Goal: Transaction & Acquisition: Purchase product/service

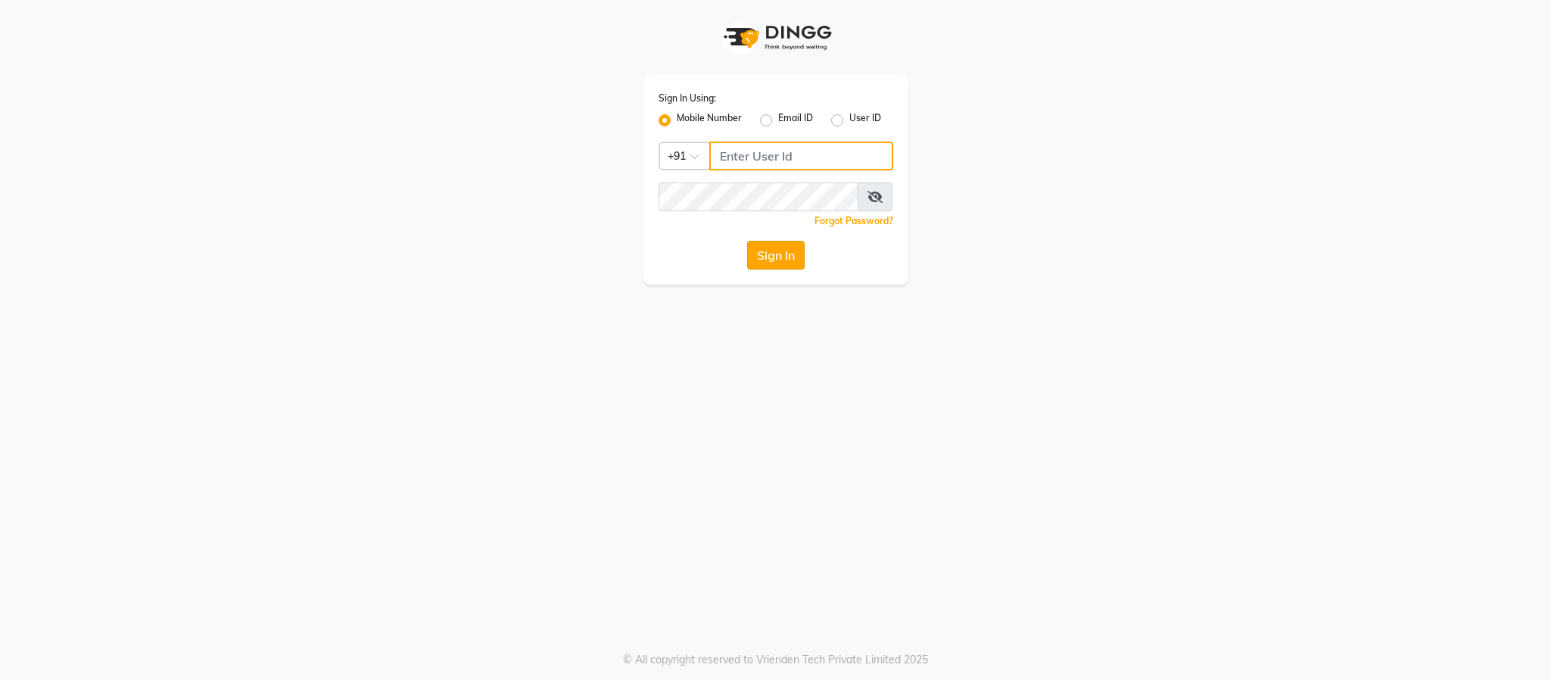
type input "7222888399"
click at [759, 252] on button "Sign In" at bounding box center [776, 255] width 58 height 29
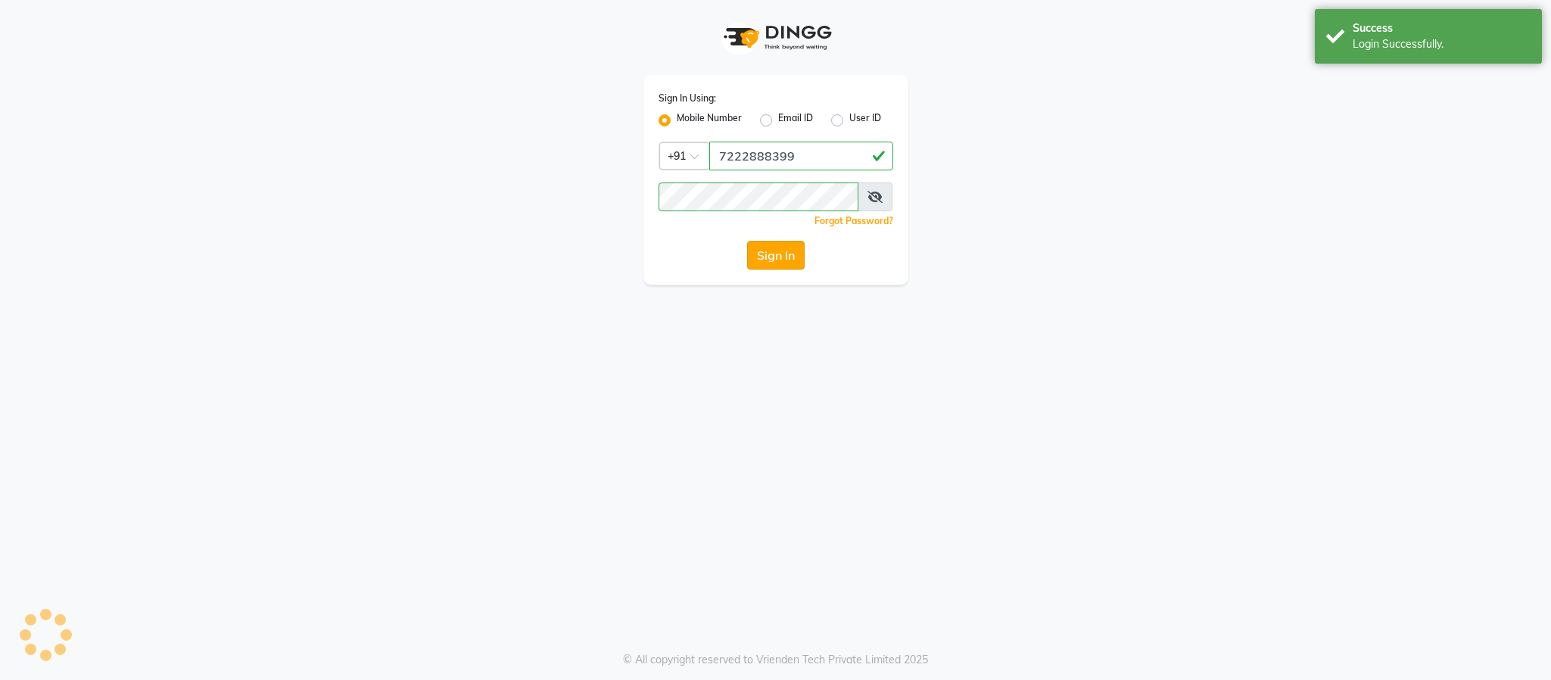
select select "service"
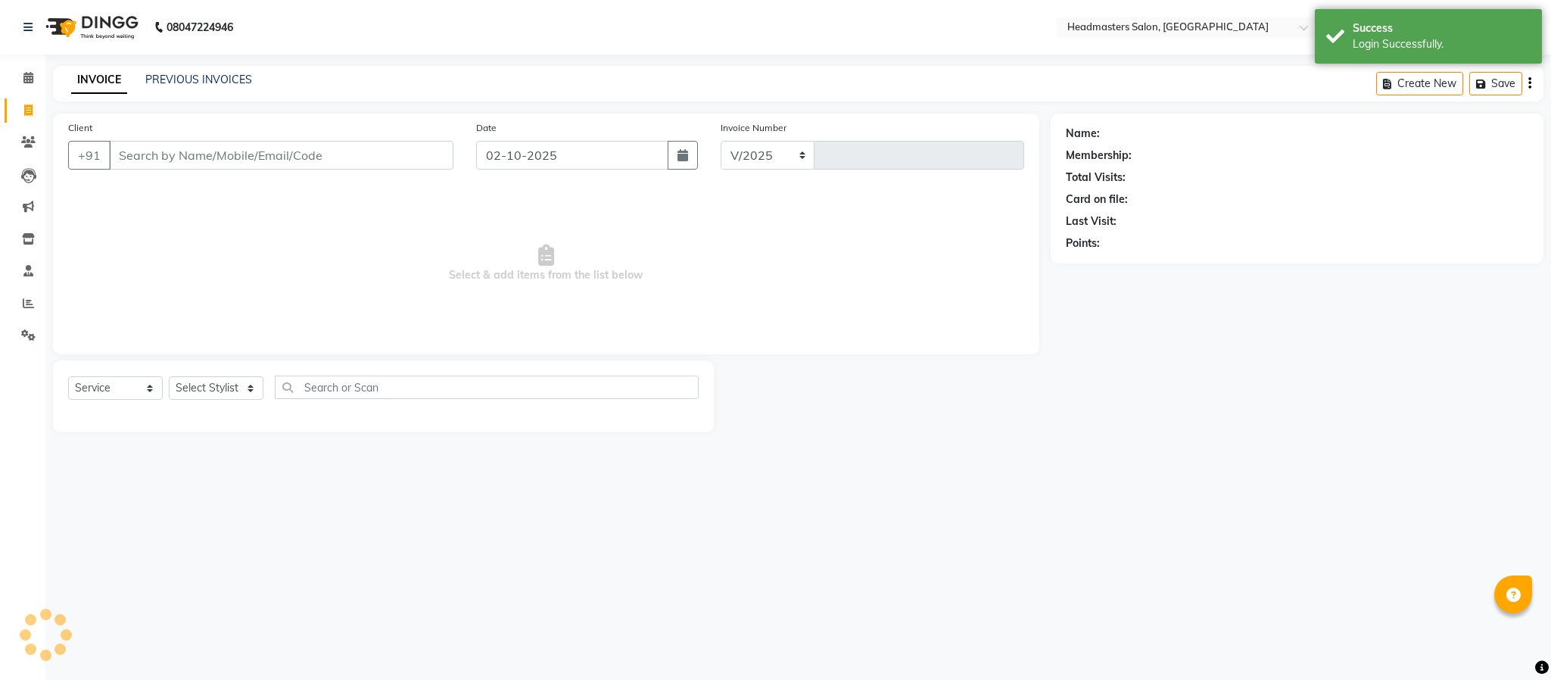
select select "3454"
type input "1829"
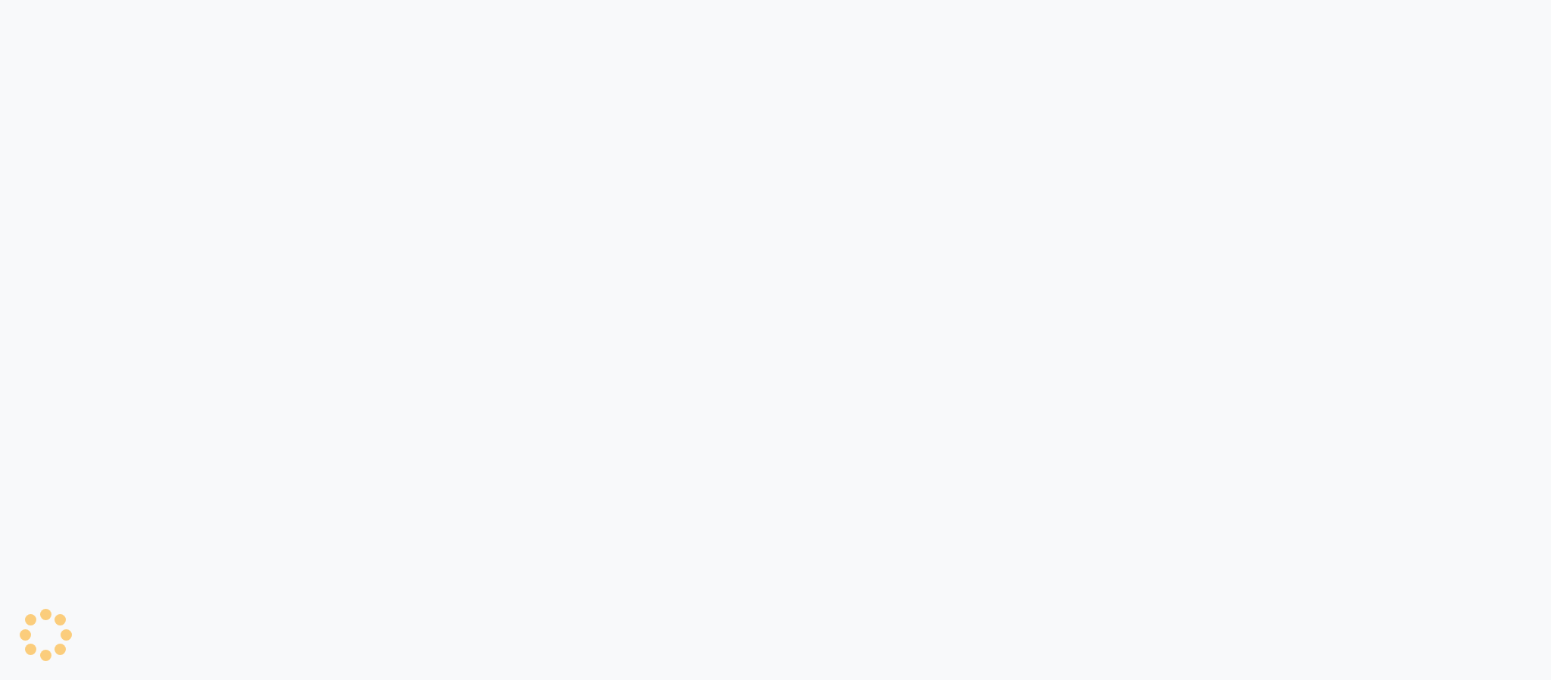
select select "3454"
select select "service"
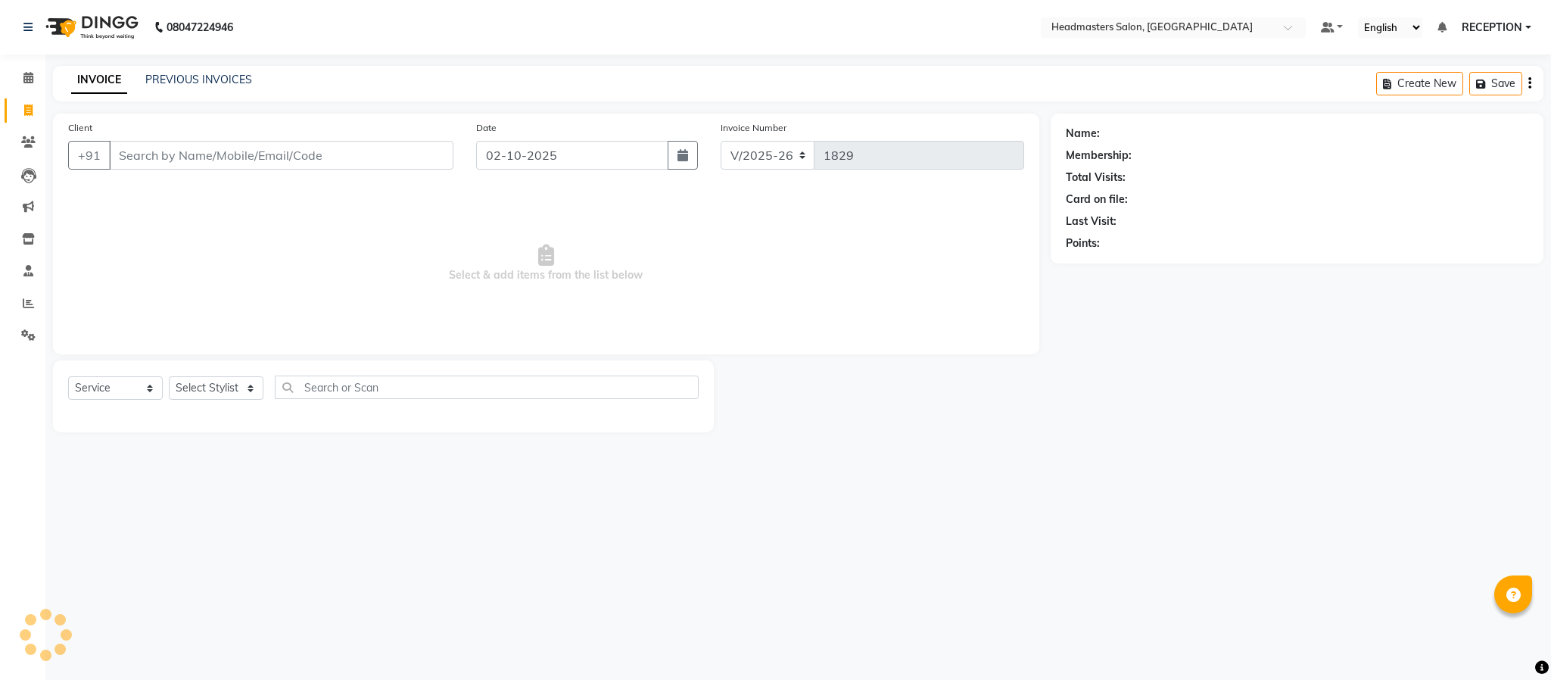
select select "3454"
select select "service"
click at [232, 85] on link "PREVIOUS INVOICES" at bounding box center [198, 80] width 107 height 14
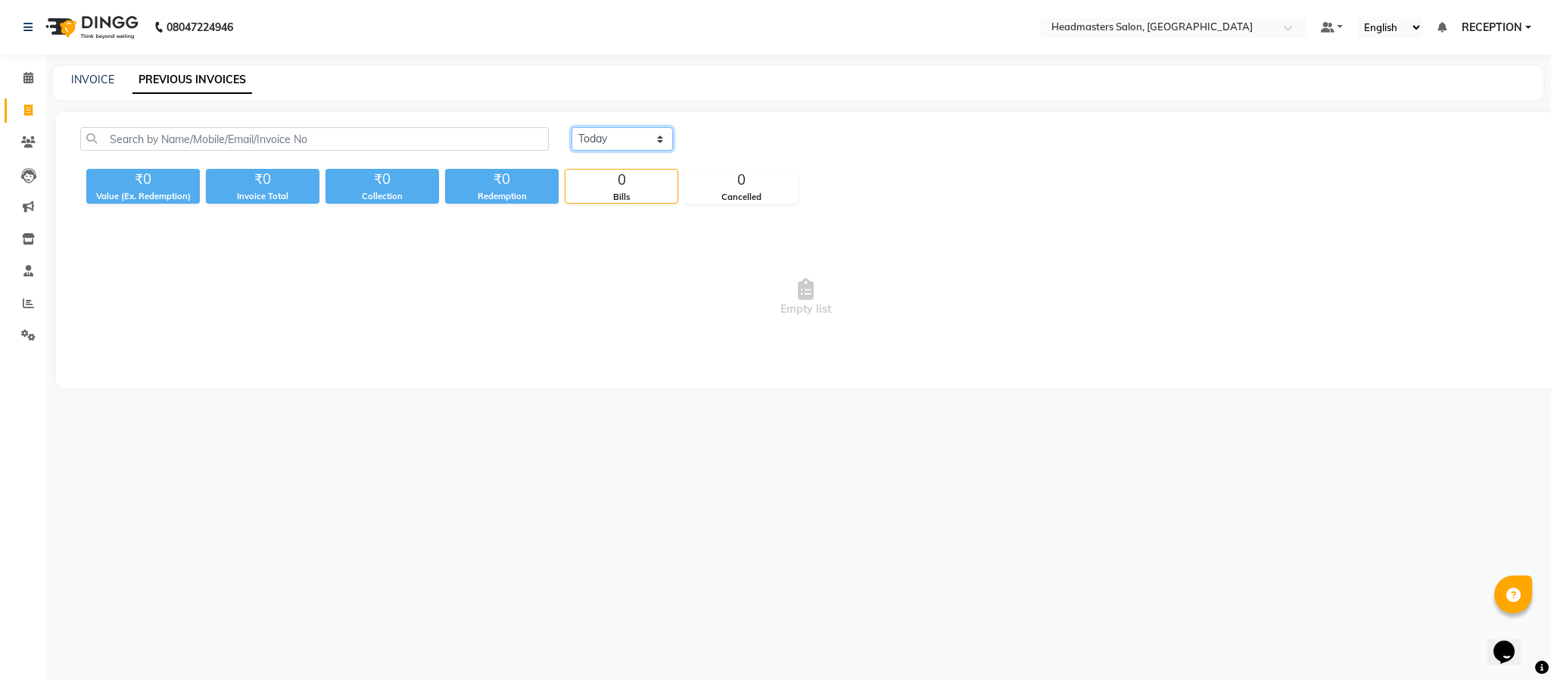
click at [605, 134] on select "[DATE] [DATE] Custom Range" at bounding box center [621, 138] width 101 height 23
select select "[DATE]"
click at [571, 127] on select "[DATE] [DATE] Custom Range" at bounding box center [621, 138] width 101 height 23
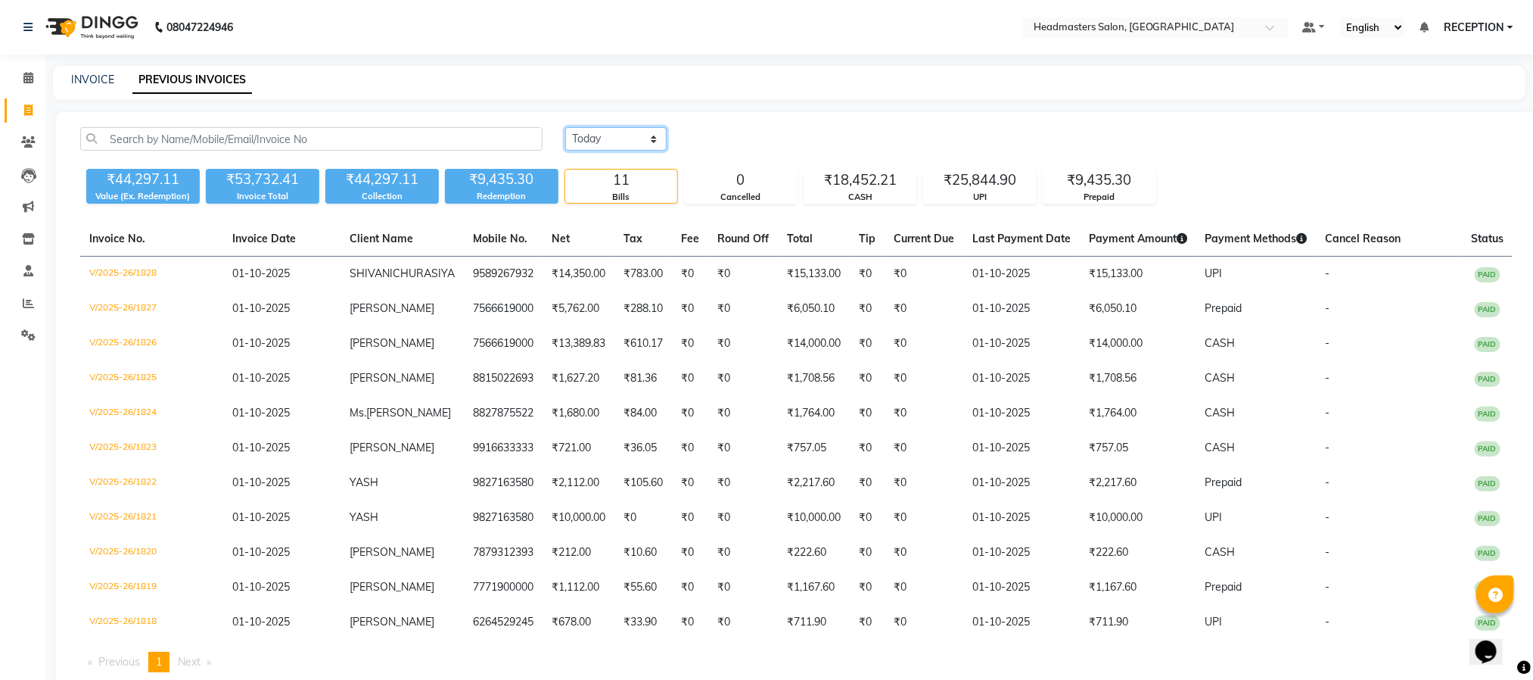
scroll to position [77, 0]
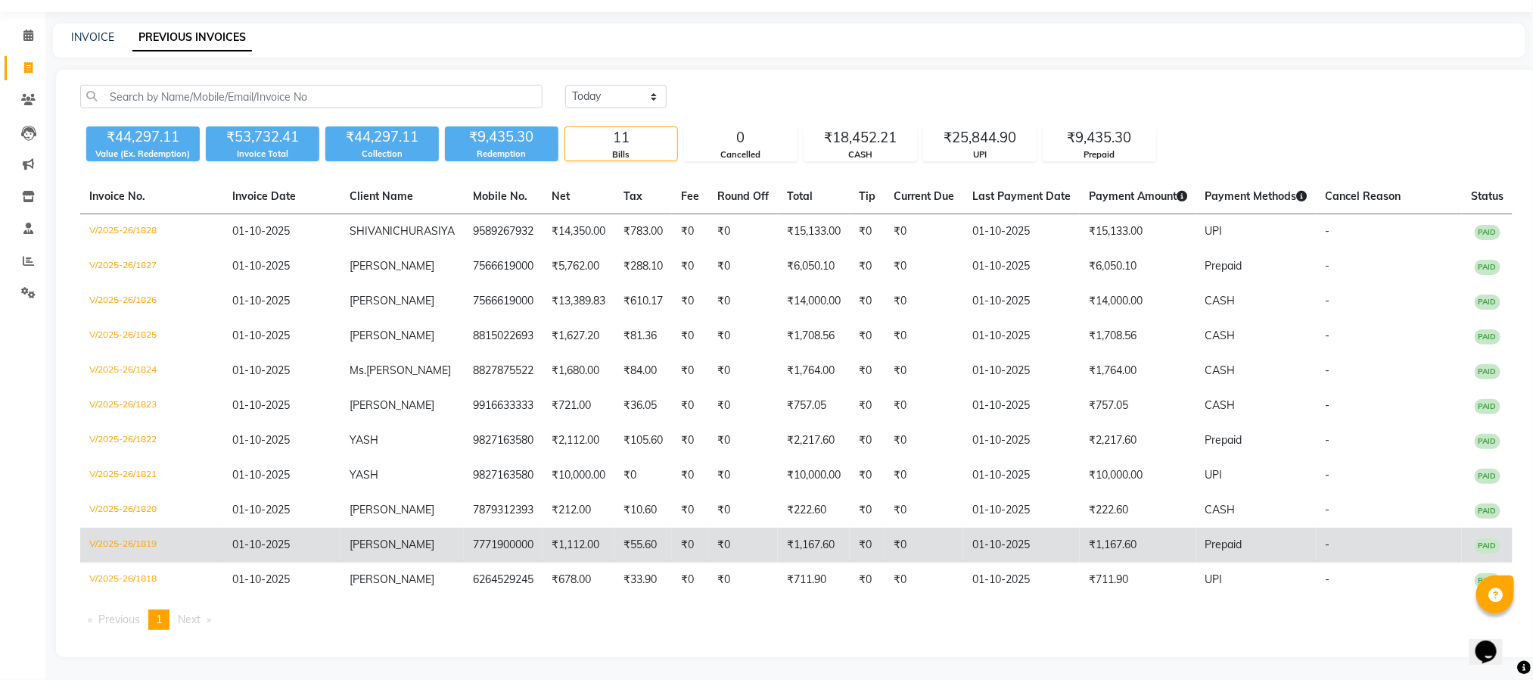
click at [1150, 528] on td "₹1,167.60" at bounding box center [1138, 545] width 117 height 35
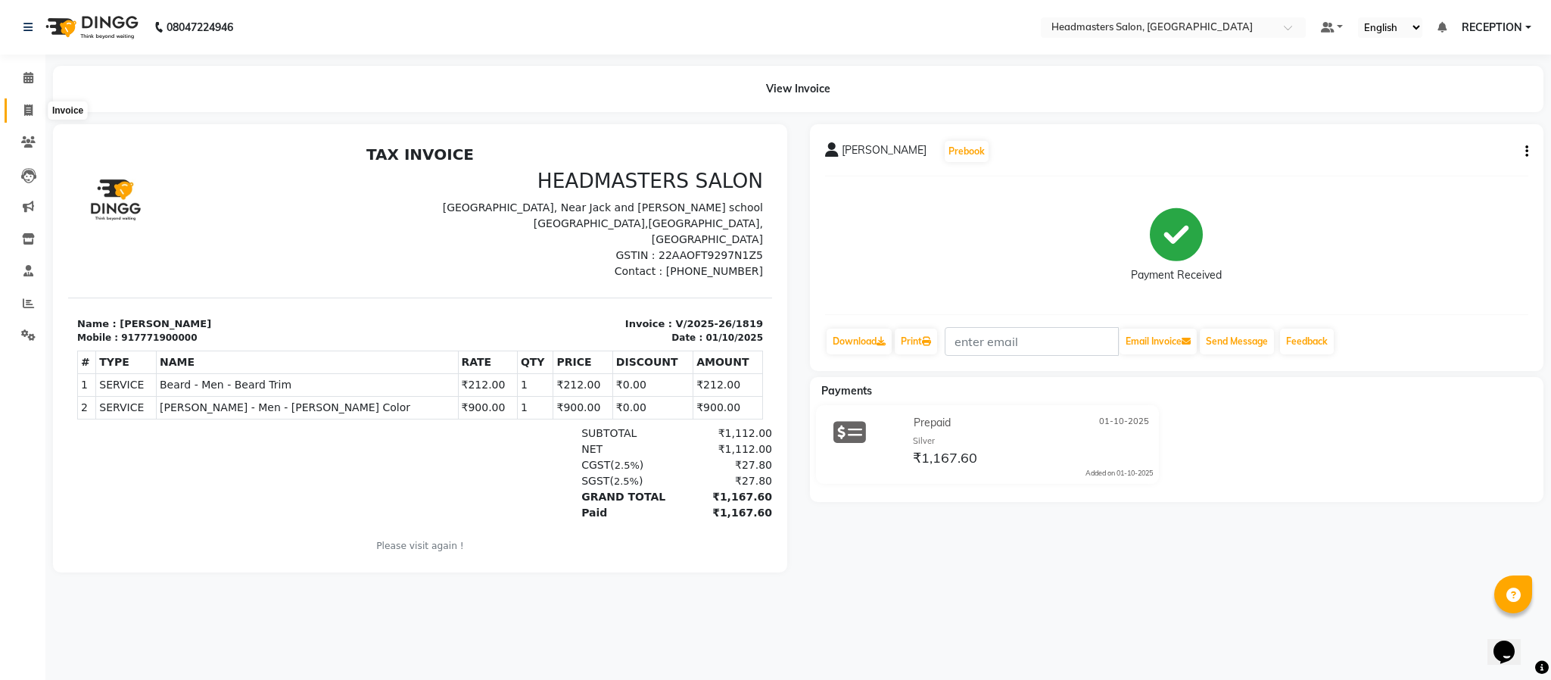
click at [33, 105] on span at bounding box center [28, 110] width 26 height 17
select select "3454"
select select "service"
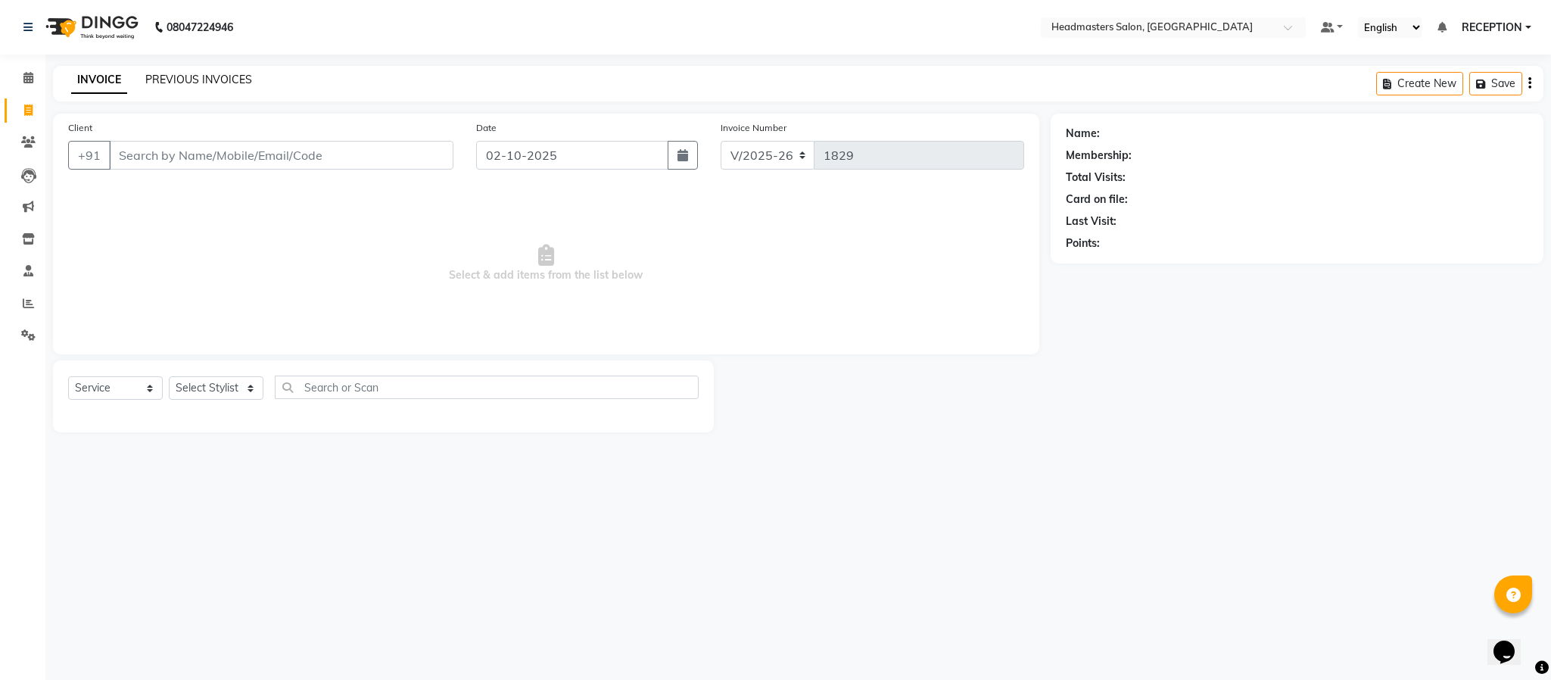
click at [237, 77] on link "PREVIOUS INVOICES" at bounding box center [198, 80] width 107 height 14
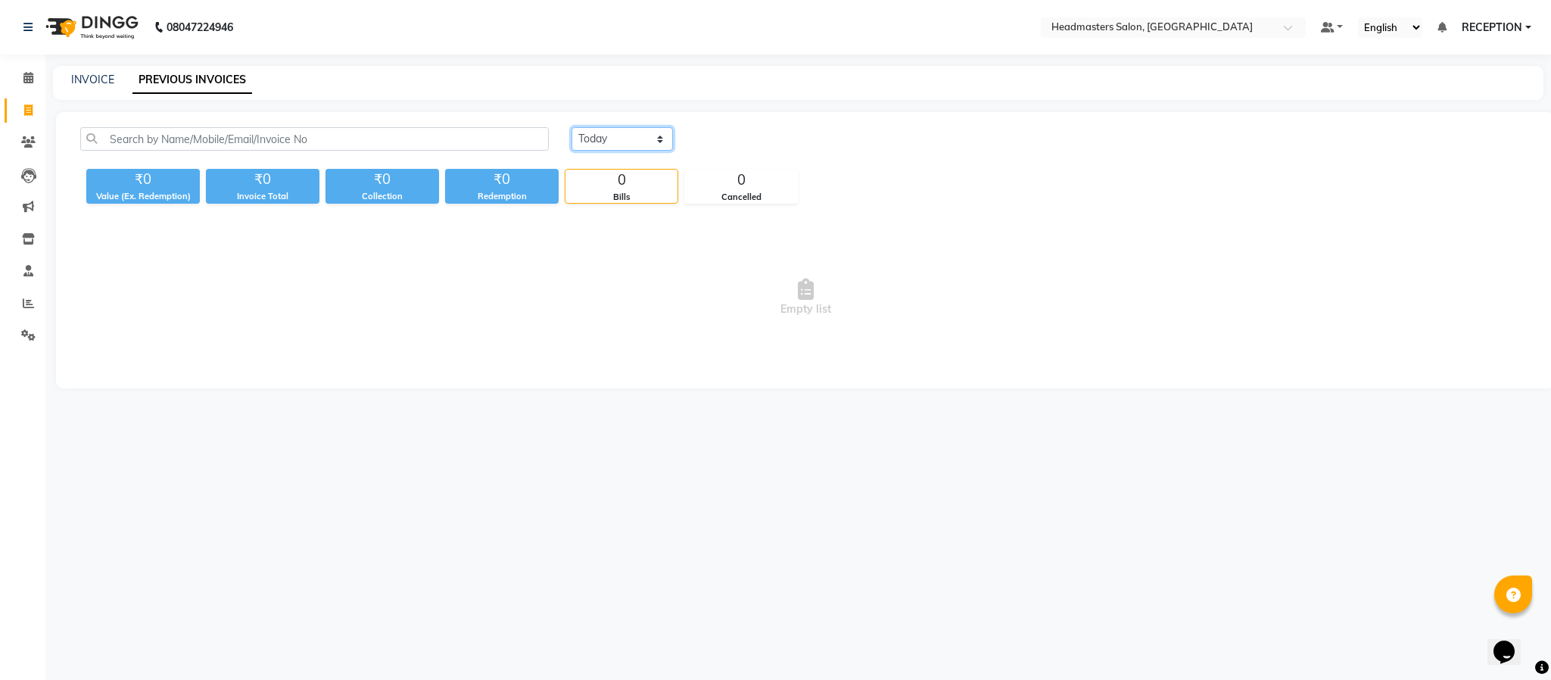
click at [621, 143] on select "[DATE] [DATE] Custom Range" at bounding box center [621, 138] width 101 height 23
select select "[DATE]"
click at [571, 127] on select "[DATE] [DATE] Custom Range" at bounding box center [621, 138] width 101 height 23
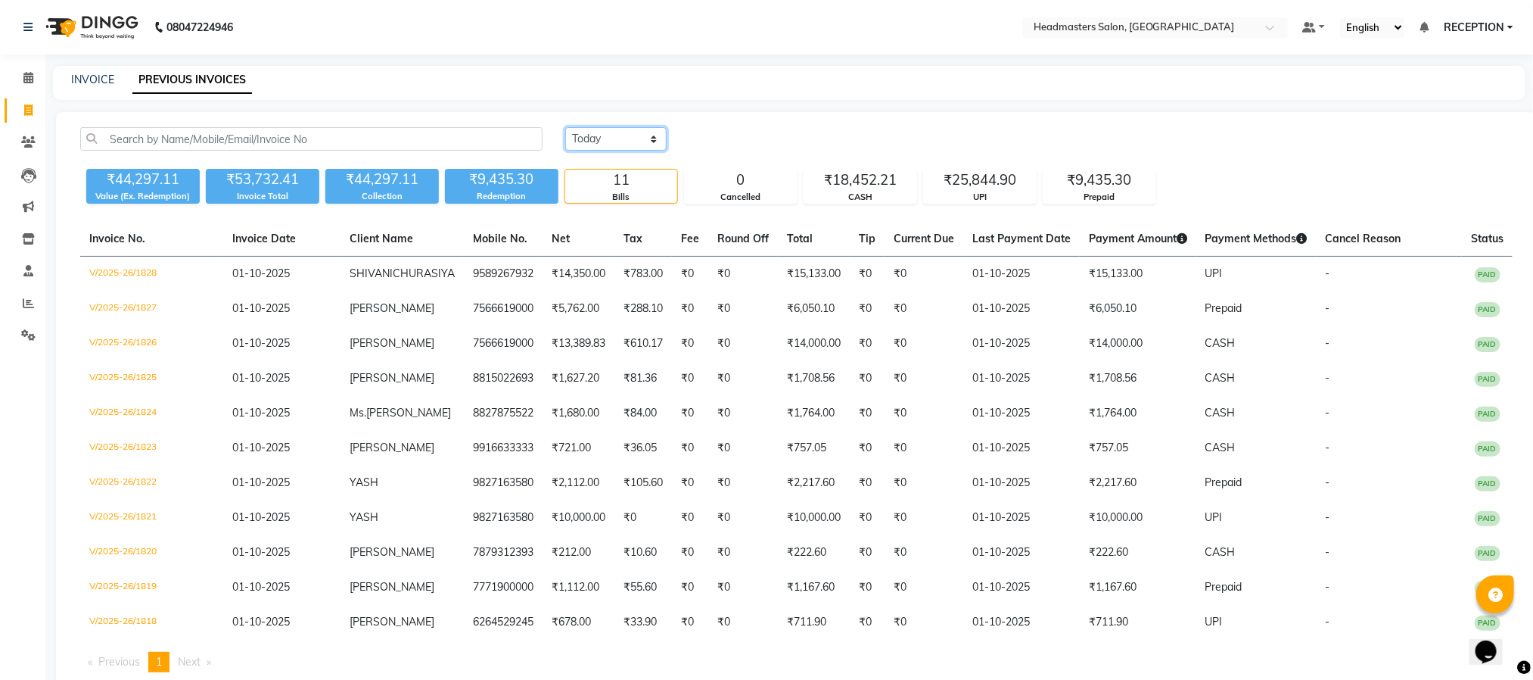
scroll to position [77, 0]
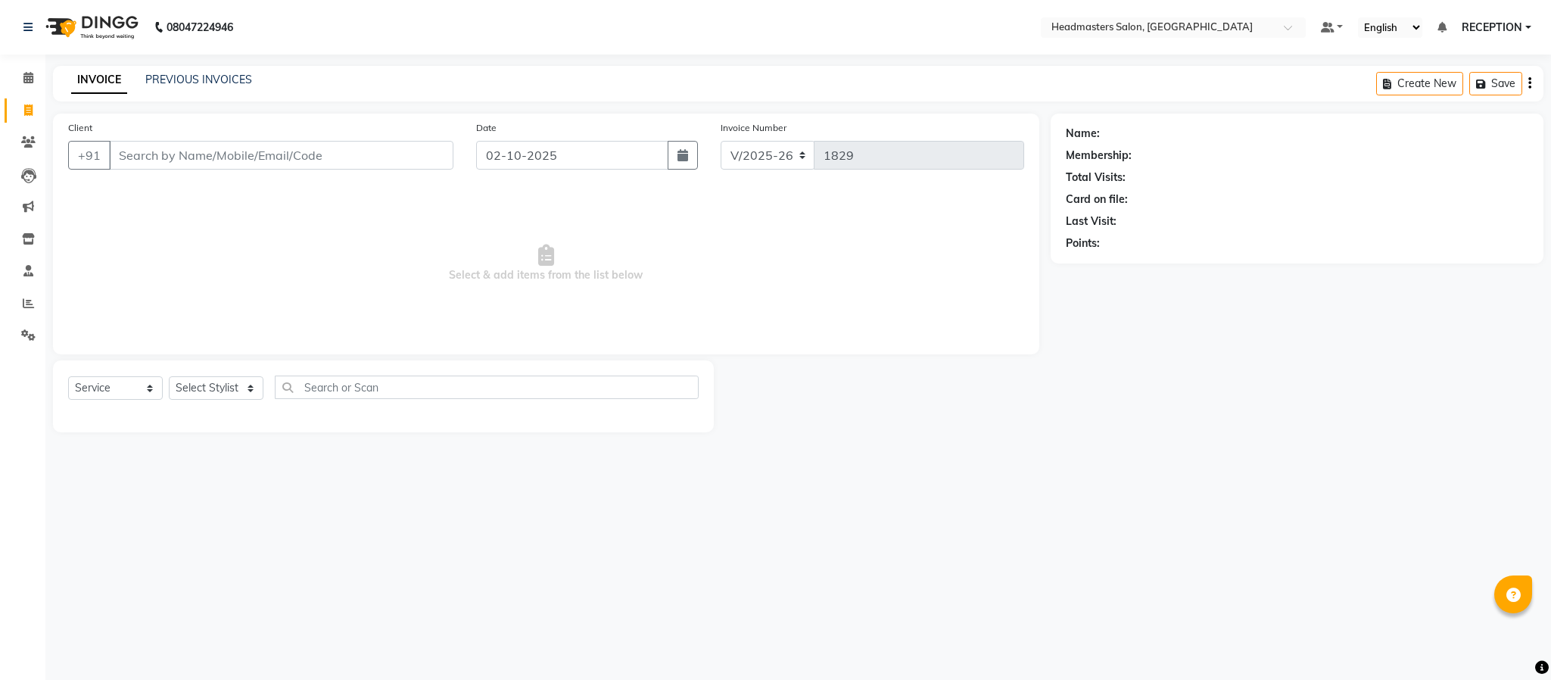
select select "3454"
select select "service"
click at [207, 79] on link "PREVIOUS INVOICES" at bounding box center [198, 80] width 107 height 14
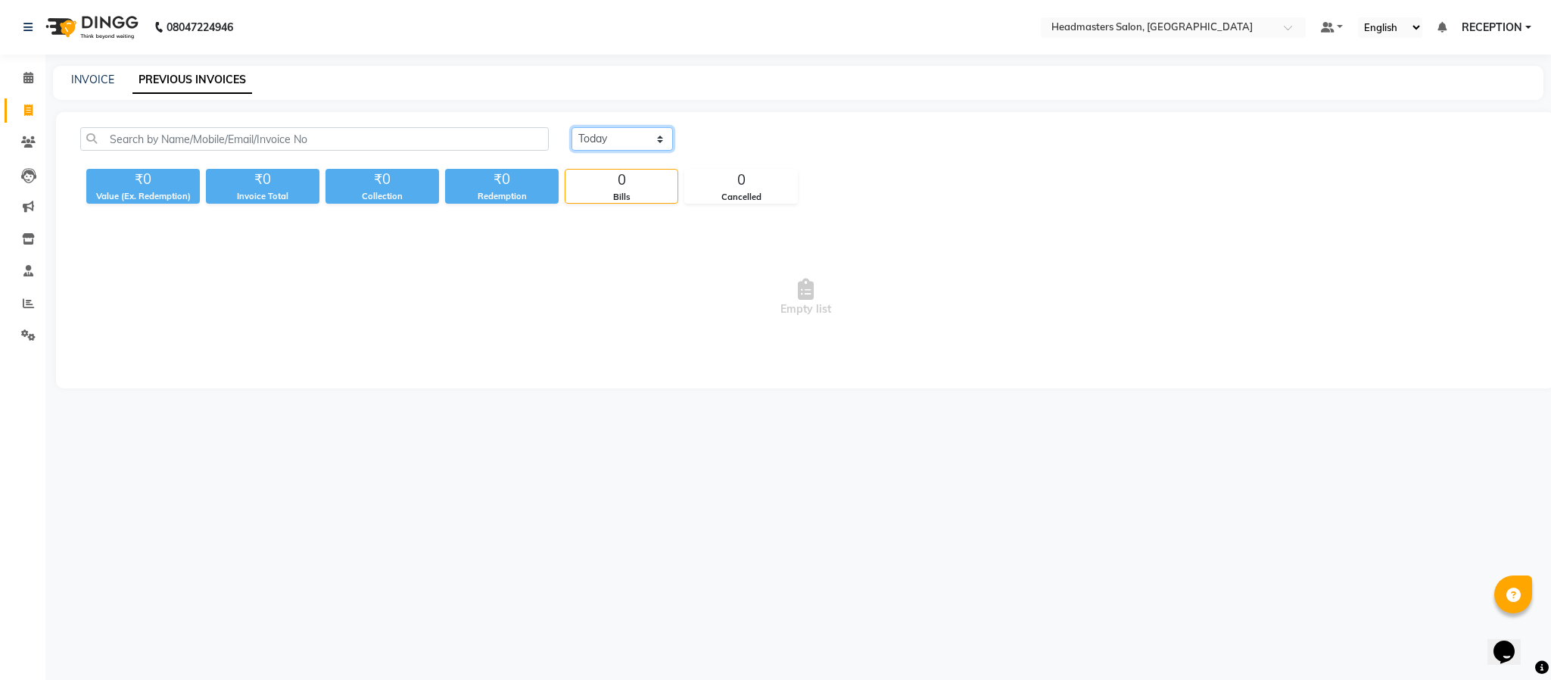
click at [618, 136] on select "Today Yesterday Custom Range" at bounding box center [621, 138] width 101 height 23
select select "yesterday"
click at [571, 127] on select "Today Yesterday Custom Range" at bounding box center [621, 138] width 101 height 23
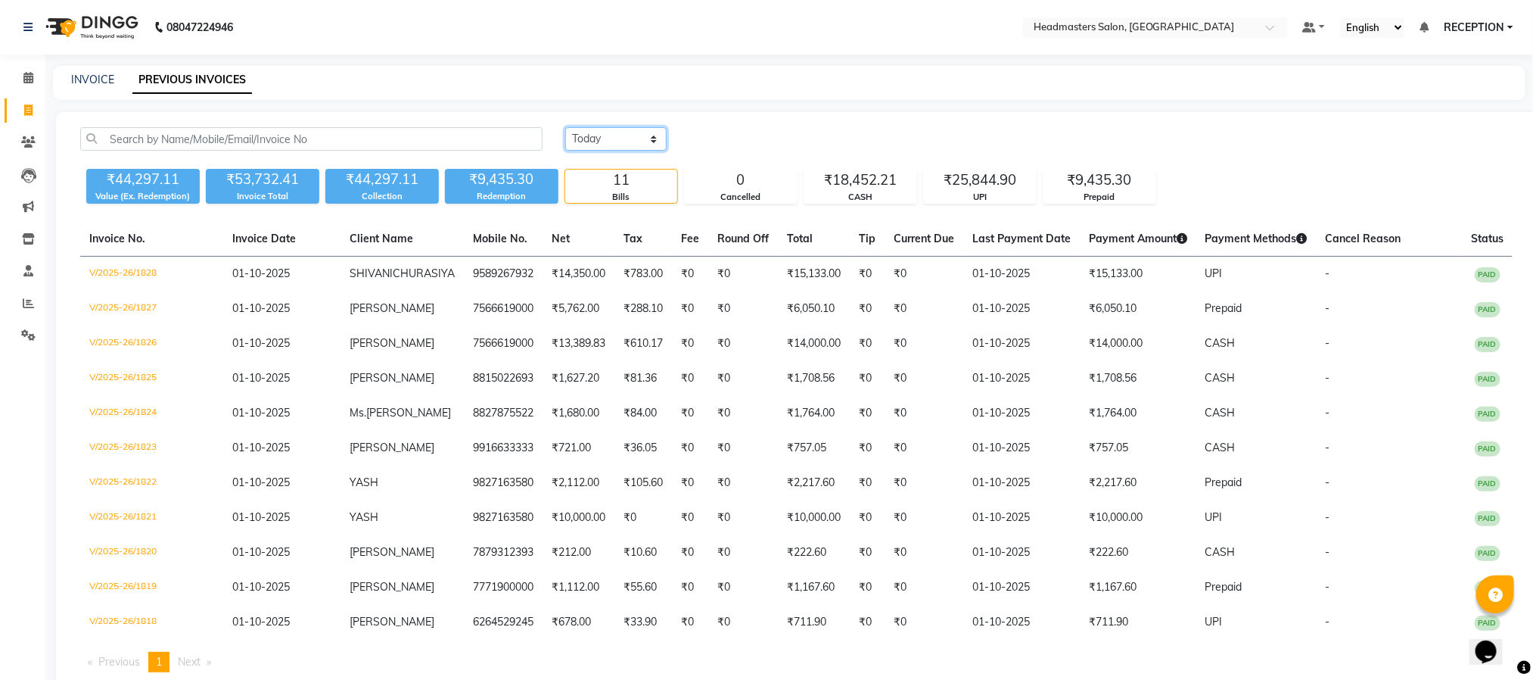
scroll to position [77, 0]
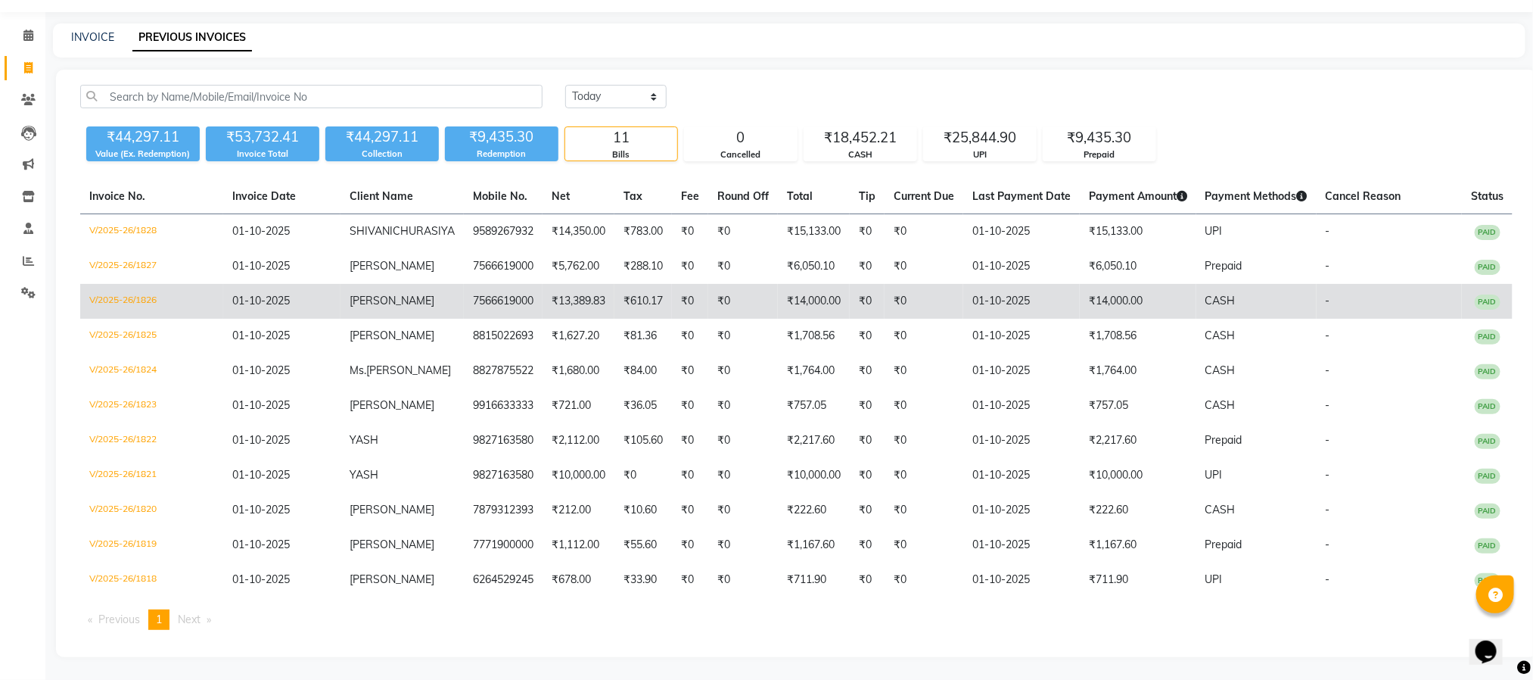
click at [1020, 291] on td "01-10-2025" at bounding box center [1022, 301] width 117 height 35
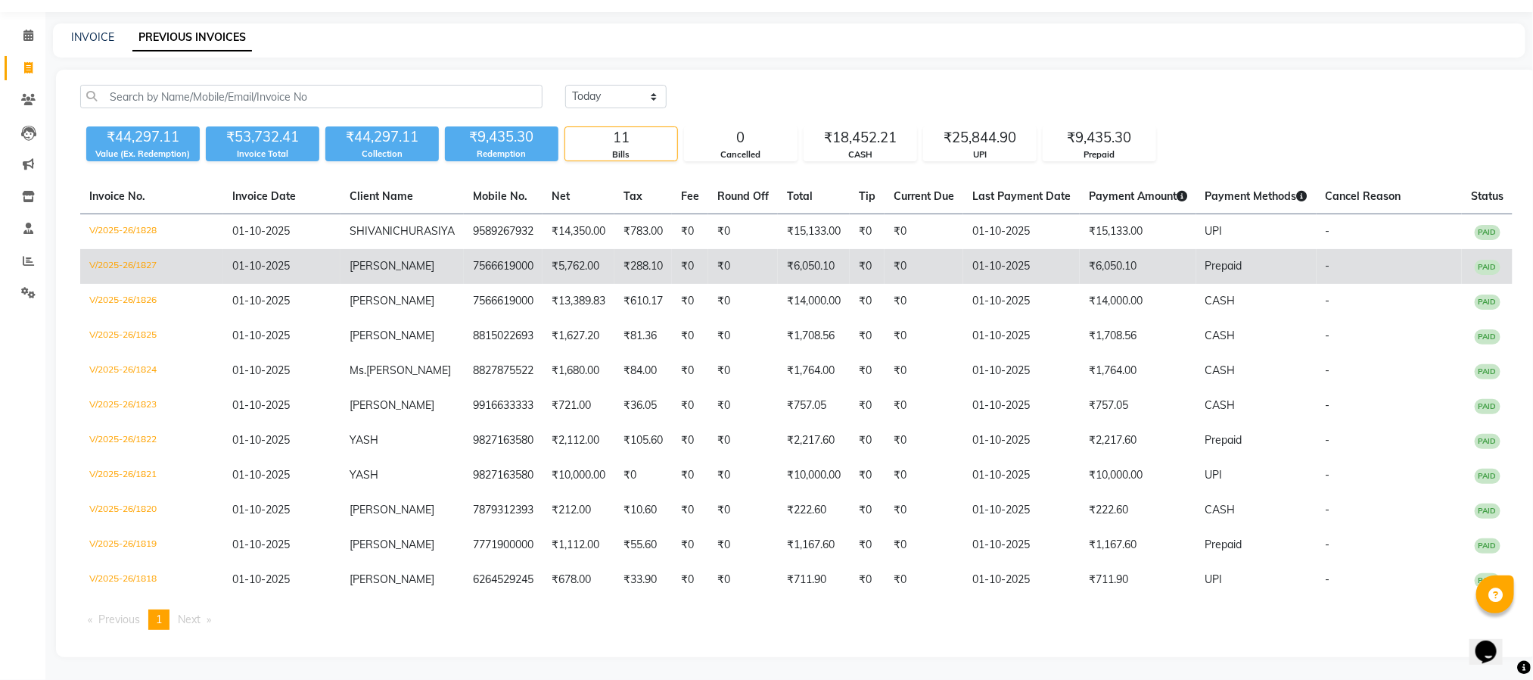
click at [518, 255] on td "7566619000" at bounding box center [503, 266] width 79 height 35
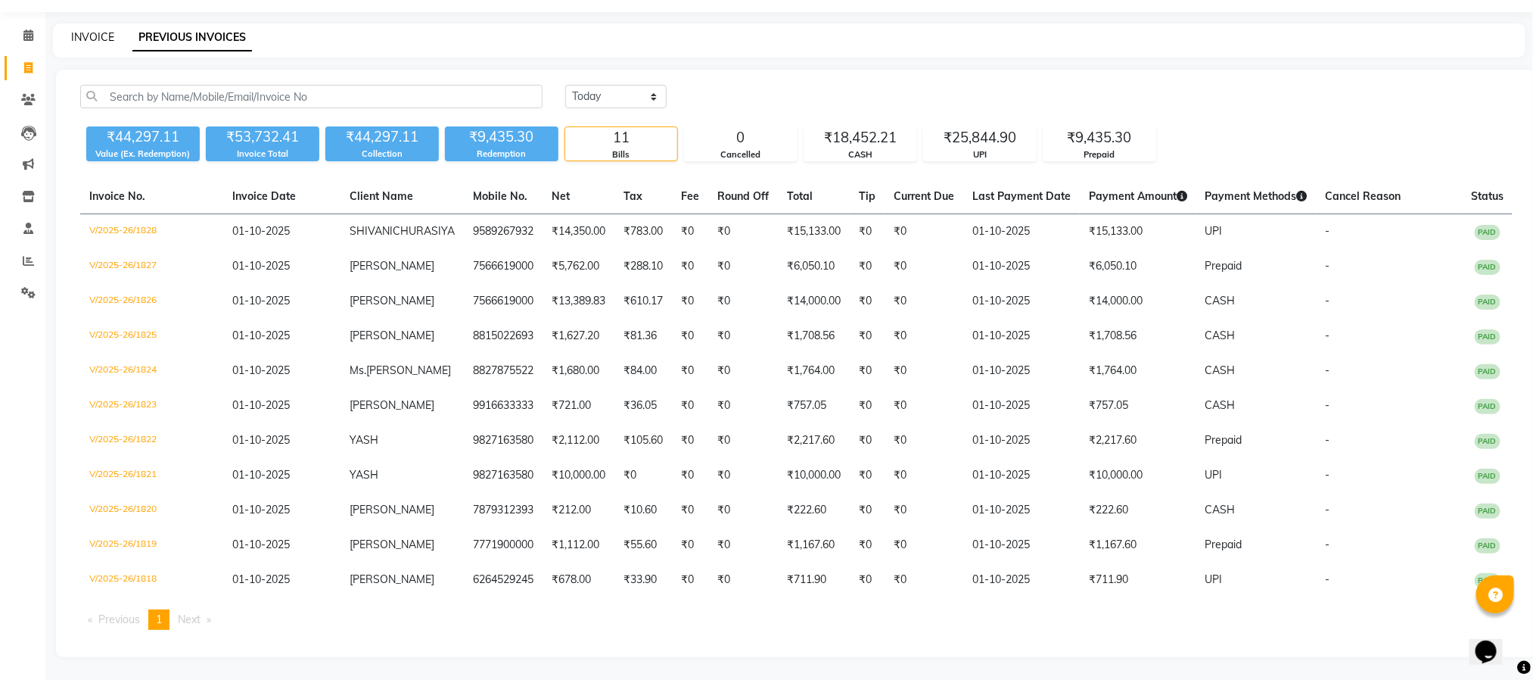
click at [96, 30] on link "INVOICE" at bounding box center [92, 37] width 43 height 14
select select "service"
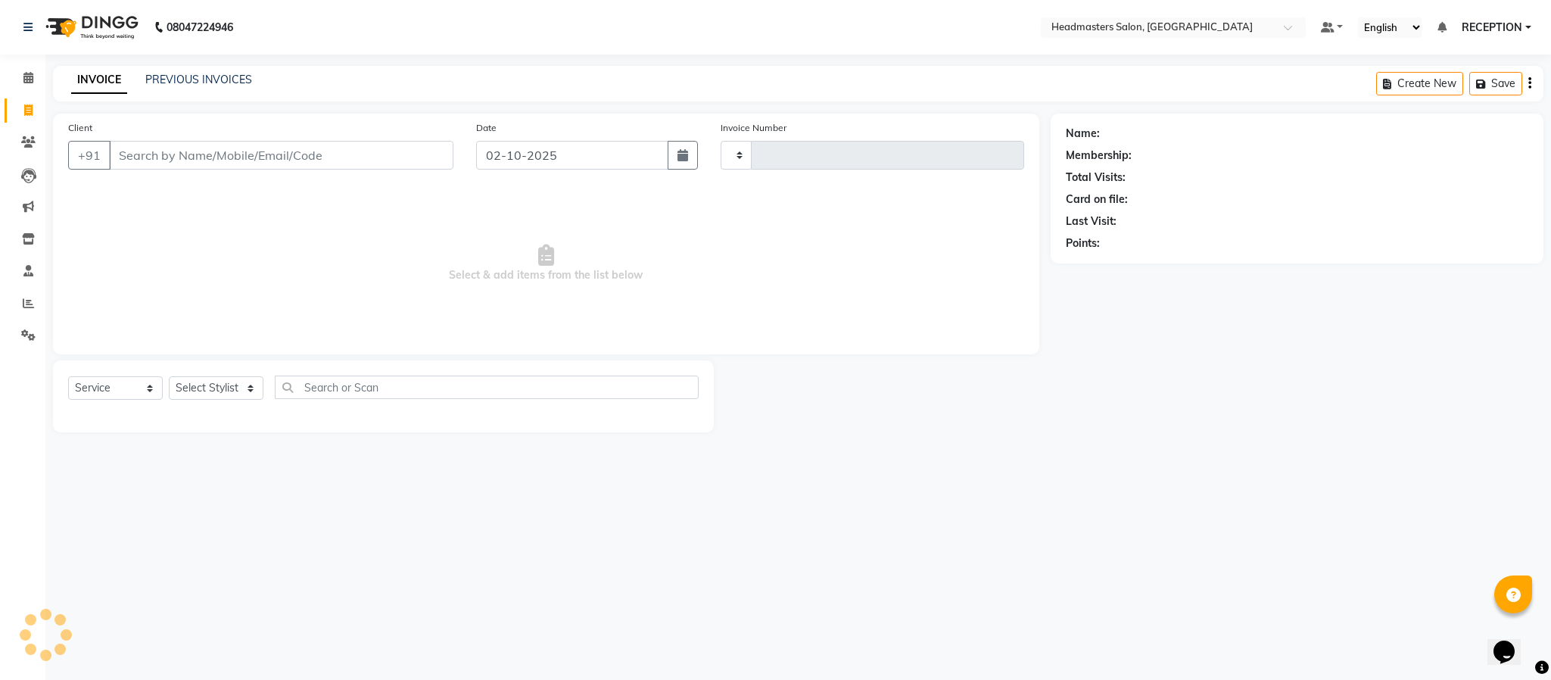
type input "1829"
select select "3454"
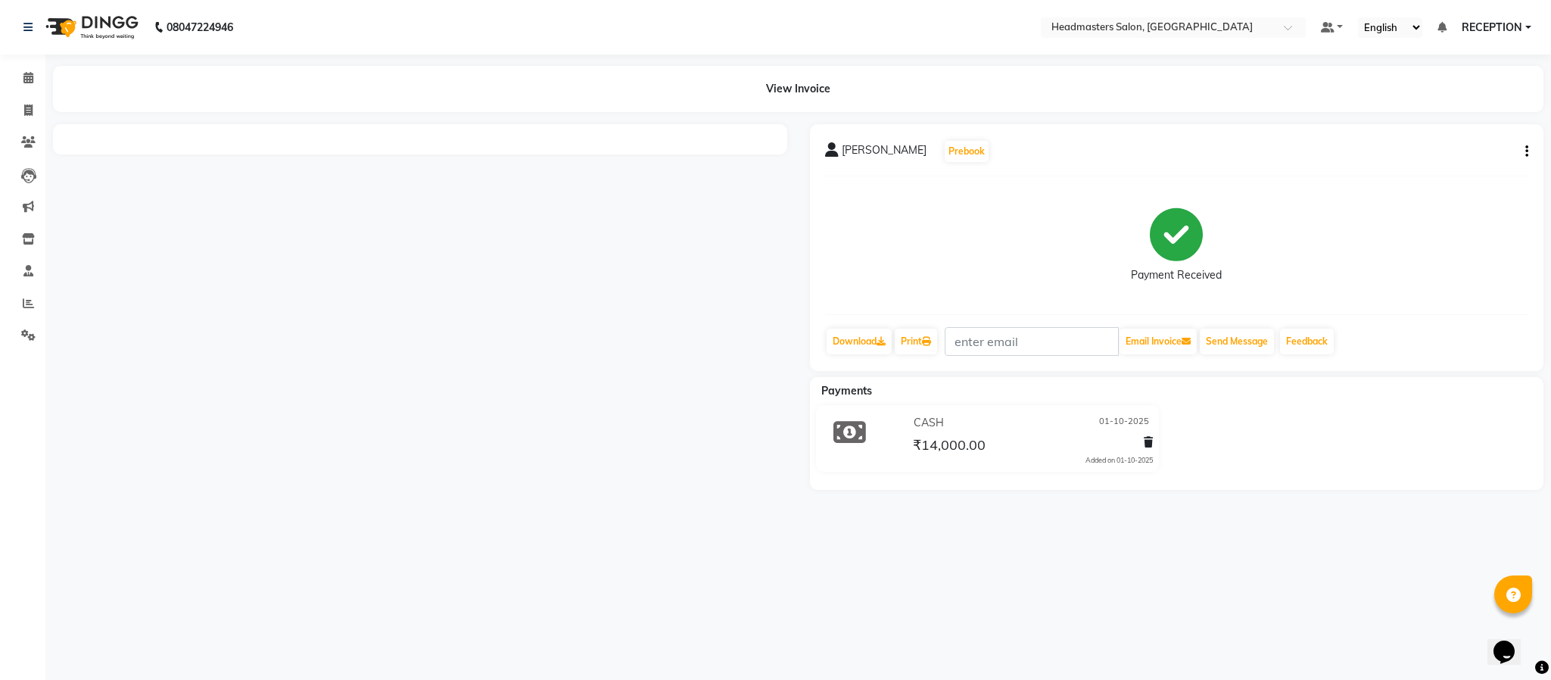
click at [1529, 145] on div "[PERSON_NAME] Prebook Payment Received Download Print Email Invoice Send Messag…" at bounding box center [1177, 247] width 734 height 247
click at [1529, 151] on div "[PERSON_NAME] Prebook Payment Received Download Print Email Invoice Send Messag…" at bounding box center [1177, 247] width 734 height 247
click at [1524, 148] on button "button" at bounding box center [1523, 152] width 9 height 16
click at [1521, 148] on button "button" at bounding box center [1523, 152] width 9 height 16
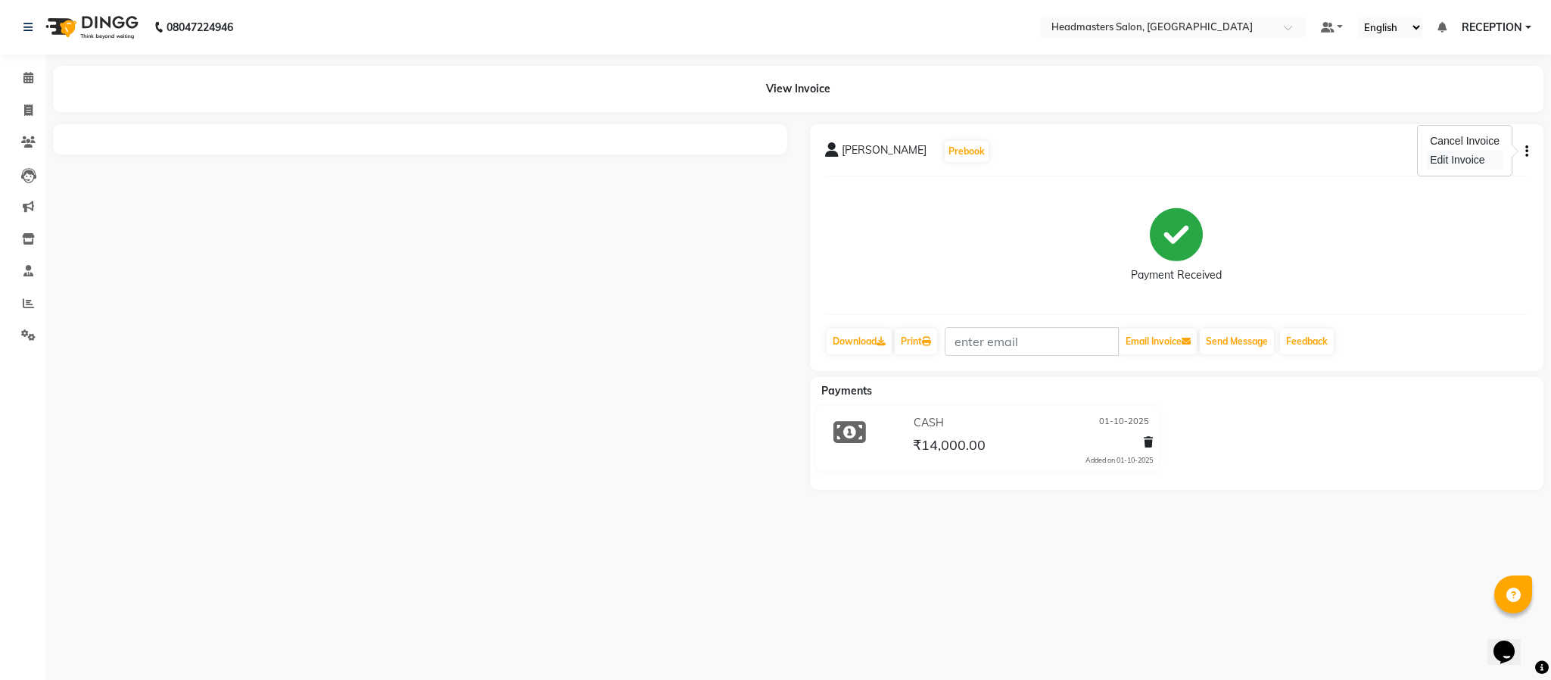
click at [1488, 157] on div "Edit Invoice" at bounding box center [1465, 160] width 76 height 19
select select "service"
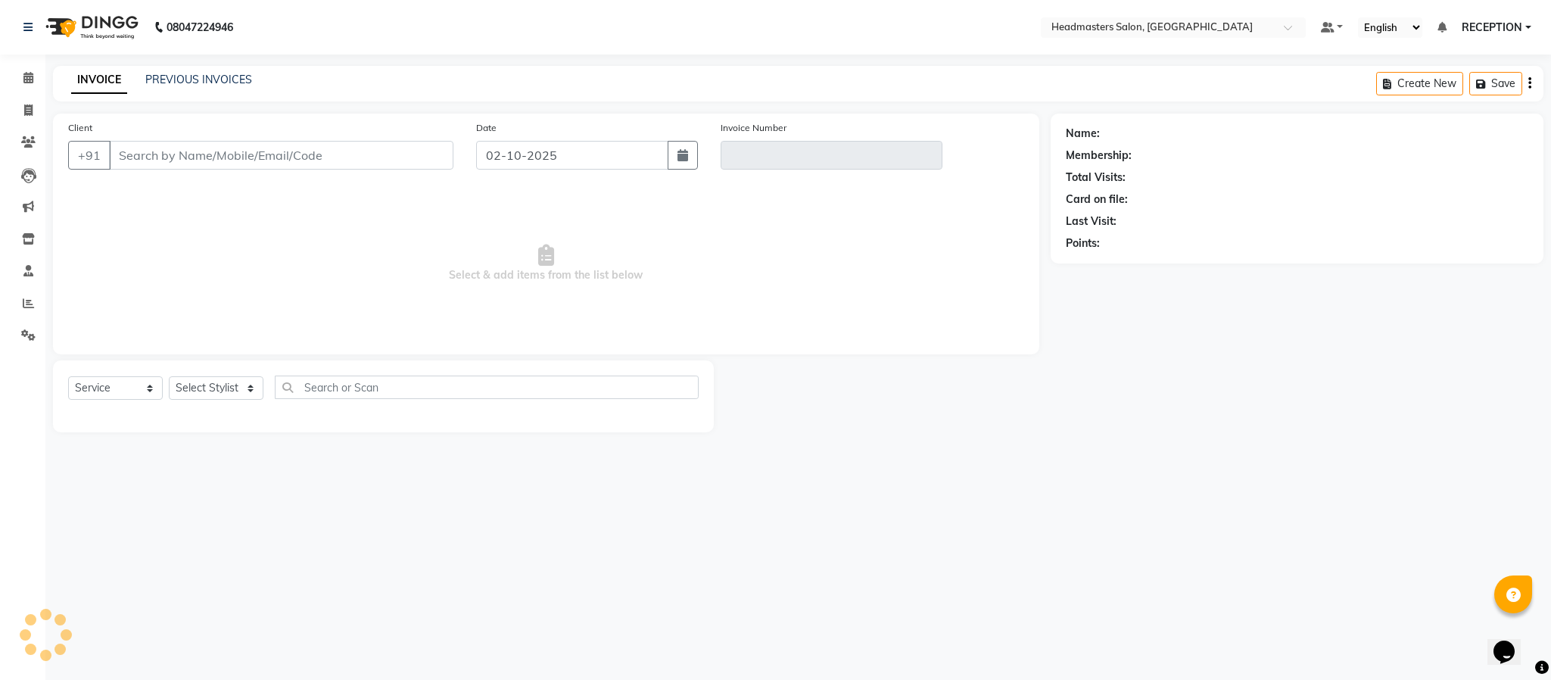
type input "7566619000"
type input "V/2025-26/1826"
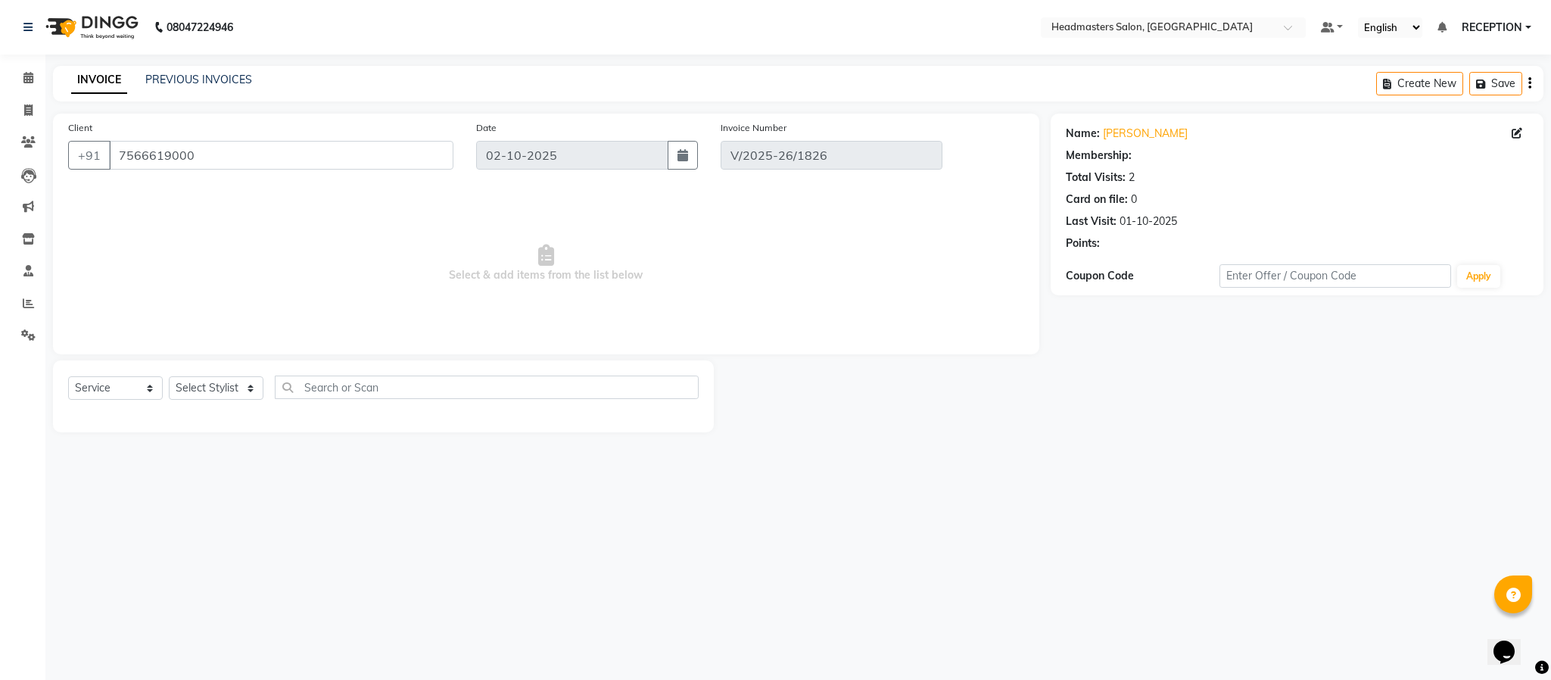
type input "01-10-2025"
select select "select"
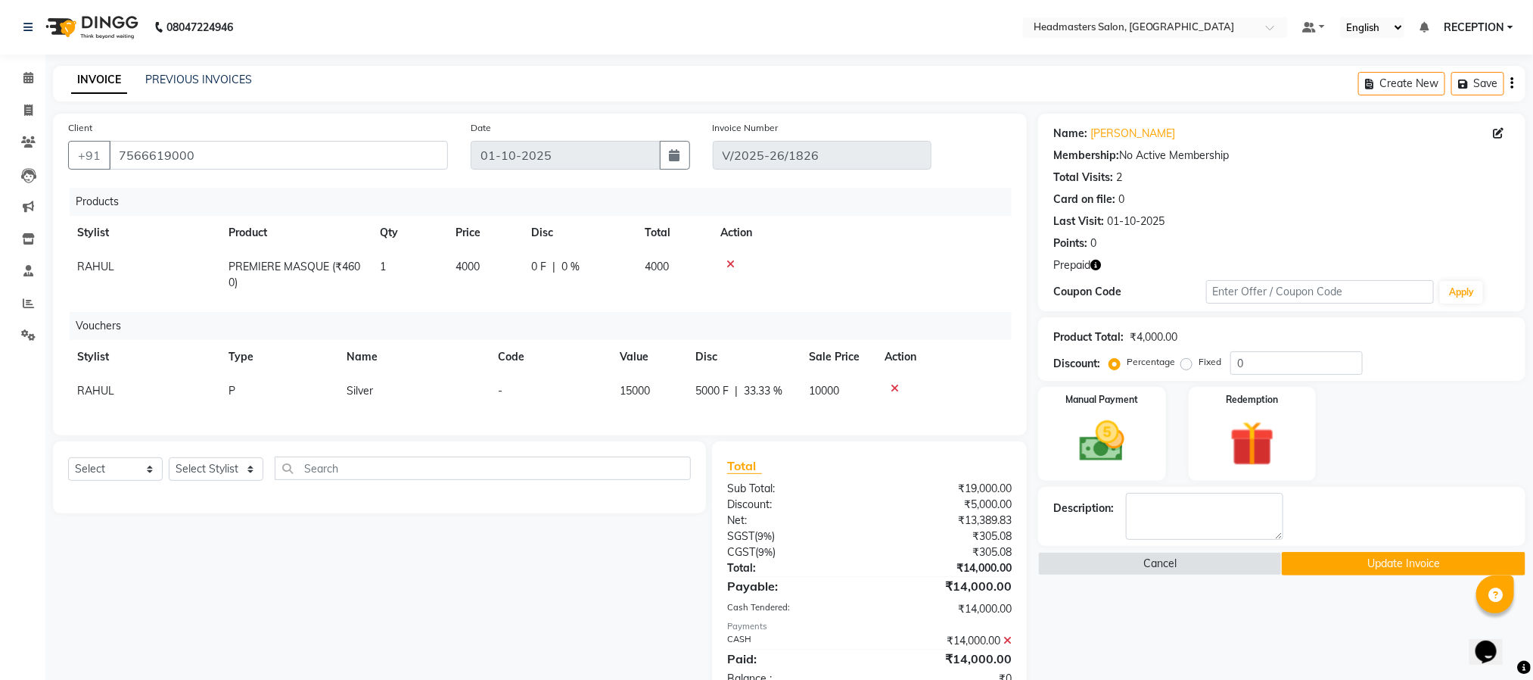
scroll to position [61, 0]
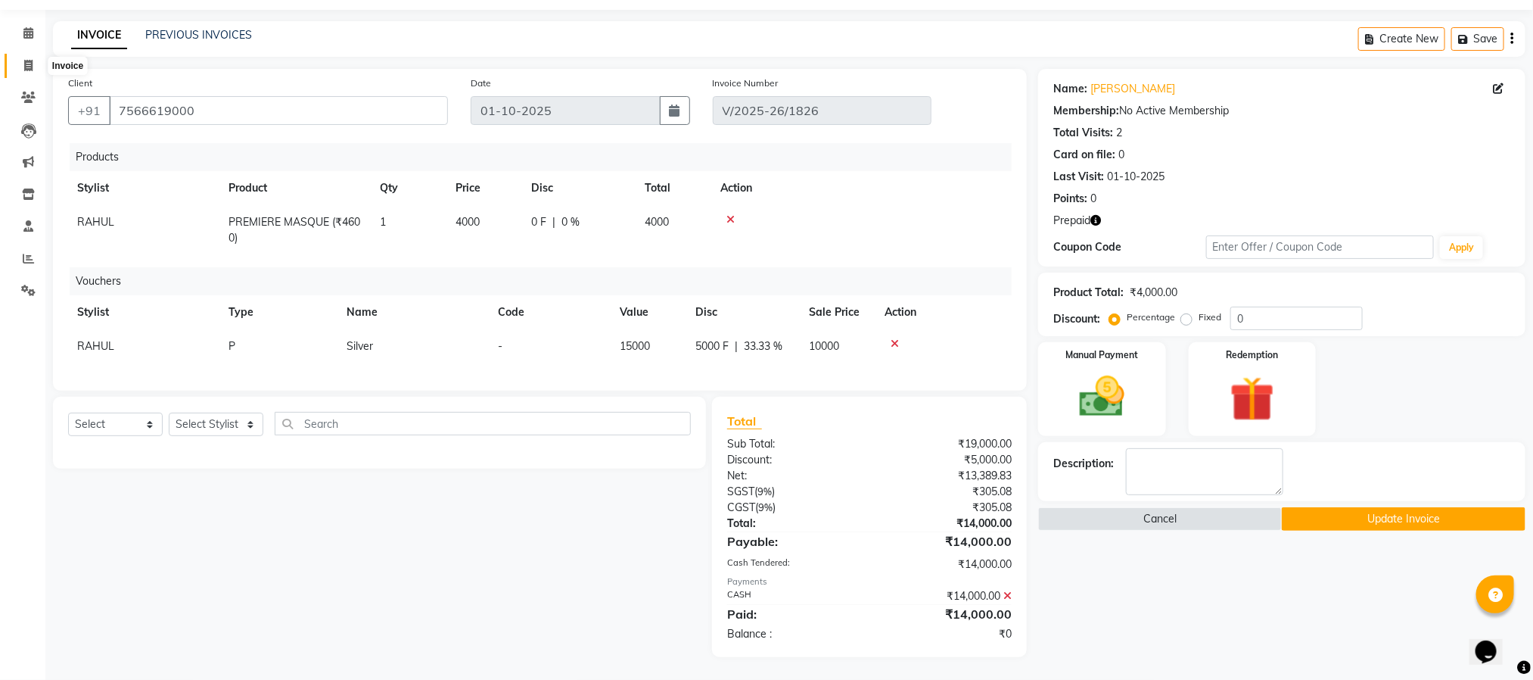
click at [28, 60] on icon at bounding box center [28, 65] width 8 height 11
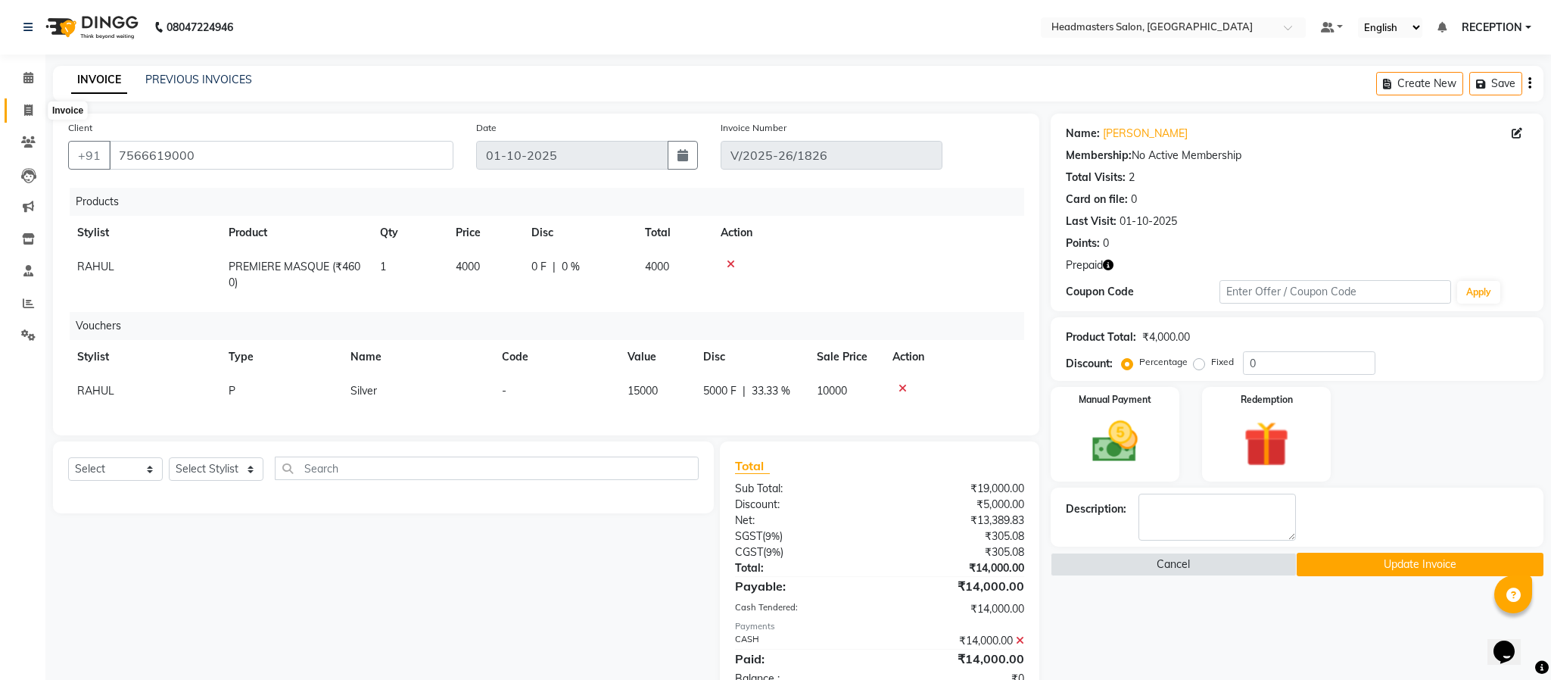
select select "service"
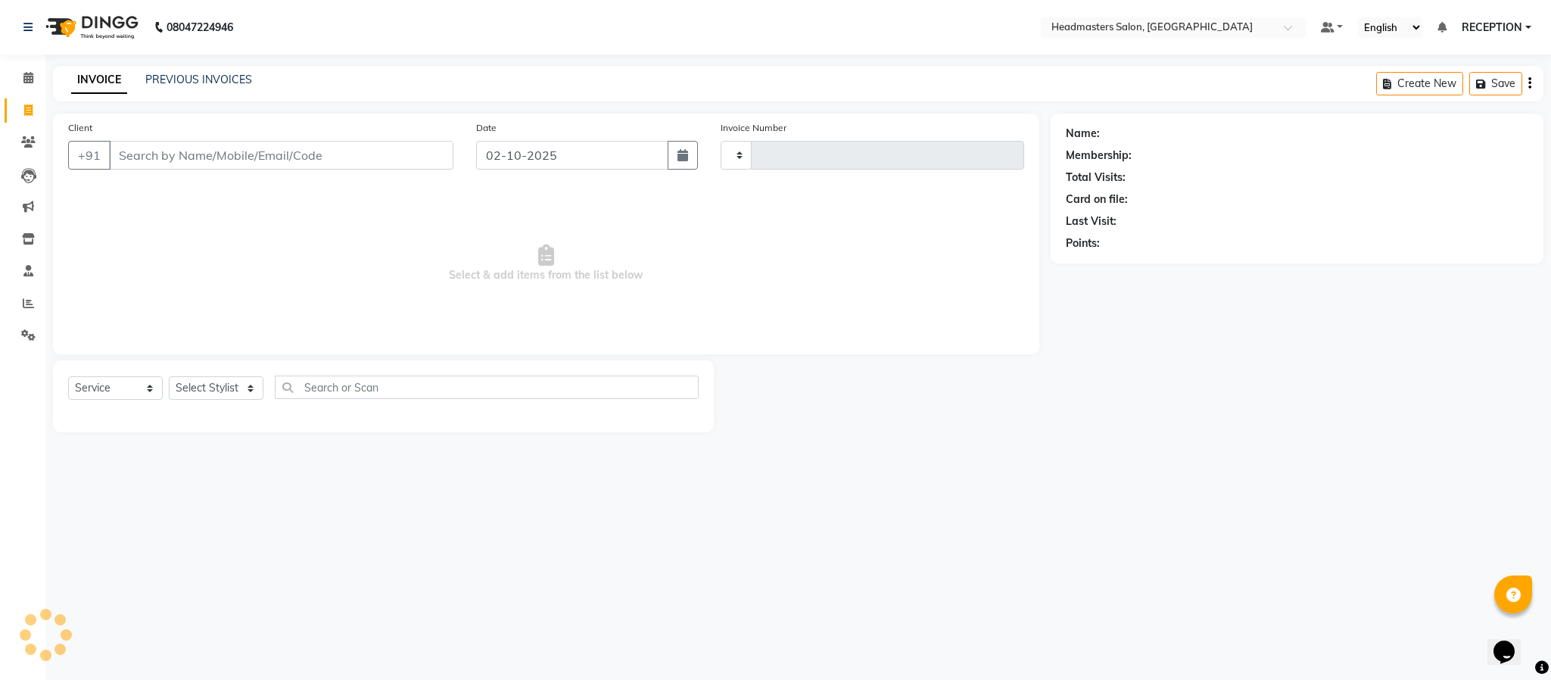
type input "1829"
select select "3454"
click at [191, 75] on link "PREVIOUS INVOICES" at bounding box center [198, 80] width 107 height 14
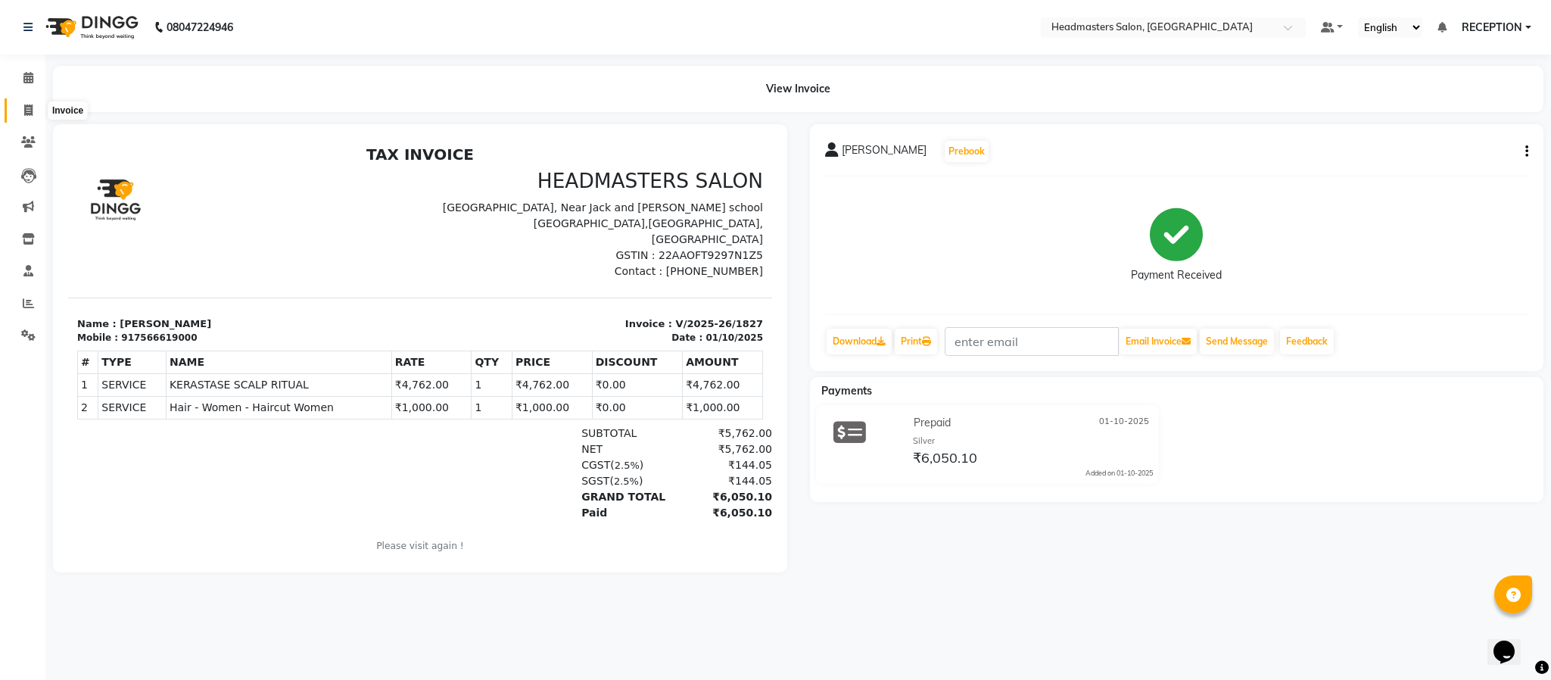
click at [27, 104] on icon at bounding box center [28, 109] width 8 height 11
select select "3454"
select select "service"
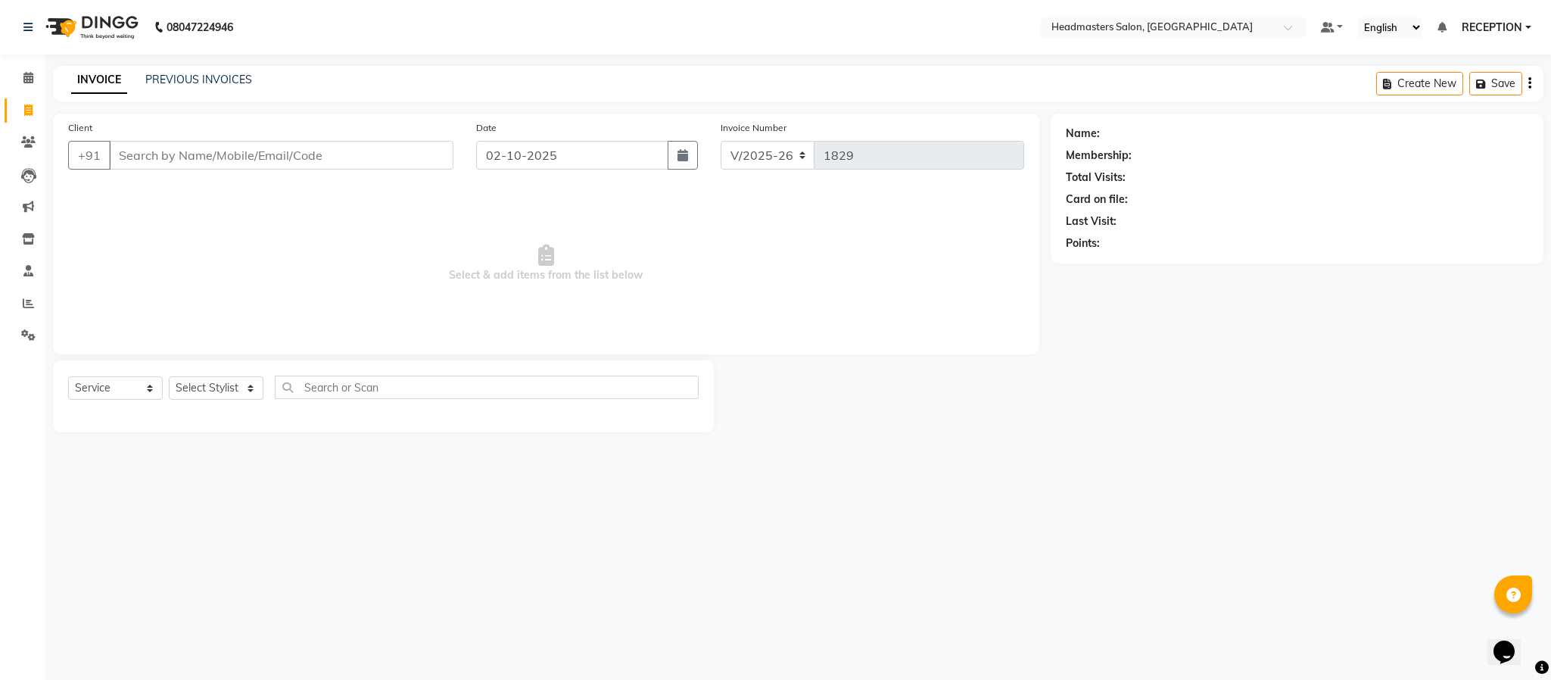
click at [520, 427] on div "Select Service Product Membership Package Voucher Prepaid Gift Card Select Styl…" at bounding box center [383, 396] width 661 height 72
click at [216, 84] on link "PREVIOUS INVOICES" at bounding box center [198, 80] width 107 height 14
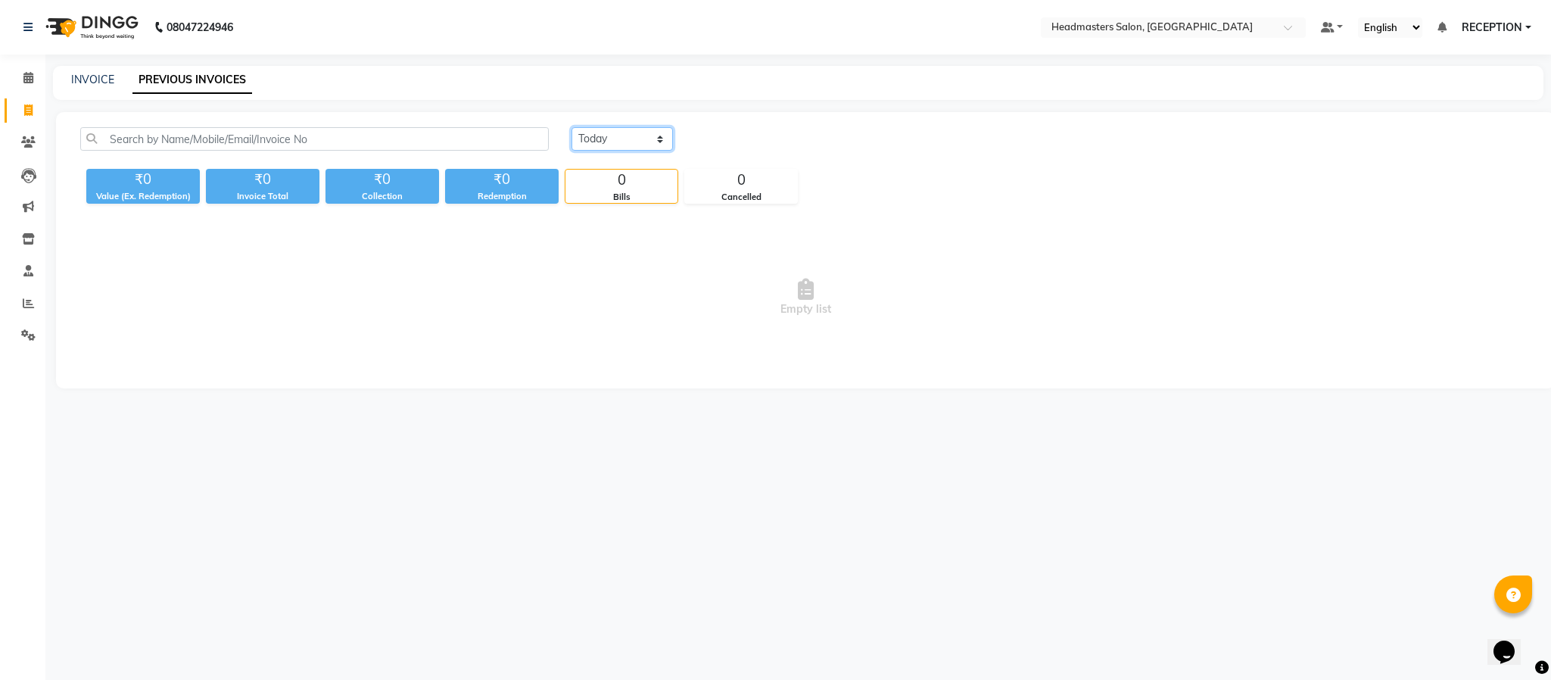
click at [614, 135] on select "[DATE] [DATE] Custom Range" at bounding box center [621, 138] width 101 height 23
select select "[DATE]"
click at [571, 127] on select "[DATE] [DATE] Custom Range" at bounding box center [621, 138] width 101 height 23
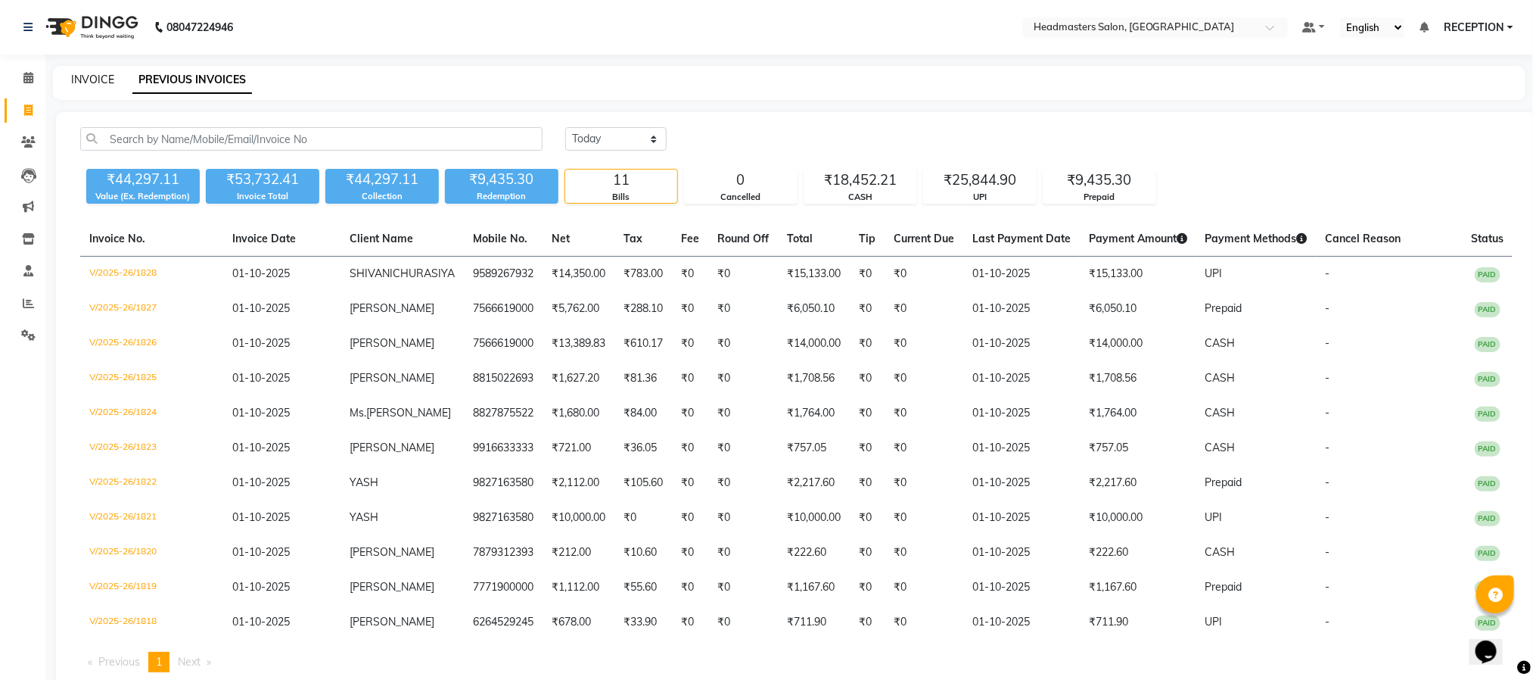
click at [93, 78] on link "INVOICE" at bounding box center [92, 80] width 43 height 14
select select "service"
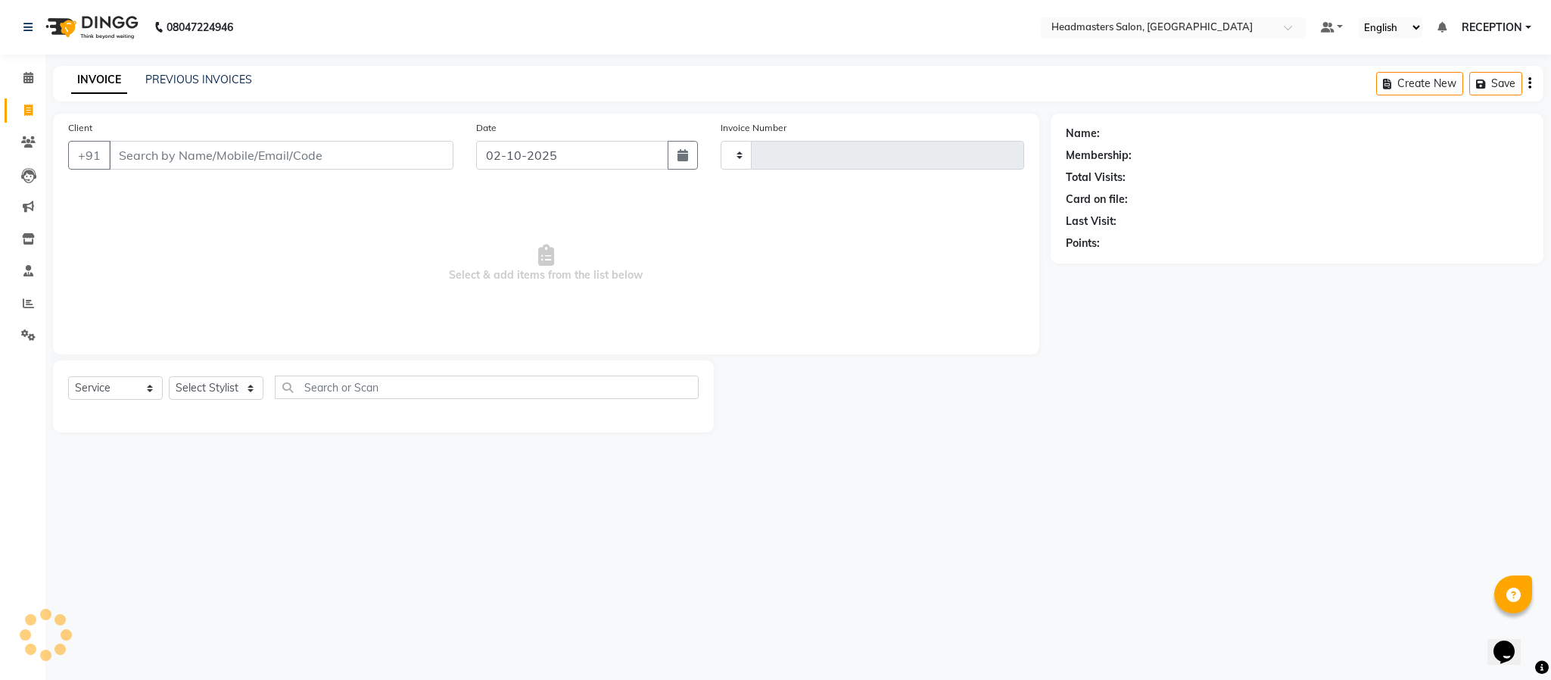
type input "1829"
select select "3454"
click at [93, 78] on link "INVOICE" at bounding box center [99, 80] width 56 height 27
click at [26, 307] on icon at bounding box center [28, 302] width 11 height 11
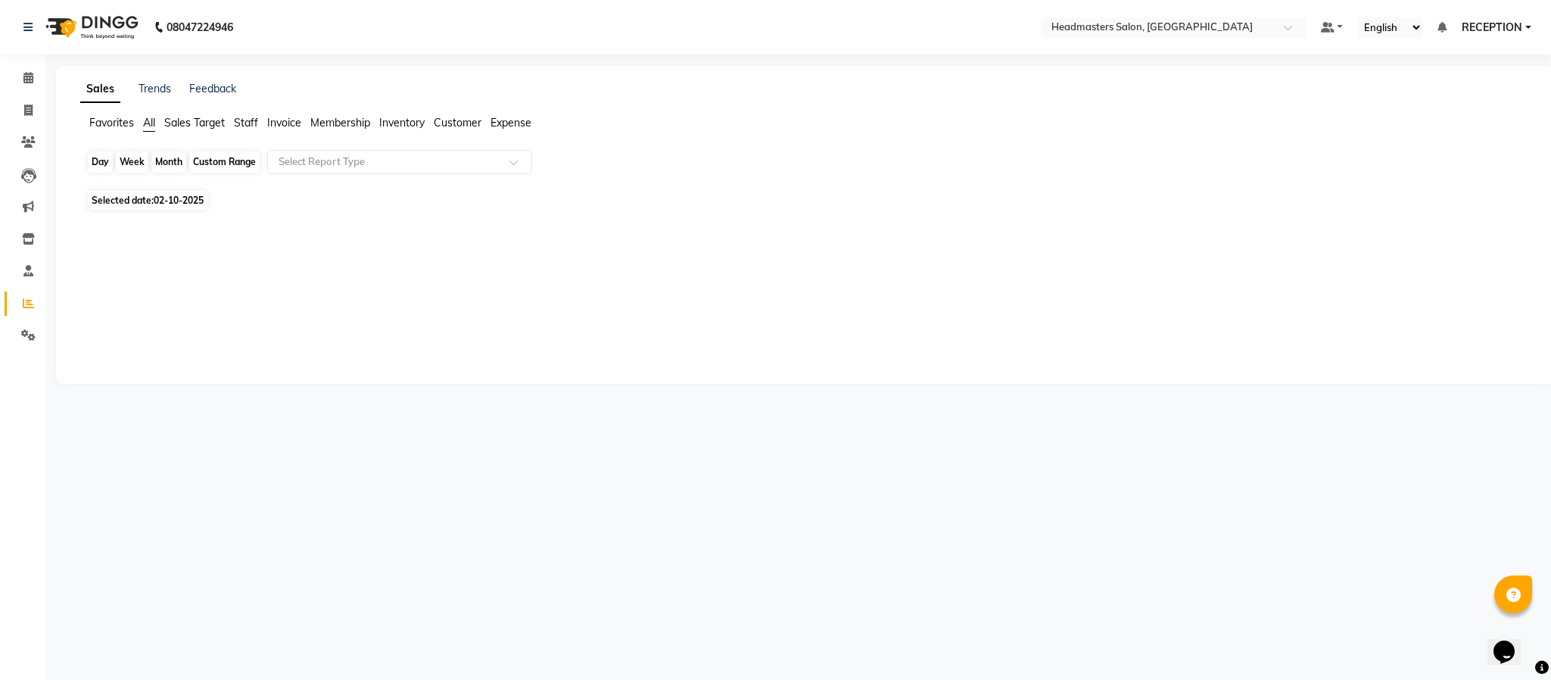
click at [101, 162] on div "Day" at bounding box center [100, 161] width 25 height 21
select select "10"
select select "2025"
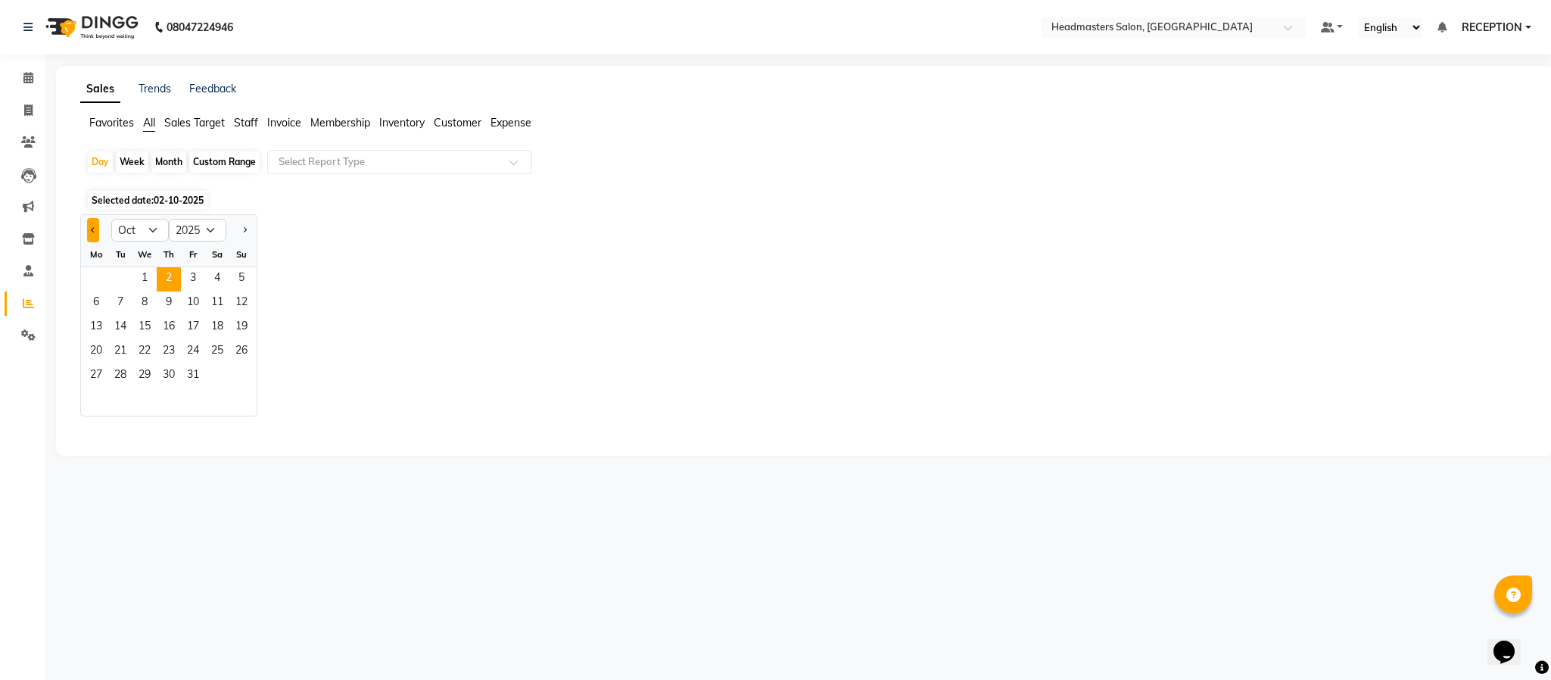
click at [87, 226] on button "Previous month" at bounding box center [93, 230] width 12 height 24
select select "9"
click at [121, 375] on span "30" at bounding box center [120, 376] width 24 height 24
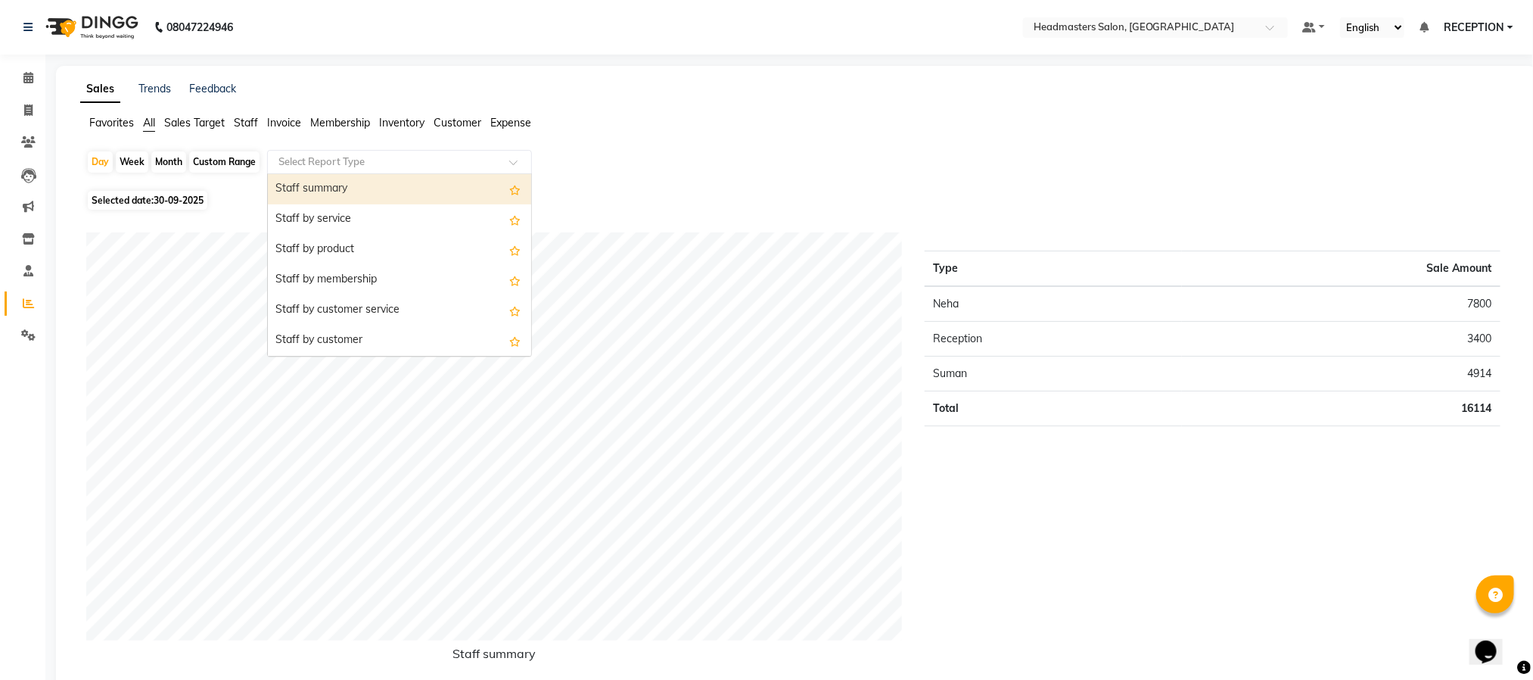
click at [500, 157] on div at bounding box center [399, 161] width 263 height 15
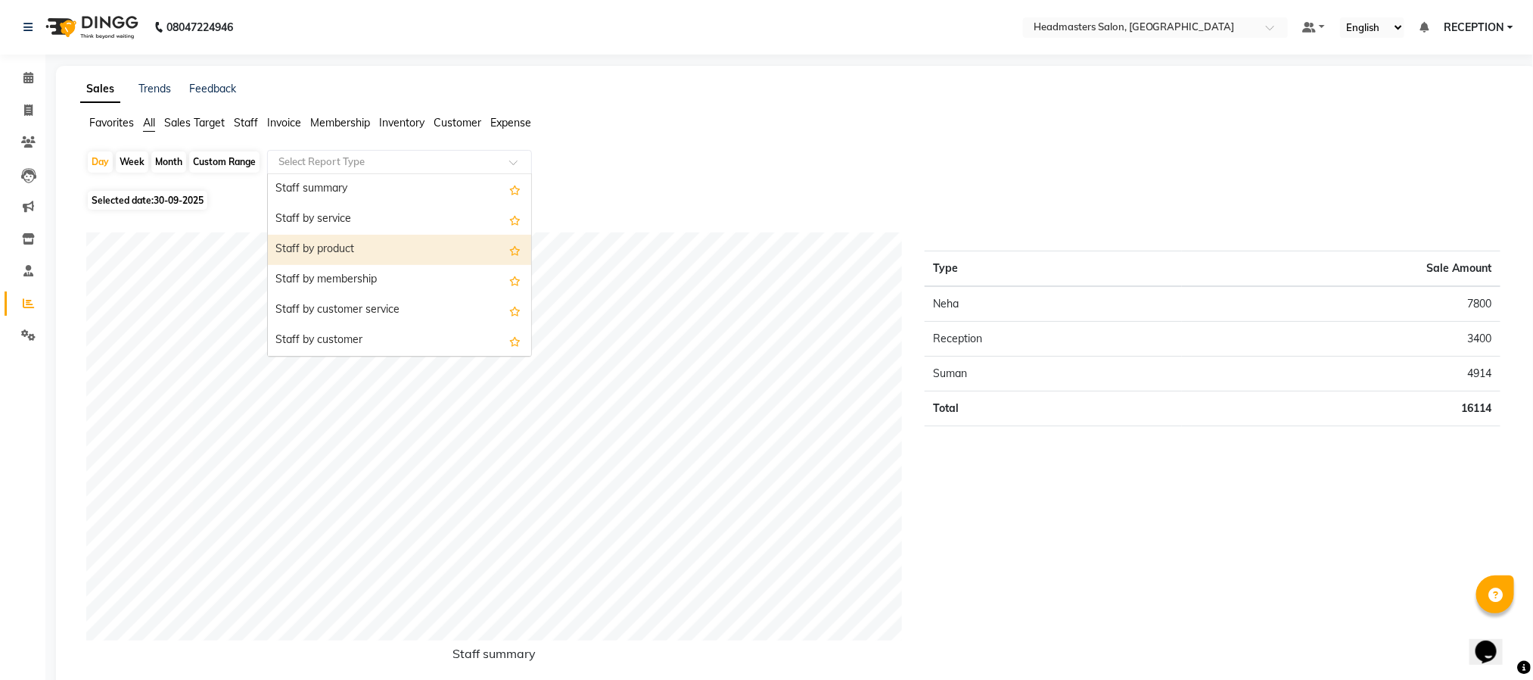
click at [366, 247] on div "Staff by product" at bounding box center [399, 250] width 263 height 30
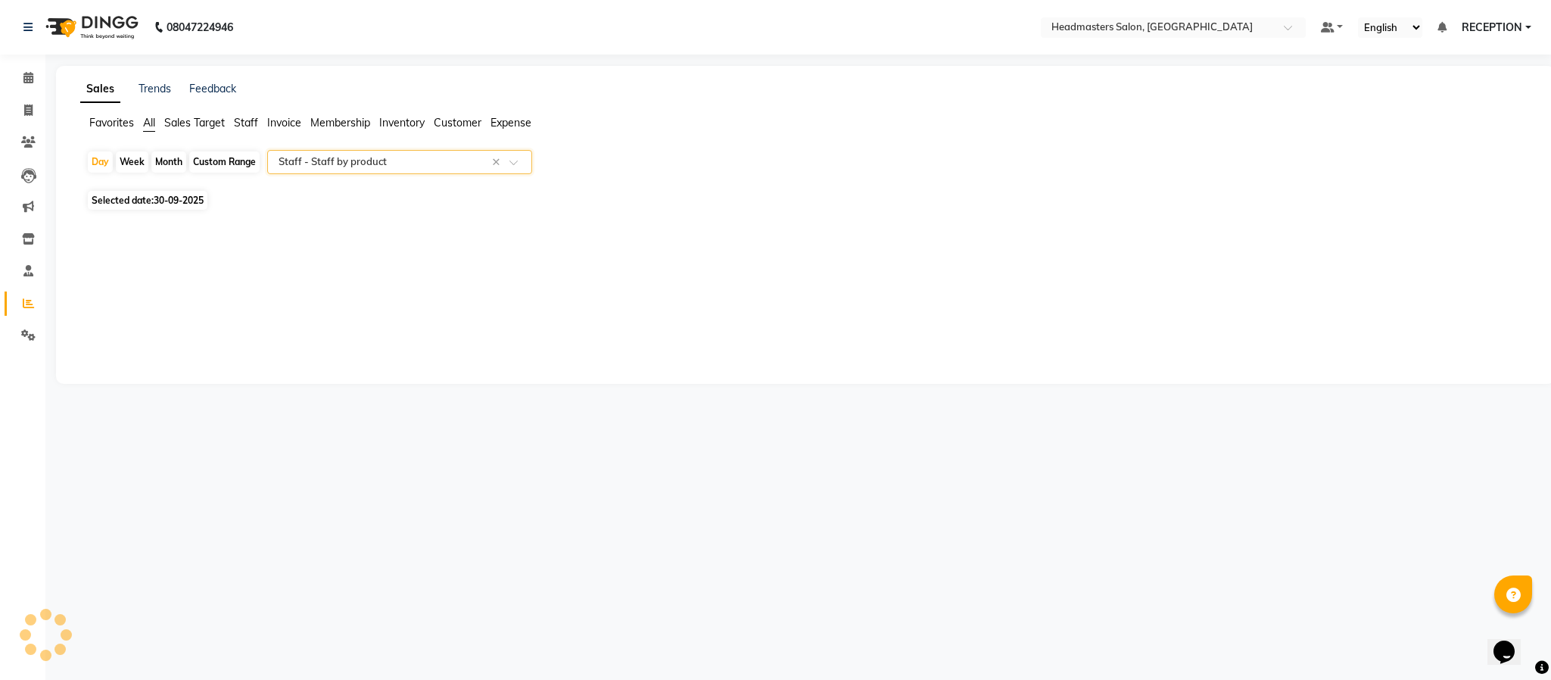
select select "csv"
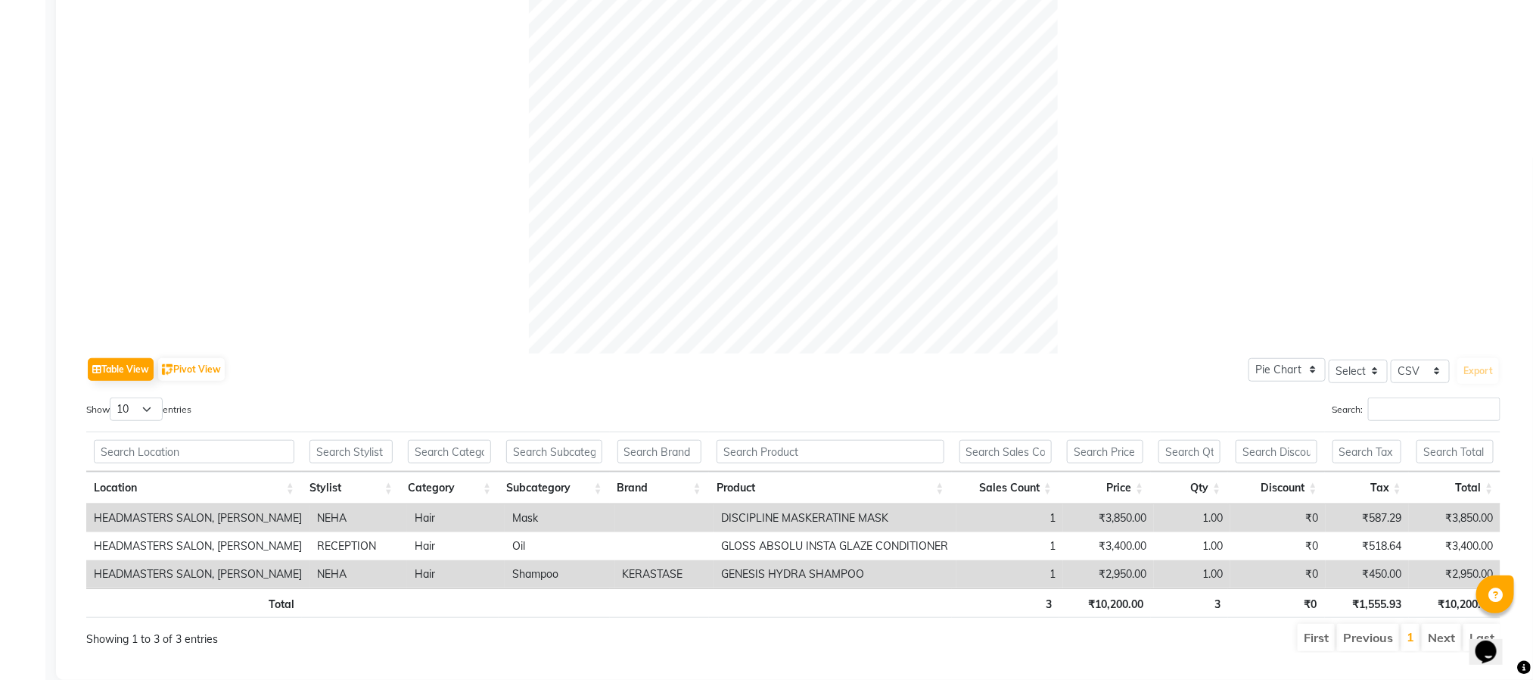
scroll to position [464, 0]
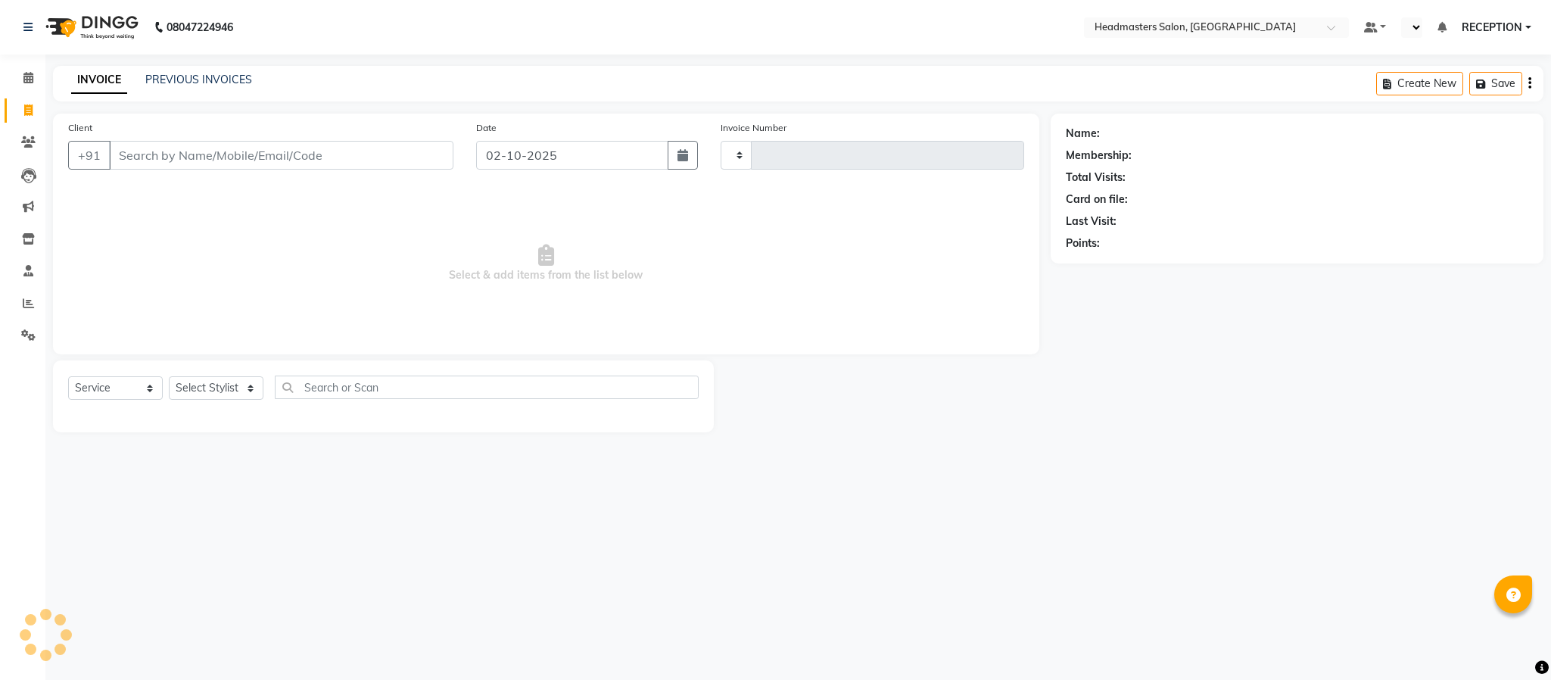
select select "service"
type input "1829"
select select "en"
select select "3454"
click at [211, 76] on link "PREVIOUS INVOICES" at bounding box center [198, 80] width 107 height 14
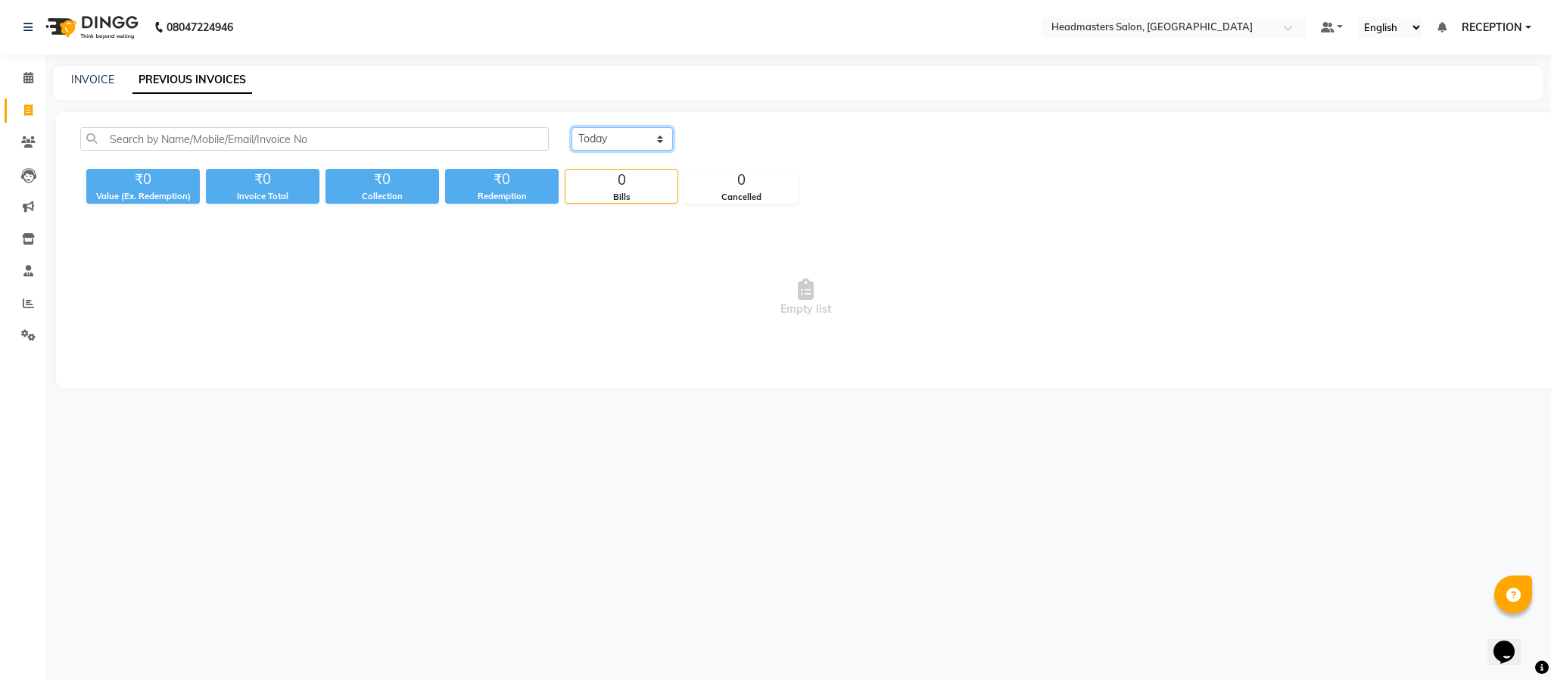
click at [645, 137] on select "Today Yesterday Custom Range" at bounding box center [621, 138] width 101 height 23
select select "yesterday"
click at [571, 127] on select "Today Yesterday Custom Range" at bounding box center [621, 138] width 101 height 23
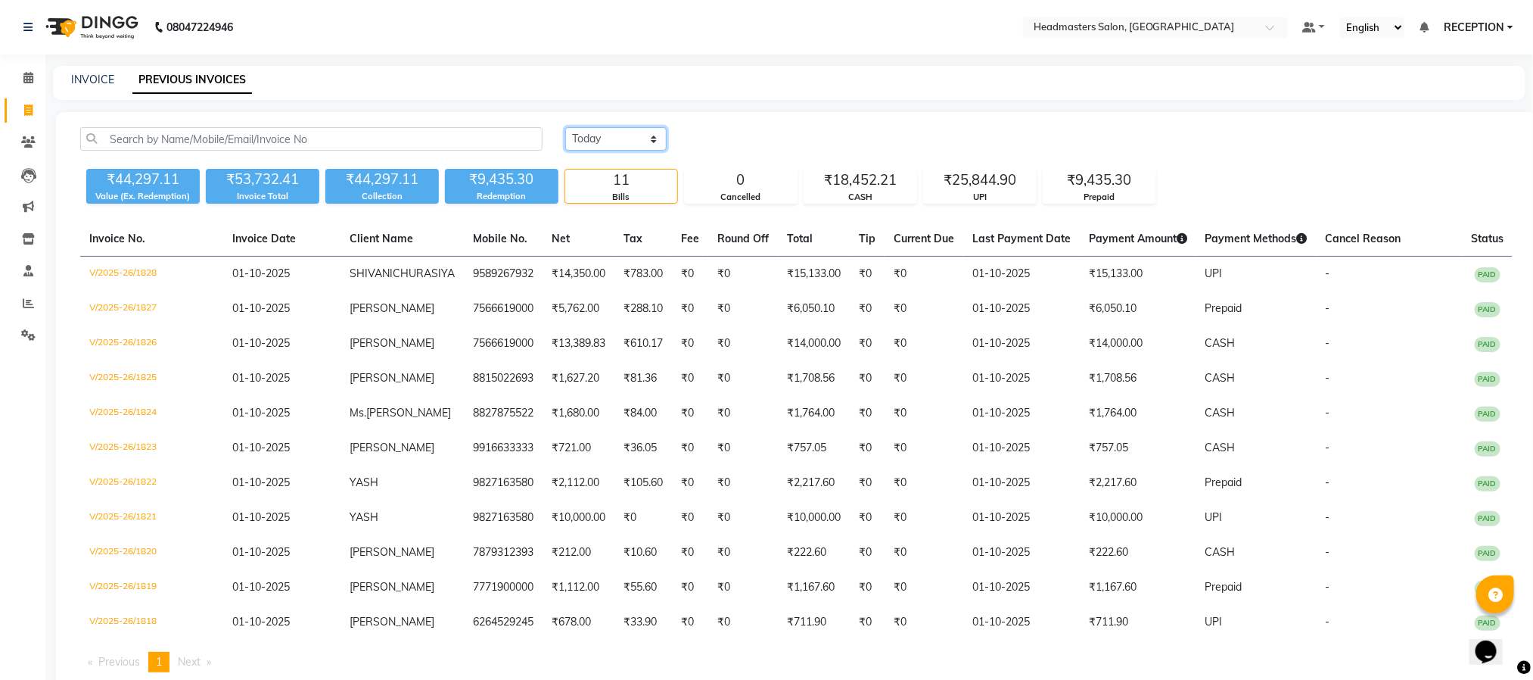
scroll to position [77, 0]
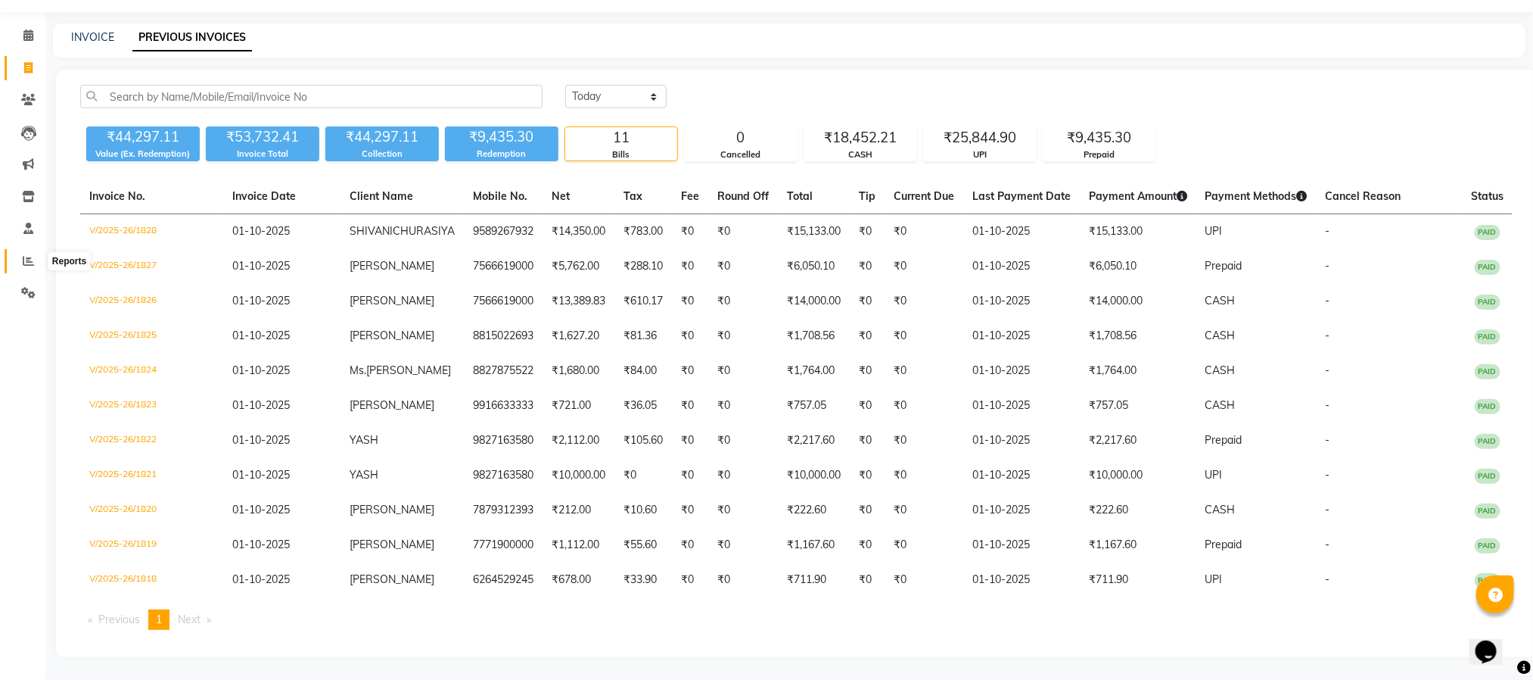
click at [30, 255] on icon at bounding box center [28, 260] width 11 height 11
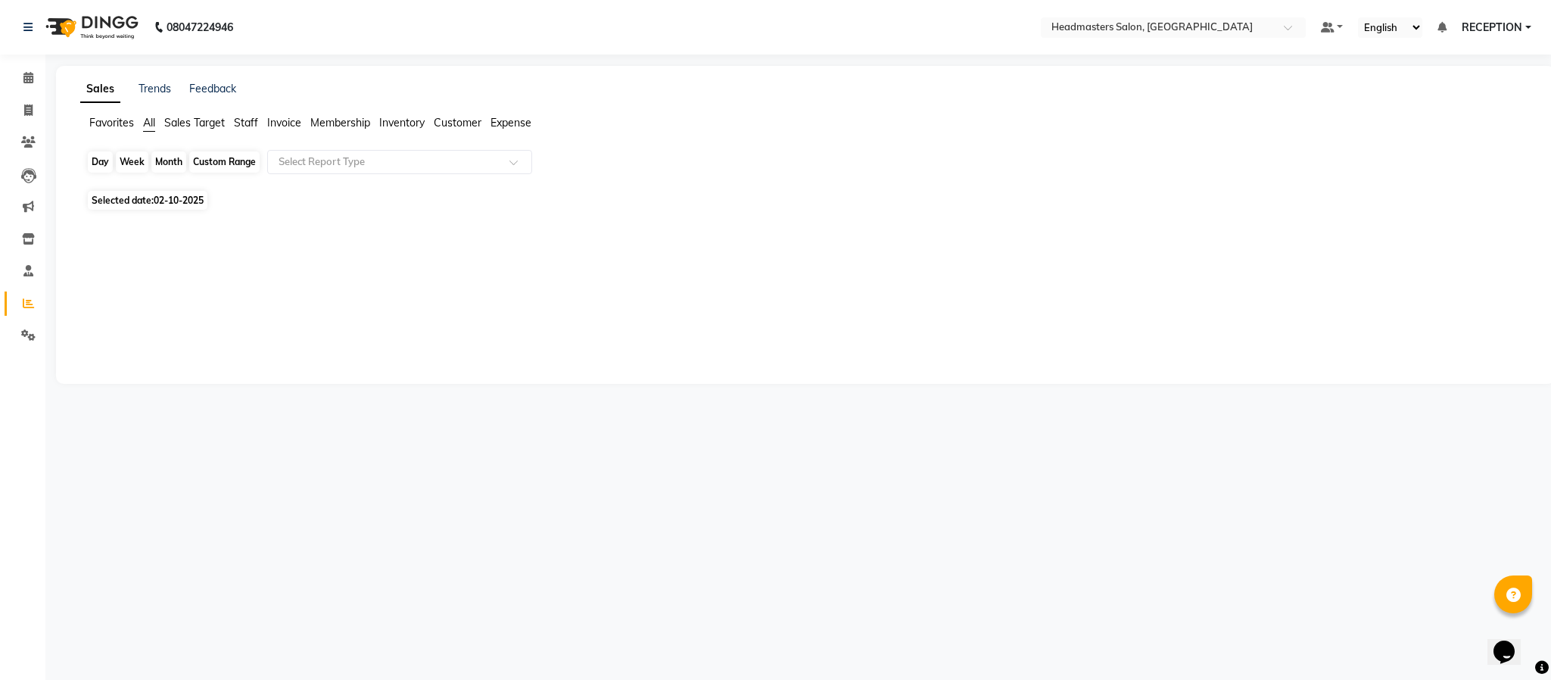
click at [89, 157] on div "Day" at bounding box center [100, 161] width 25 height 21
select select "10"
select select "2025"
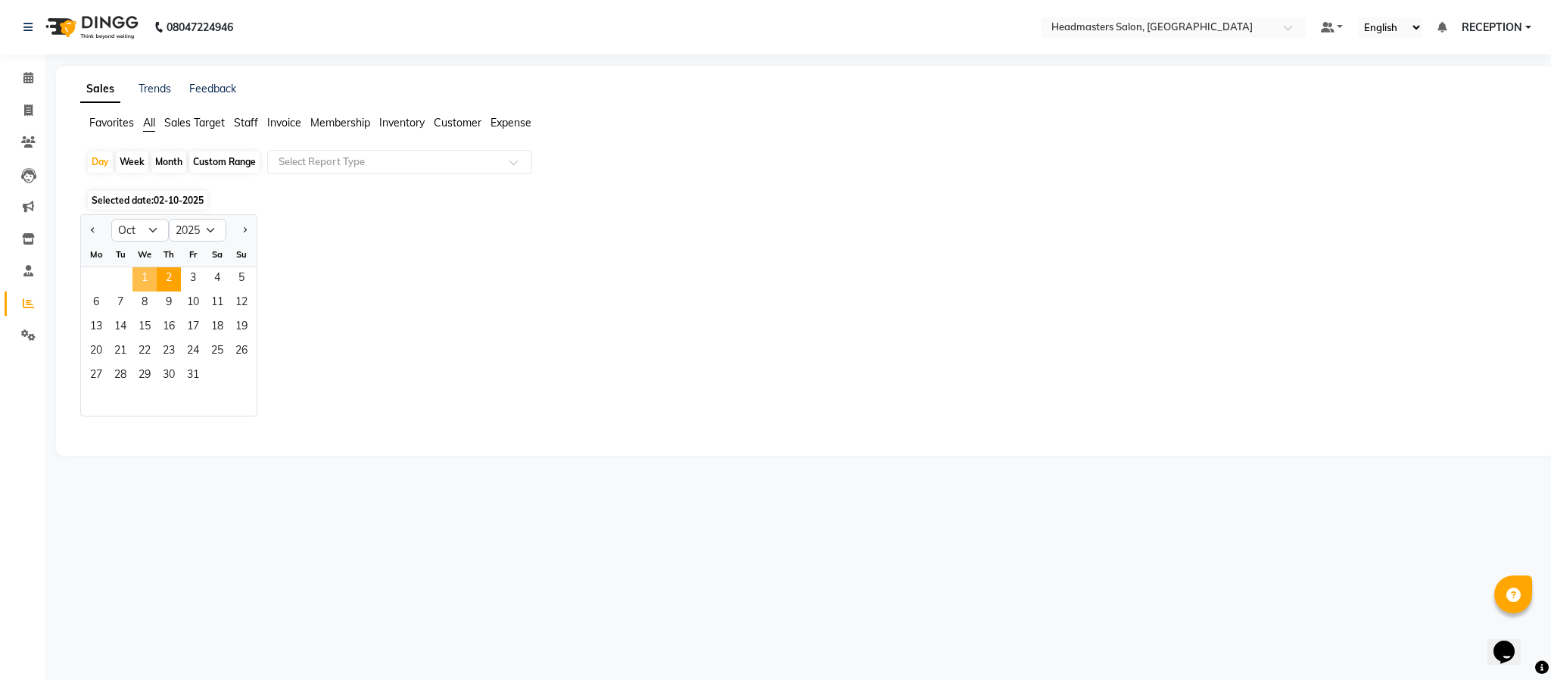
click at [137, 275] on span "1" at bounding box center [144, 279] width 24 height 24
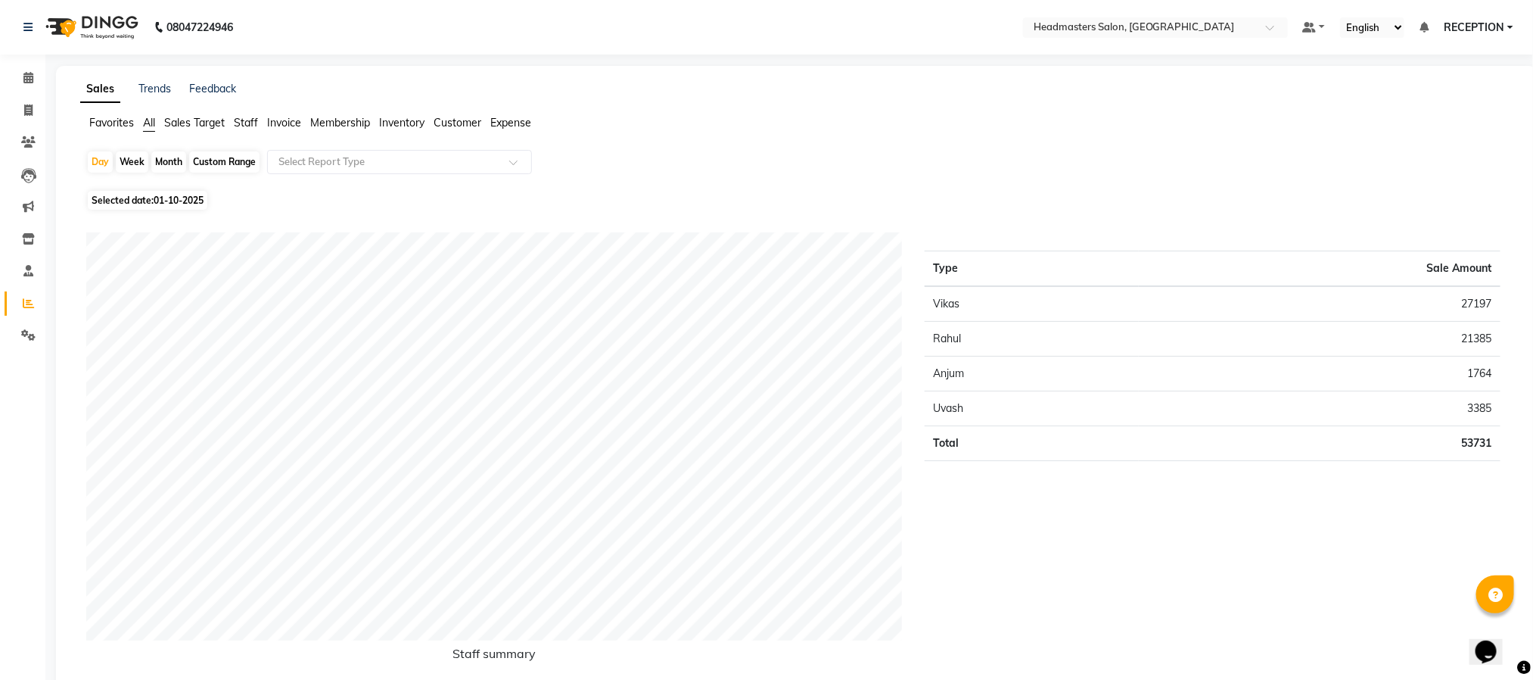
click at [970, 609] on div "Type Sale Amount Vikas 27197 Rahul 21385 Anjum 1764 Uvash 3385 Total 53731" at bounding box center [1213, 458] width 599 height 453
click at [1133, 514] on div "Type Sale Amount Vikas 27197 Rahul 21385 Anjum 1764 Uvash 3385 Total 53731" at bounding box center [1213, 458] width 599 height 453
click at [27, 104] on icon at bounding box center [28, 109] width 8 height 11
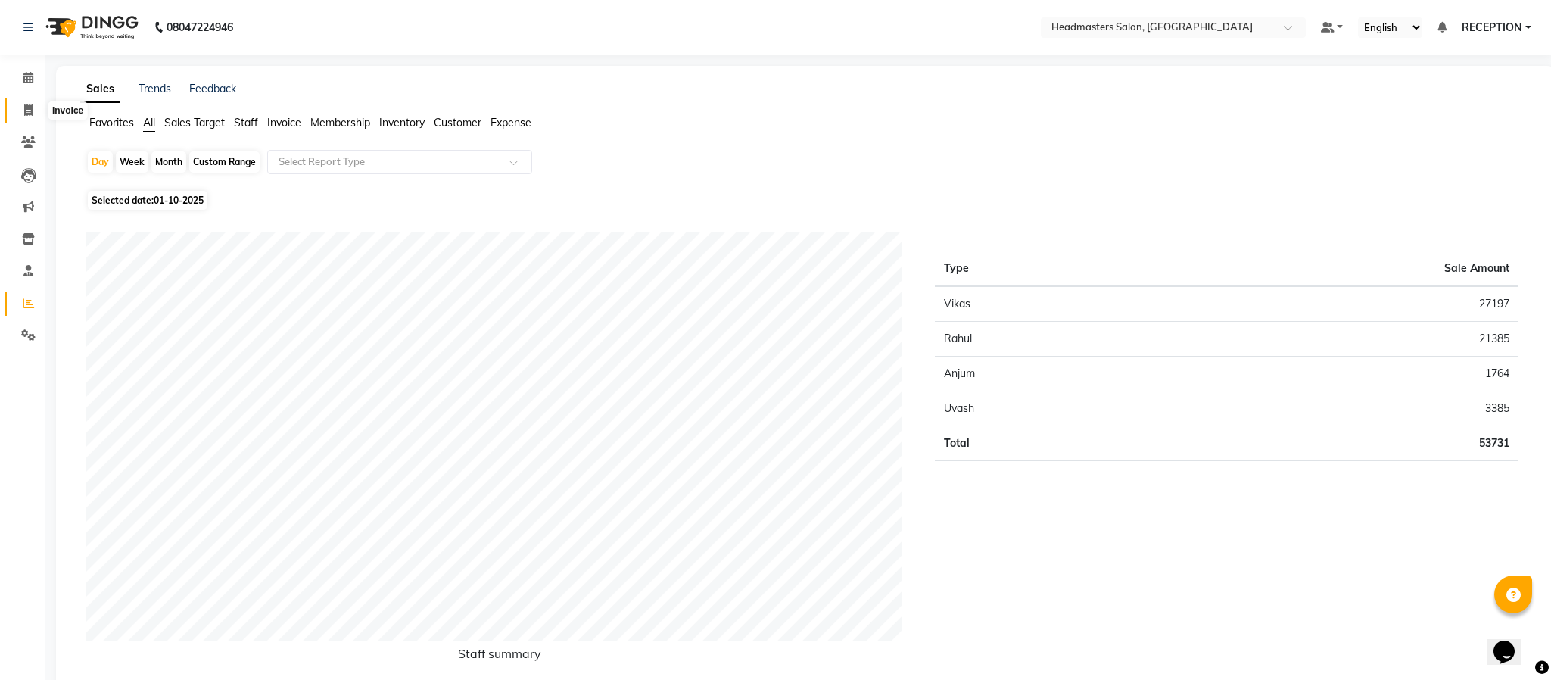
select select "service"
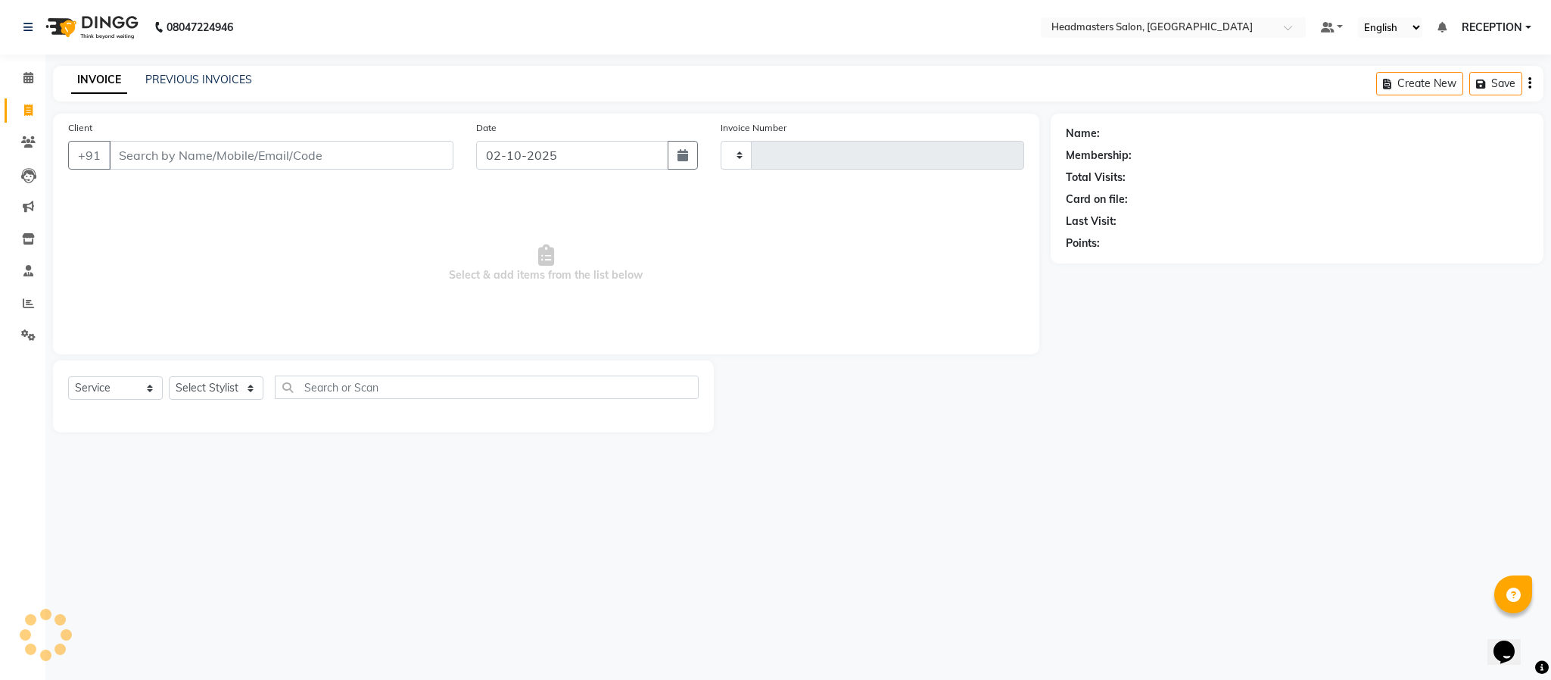
type input "1829"
select select "3454"
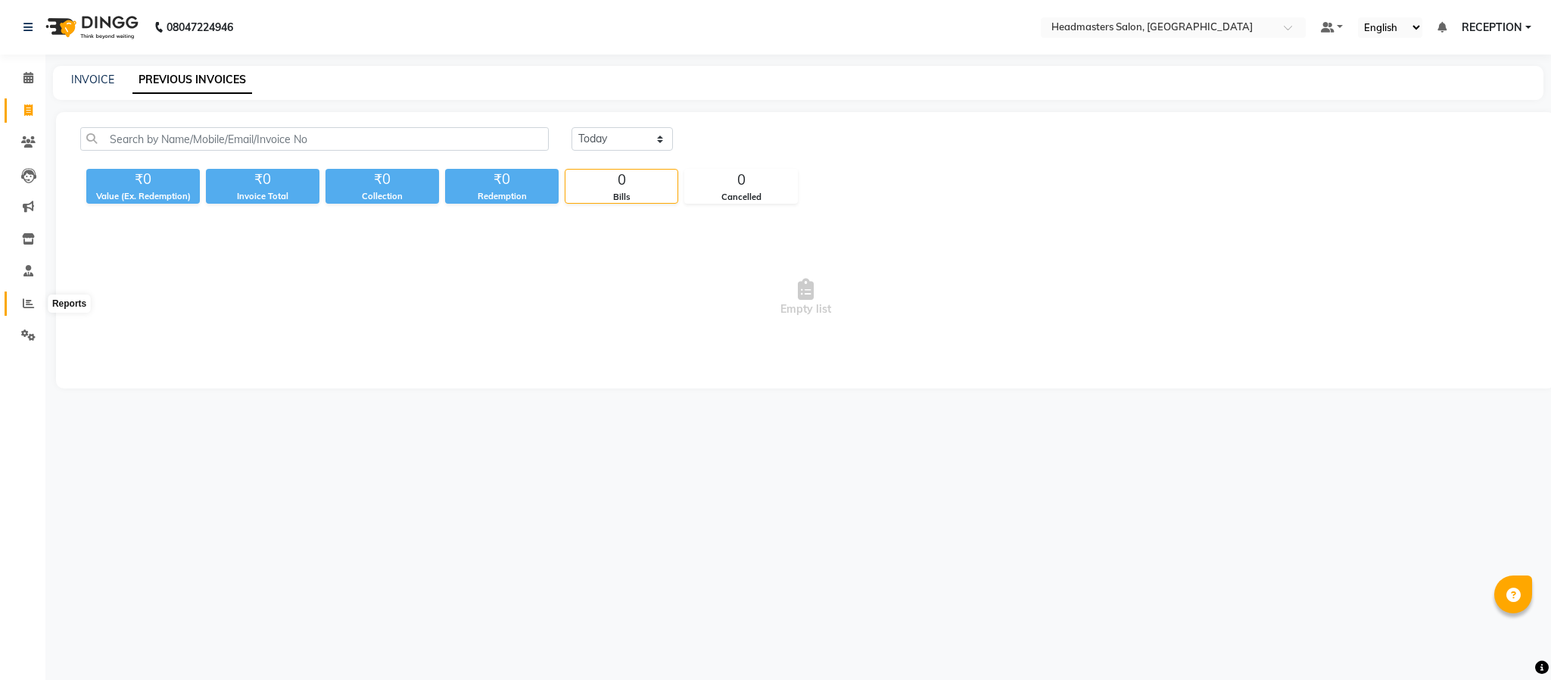
click at [30, 300] on icon at bounding box center [28, 302] width 11 height 11
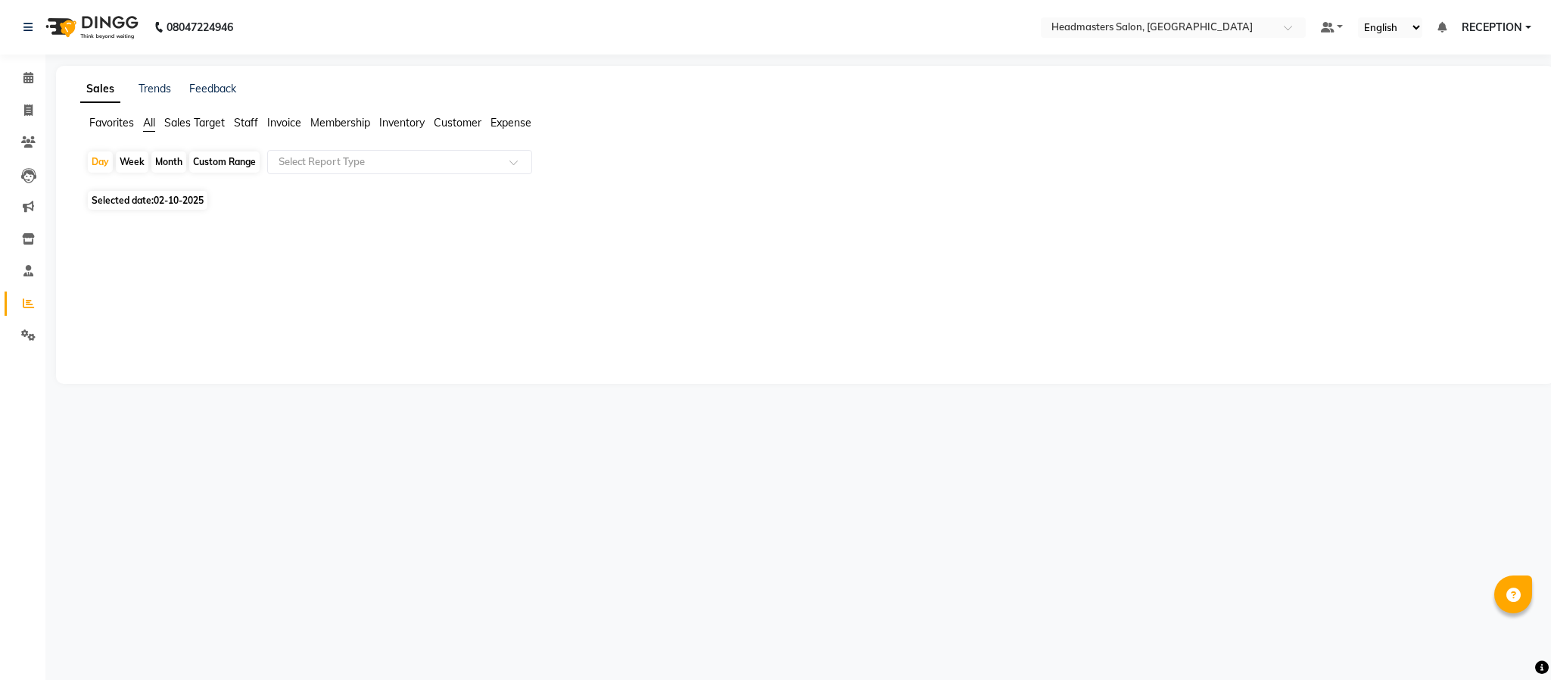
click at [171, 166] on div "Month" at bounding box center [168, 161] width 35 height 21
select select "10"
select select "2025"
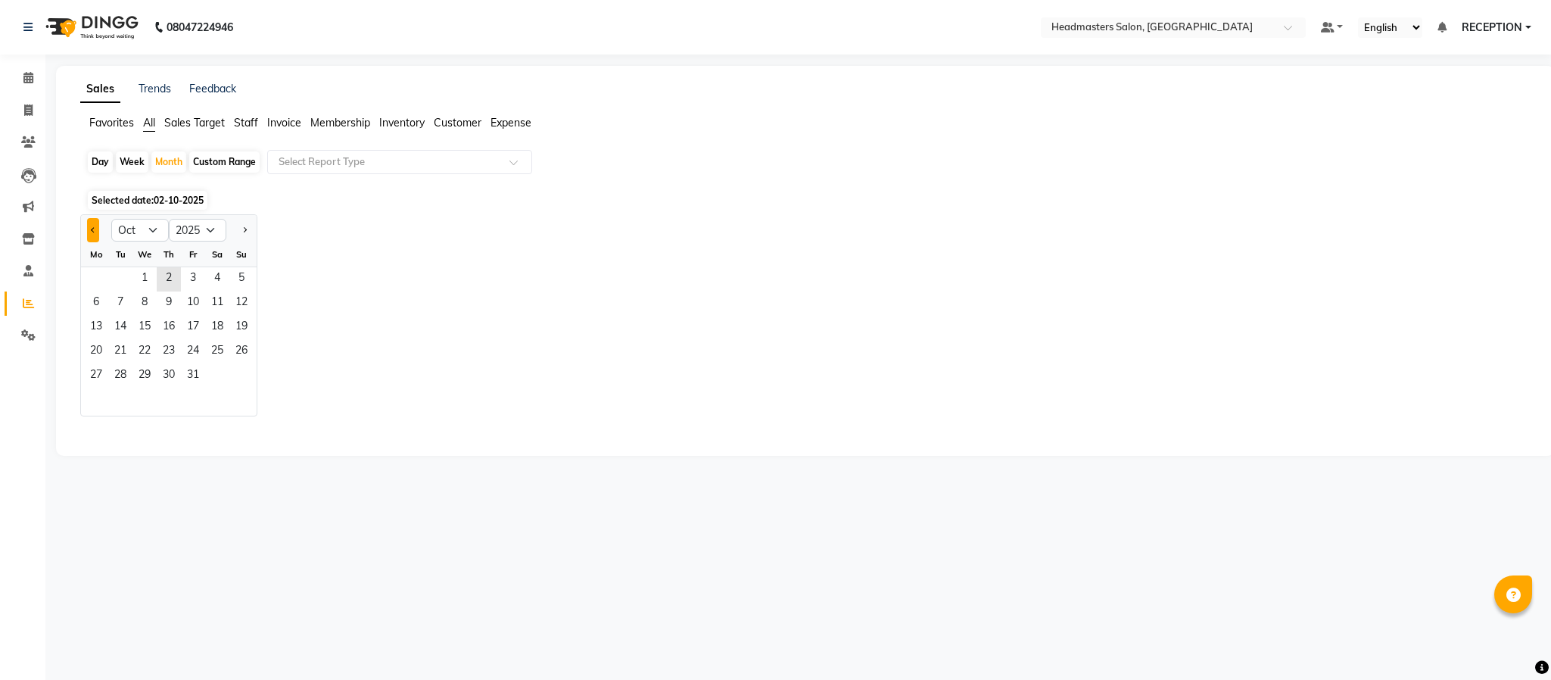
click at [96, 228] on button "Previous month" at bounding box center [93, 230] width 12 height 24
select select "9"
click at [95, 272] on span "1" at bounding box center [96, 279] width 24 height 24
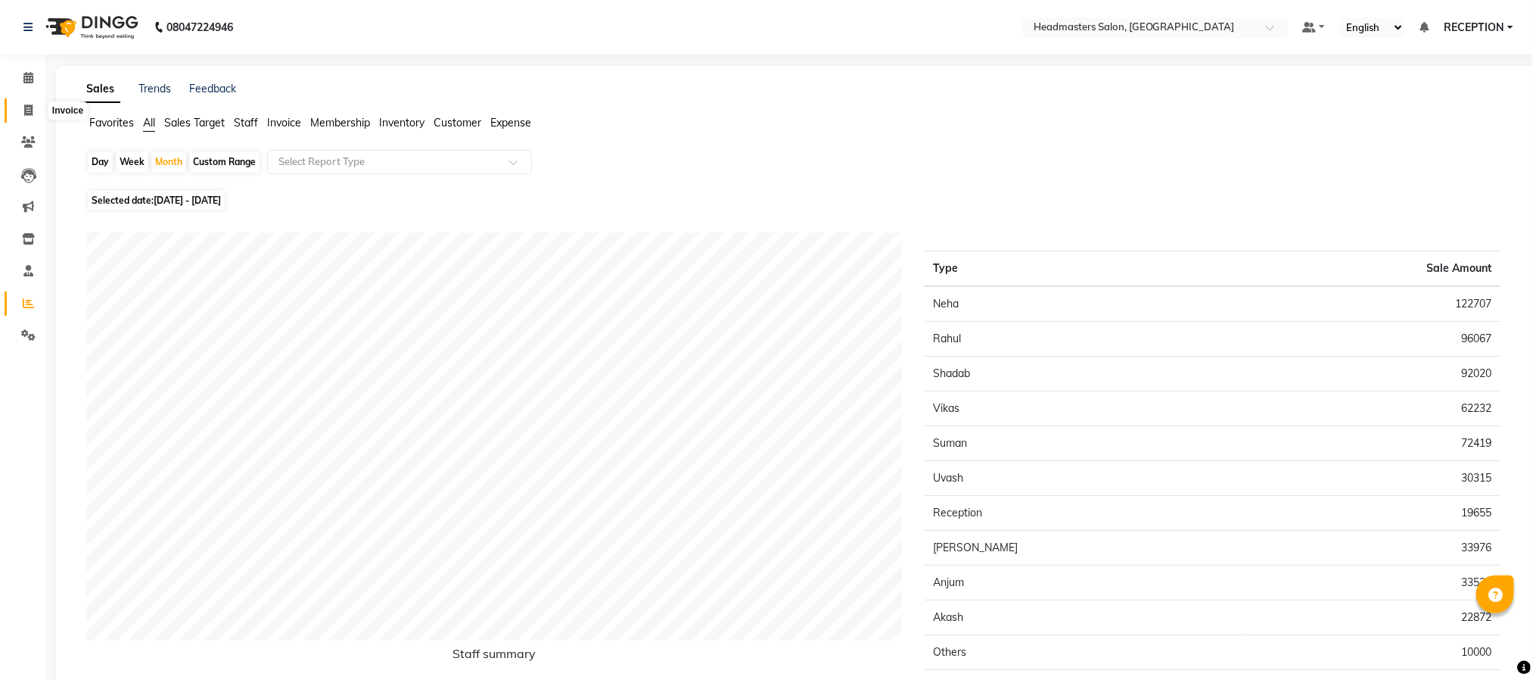
click at [34, 111] on span at bounding box center [28, 110] width 26 height 17
select select "service"
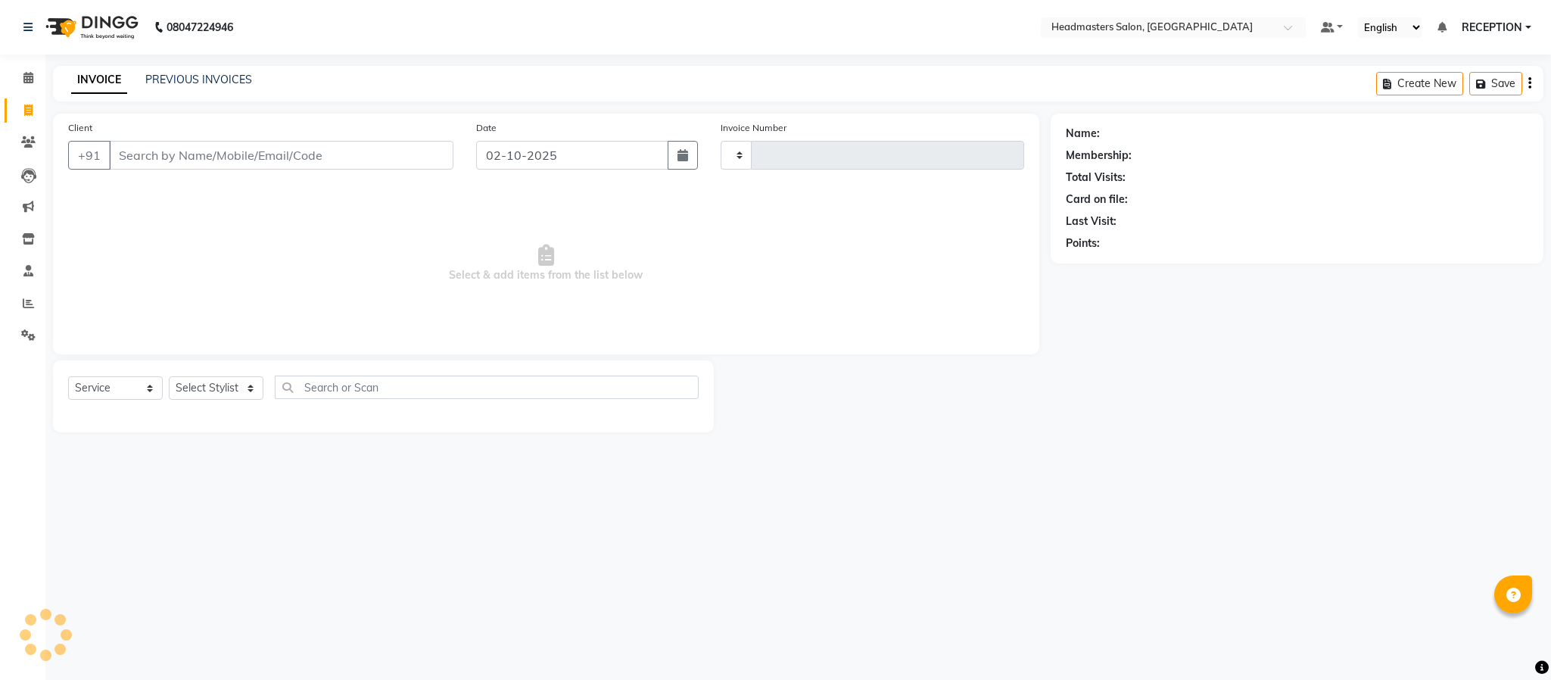
type input "1829"
select select "3454"
click at [243, 73] on link "PREVIOUS INVOICES" at bounding box center [198, 80] width 107 height 14
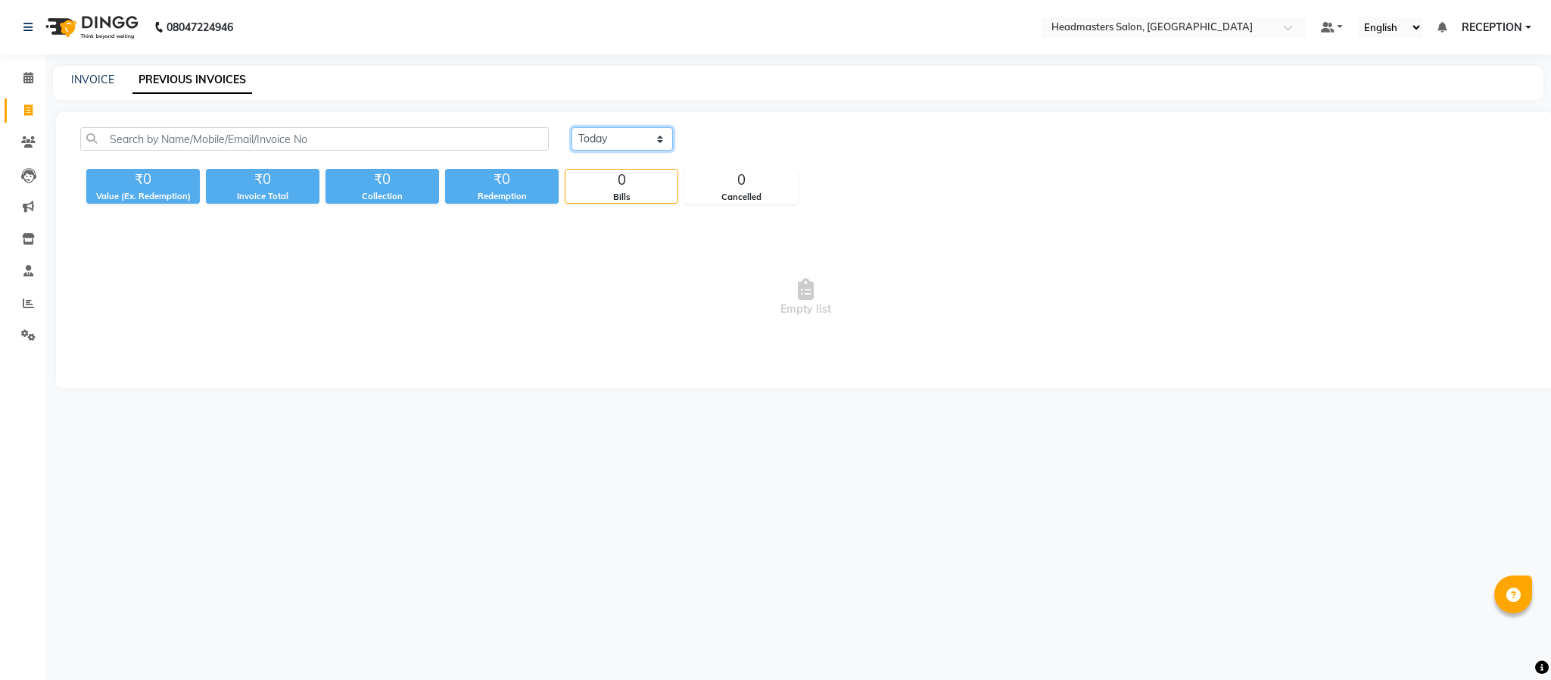
click at [625, 137] on select "Today Yesterday Custom Range" at bounding box center [621, 138] width 101 height 23
select select "range"
click at [571, 127] on select "Today Yesterday Custom Range" at bounding box center [621, 138] width 101 height 23
click at [756, 148] on input "02-10-2025" at bounding box center [746, 139] width 106 height 21
select select "10"
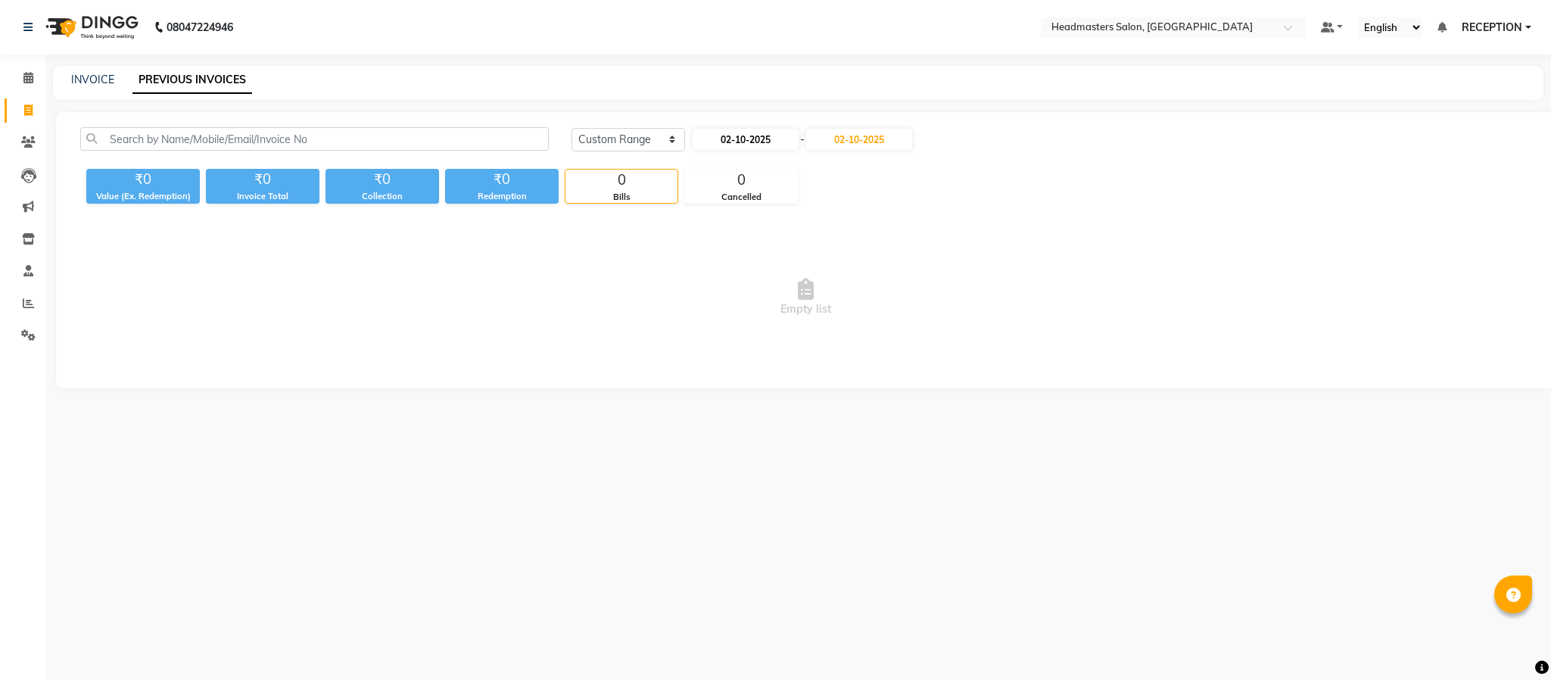
select select "2025"
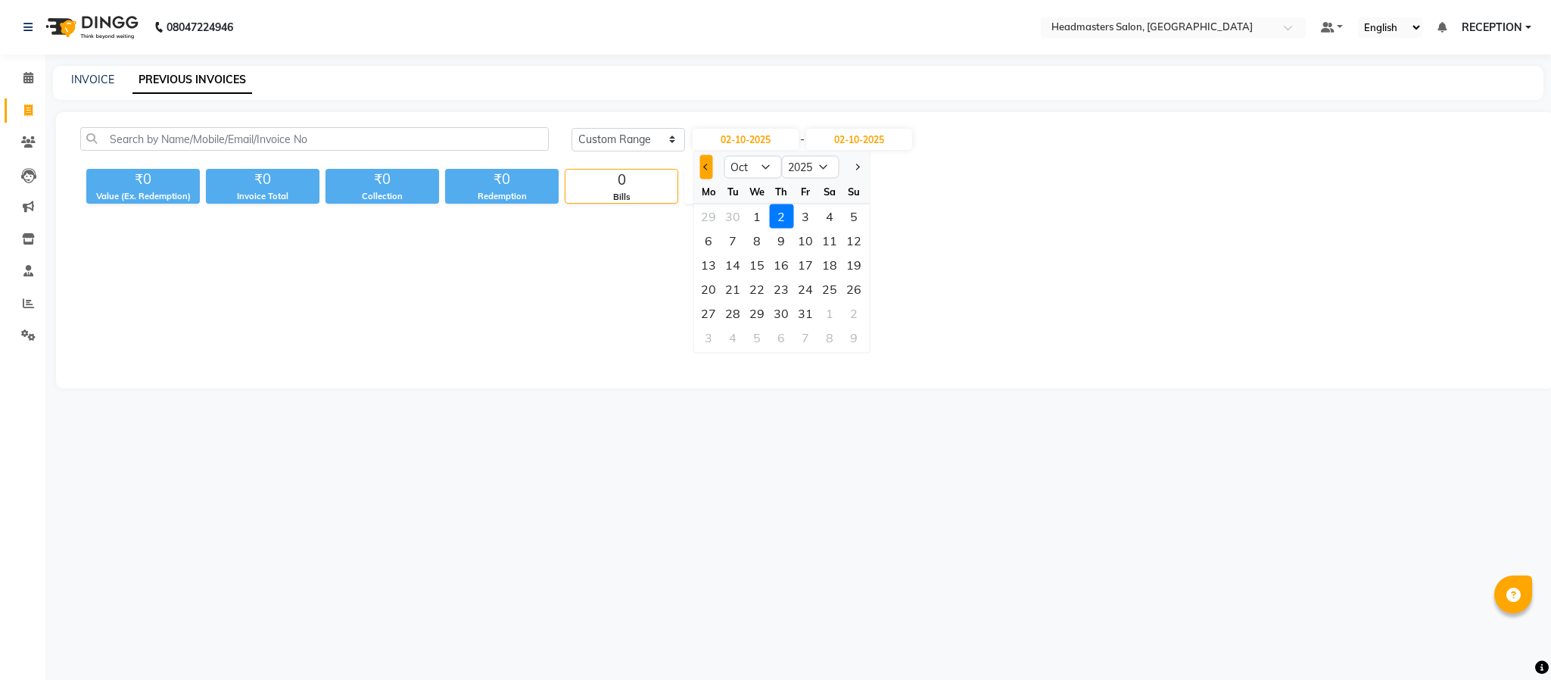
click at [702, 168] on button "Previous month" at bounding box center [705, 167] width 13 height 24
select select "9"
click at [702, 216] on div "1" at bounding box center [708, 216] width 24 height 24
type input "01-09-2025"
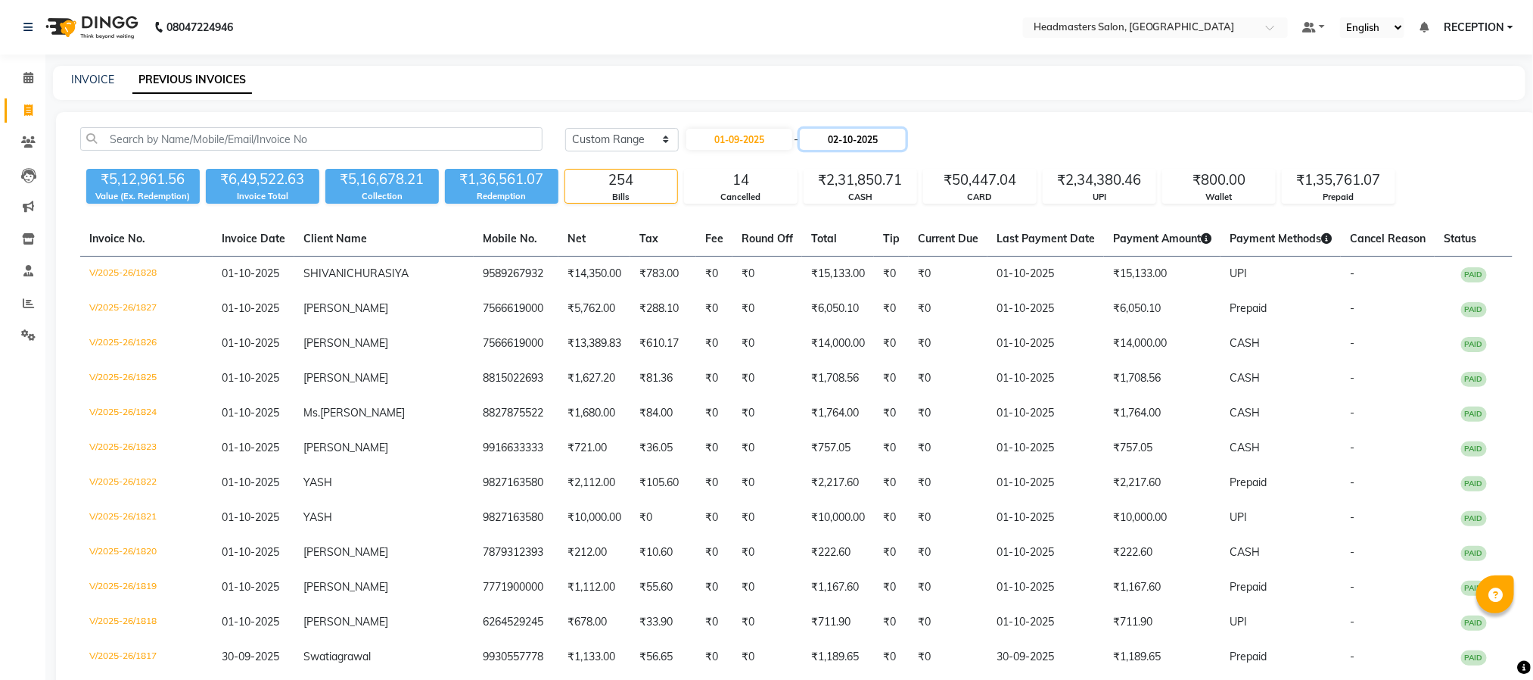
click at [852, 139] on input "02-10-2025" at bounding box center [853, 139] width 106 height 21
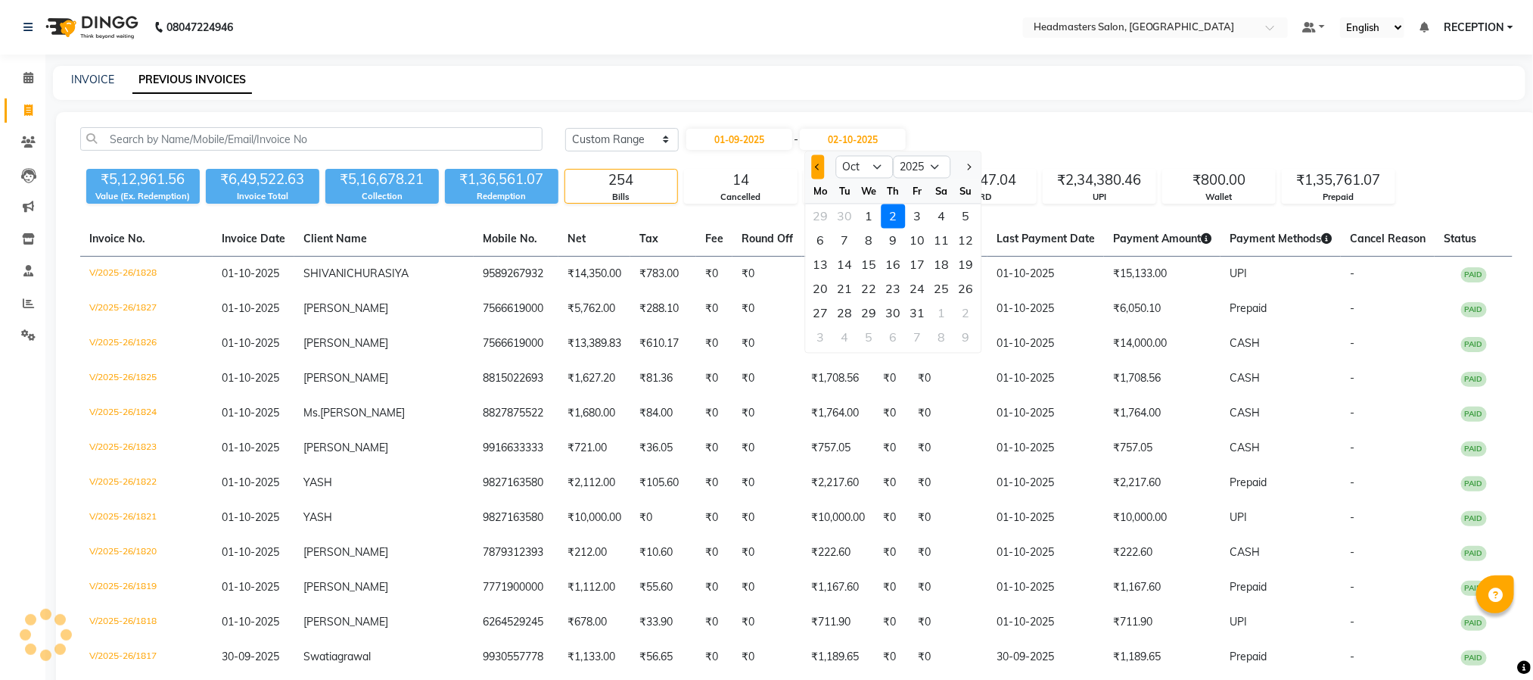
click at [820, 162] on button "Previous month" at bounding box center [817, 167] width 13 height 24
select select "9"
click at [847, 313] on div "30" at bounding box center [845, 313] width 24 height 24
type input "30-09-2025"
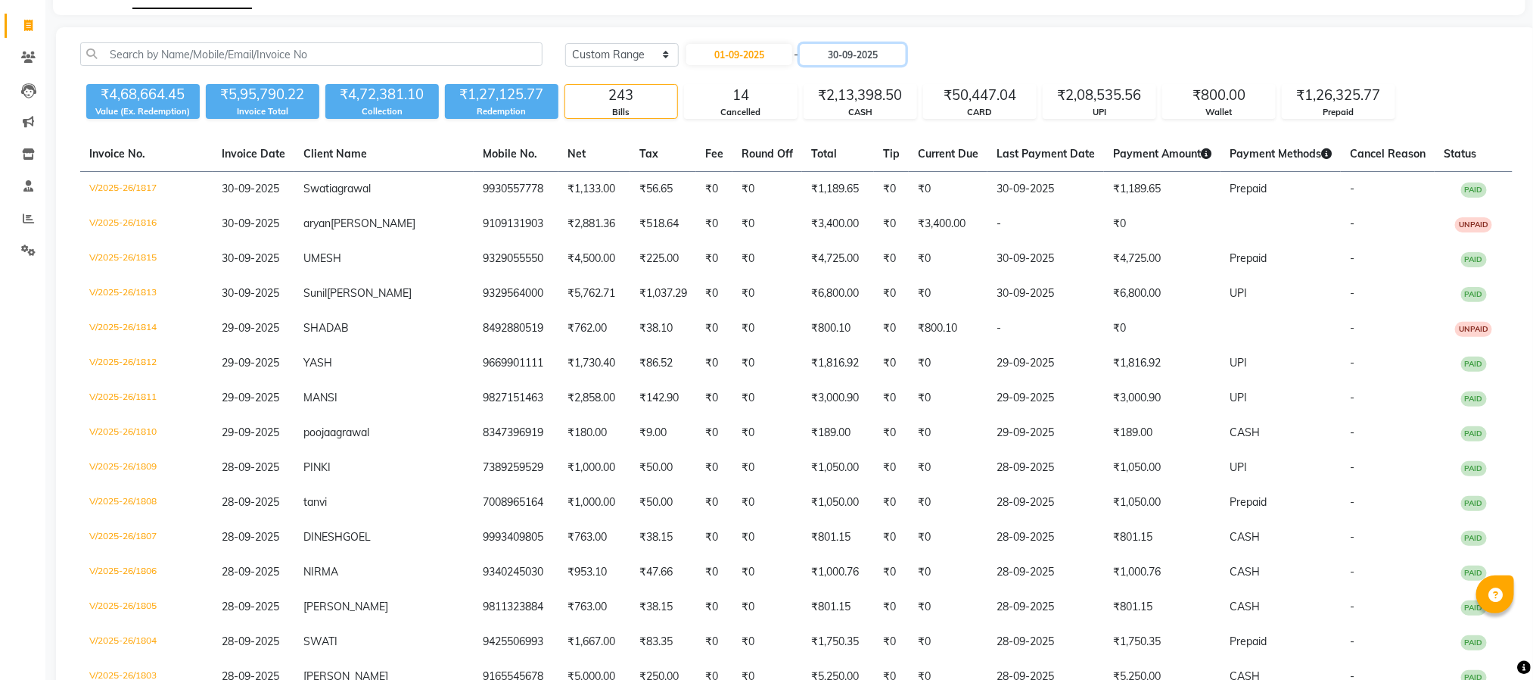
scroll to position [78, 0]
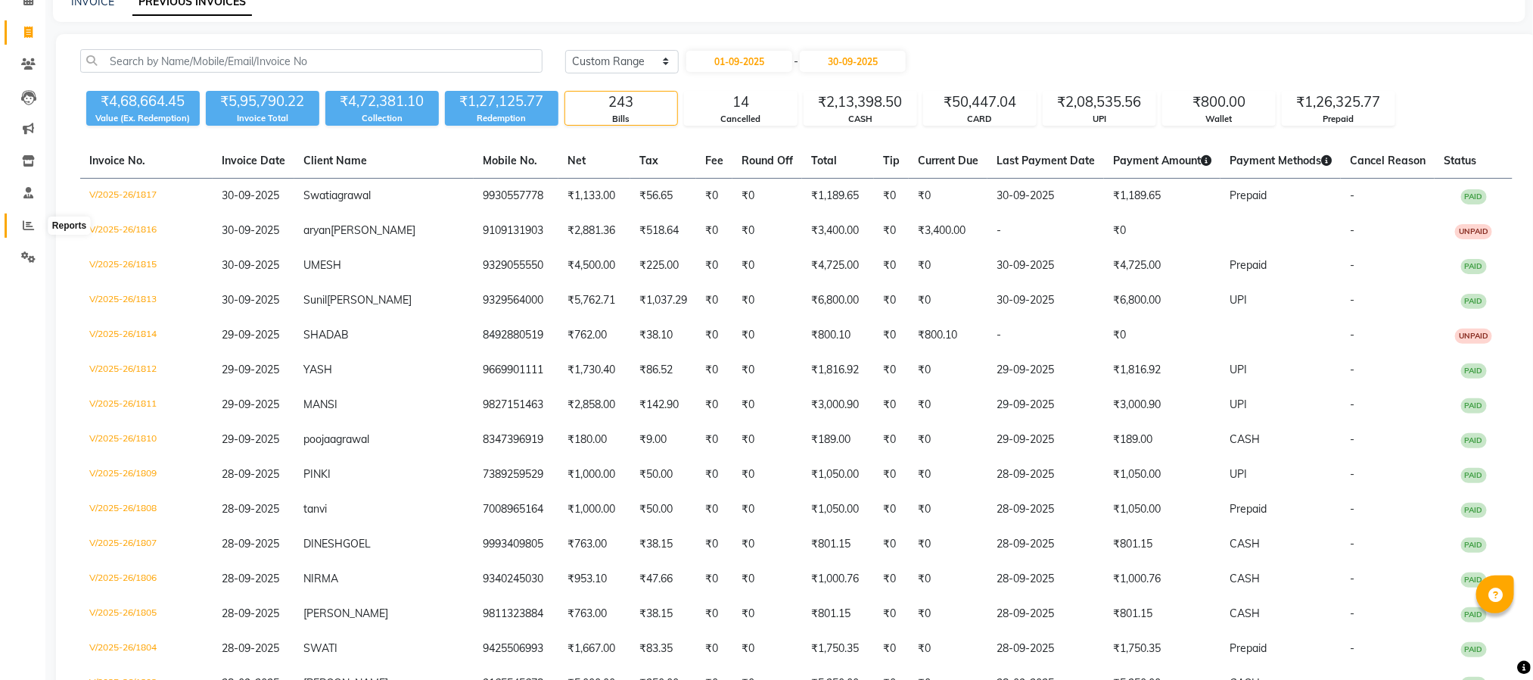
click at [32, 223] on icon at bounding box center [28, 224] width 11 height 11
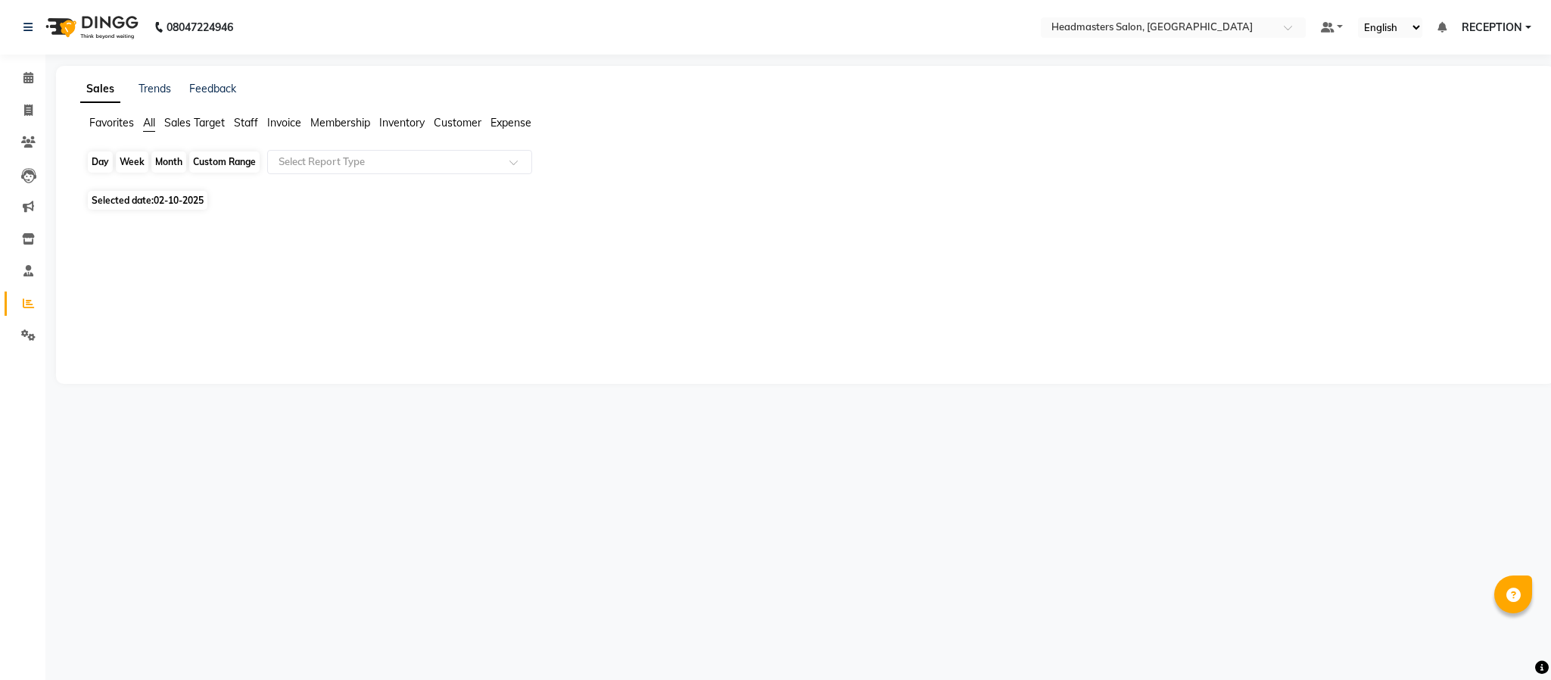
click at [107, 160] on div "Day" at bounding box center [100, 161] width 25 height 21
select select "10"
select select "2025"
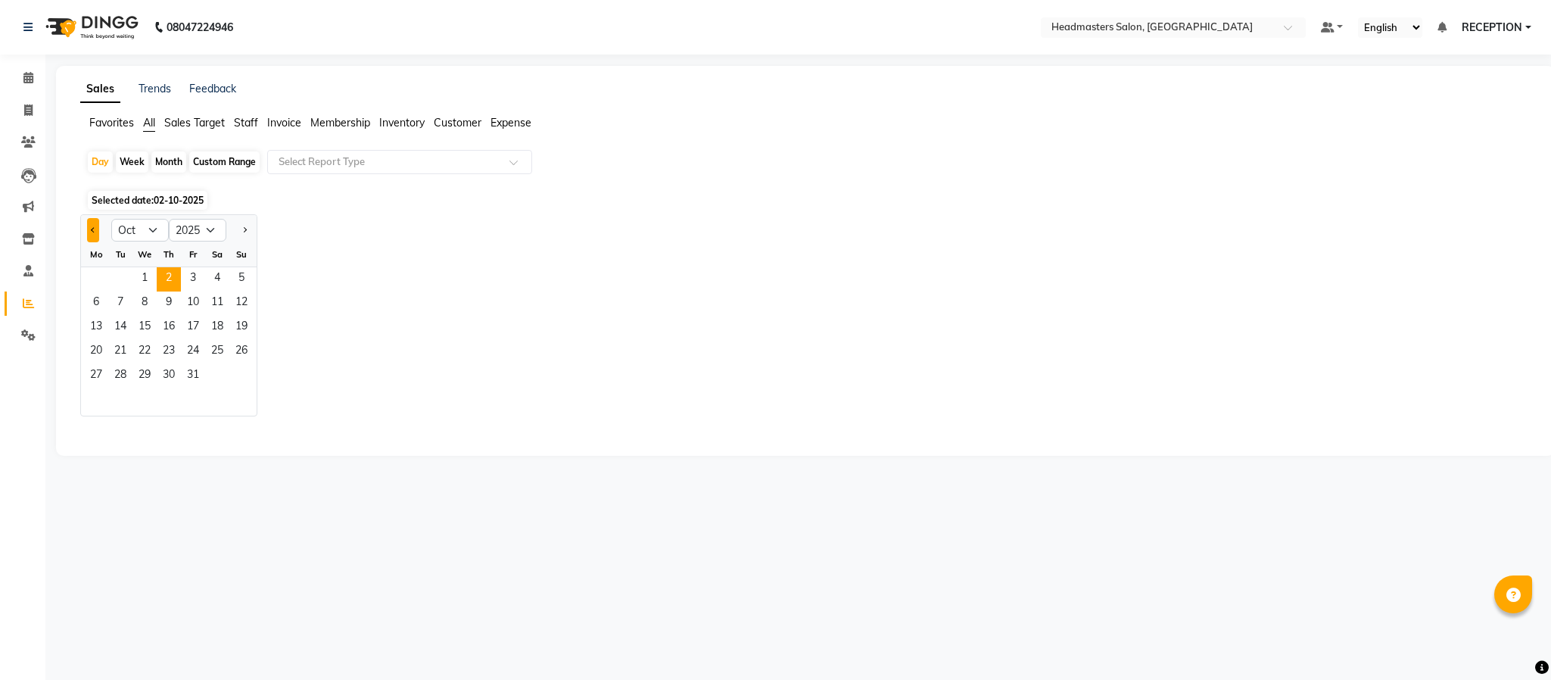
click at [95, 227] on button "Previous month" at bounding box center [93, 230] width 12 height 24
select select "9"
click at [114, 366] on span "30" at bounding box center [120, 376] width 24 height 24
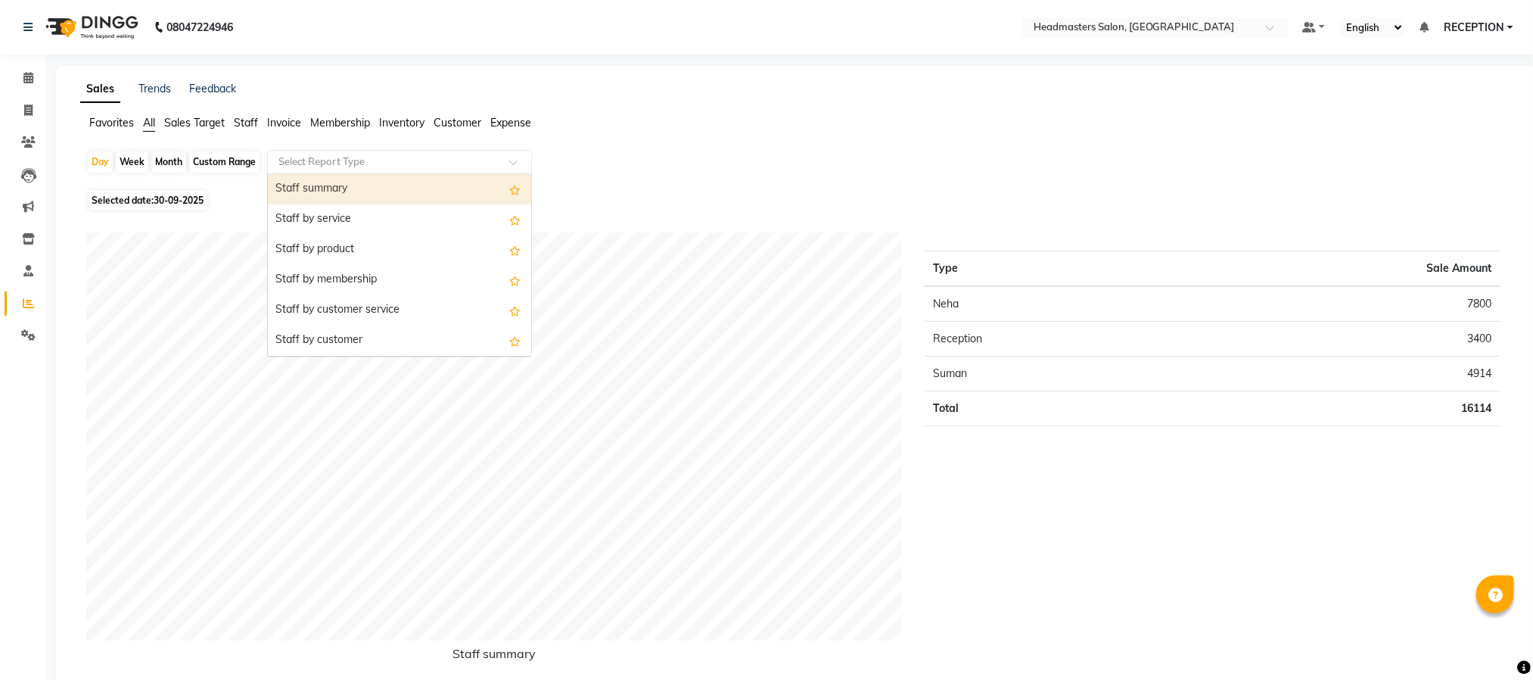
click at [425, 168] on input "text" at bounding box center [385, 161] width 218 height 15
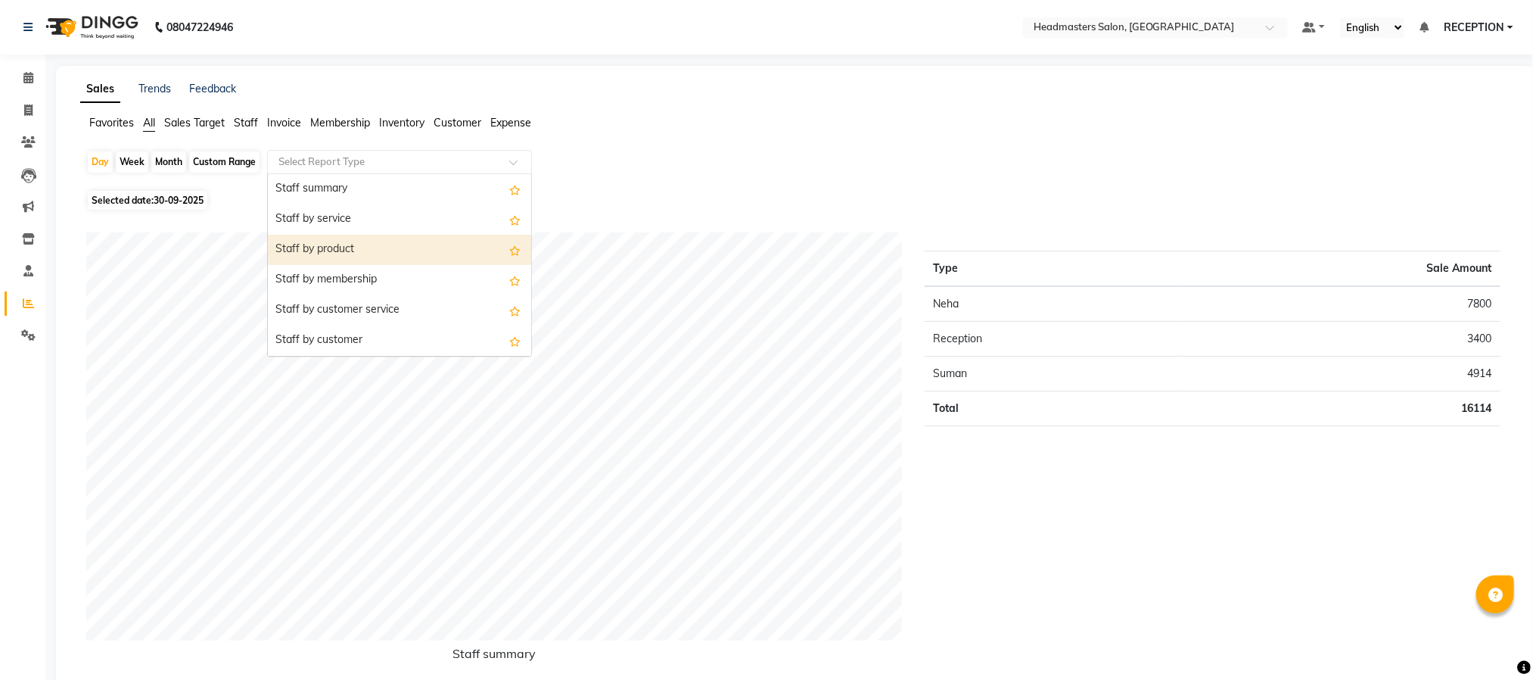
click at [378, 257] on div "Staff by product" at bounding box center [399, 250] width 263 height 30
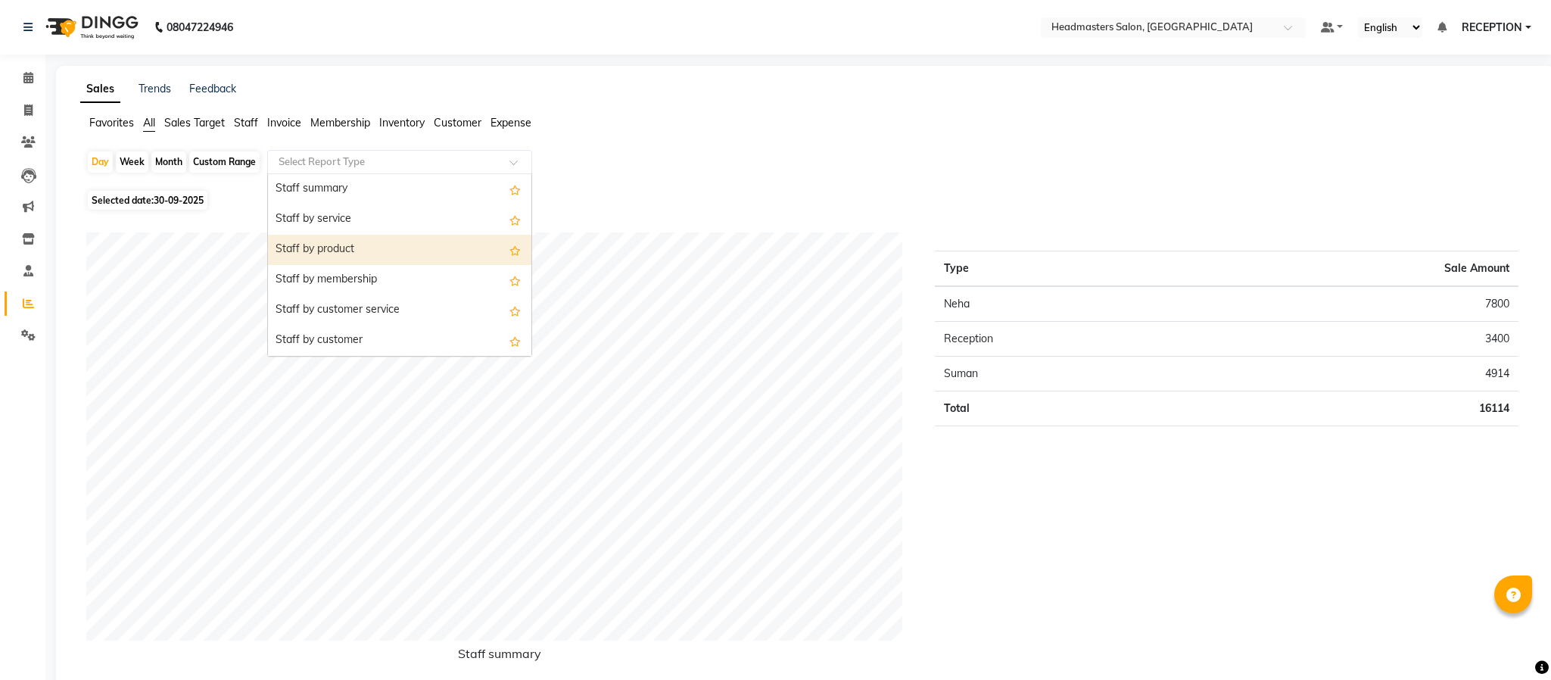
select select "csv"
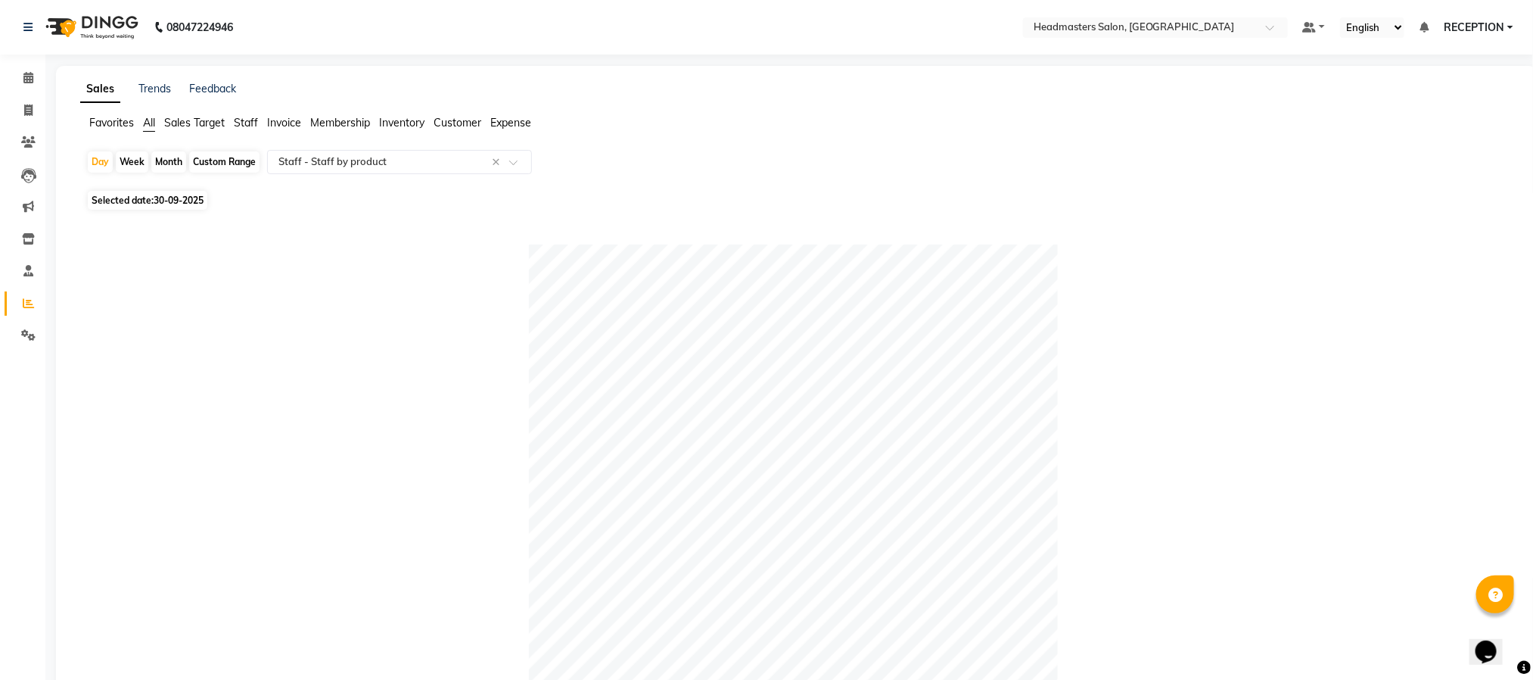
click at [150, 207] on span "Selected date: 30-09-2025" at bounding box center [148, 200] width 120 height 19
select select "9"
select select "2025"
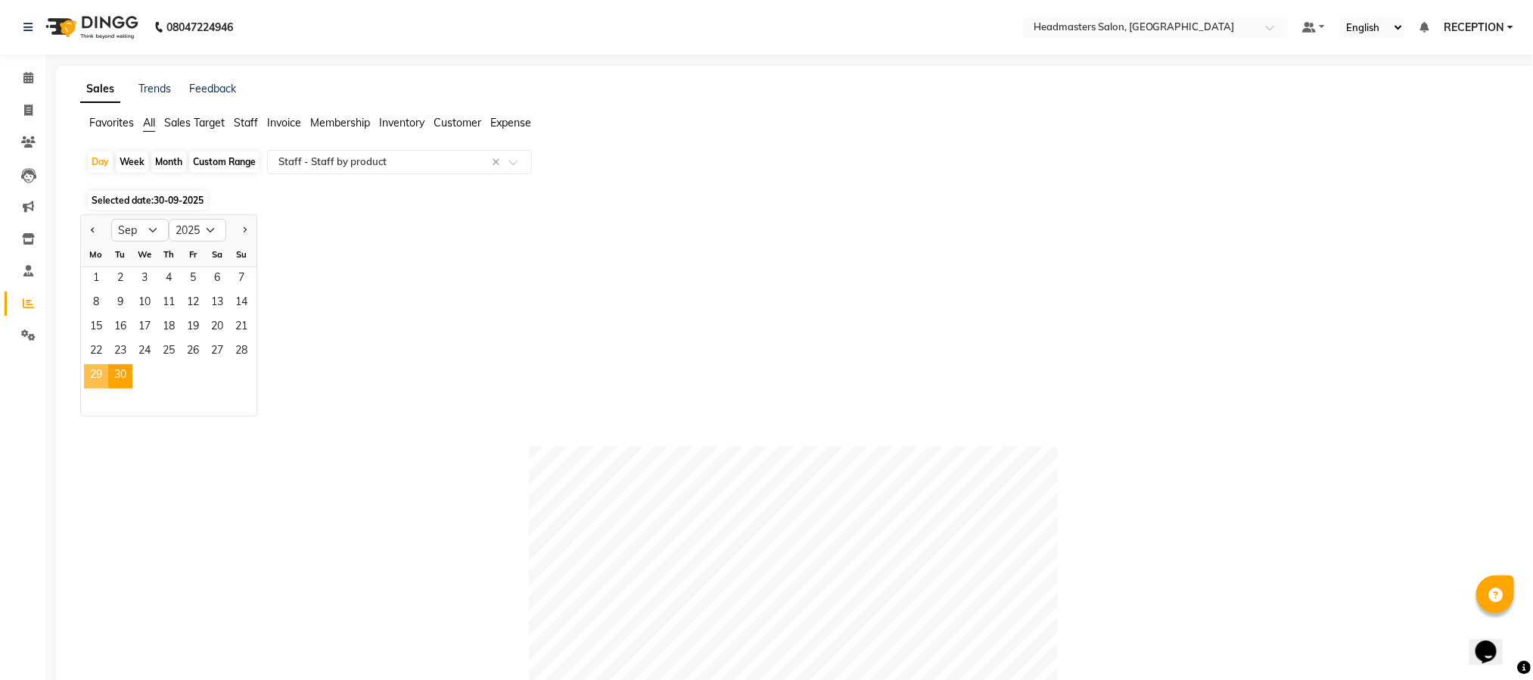
click at [92, 372] on span "29" at bounding box center [96, 376] width 24 height 24
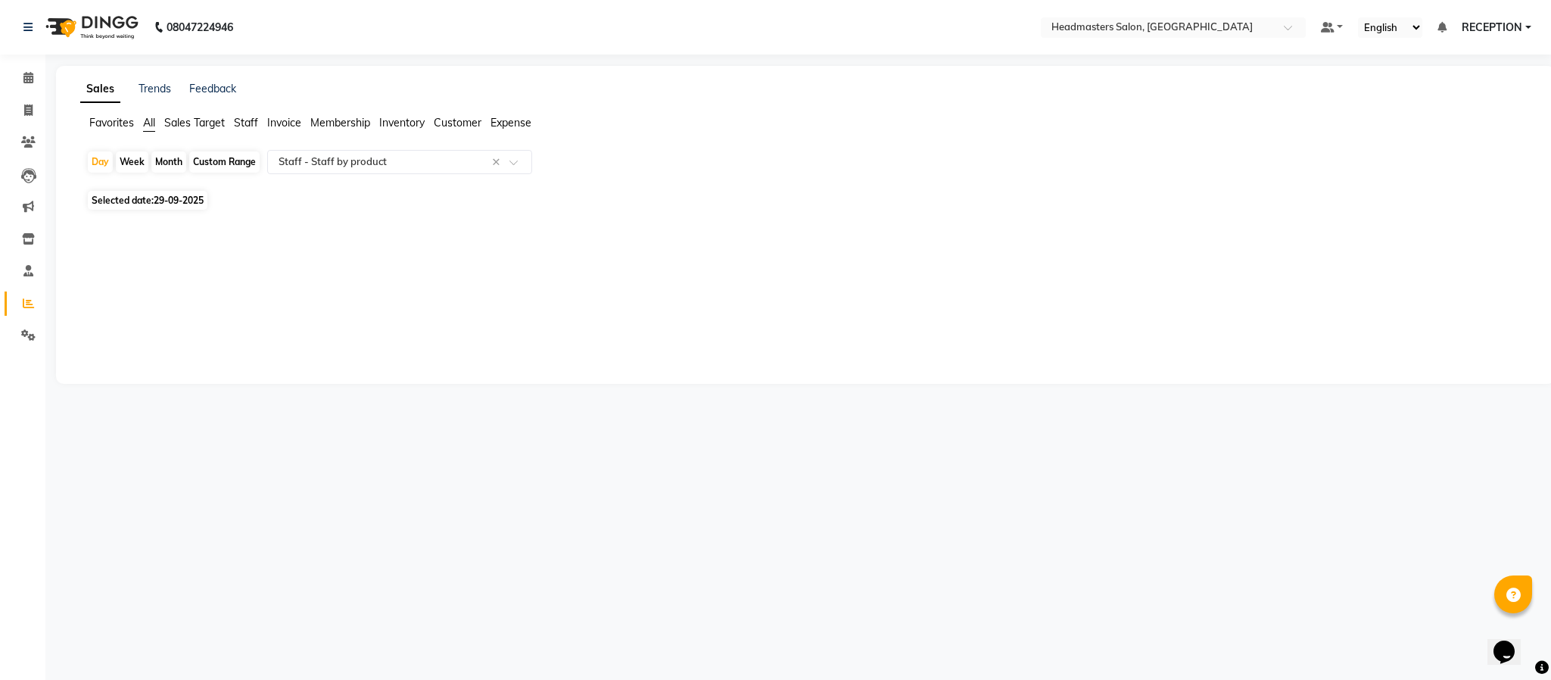
click at [178, 198] on span "29-09-2025" at bounding box center [179, 200] width 50 height 11
select select "9"
select select "2025"
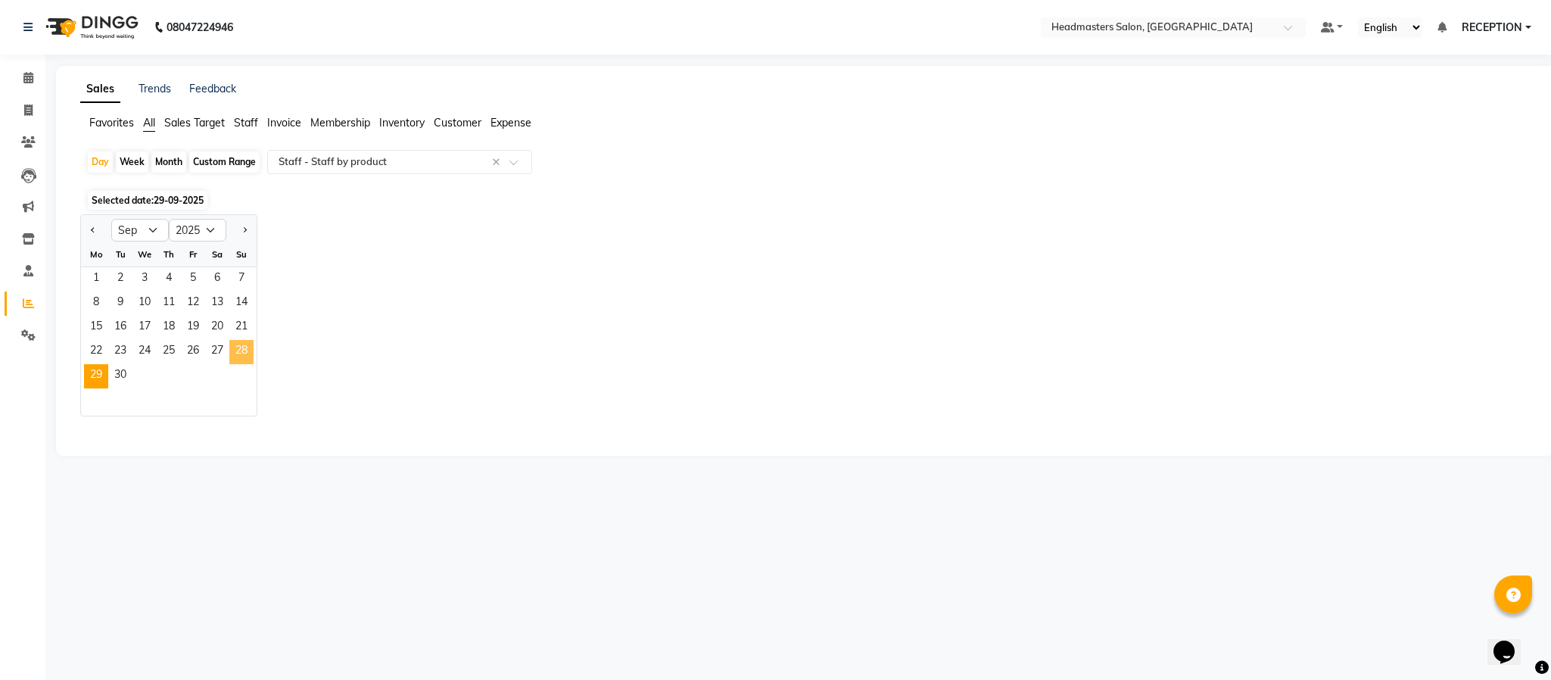
click at [244, 344] on span "28" at bounding box center [241, 352] width 24 height 24
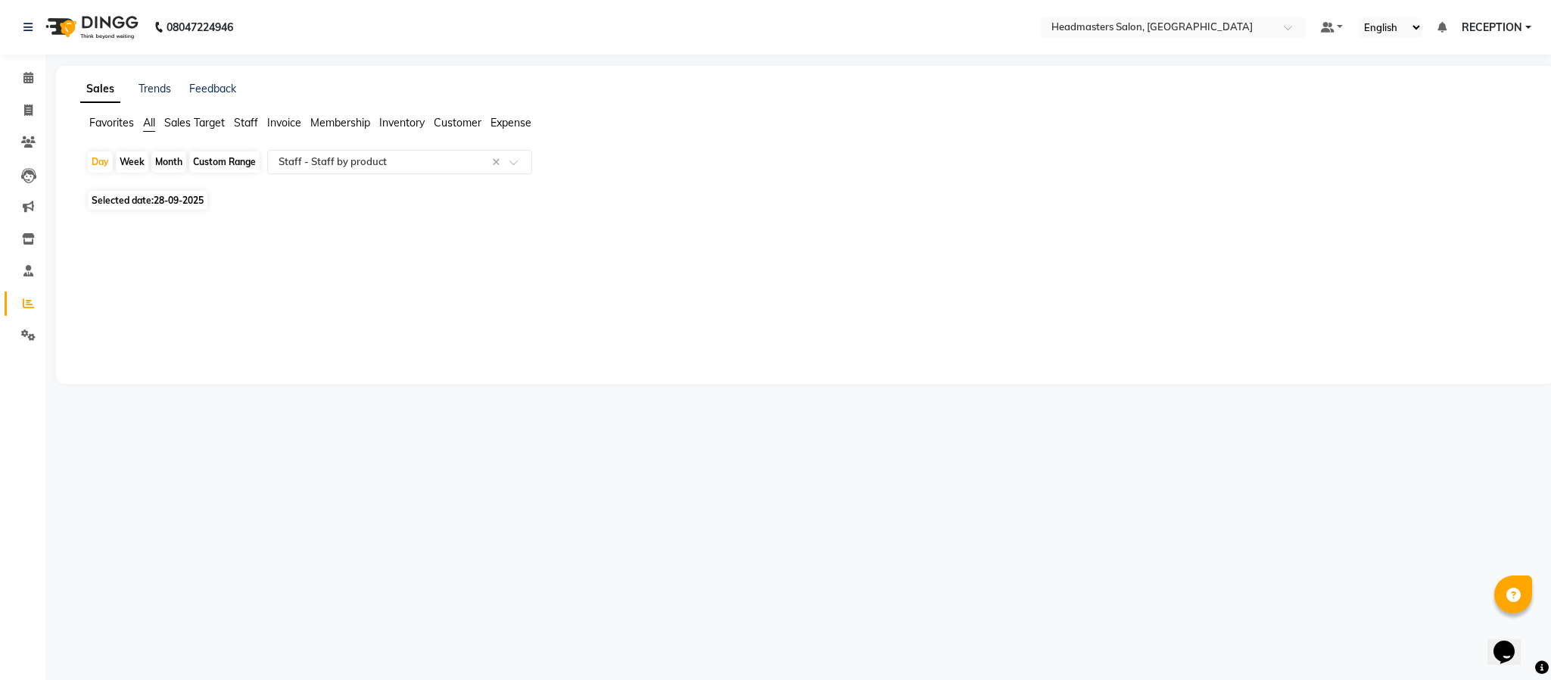
click at [184, 195] on span "28-09-2025" at bounding box center [179, 200] width 50 height 11
select select "9"
select select "2025"
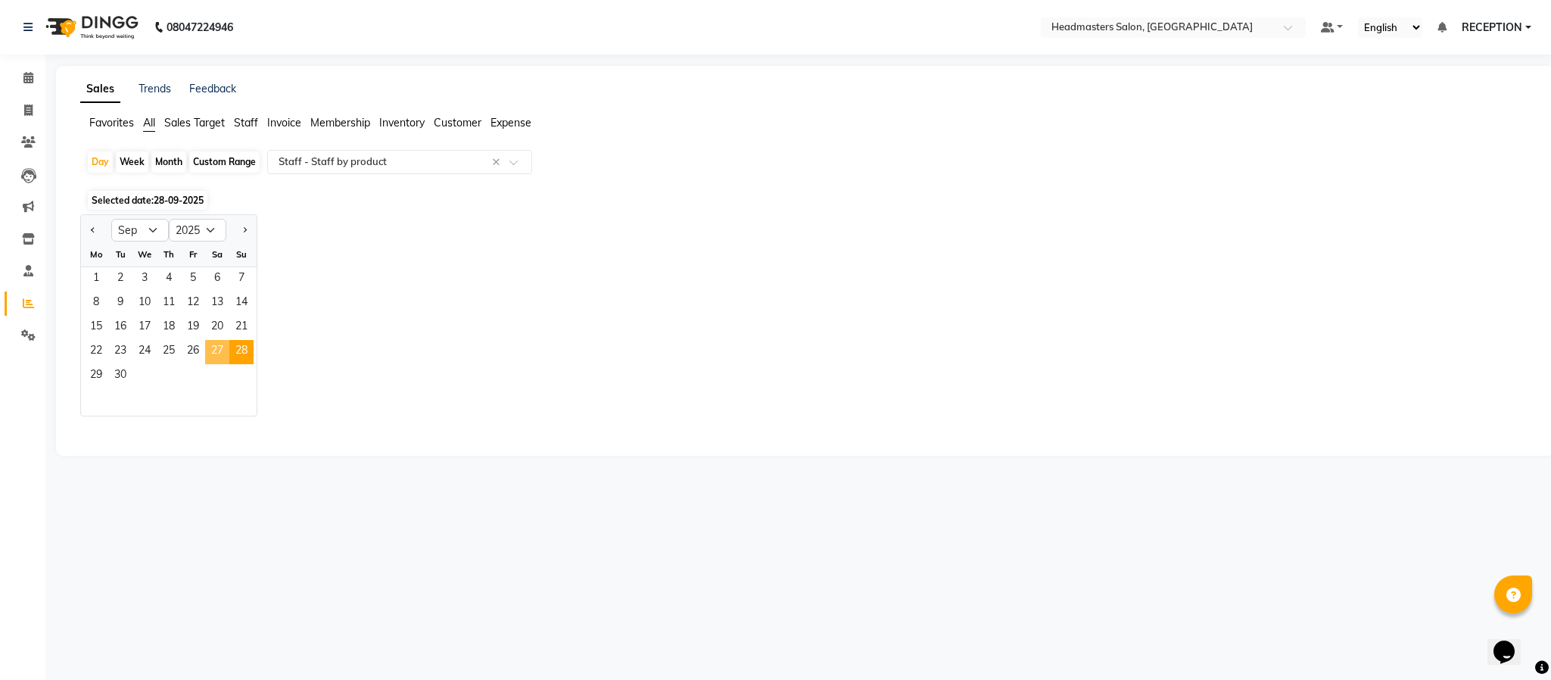
click at [216, 350] on span "27" at bounding box center [217, 352] width 24 height 24
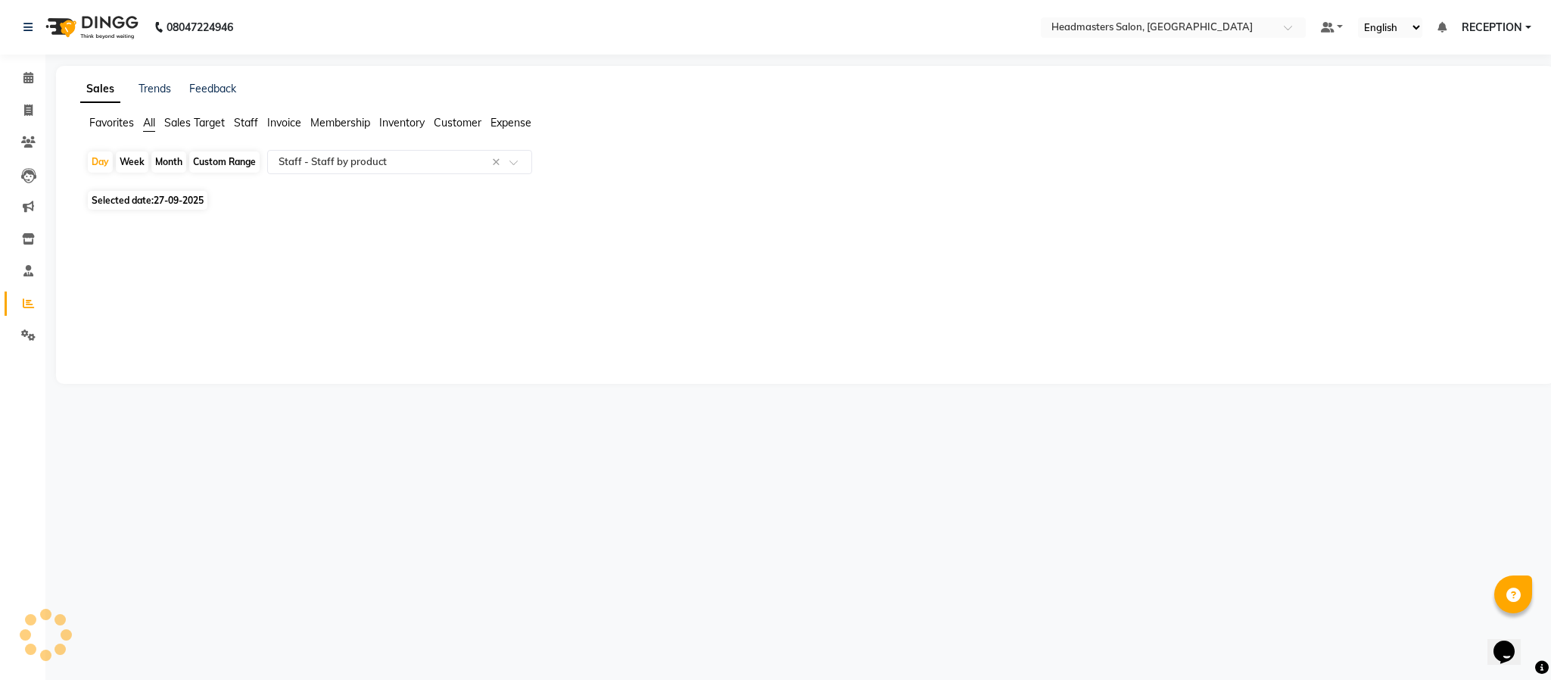
click at [191, 202] on span "27-09-2025" at bounding box center [179, 200] width 50 height 11
select select "9"
select select "2025"
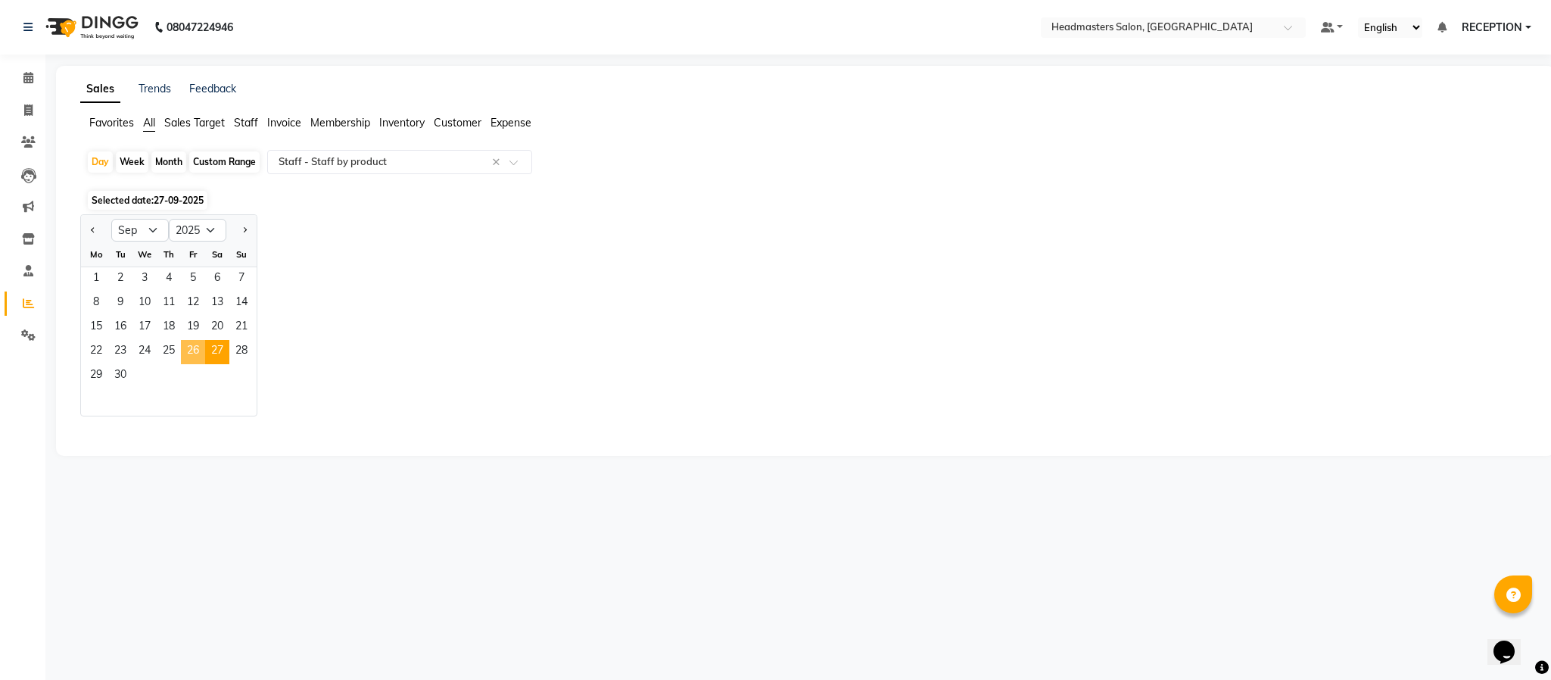
click at [191, 354] on span "26" at bounding box center [193, 352] width 24 height 24
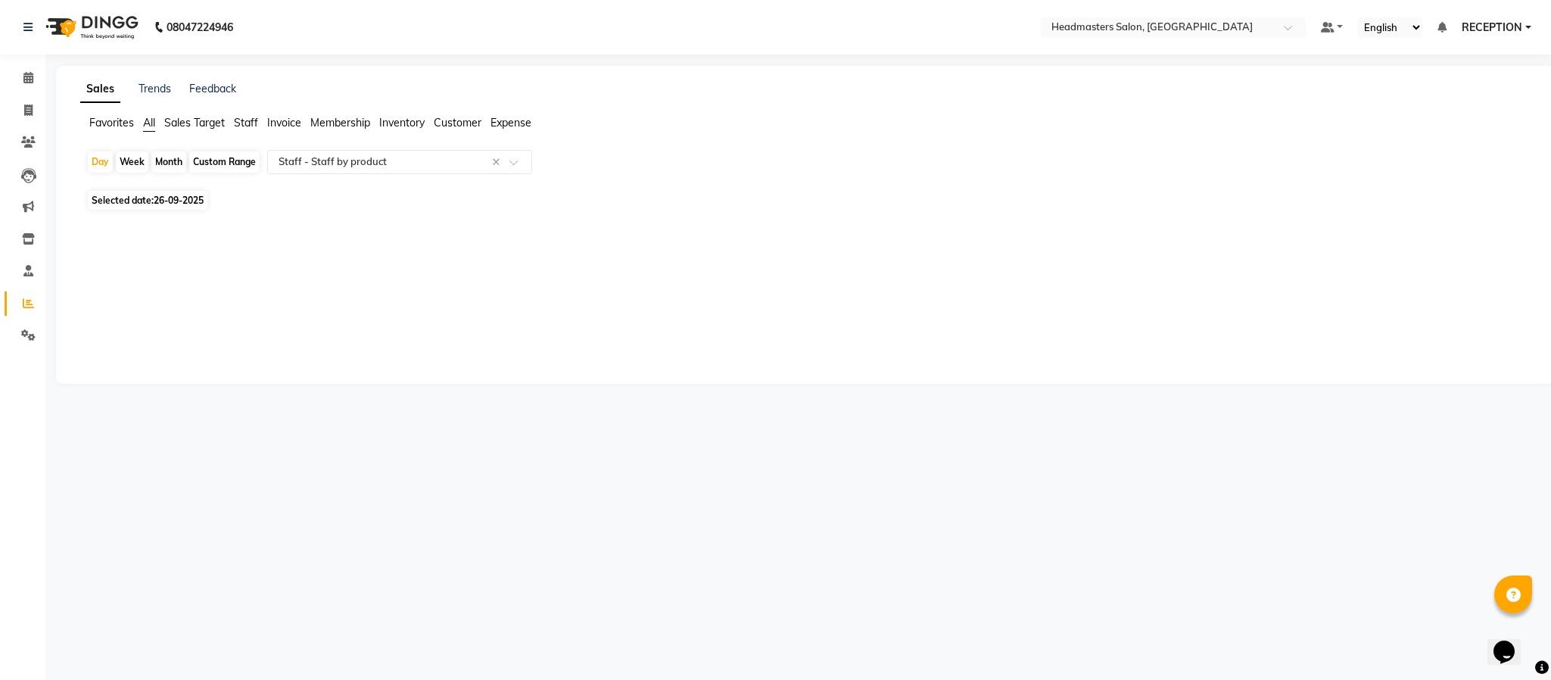
click at [148, 200] on span "Selected date: 26-09-2025" at bounding box center [148, 200] width 120 height 19
select select "9"
select select "2025"
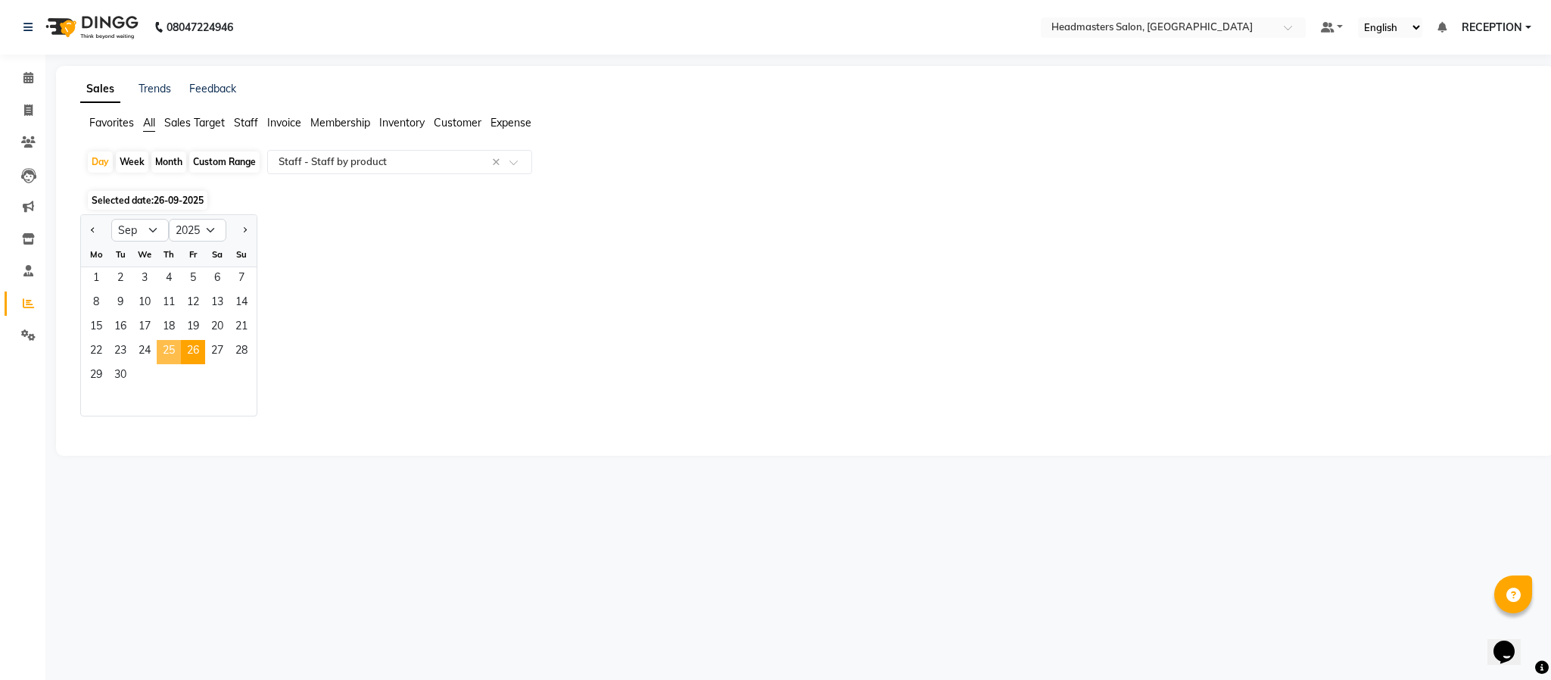
click at [168, 345] on span "25" at bounding box center [169, 352] width 24 height 24
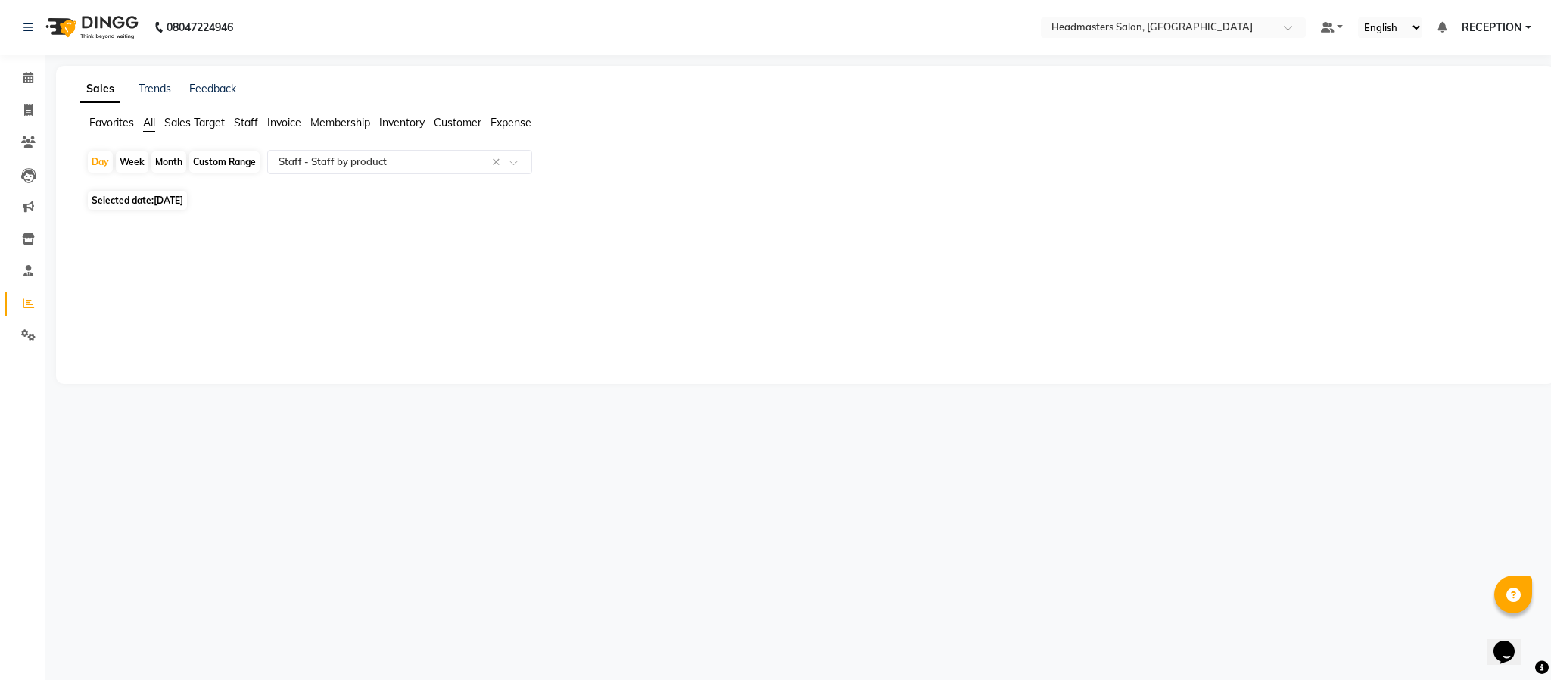
click at [183, 202] on span "25-09-2025" at bounding box center [169, 200] width 30 height 11
select select "9"
select select "2025"
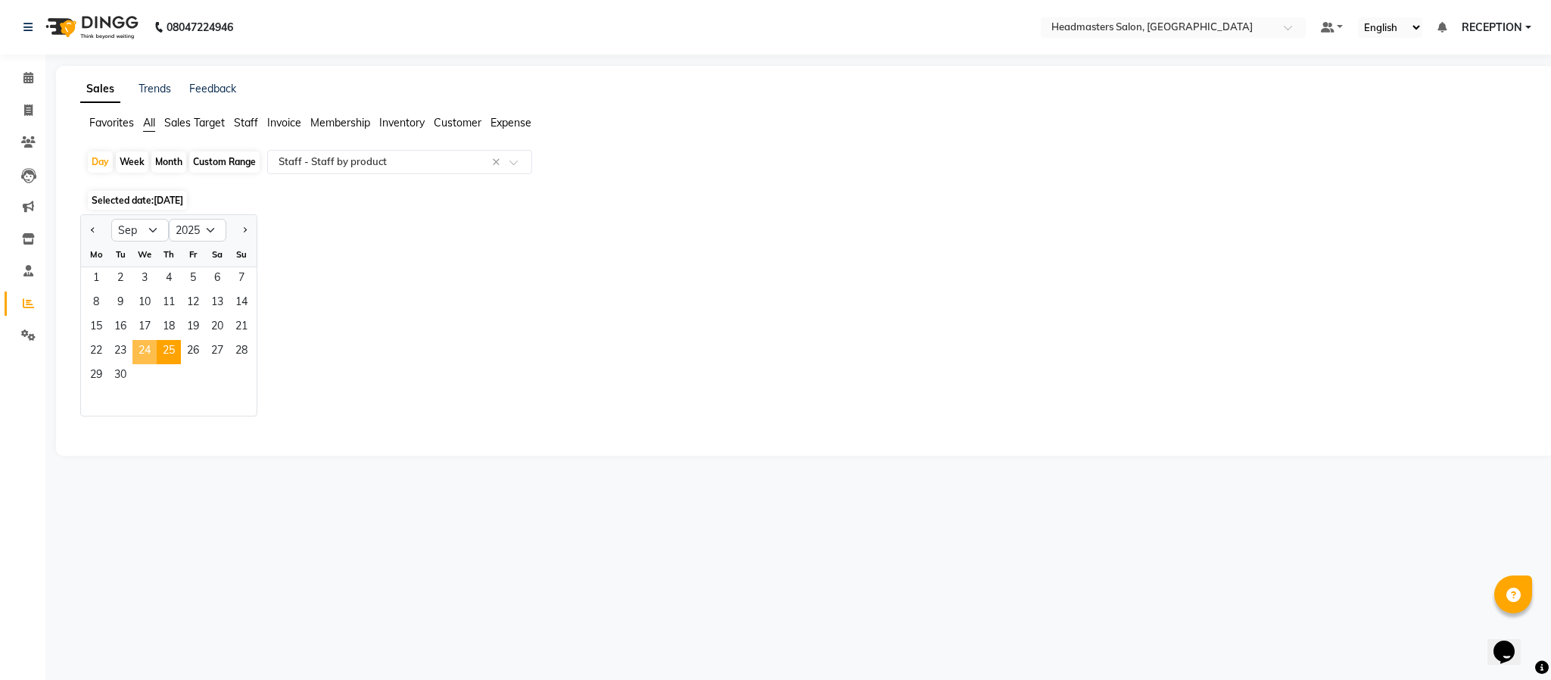
click at [144, 344] on span "24" at bounding box center [144, 352] width 24 height 24
select select "csv"
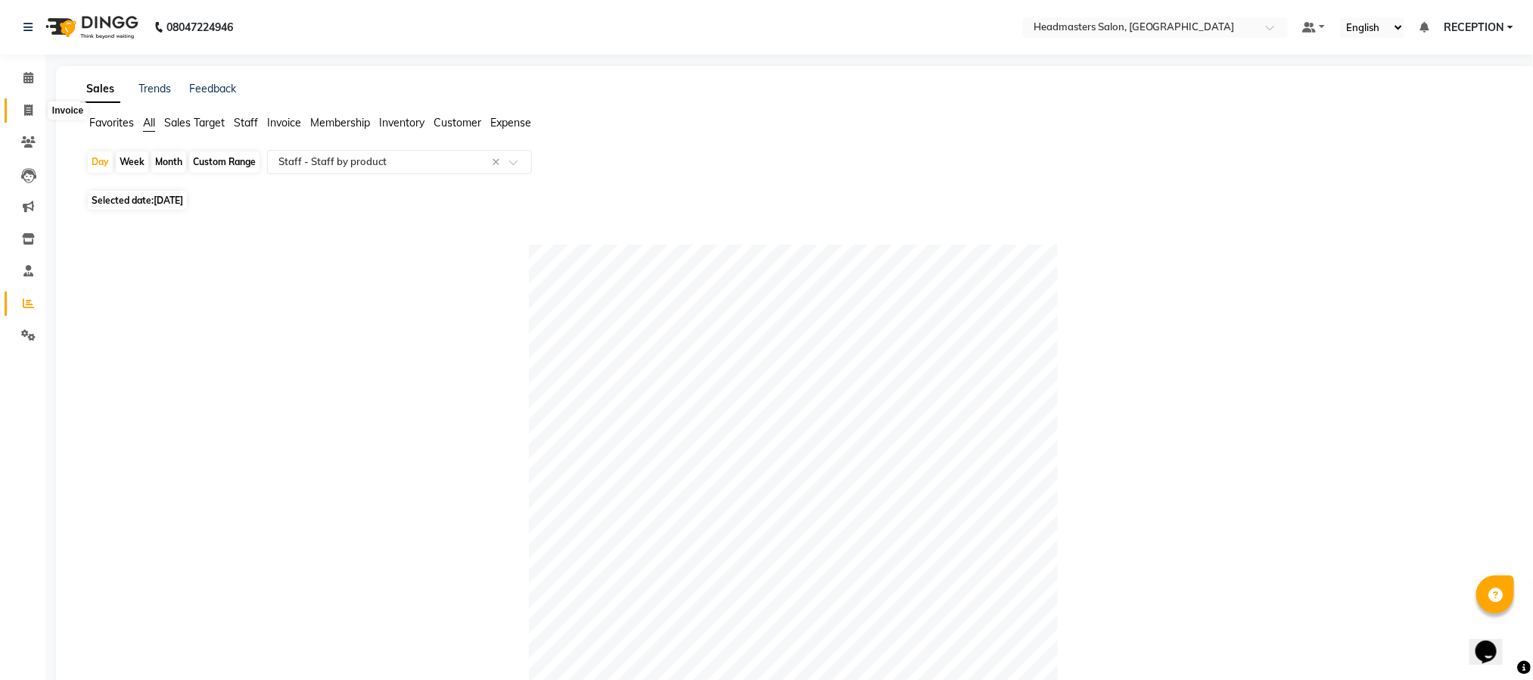
click at [30, 111] on icon at bounding box center [28, 109] width 8 height 11
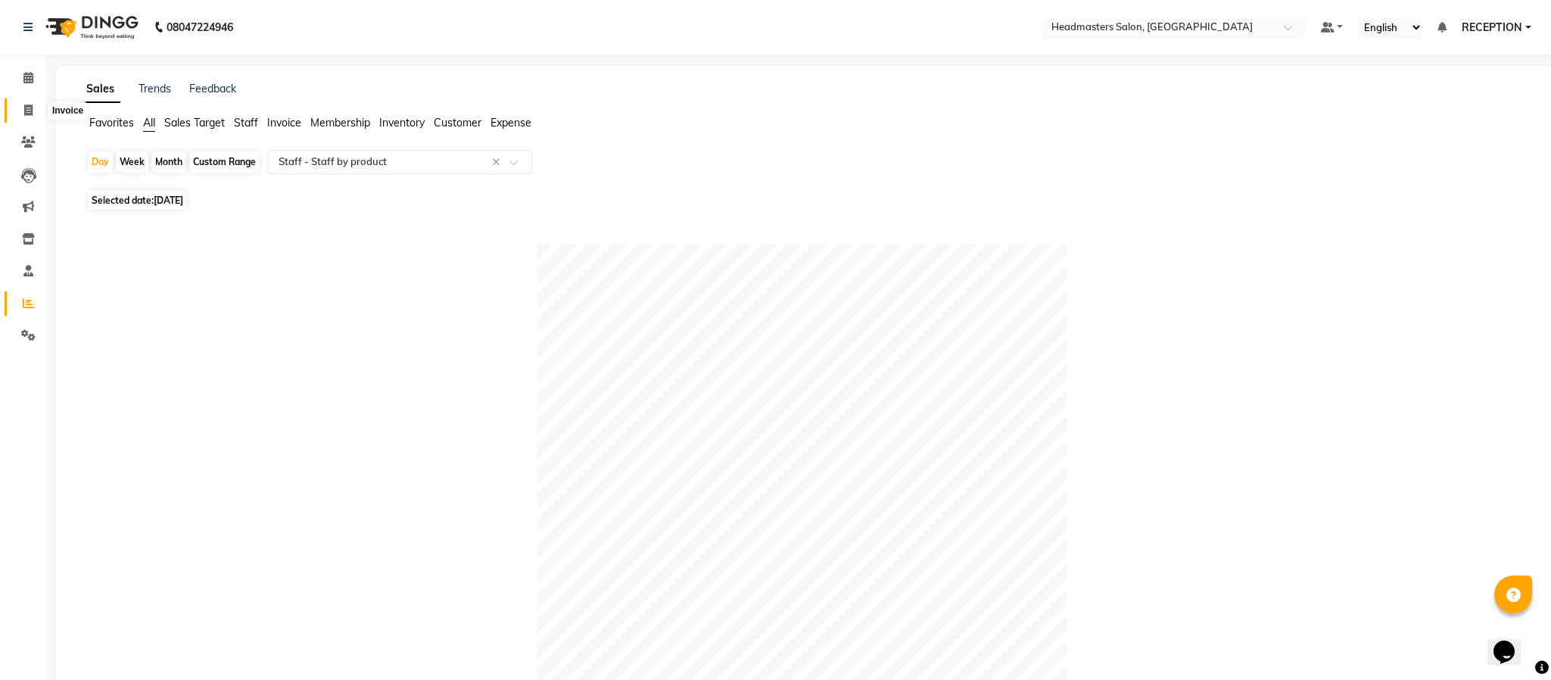
select select "3454"
select select "service"
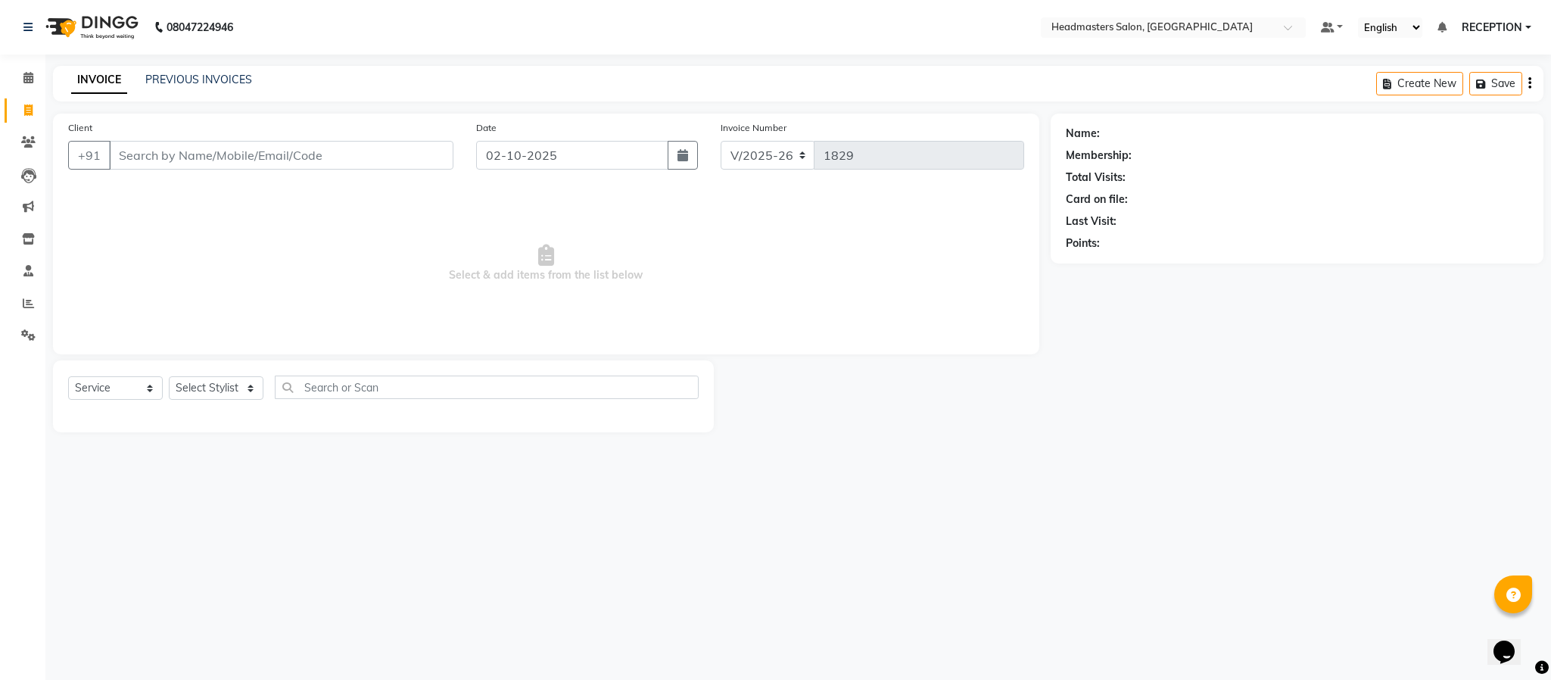
drag, startPoint x: 51, startPoint y: 102, endPoint x: 565, endPoint y: 179, distance: 520.4
click at [565, 179] on div "Date 02-10-2025" at bounding box center [587, 151] width 244 height 62
click at [210, 76] on link "PREVIOUS INVOICES" at bounding box center [198, 80] width 107 height 14
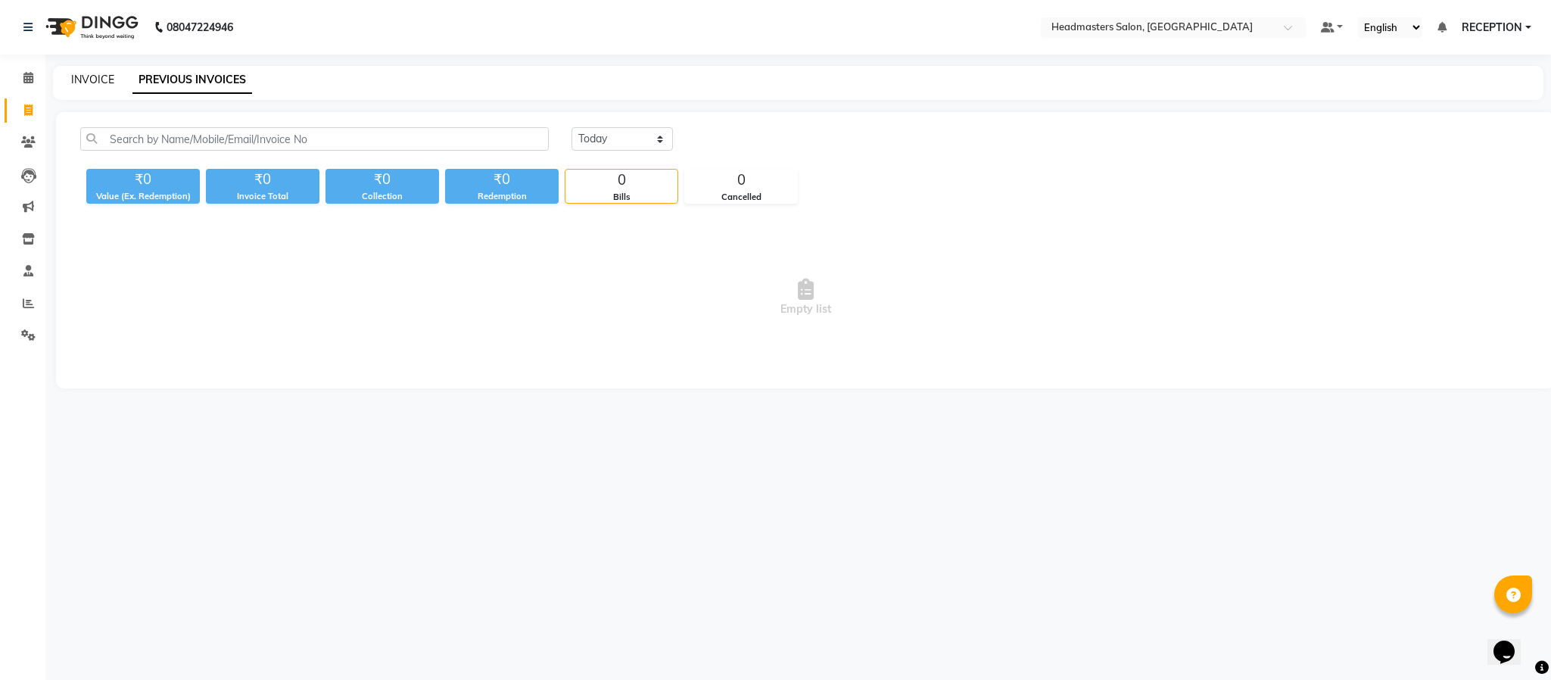
click at [107, 76] on link "INVOICE" at bounding box center [92, 80] width 43 height 14
select select "service"
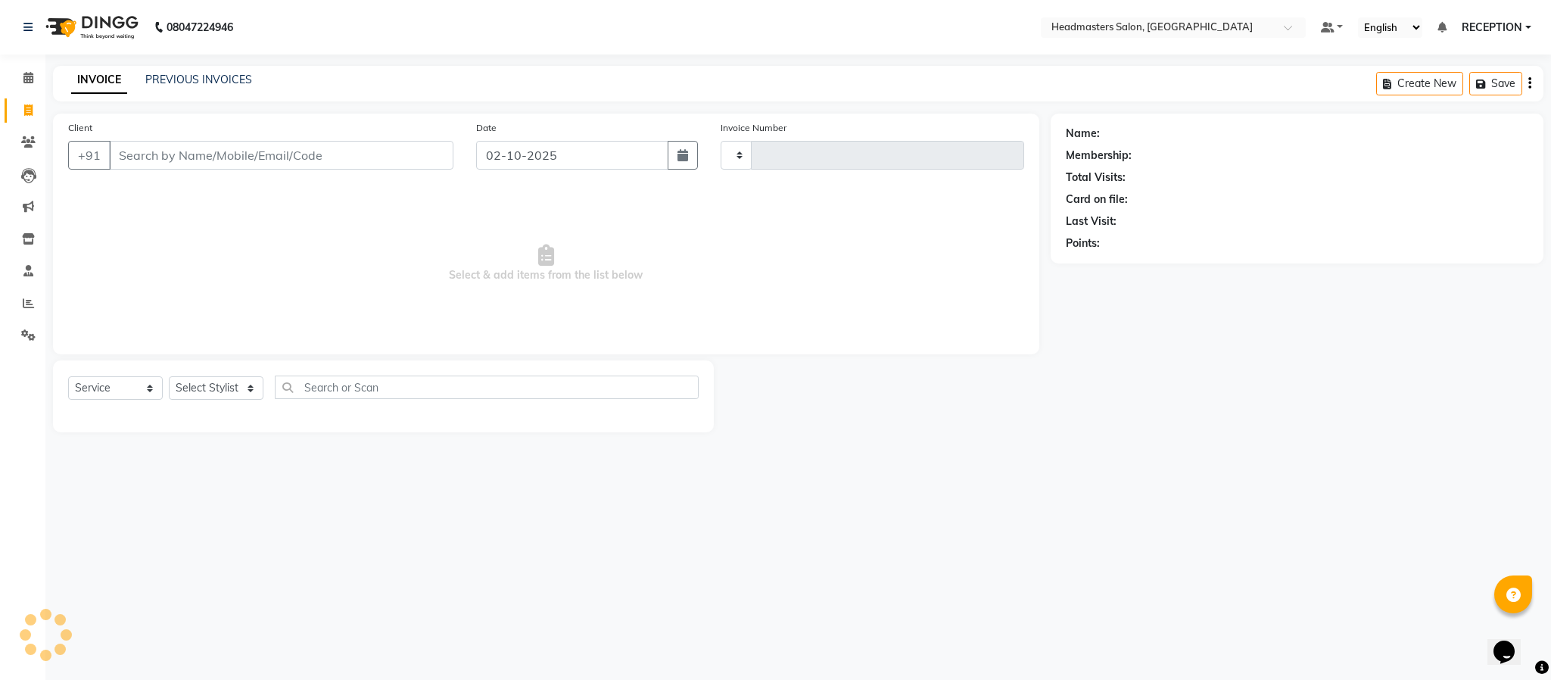
type input "1829"
select select "3454"
select select "service"
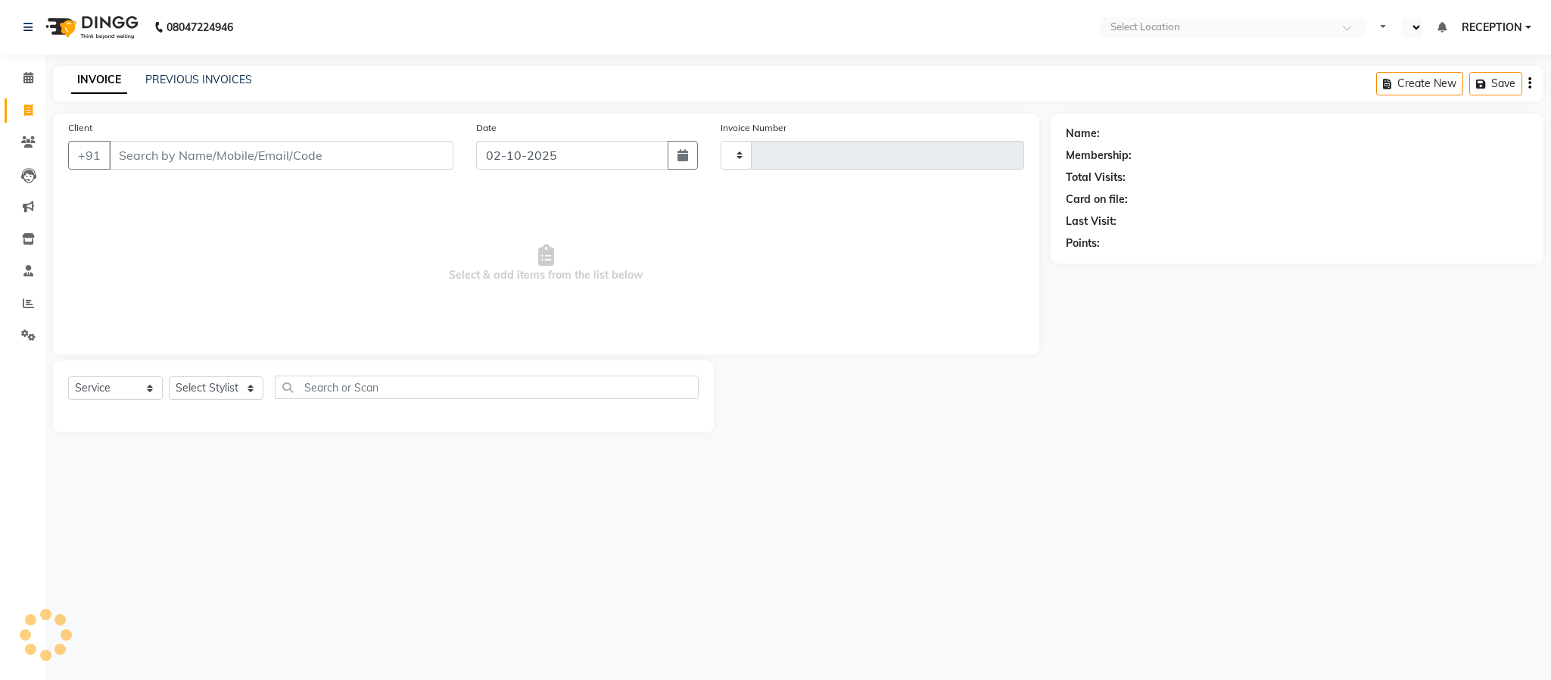
type input "1829"
select select "3454"
select select "en"
select select "3454"
select select "service"
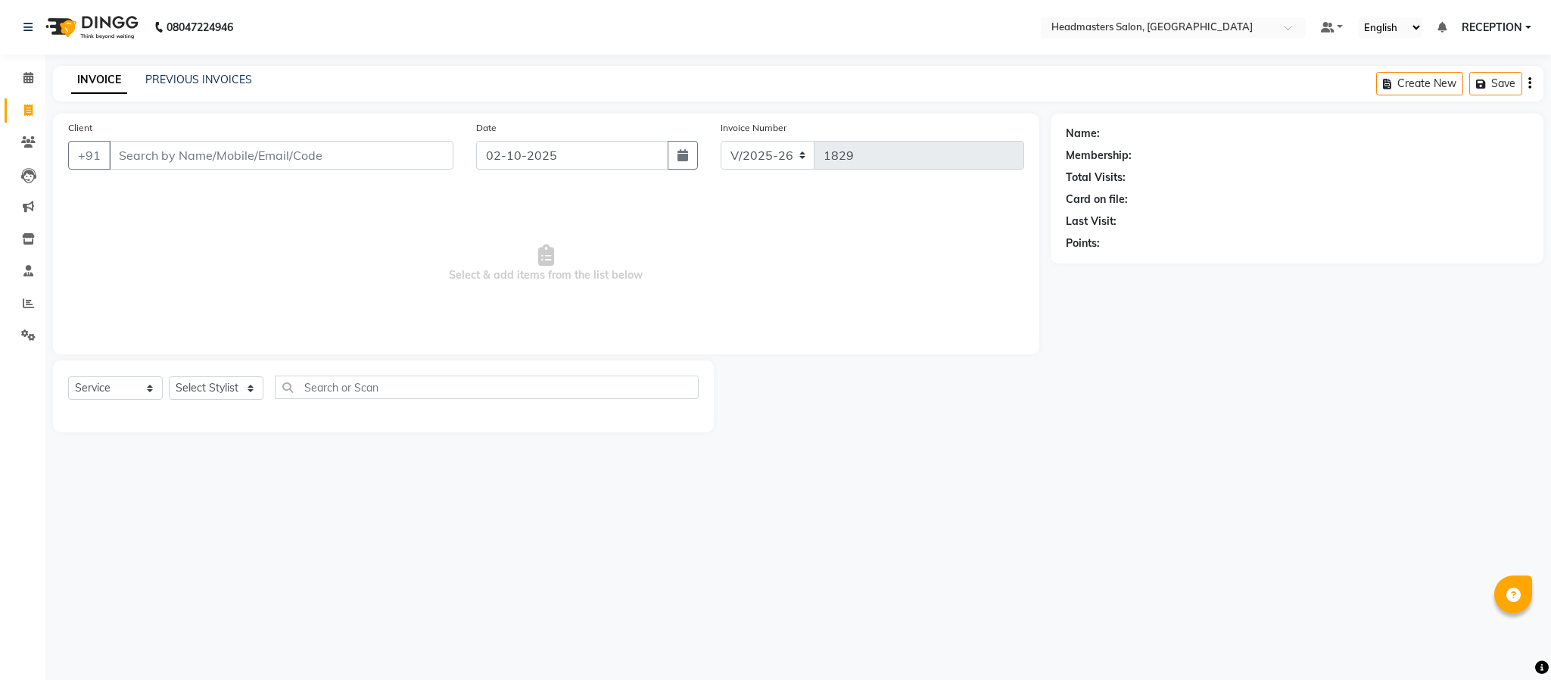
select select "3454"
select select "service"
type input "["
click at [211, 73] on link "PREVIOUS INVOICES" at bounding box center [198, 80] width 107 height 14
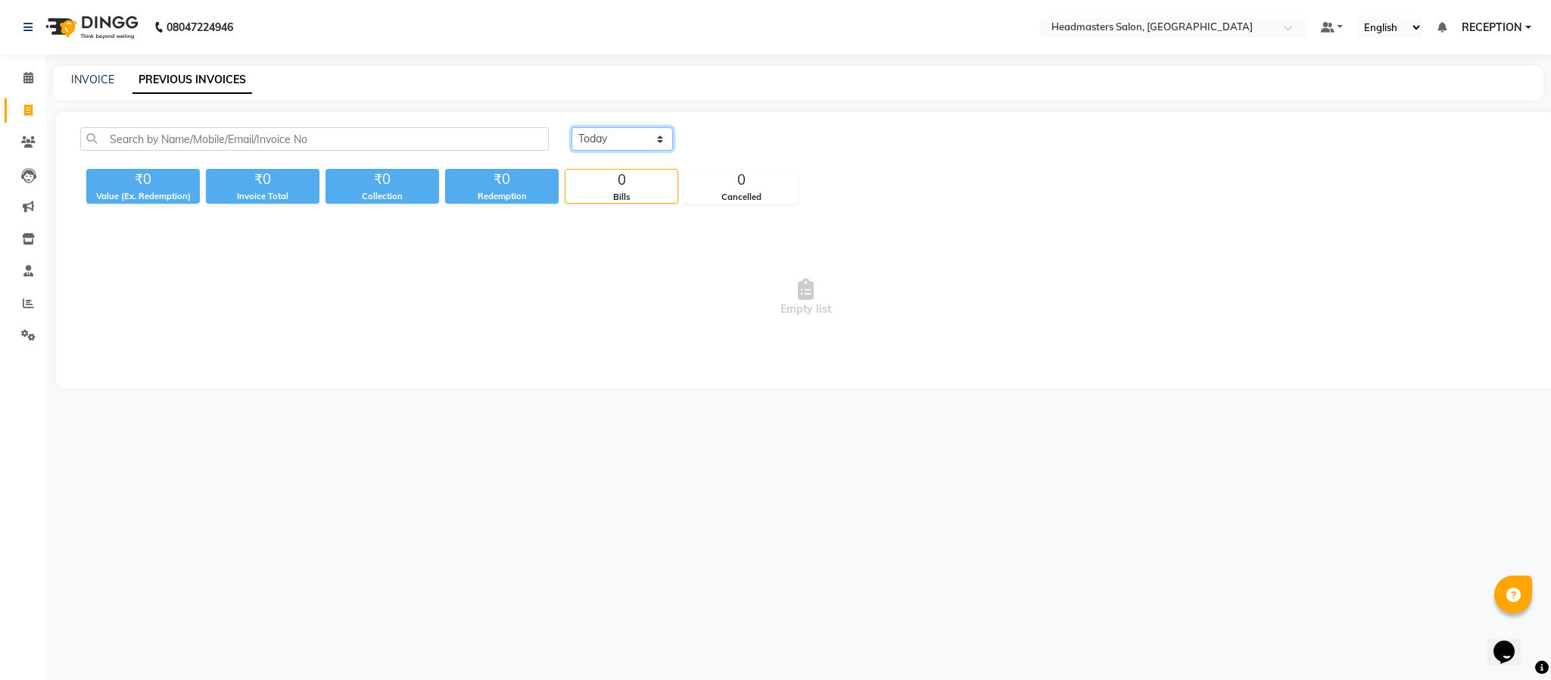
click at [658, 134] on select "Today Yesterday Custom Range" at bounding box center [621, 138] width 101 height 23
select select "yesterday"
click at [571, 127] on select "Today Yesterday Custom Range" at bounding box center [621, 138] width 101 height 23
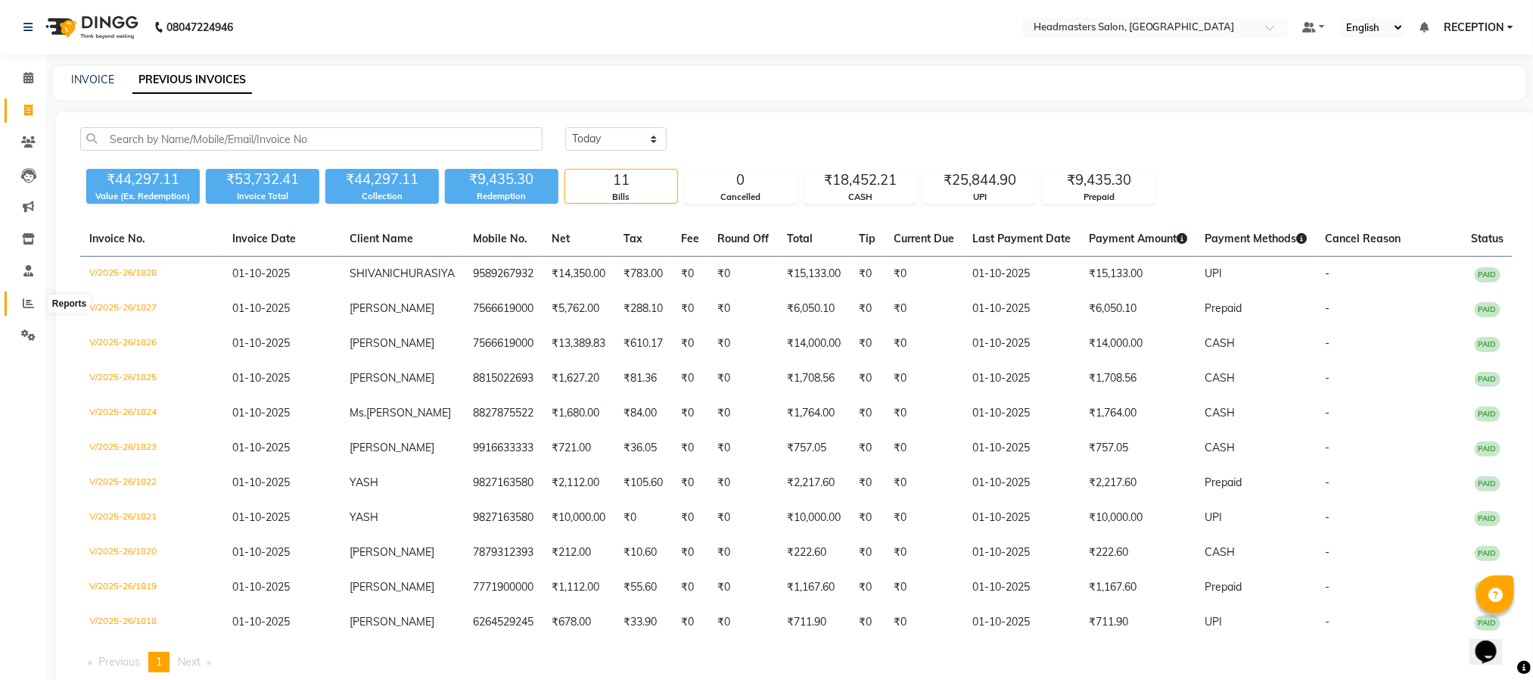
click at [28, 302] on icon at bounding box center [28, 302] width 11 height 11
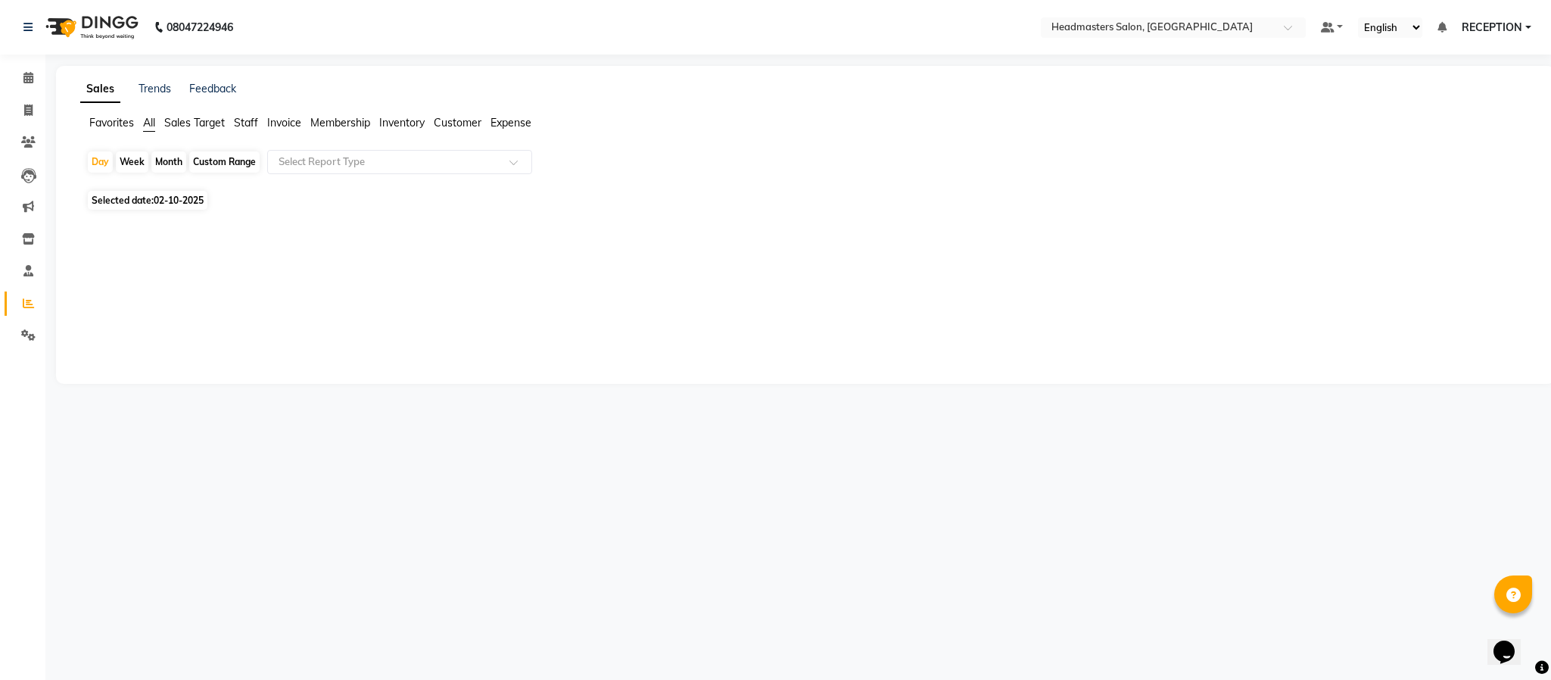
click at [78, 227] on div at bounding box center [802, 226] width 1456 height 24
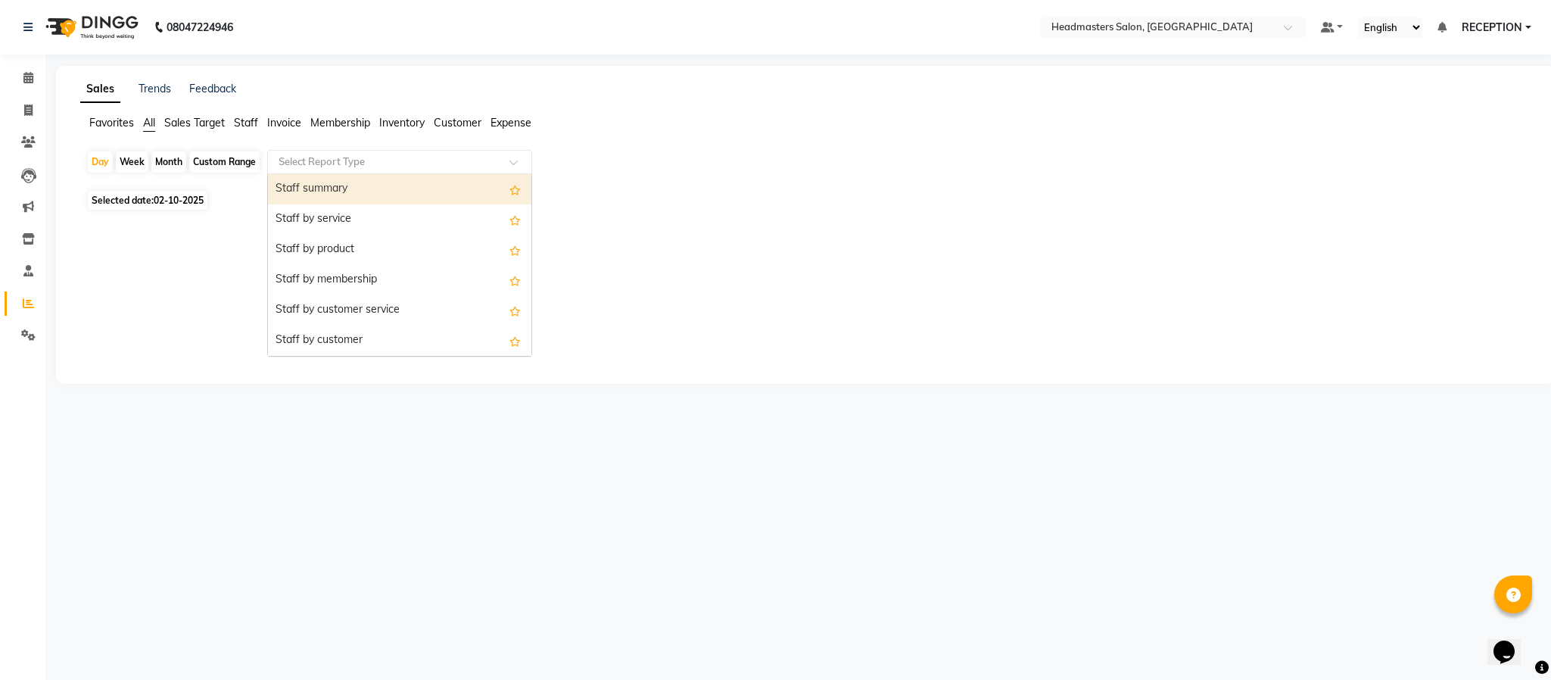
click at [504, 167] on div at bounding box center [399, 161] width 263 height 15
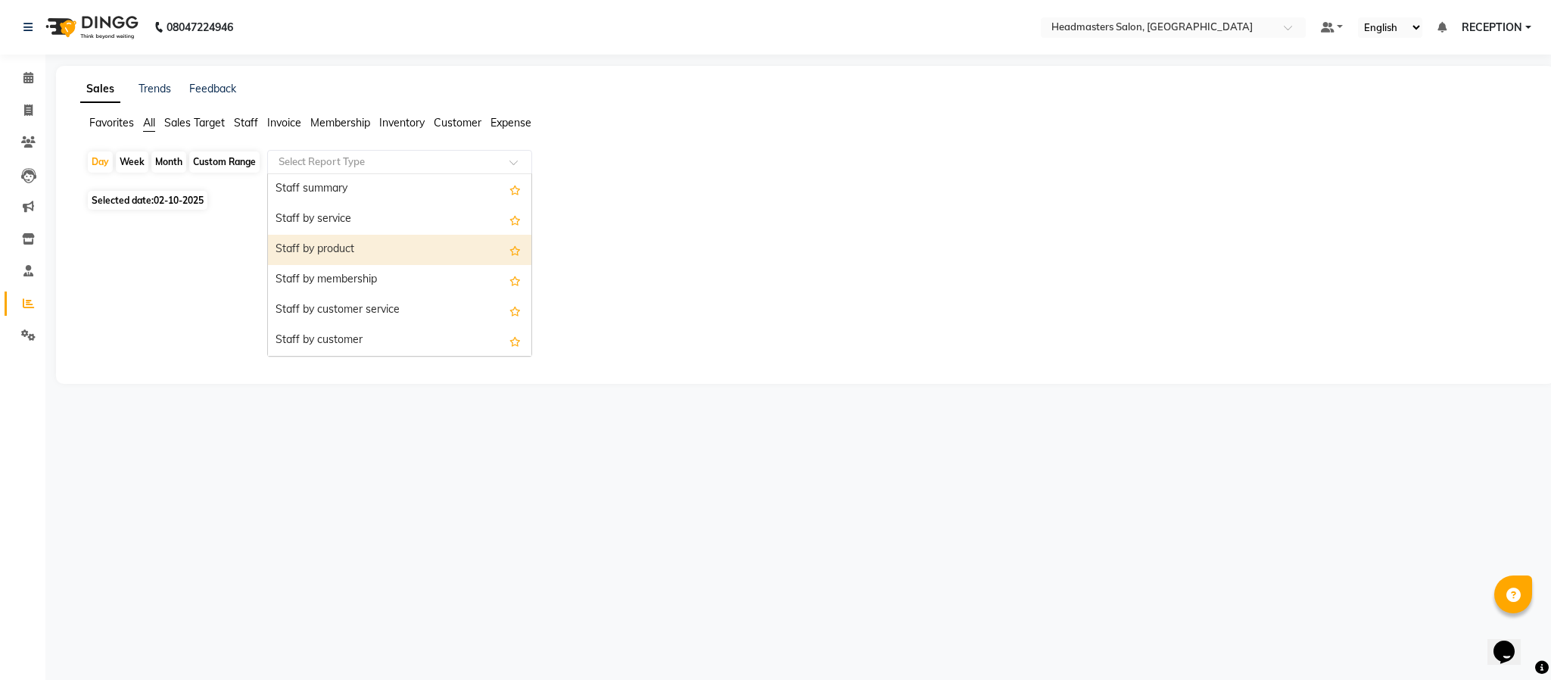
click at [419, 252] on div "Staff by product" at bounding box center [399, 250] width 263 height 30
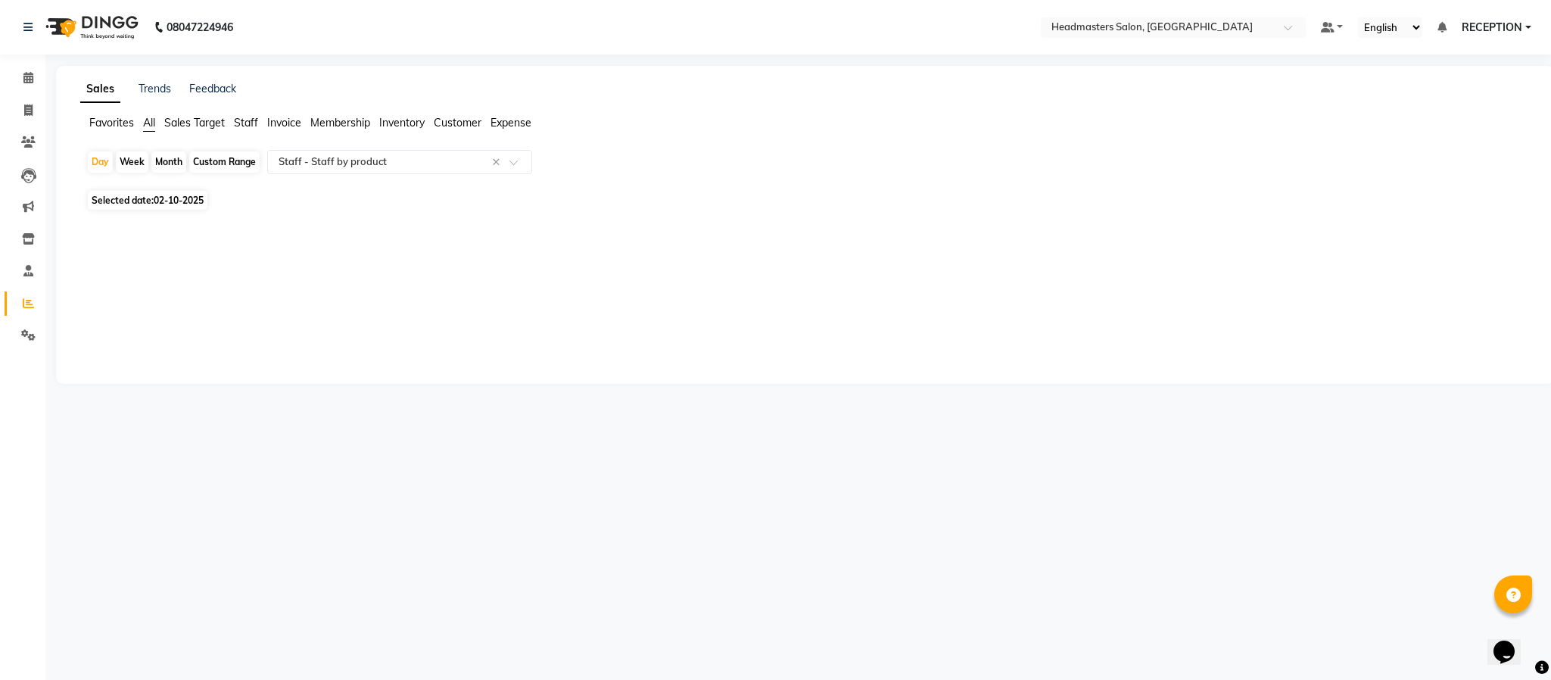
click at [162, 204] on span "02-10-2025" at bounding box center [179, 200] width 50 height 11
select select "10"
select select "2025"
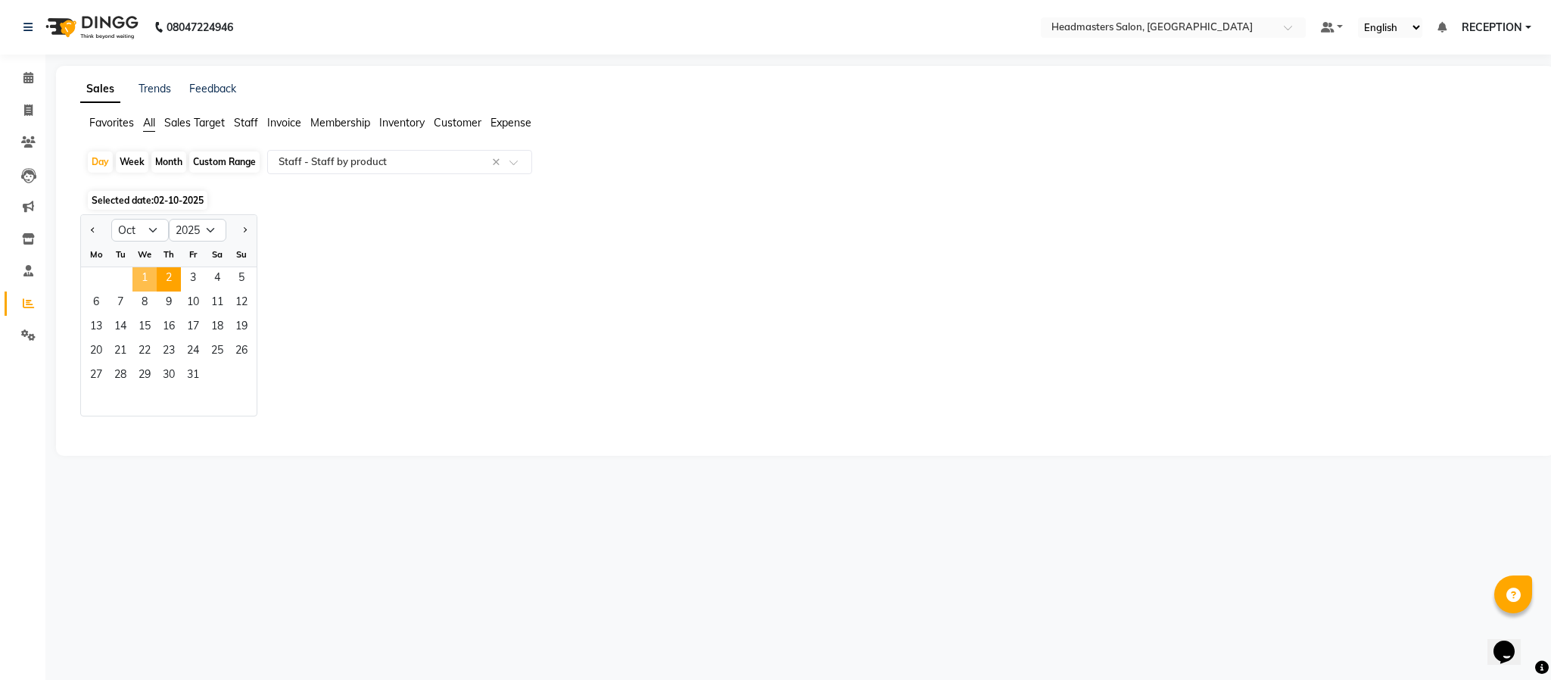
click at [146, 271] on span "1" at bounding box center [144, 279] width 24 height 24
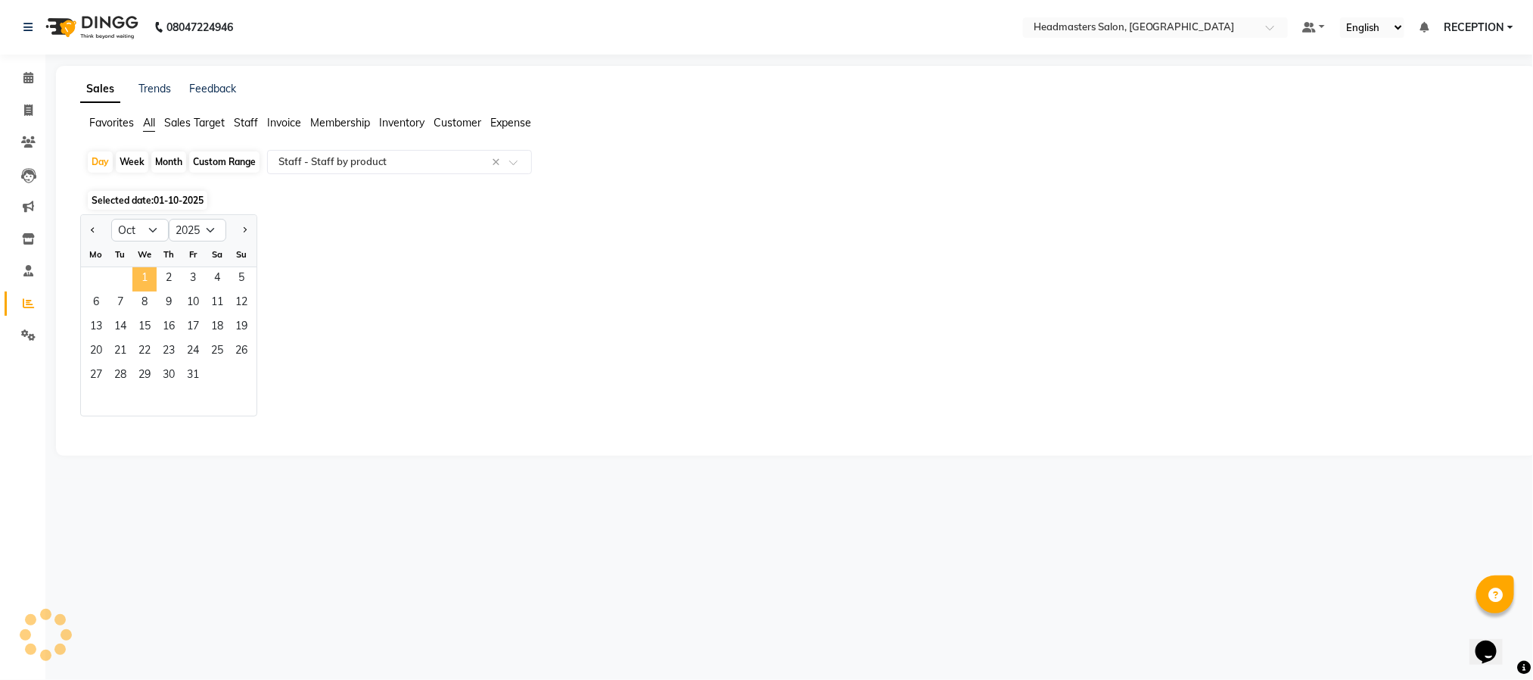
select select "csv"
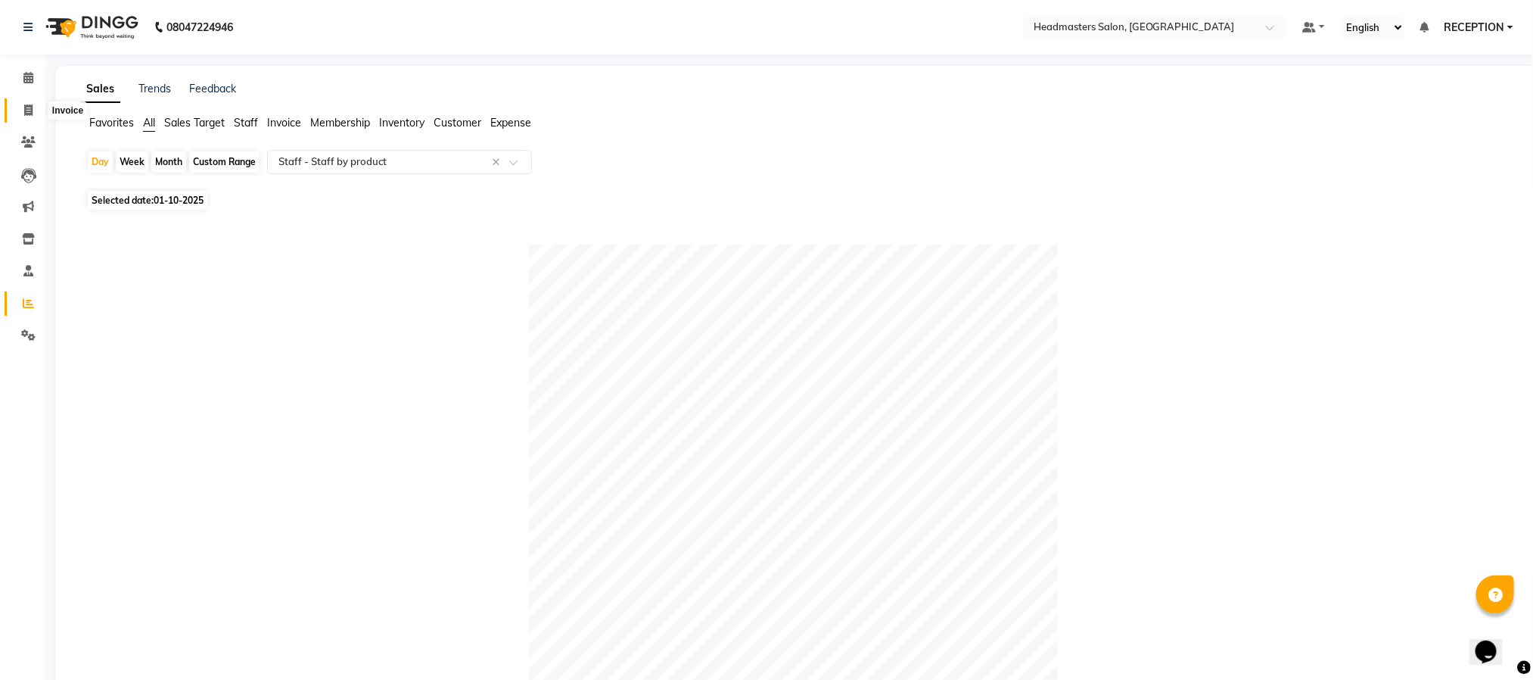
click at [30, 107] on icon at bounding box center [28, 109] width 8 height 11
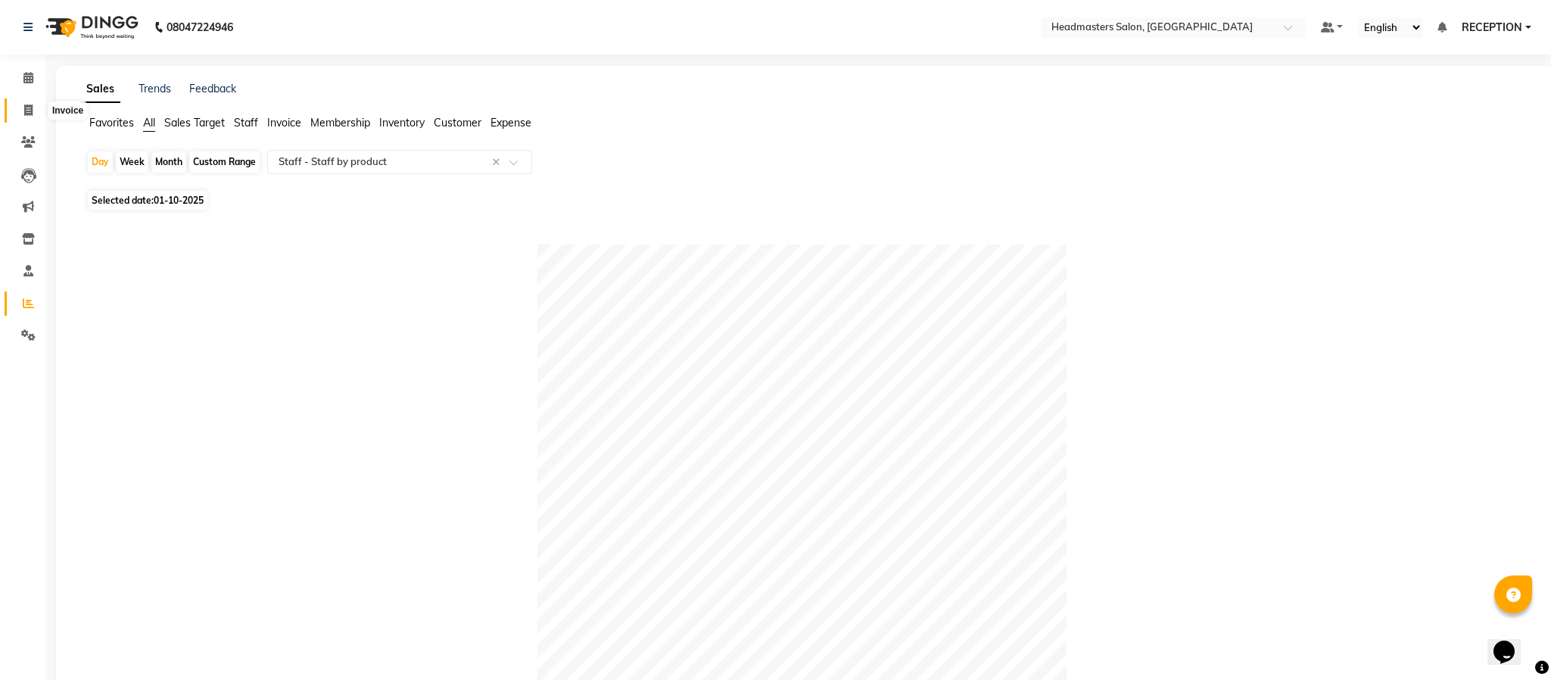
select select "service"
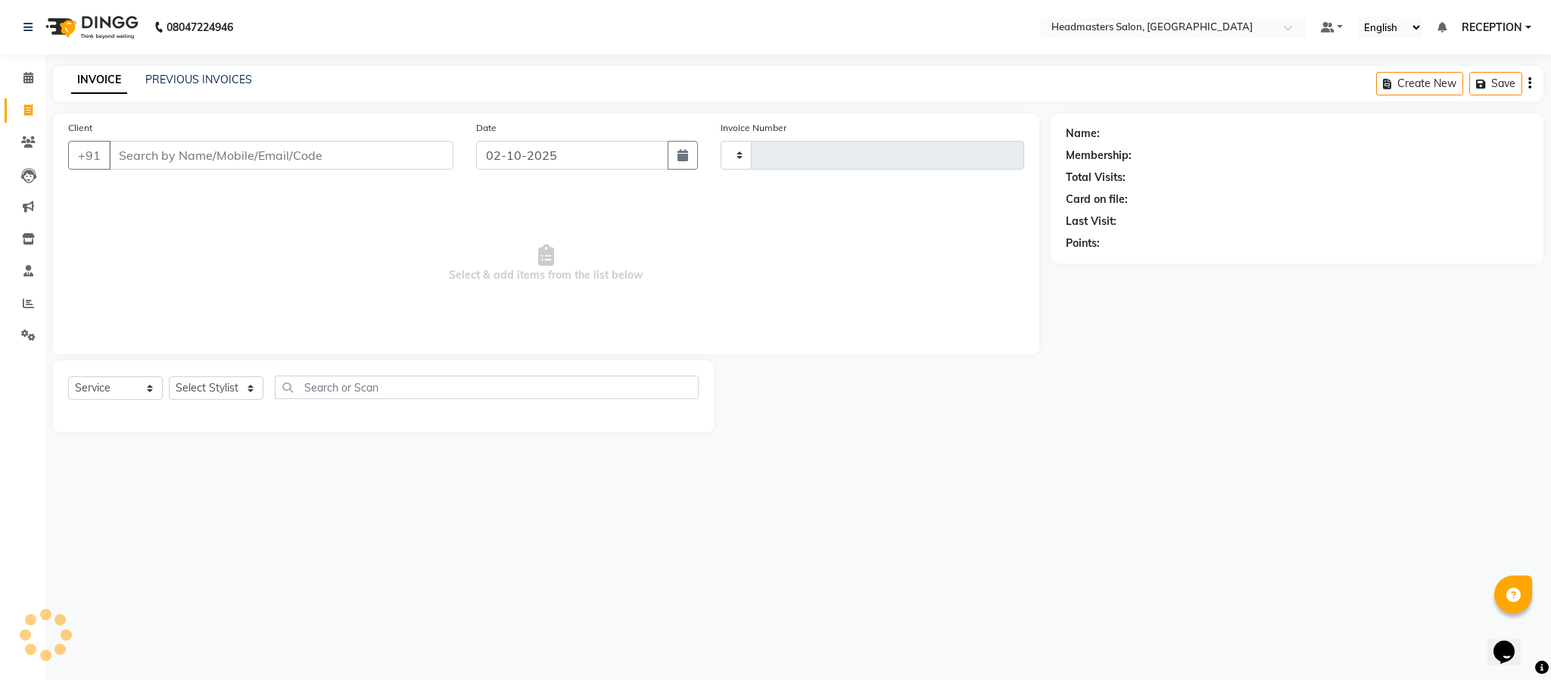
type input "1829"
select select "3454"
click at [30, 107] on icon at bounding box center [28, 109] width 8 height 11
select select "service"
type input "1829"
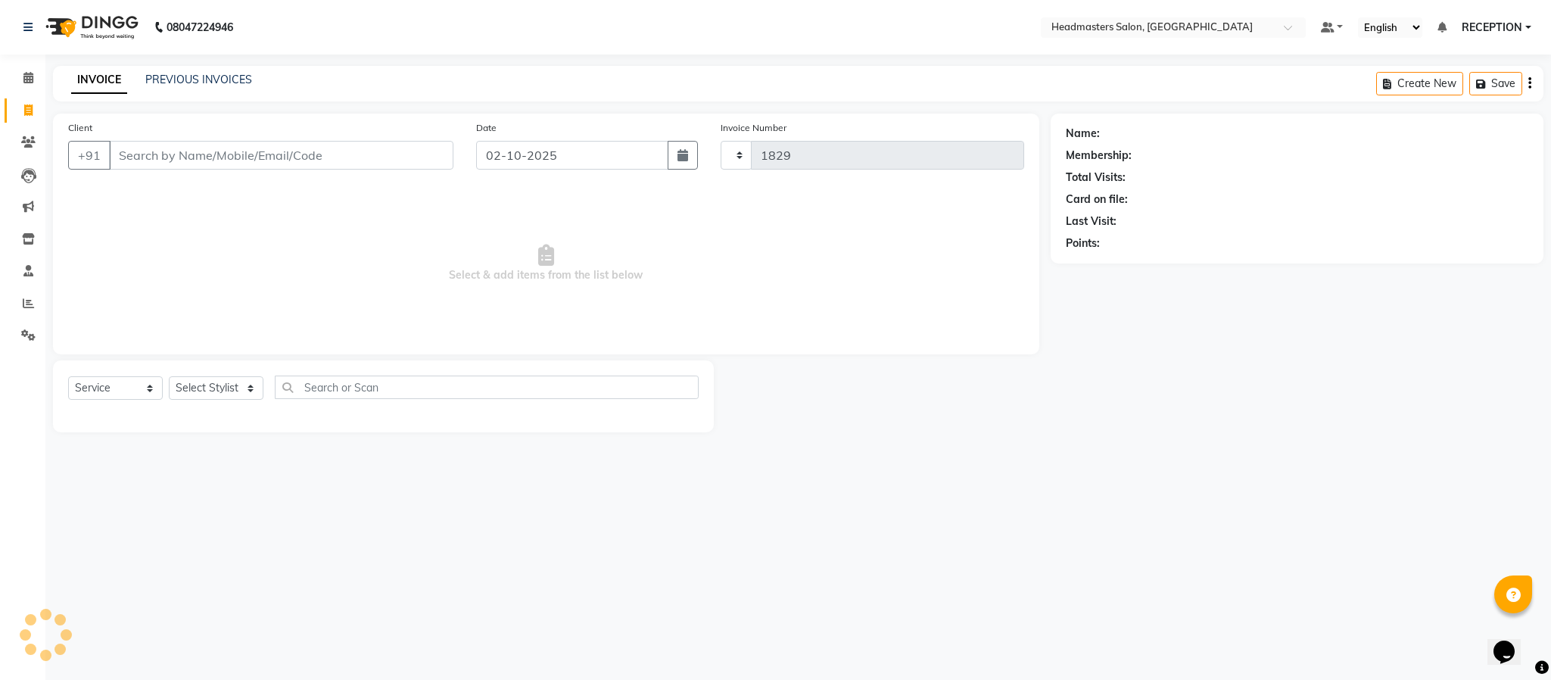
select select "3454"
type input "A"
click at [28, 139] on icon at bounding box center [28, 141] width 14 height 11
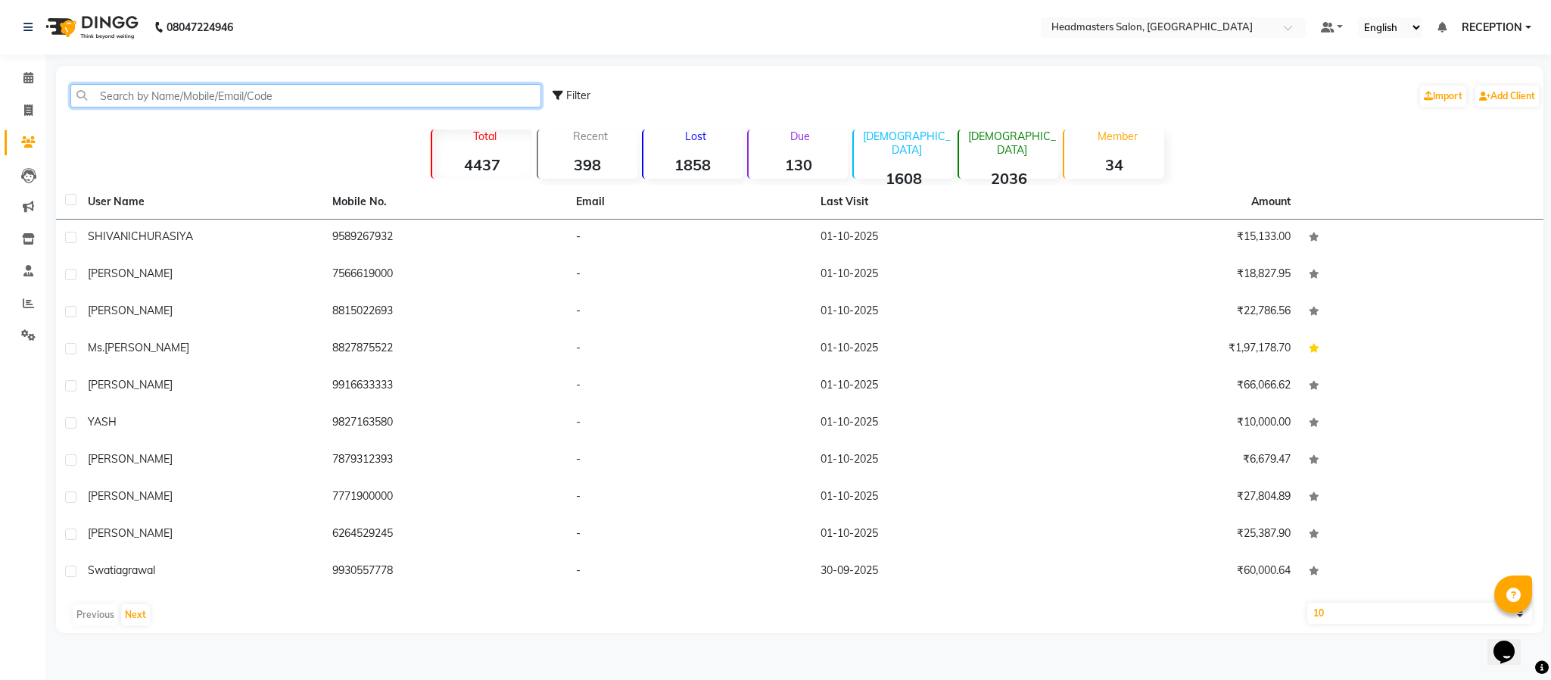
click at [159, 98] on input "text" at bounding box center [305, 95] width 471 height 23
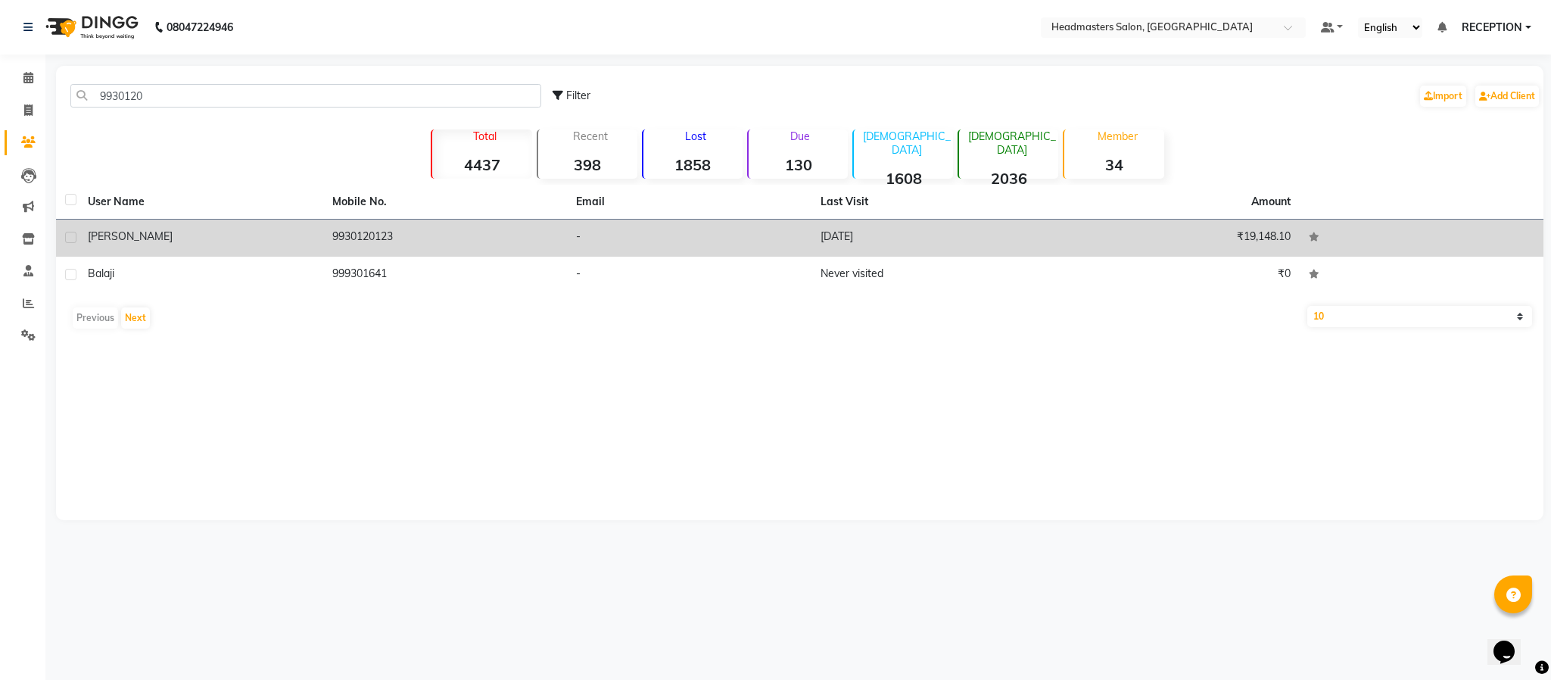
click at [244, 236] on div "NILIMA" at bounding box center [201, 237] width 226 height 16
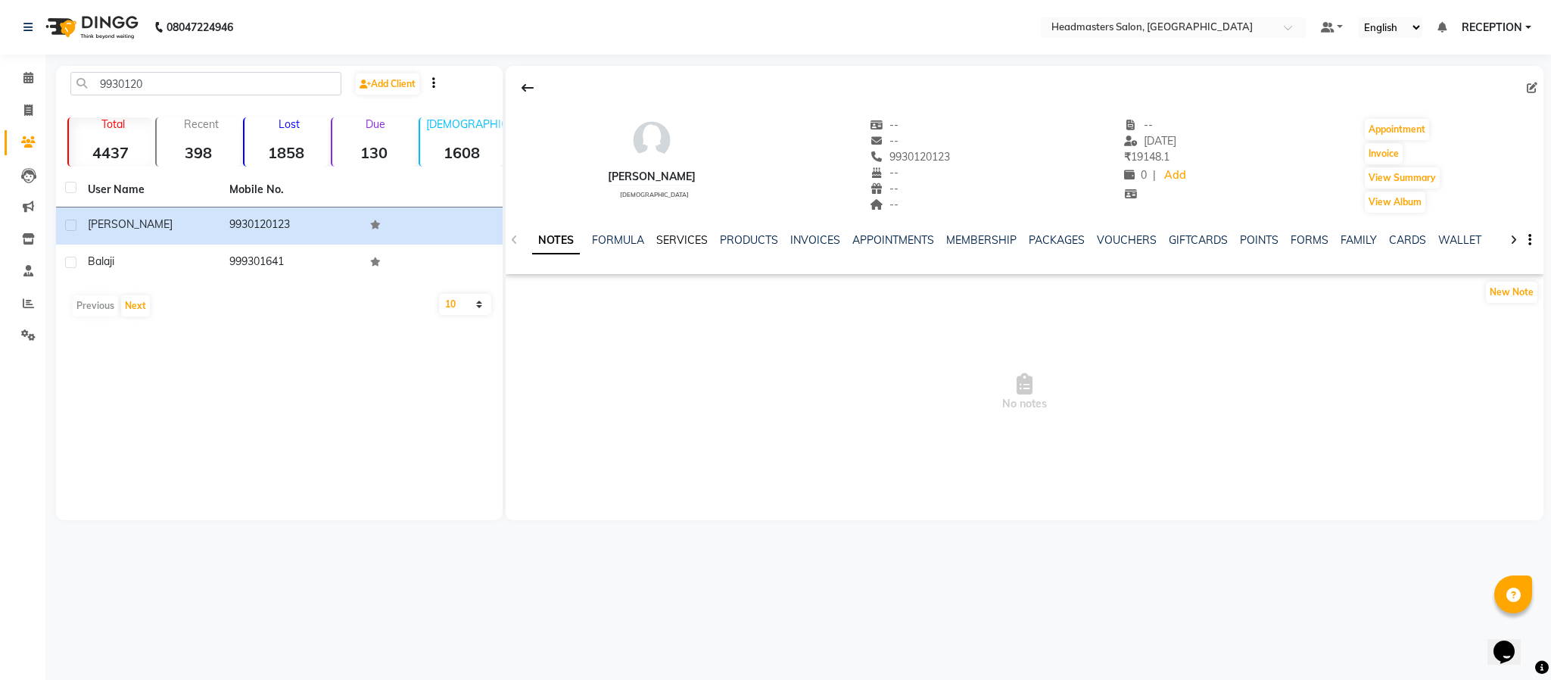
click at [668, 241] on link "SERVICES" at bounding box center [681, 240] width 51 height 14
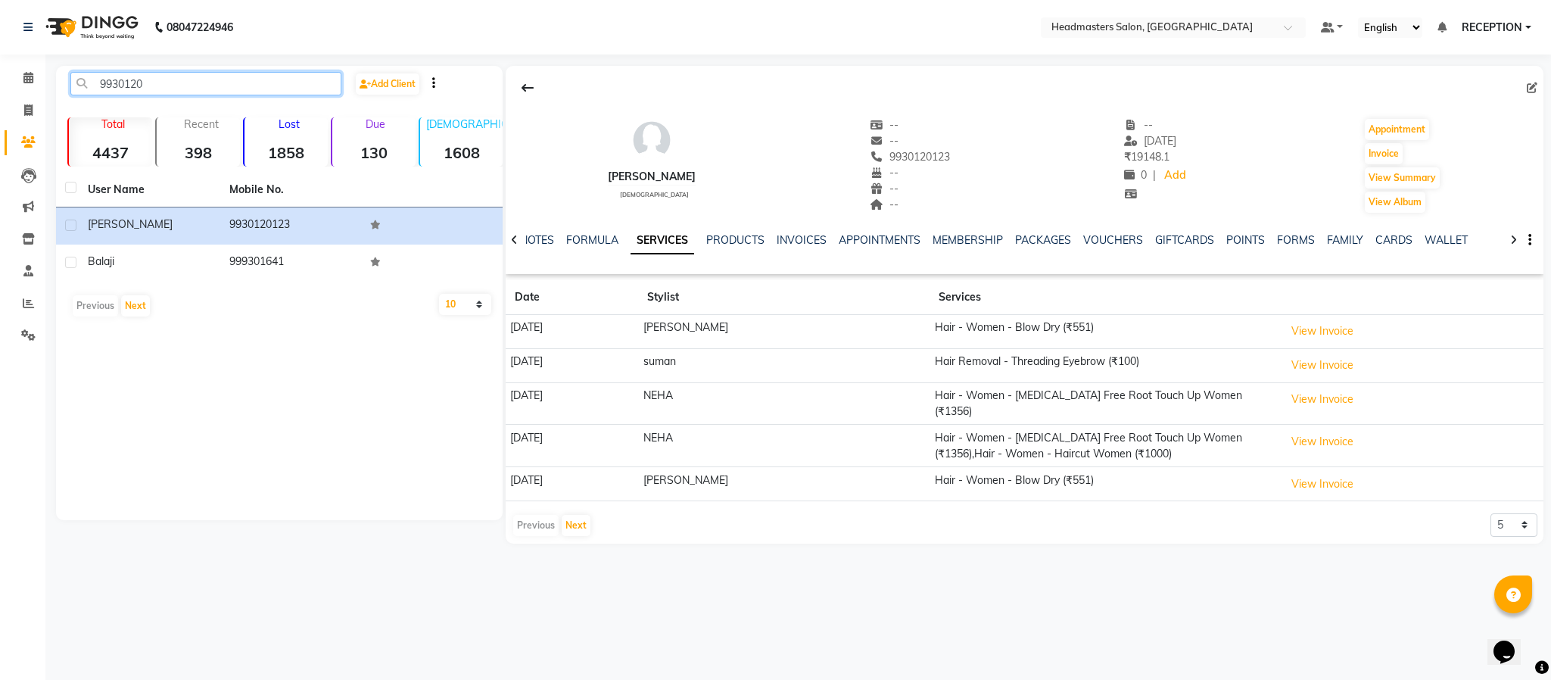
click at [182, 84] on input "9930120" at bounding box center [205, 83] width 271 height 23
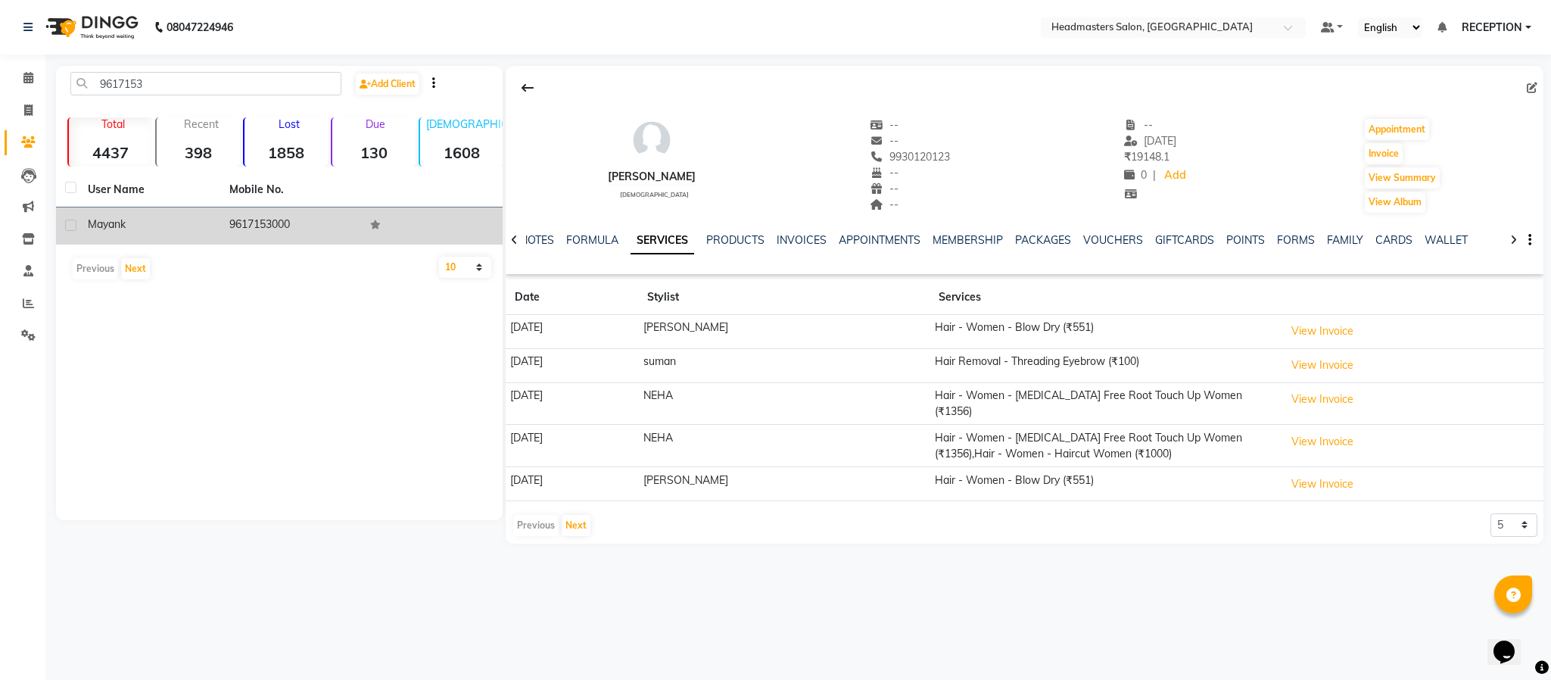
click at [196, 220] on div "Mayank" at bounding box center [149, 224] width 123 height 16
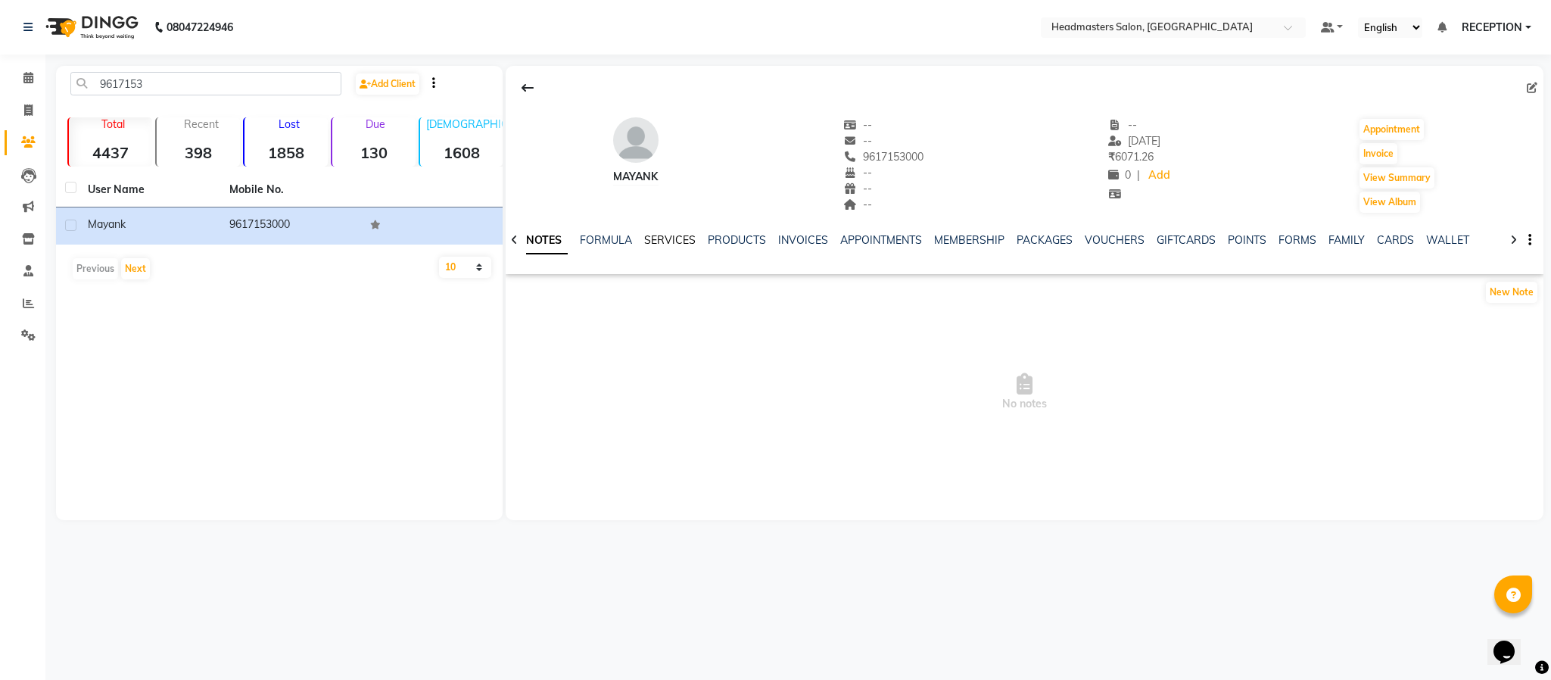
click at [659, 241] on link "SERVICES" at bounding box center [669, 240] width 51 height 14
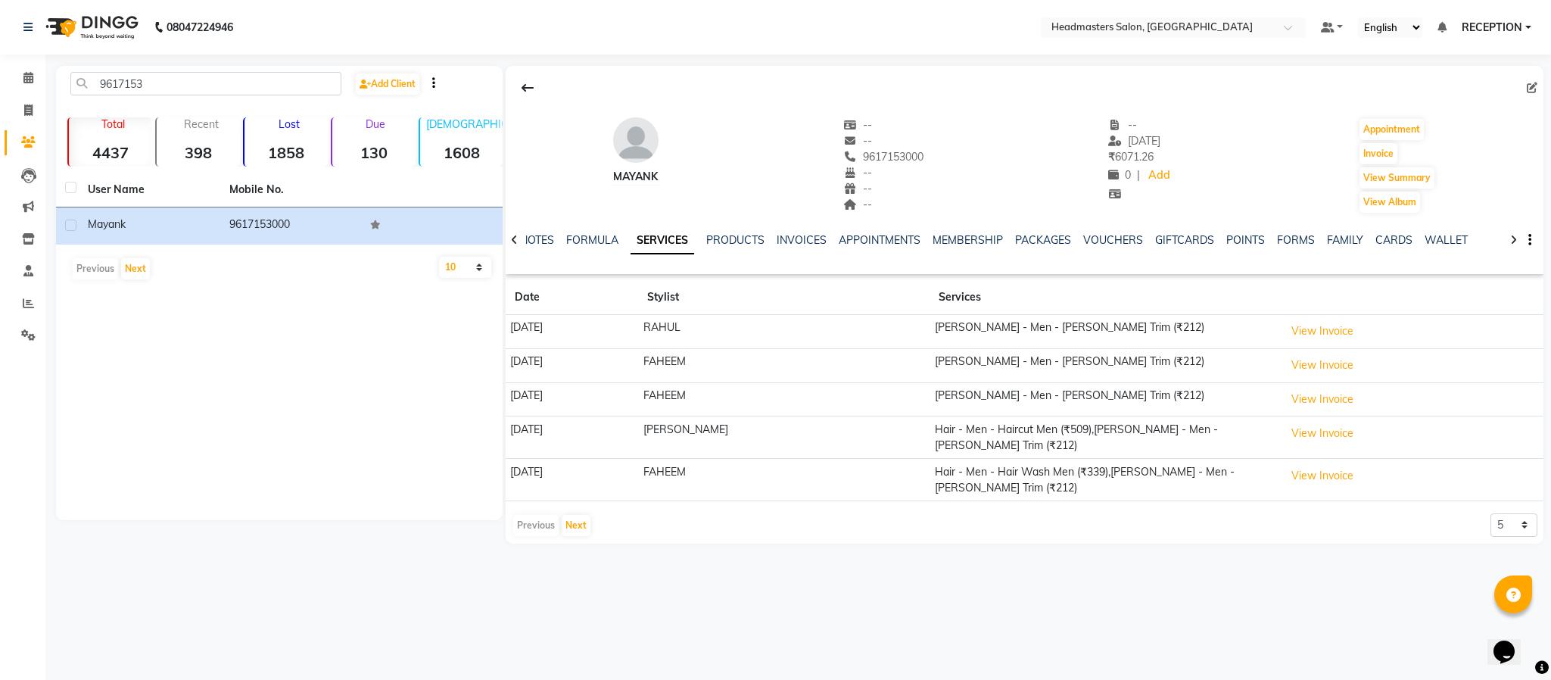
click at [668, 241] on link "SERVICES" at bounding box center [662, 240] width 64 height 27
click at [202, 82] on input "9617153" at bounding box center [205, 83] width 271 height 23
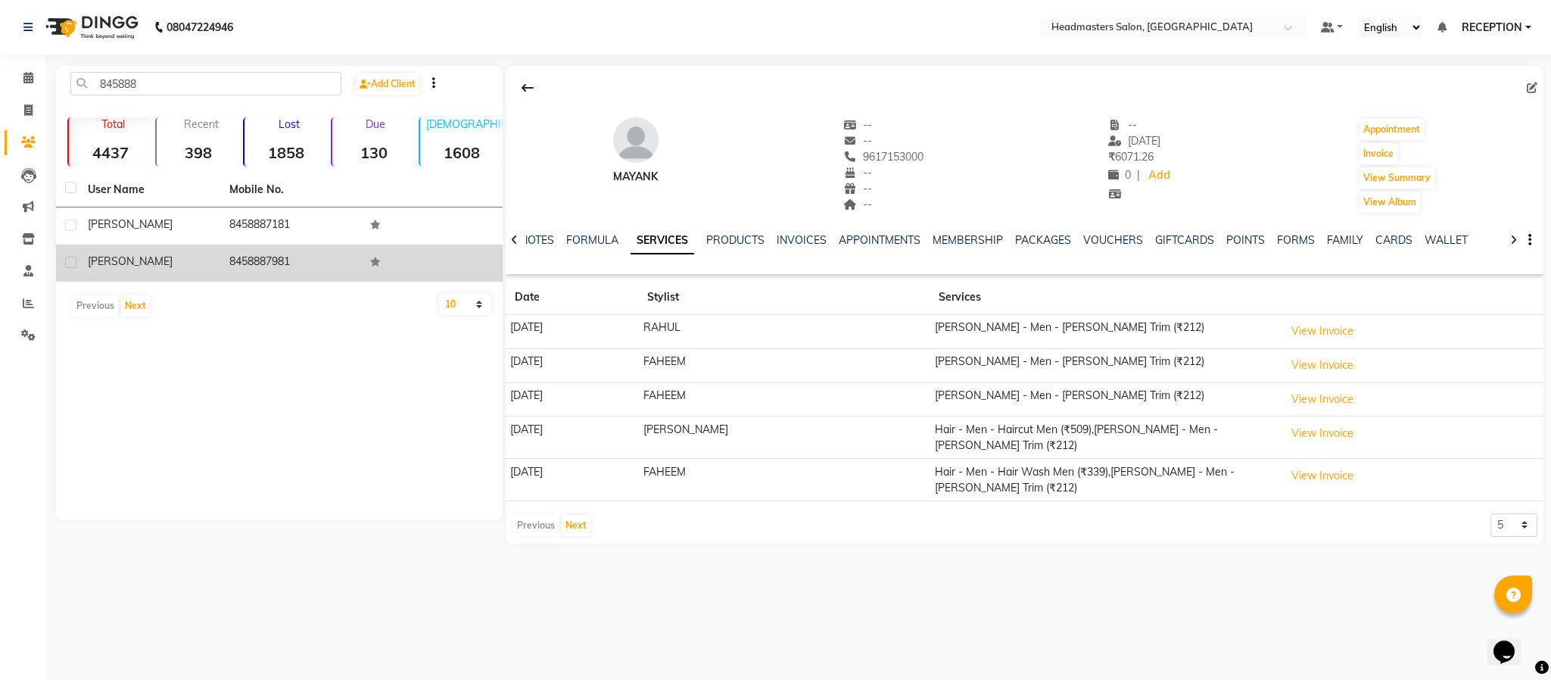
click at [286, 261] on td "8458887981" at bounding box center [291, 262] width 142 height 37
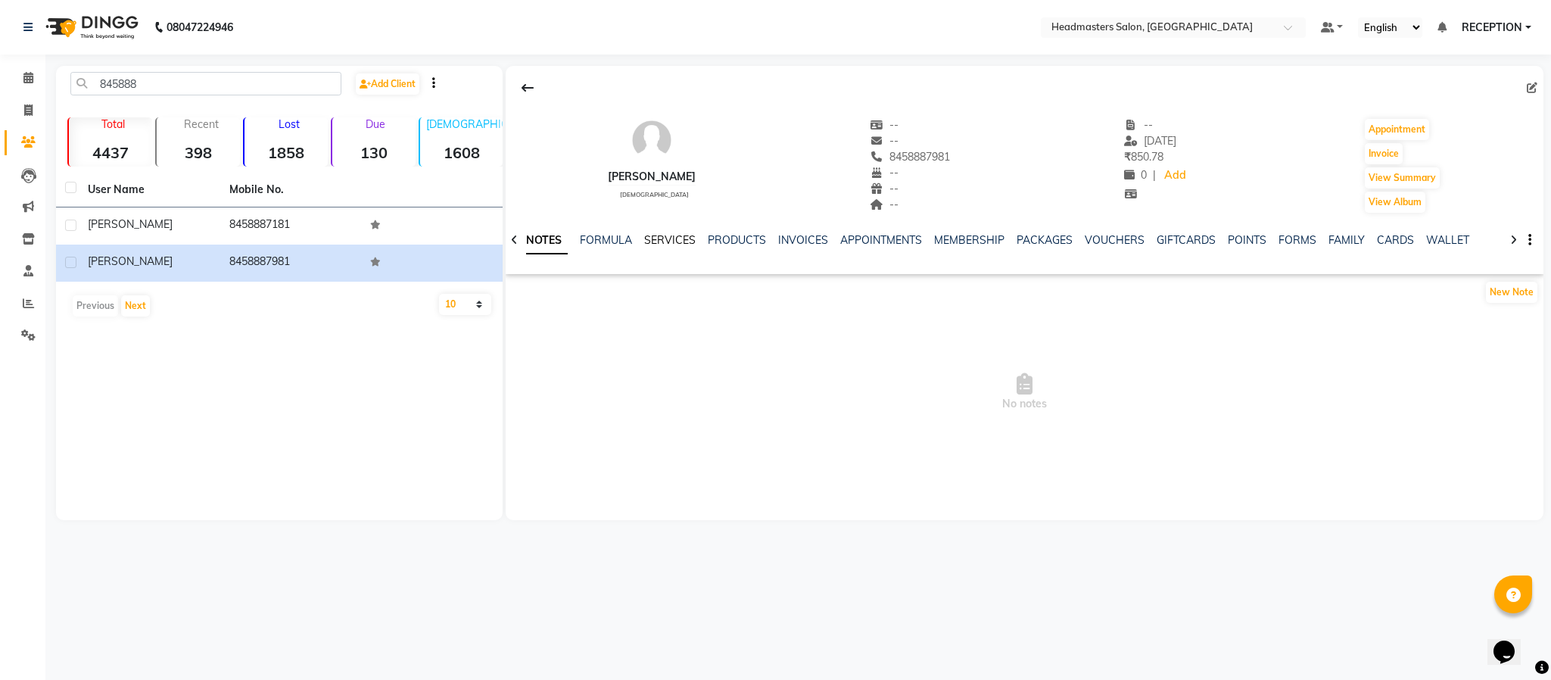
click at [664, 237] on link "SERVICES" at bounding box center [669, 240] width 51 height 14
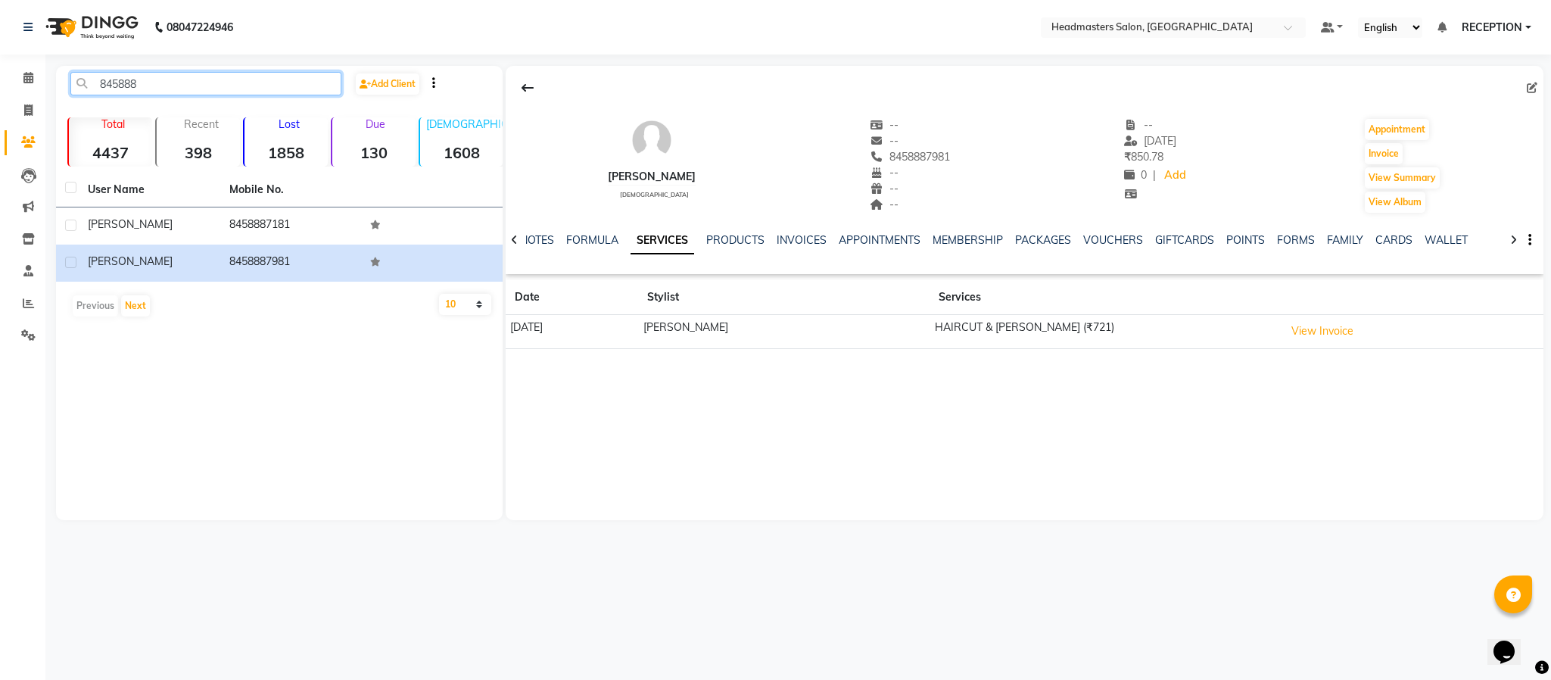
click at [166, 77] on input "845888" at bounding box center [205, 83] width 271 height 23
click at [154, 78] on div "845888 Add Client Total 4437 Recent 398 Lost 1858 Due 130 Male 1608 Female 2036…" at bounding box center [279, 293] width 447 height 454
click at [154, 78] on input "845888" at bounding box center [205, 83] width 271 height 23
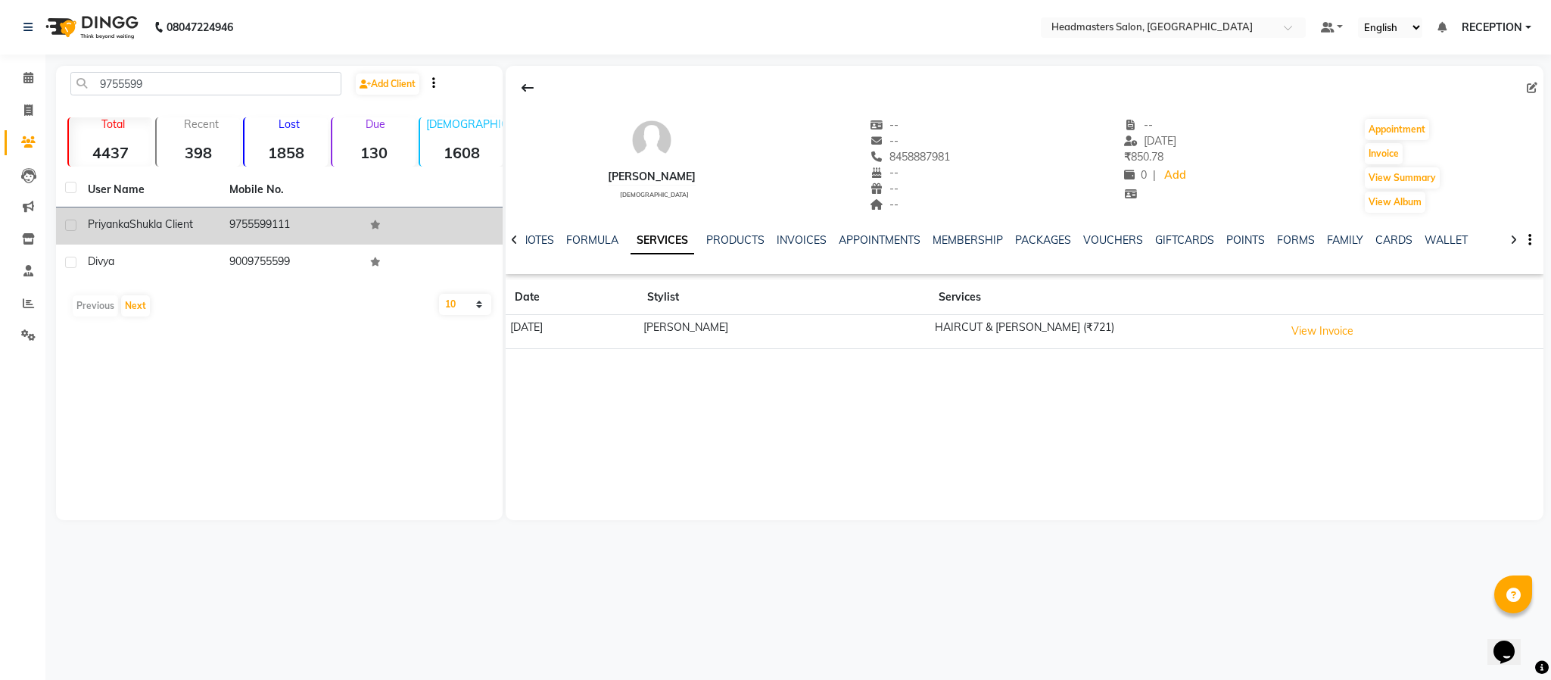
click at [168, 223] on span "Shukla Client" at bounding box center [161, 224] width 64 height 14
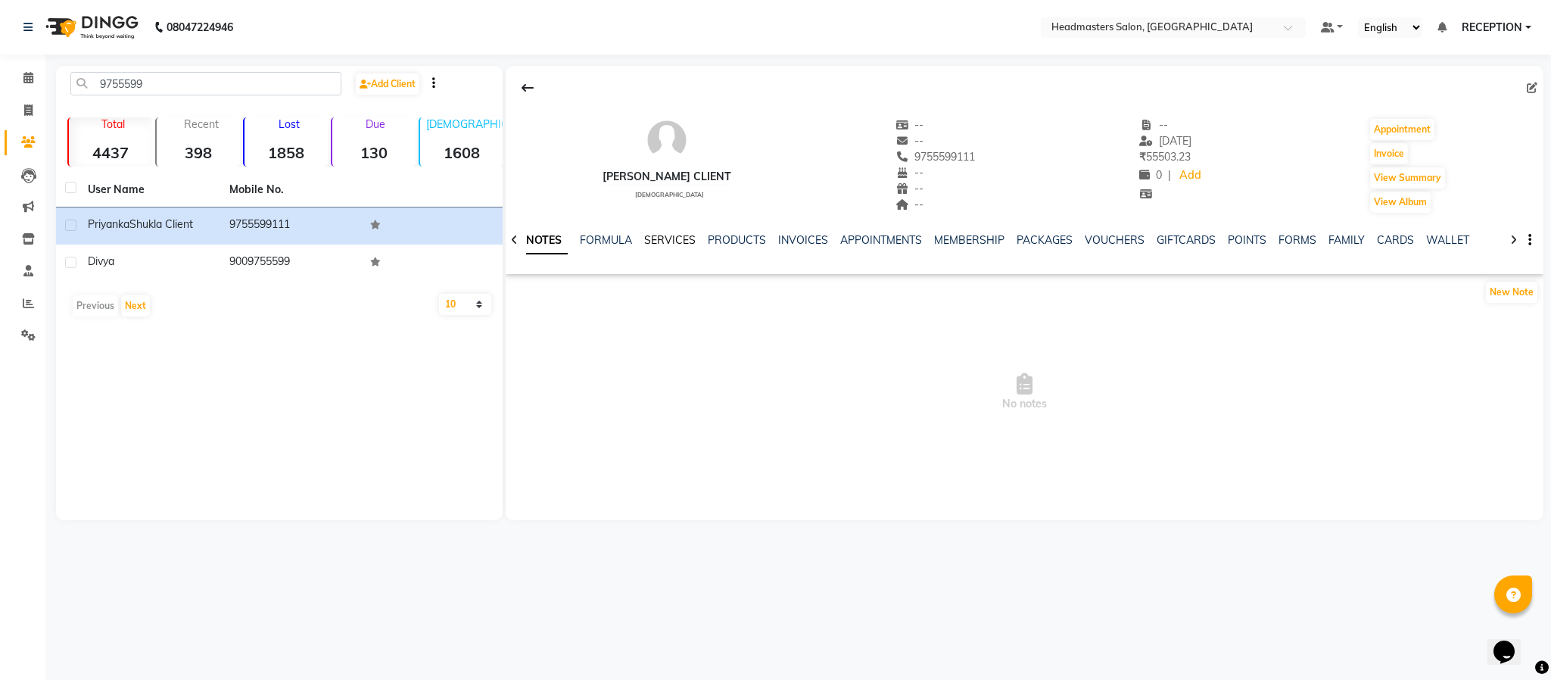
click at [657, 241] on link "SERVICES" at bounding box center [669, 240] width 51 height 14
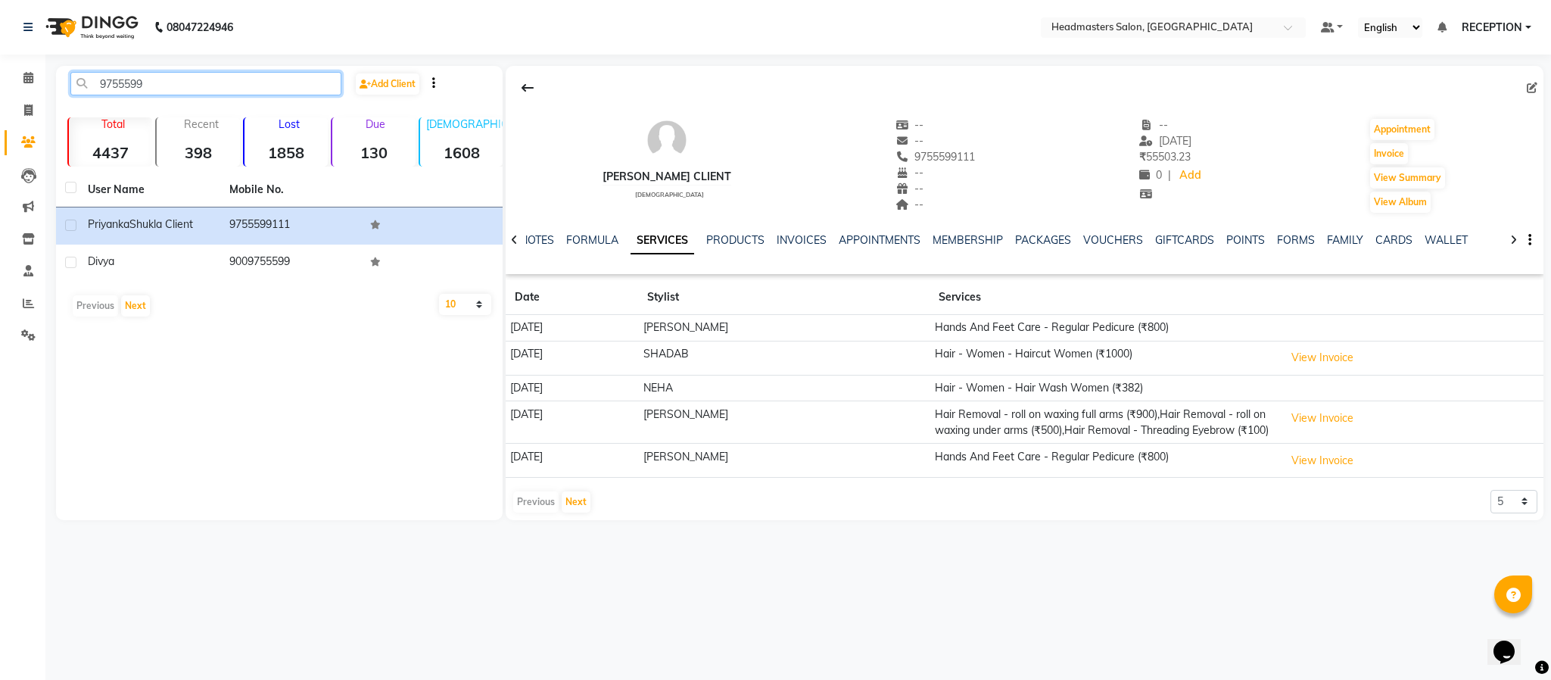
click at [225, 82] on input "9755599" at bounding box center [205, 83] width 271 height 23
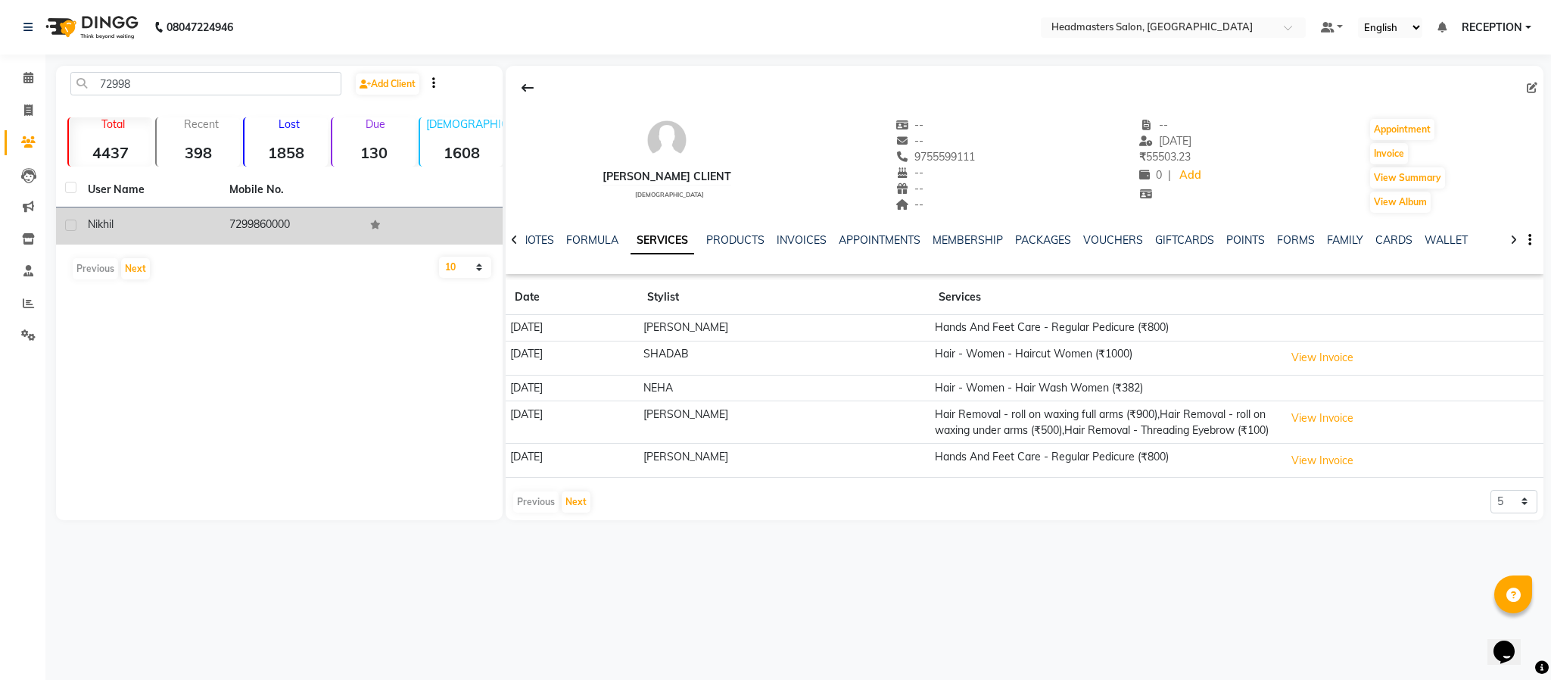
click at [235, 235] on td "7299860000" at bounding box center [291, 225] width 142 height 37
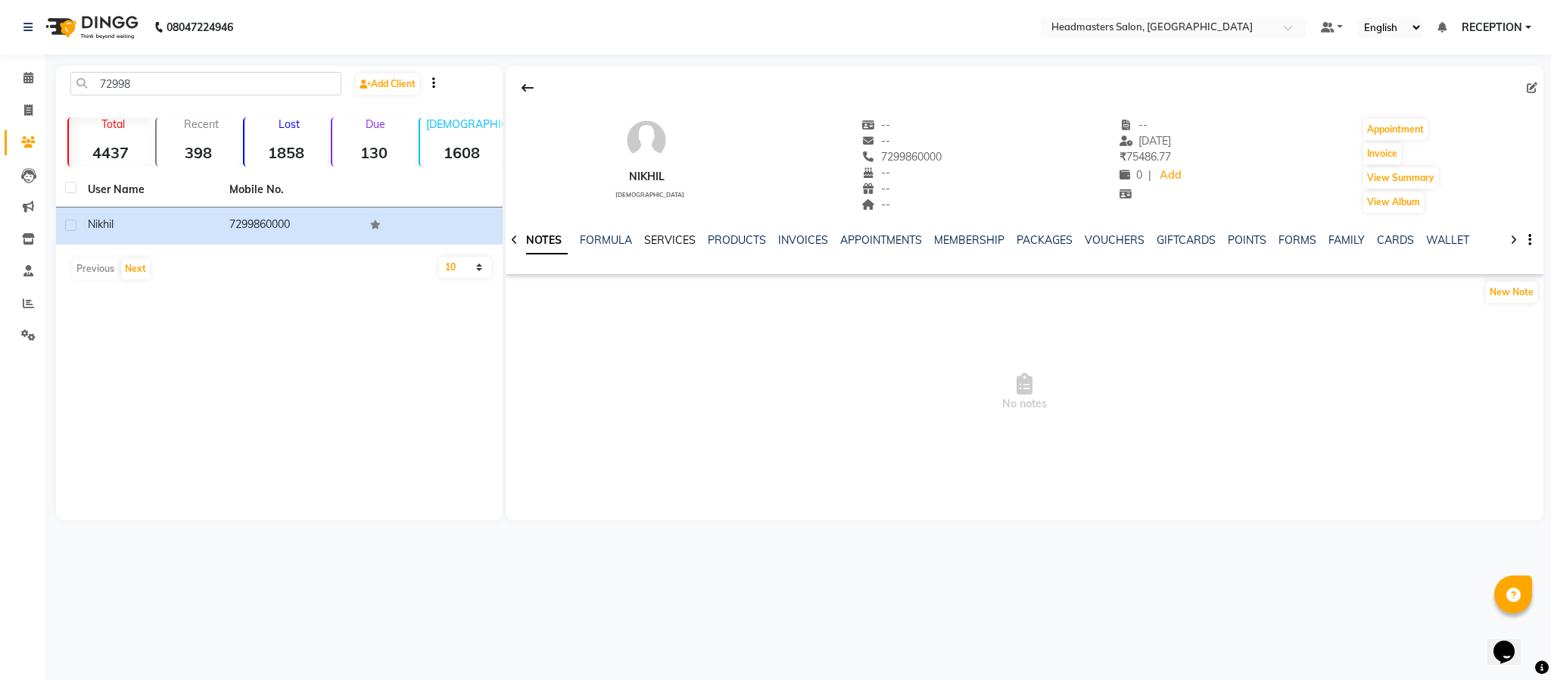
click at [672, 239] on link "SERVICES" at bounding box center [669, 240] width 51 height 14
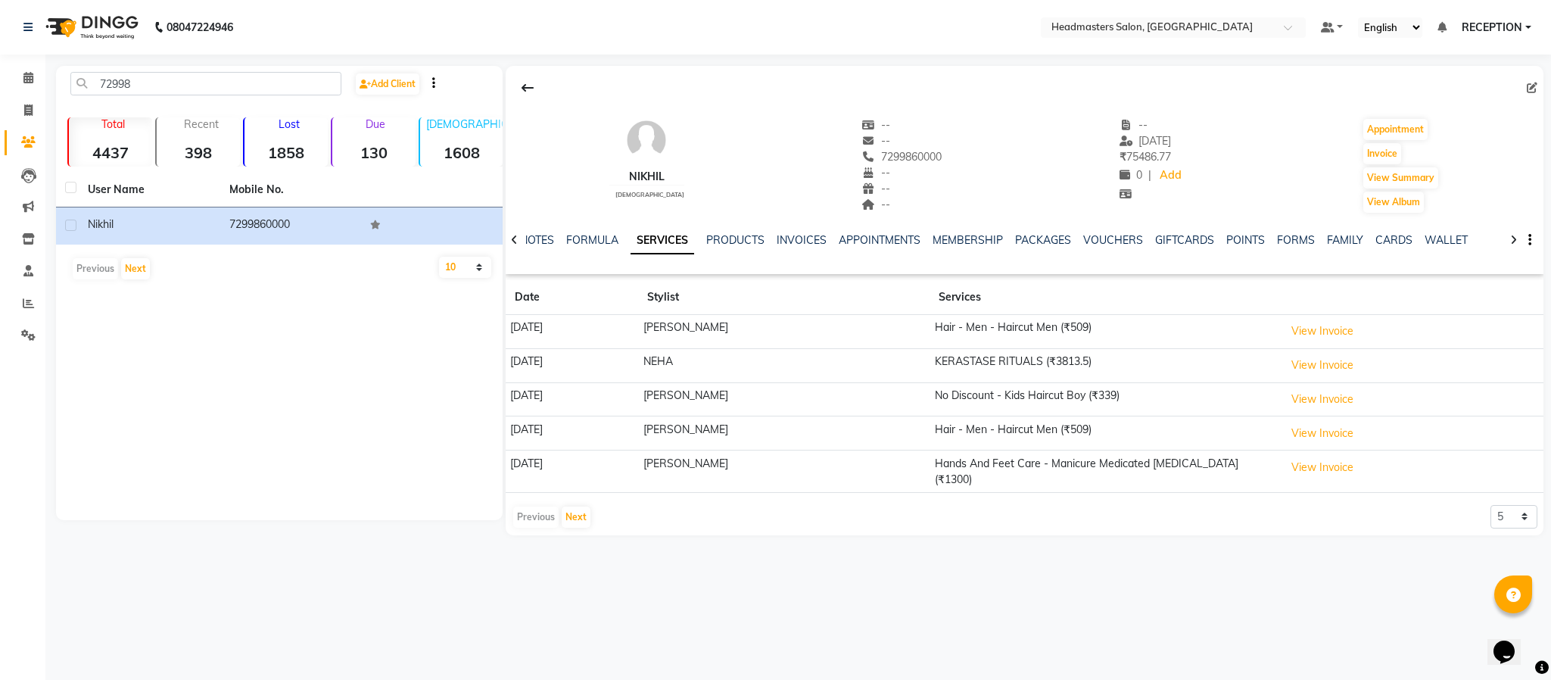
click at [338, 405] on div "72998 Add Client Total 4437 Recent 398 Lost 1858 Due 130 Male 1608 Female 2036 …" at bounding box center [279, 293] width 447 height 454
click at [173, 86] on input "72998" at bounding box center [205, 83] width 271 height 23
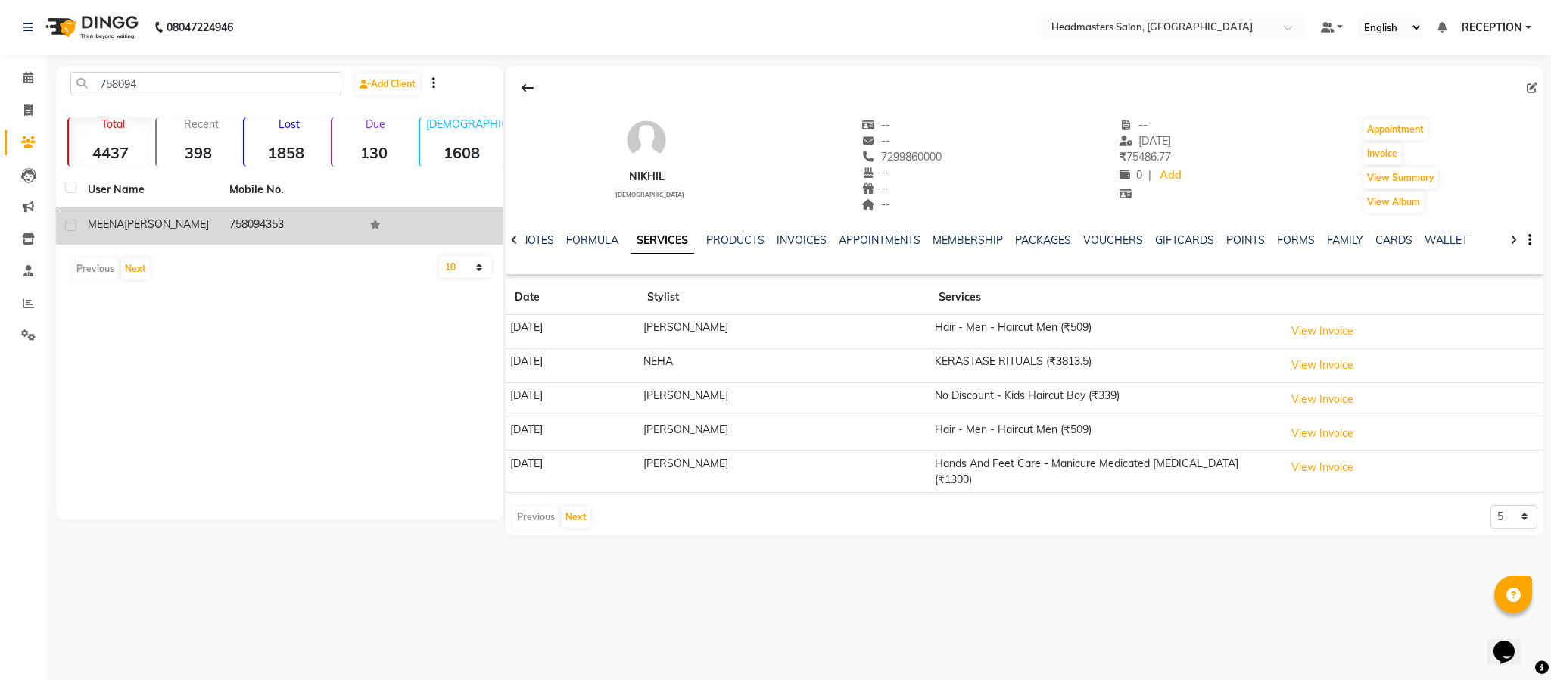
click at [250, 219] on td "758094353" at bounding box center [291, 225] width 142 height 37
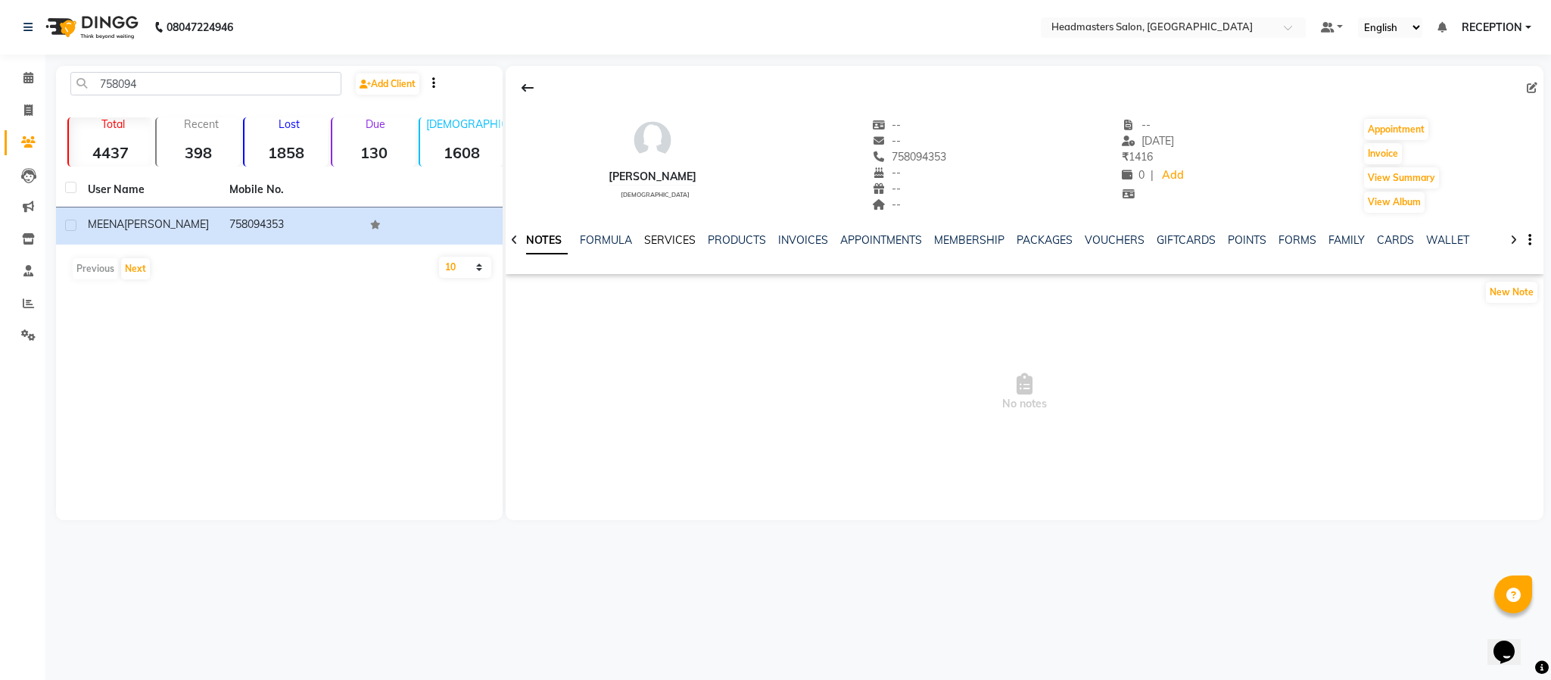
click at [658, 243] on link "SERVICES" at bounding box center [669, 240] width 51 height 14
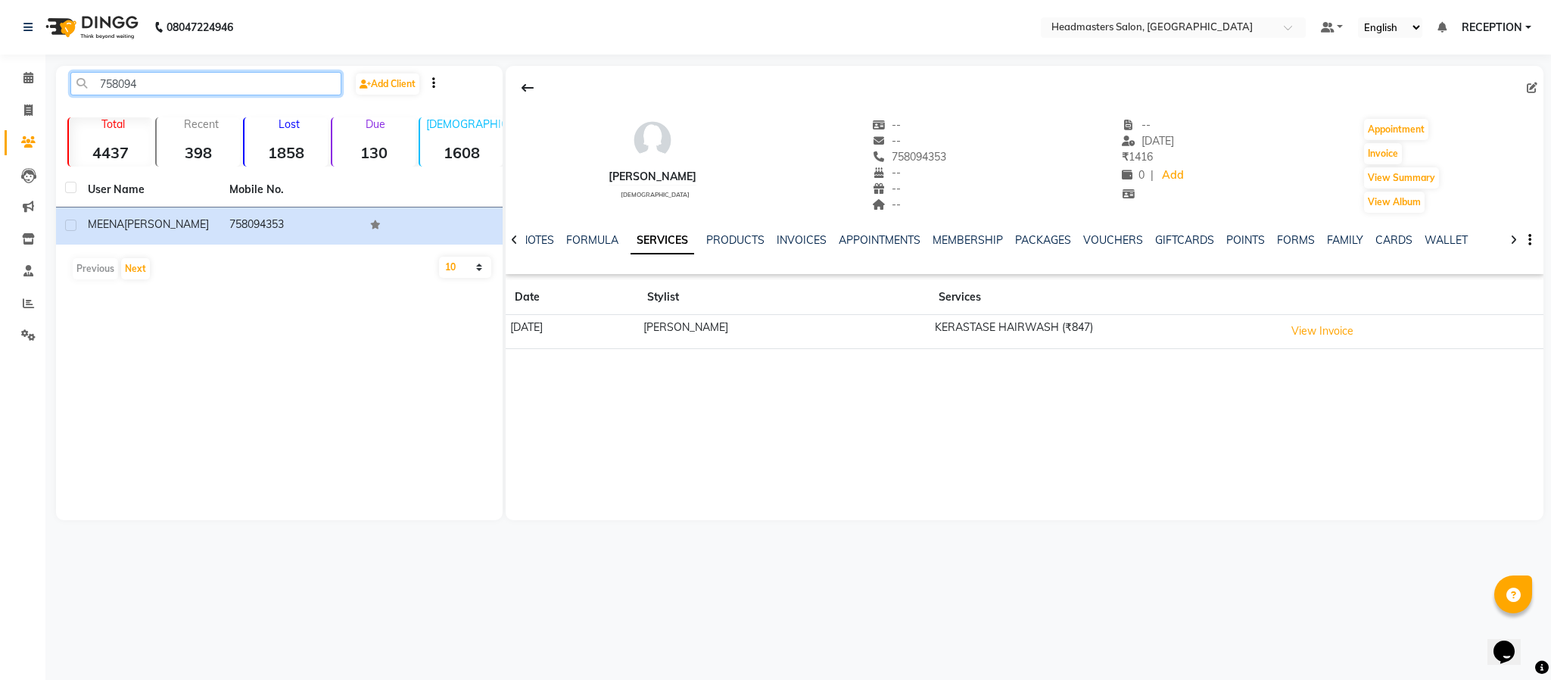
click at [193, 82] on input "758094" at bounding box center [205, 83] width 271 height 23
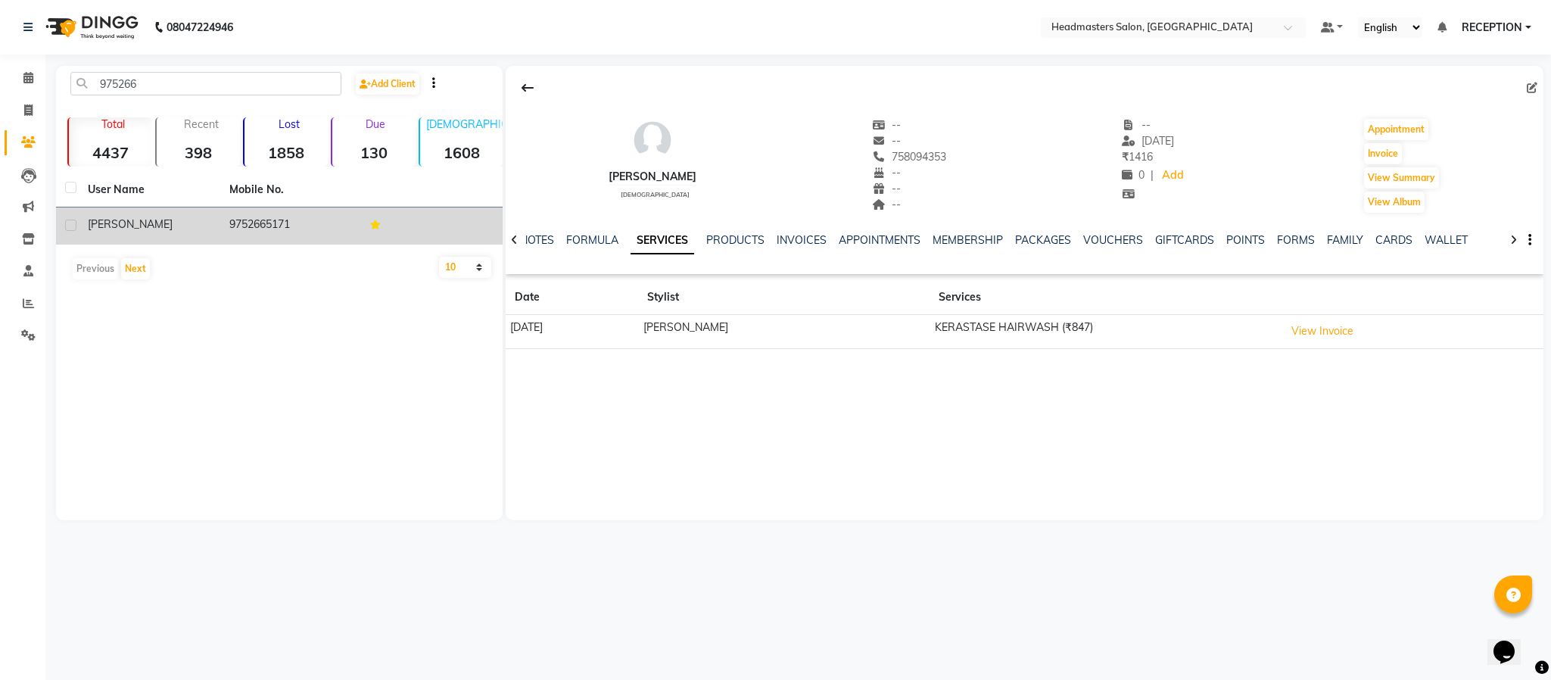
click at [259, 212] on td "9752665171" at bounding box center [291, 225] width 142 height 37
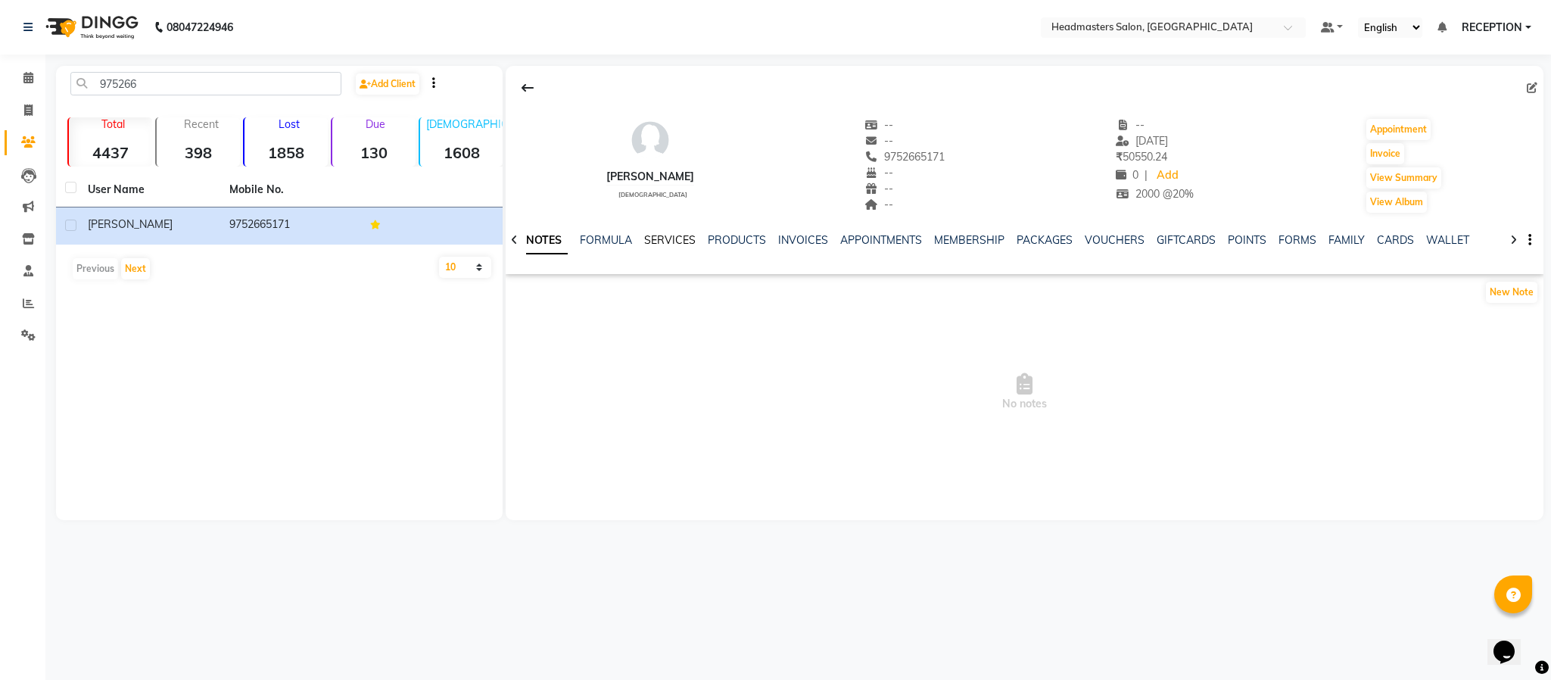
click at [683, 241] on link "SERVICES" at bounding box center [669, 240] width 51 height 14
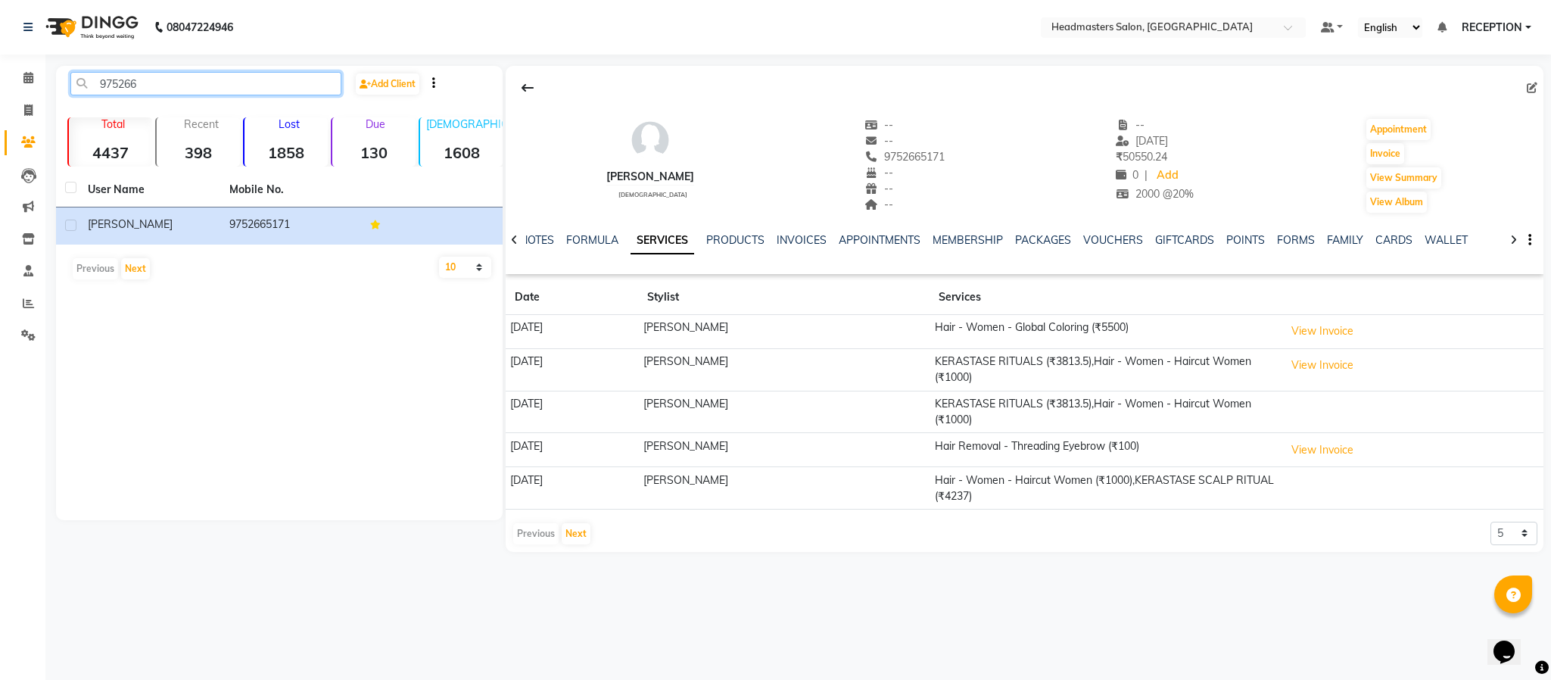
click at [244, 82] on input "975266" at bounding box center [205, 83] width 271 height 23
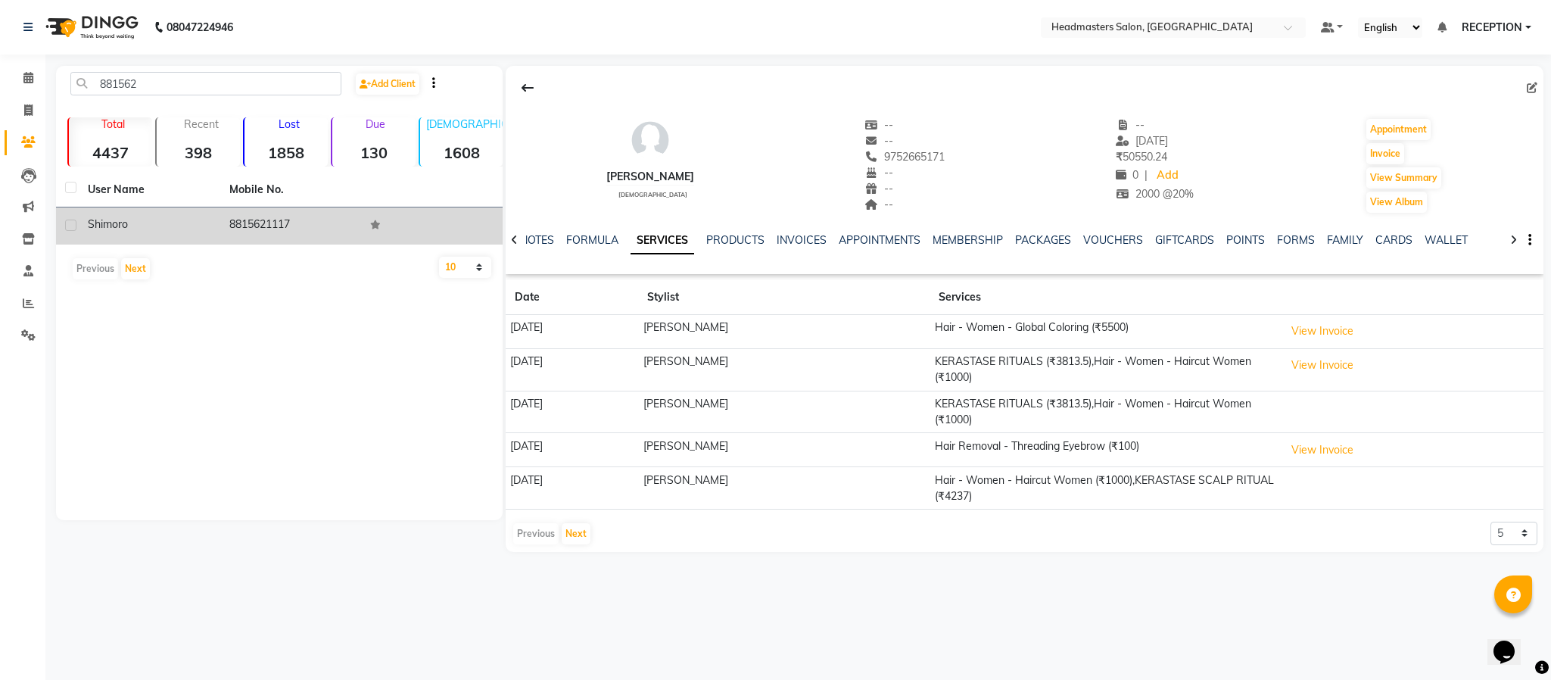
click at [320, 221] on td "8815621117" at bounding box center [291, 225] width 142 height 37
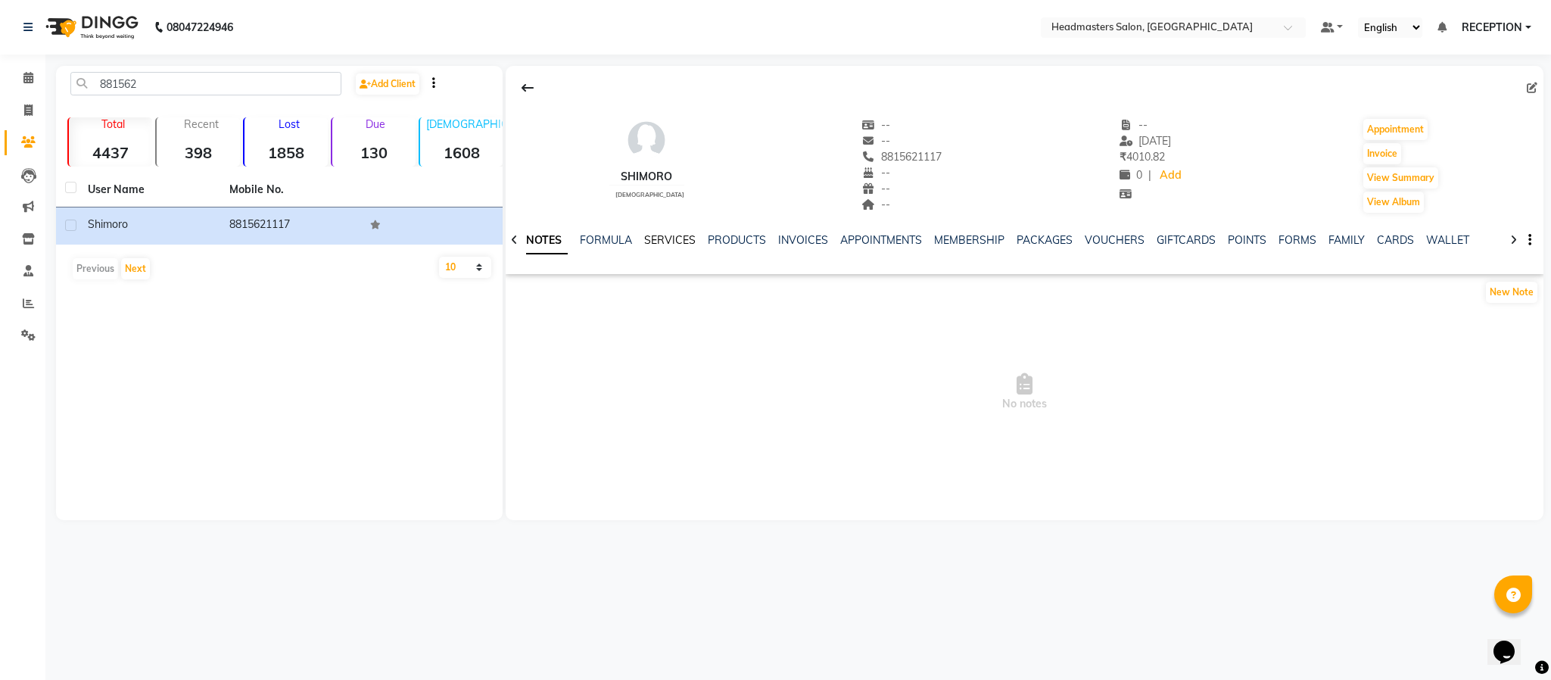
click at [680, 245] on link "SERVICES" at bounding box center [669, 240] width 51 height 14
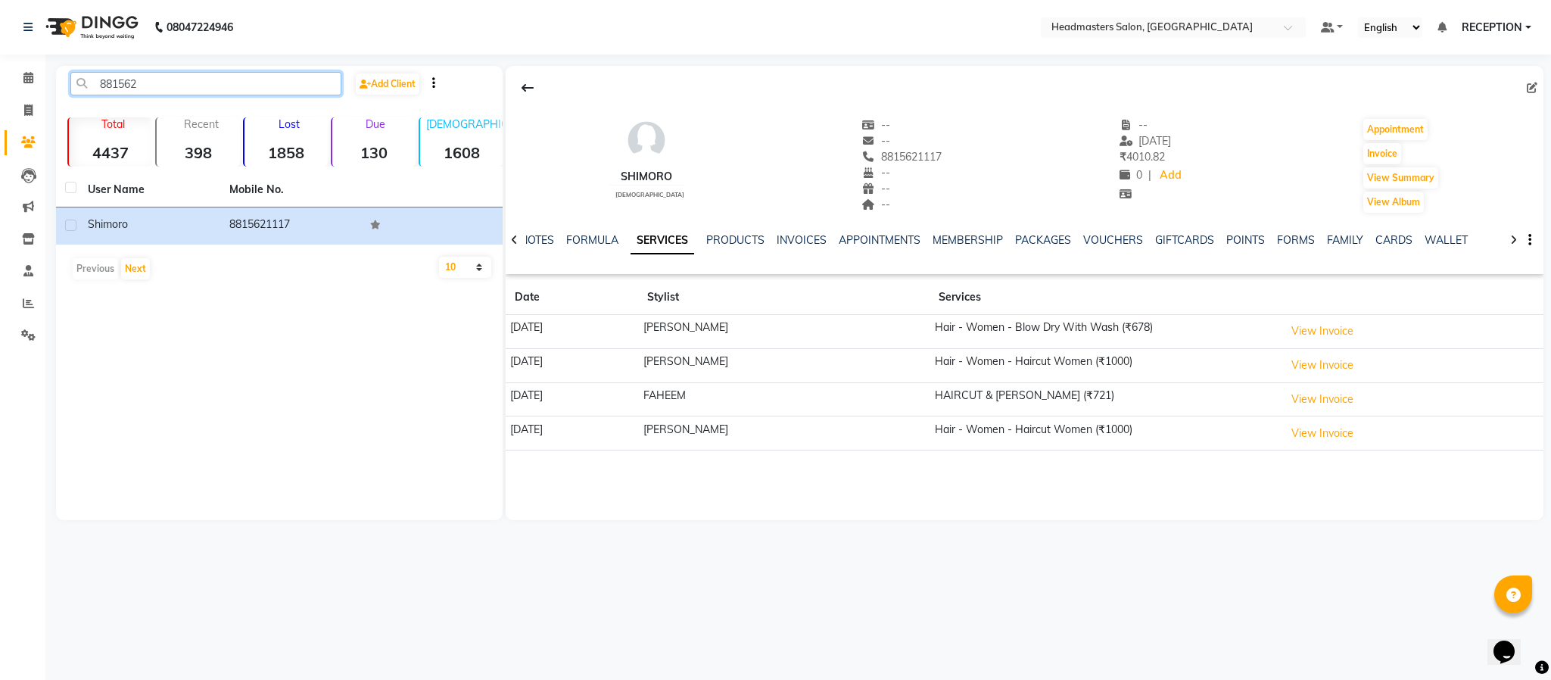
click at [170, 86] on input "881562" at bounding box center [205, 83] width 271 height 23
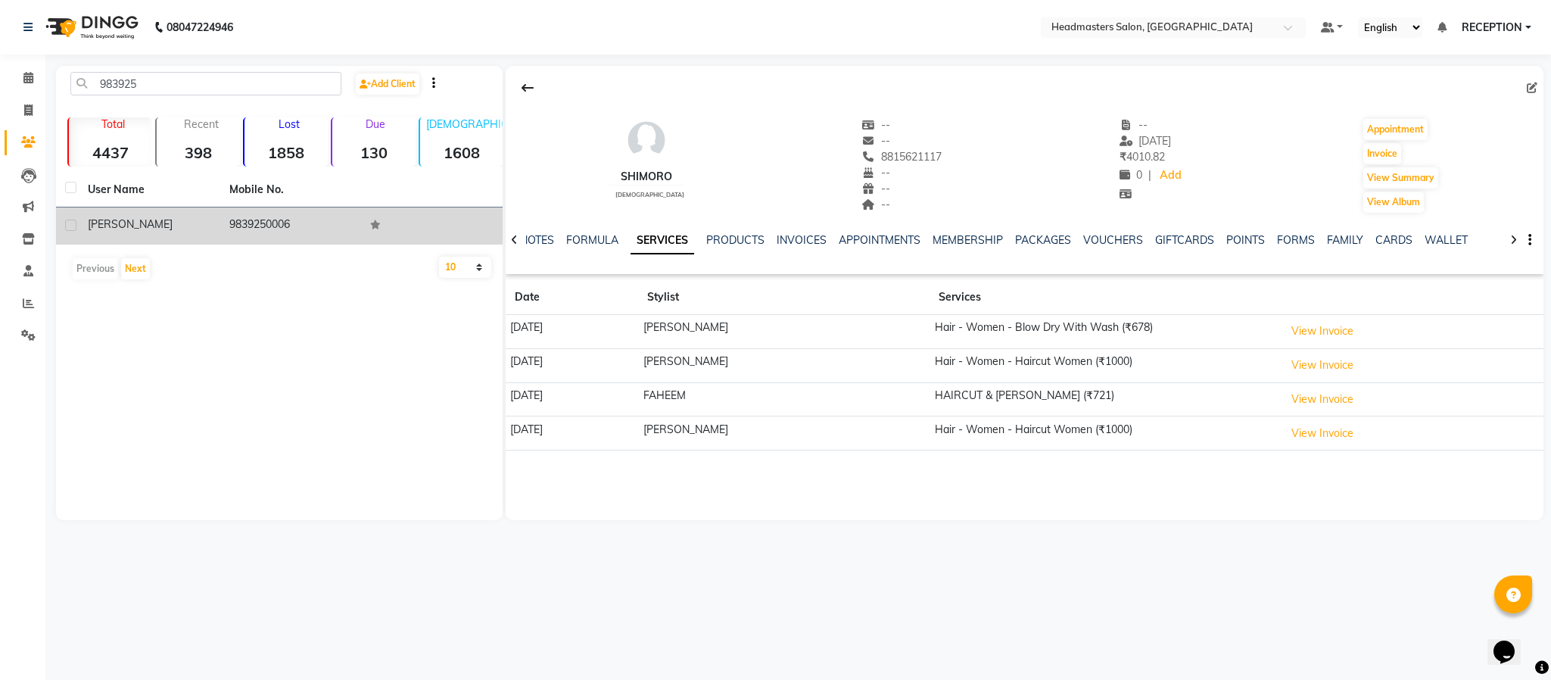
click at [227, 227] on td "9839250006" at bounding box center [291, 225] width 142 height 37
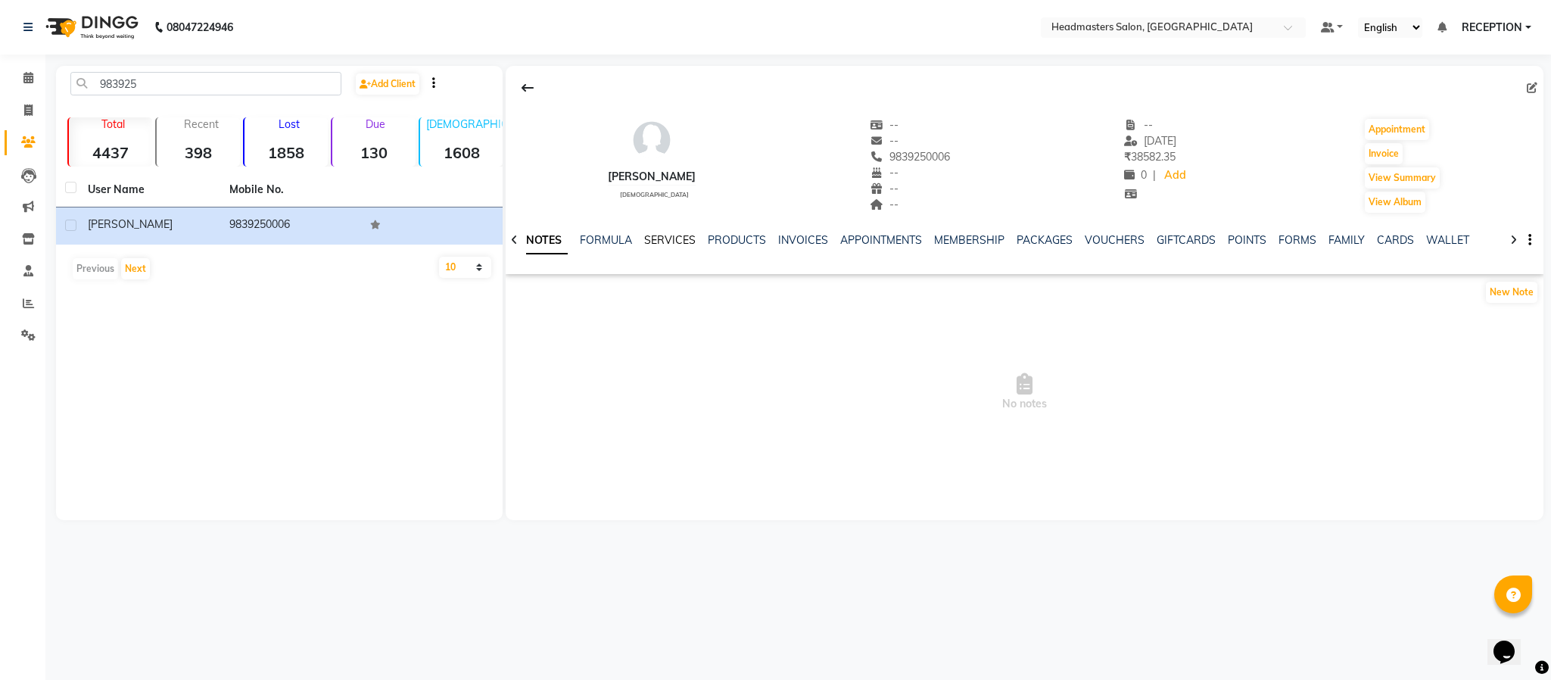
click at [665, 243] on link "SERVICES" at bounding box center [669, 240] width 51 height 14
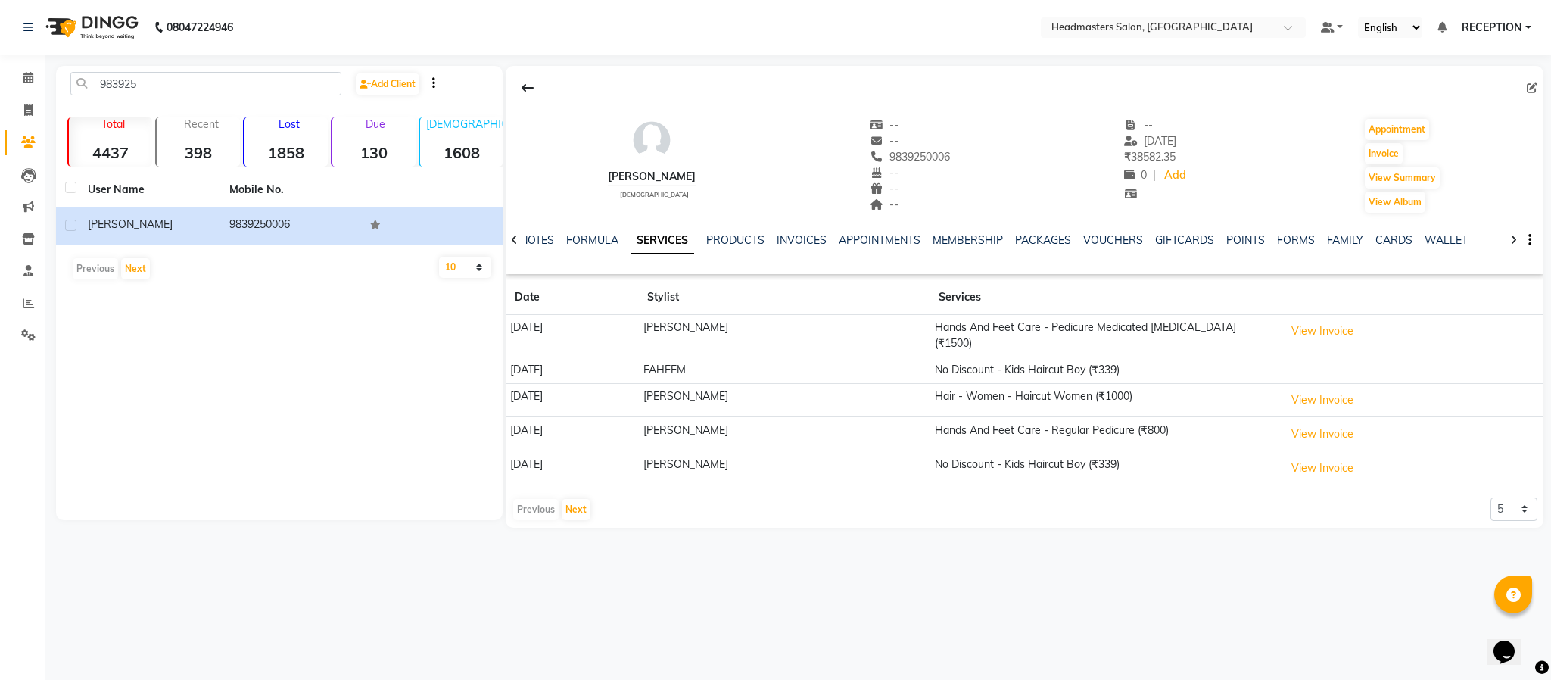
click at [665, 243] on link "SERVICES" at bounding box center [662, 240] width 64 height 27
click at [207, 82] on input "983925" at bounding box center [205, 83] width 271 height 23
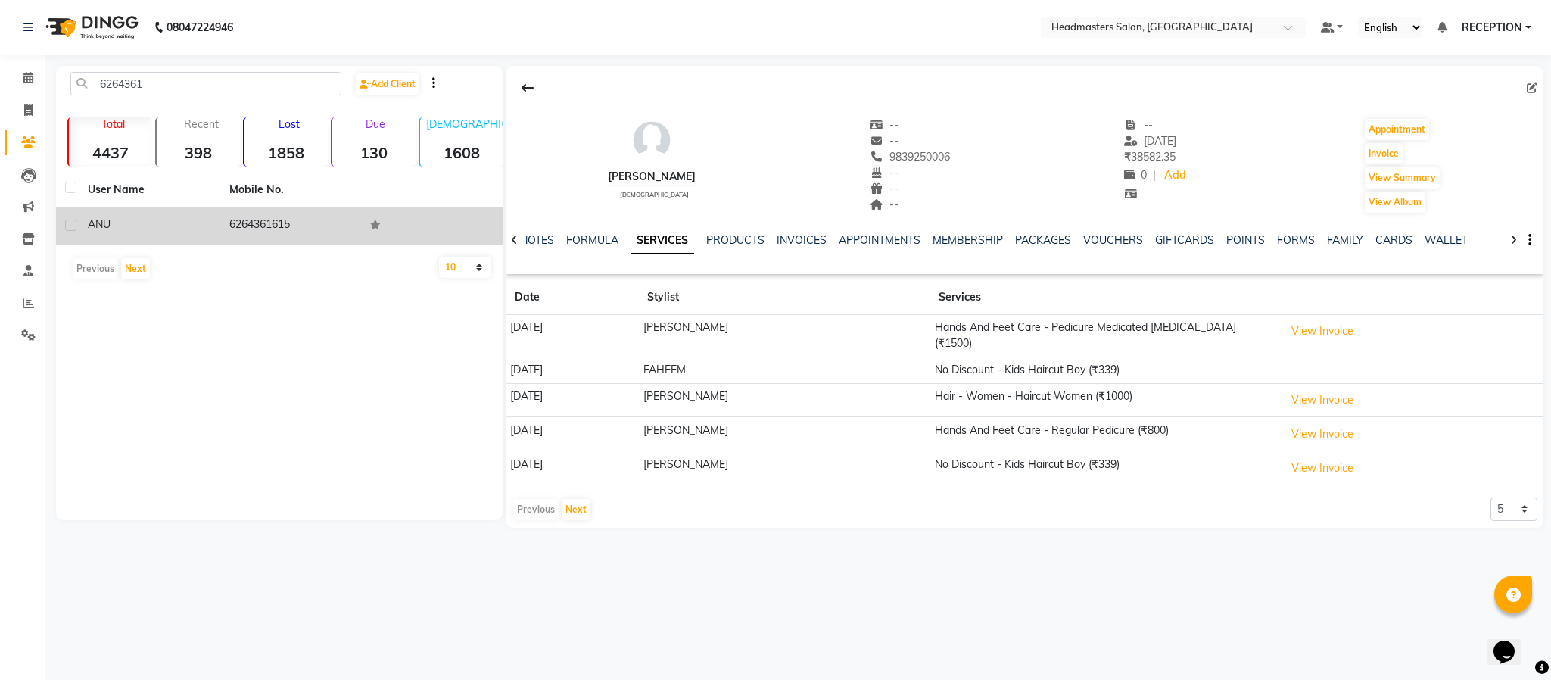
click at [259, 237] on td "6264361615" at bounding box center [291, 225] width 142 height 37
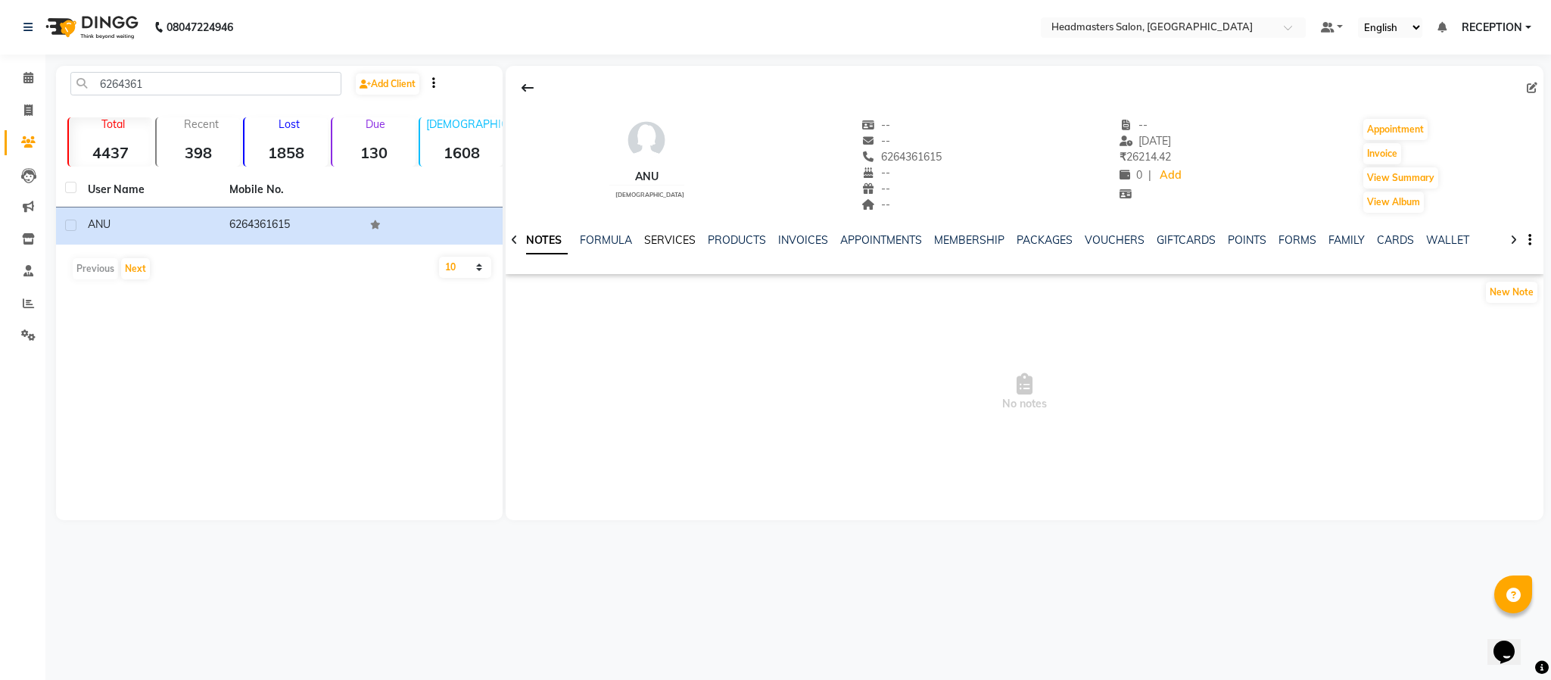
click at [666, 234] on link "SERVICES" at bounding box center [669, 240] width 51 height 14
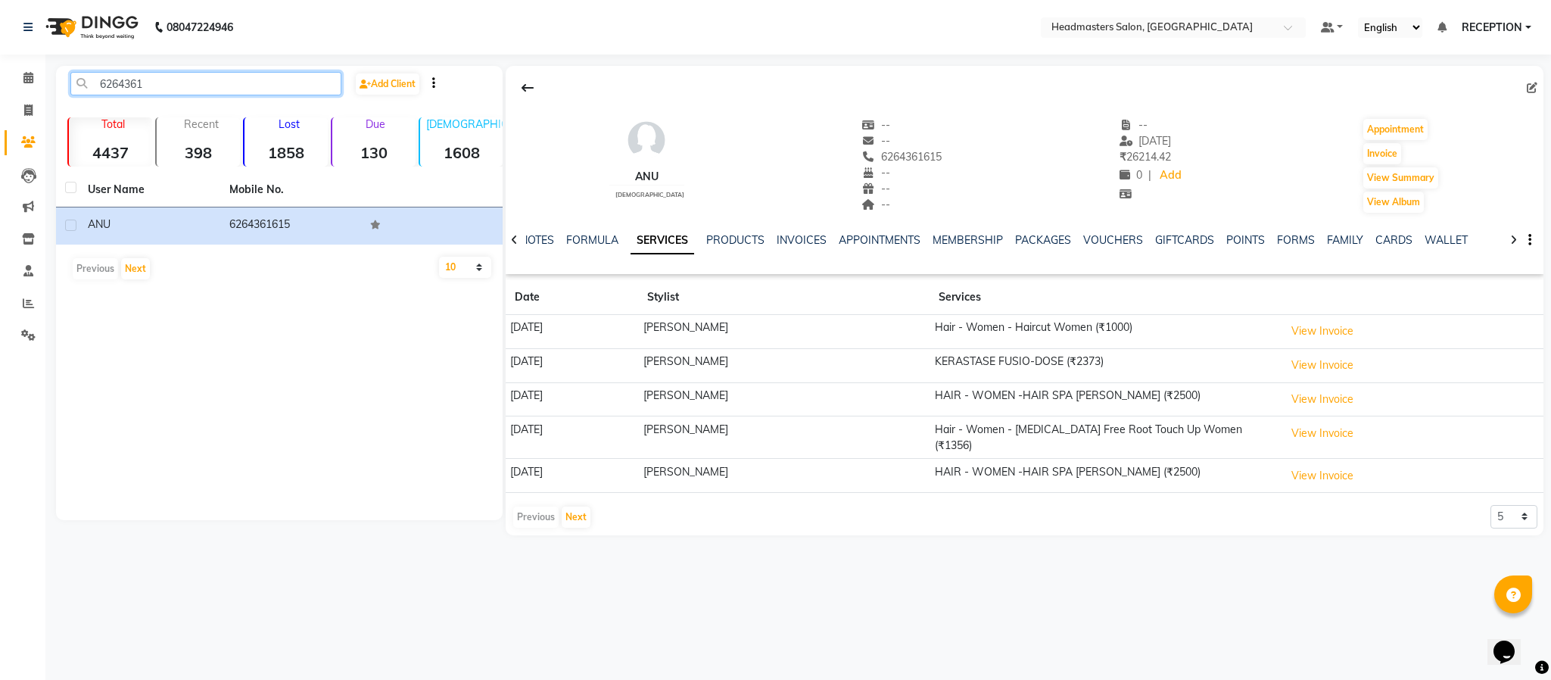
click at [187, 76] on input "6264361" at bounding box center [205, 83] width 271 height 23
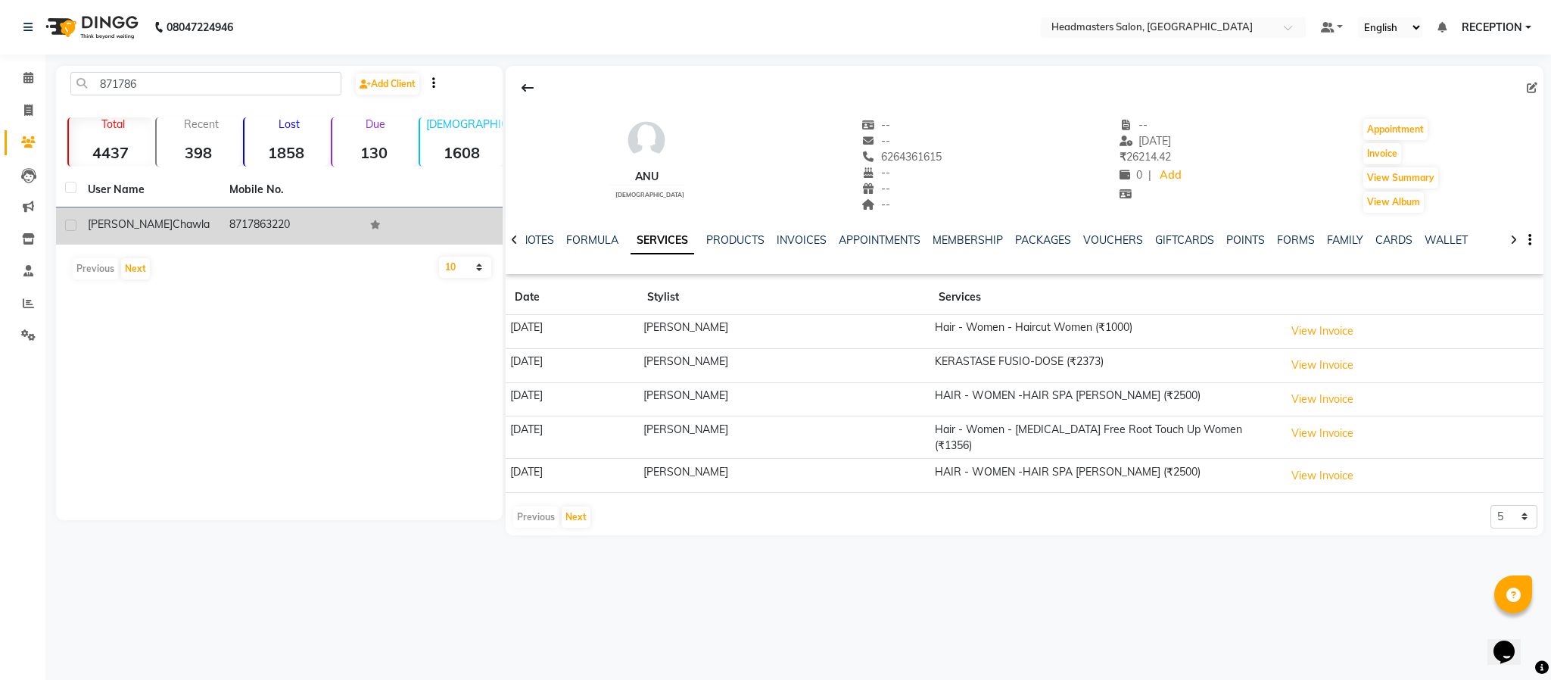
click at [200, 225] on div "Avnit Chawla" at bounding box center [149, 224] width 123 height 16
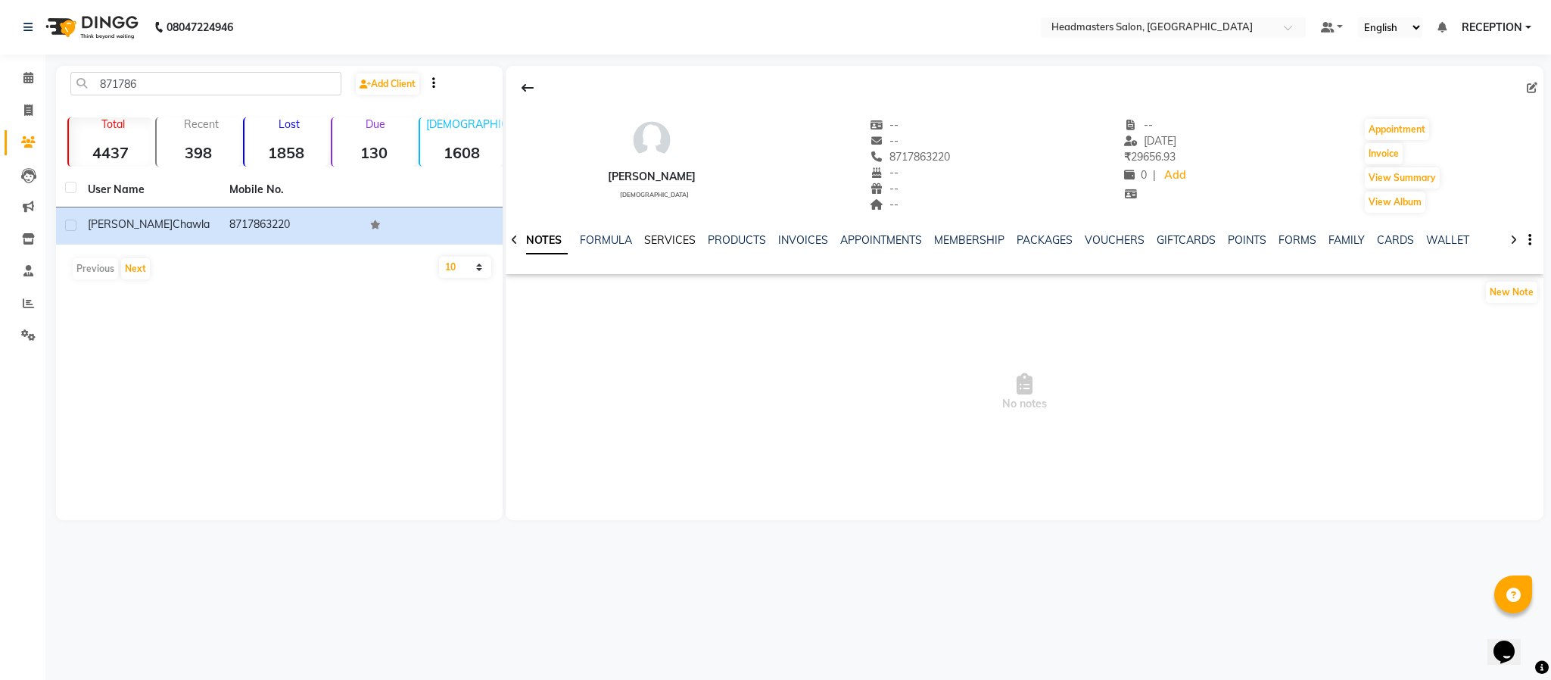
click at [663, 237] on link "SERVICES" at bounding box center [669, 240] width 51 height 14
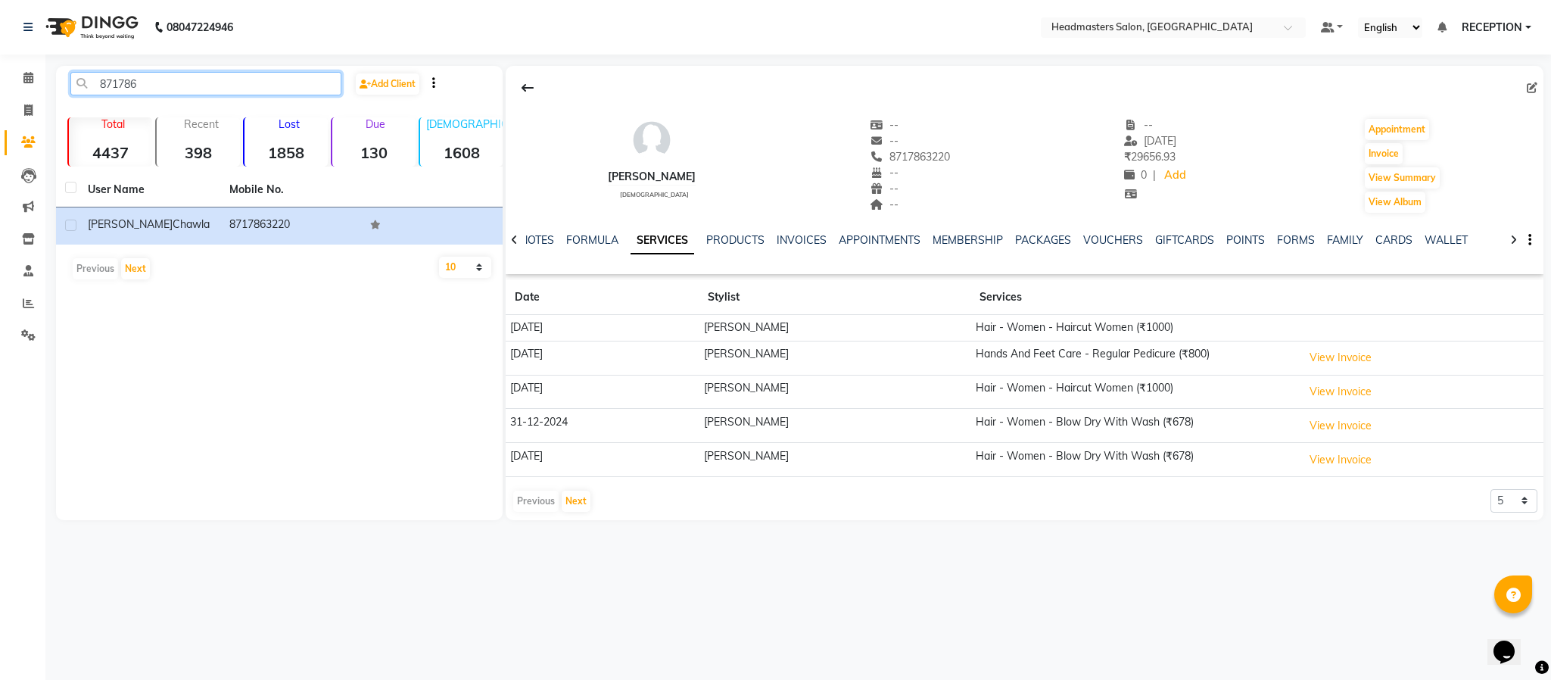
click at [164, 78] on input "871786" at bounding box center [205, 83] width 271 height 23
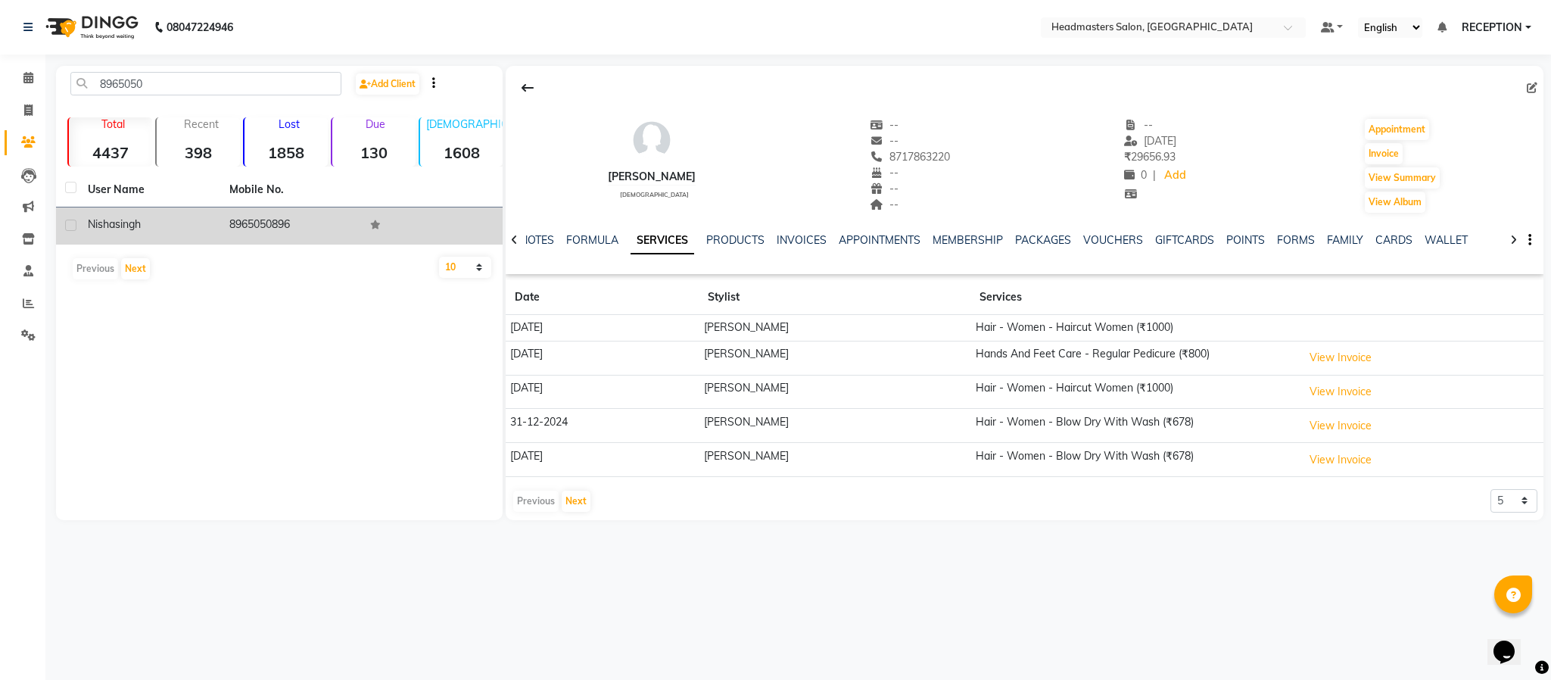
click at [322, 221] on td "8965050896" at bounding box center [291, 225] width 142 height 37
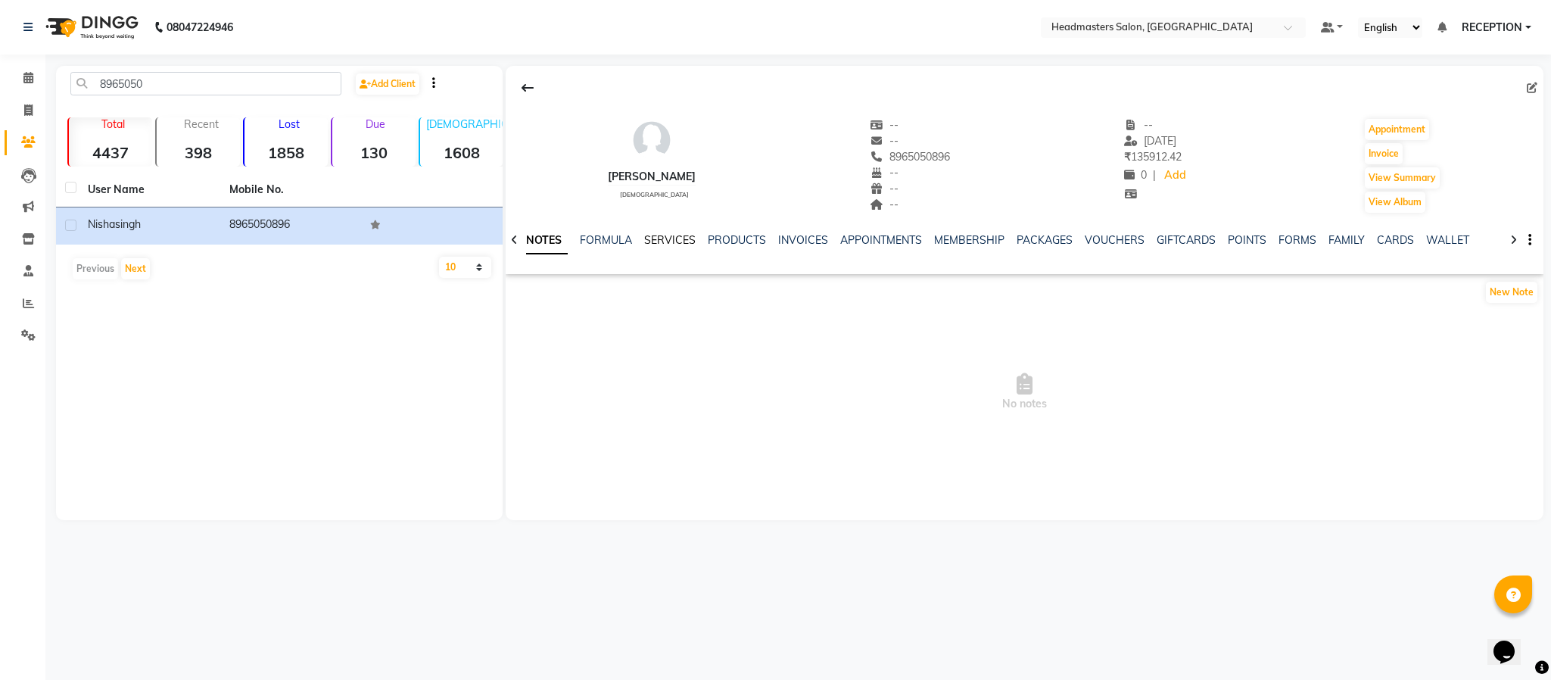
click at [666, 245] on link "SERVICES" at bounding box center [669, 240] width 51 height 14
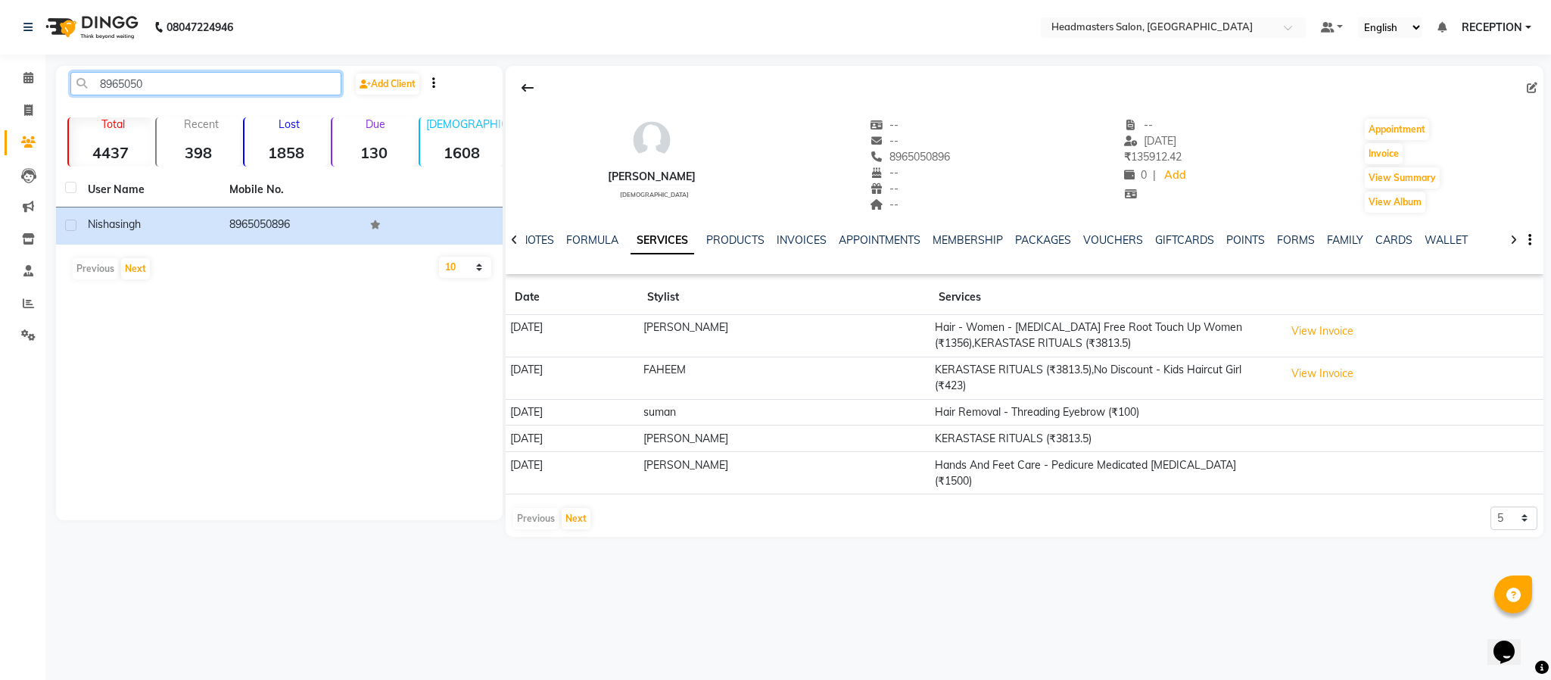
click at [171, 85] on input "8965050" at bounding box center [205, 83] width 271 height 23
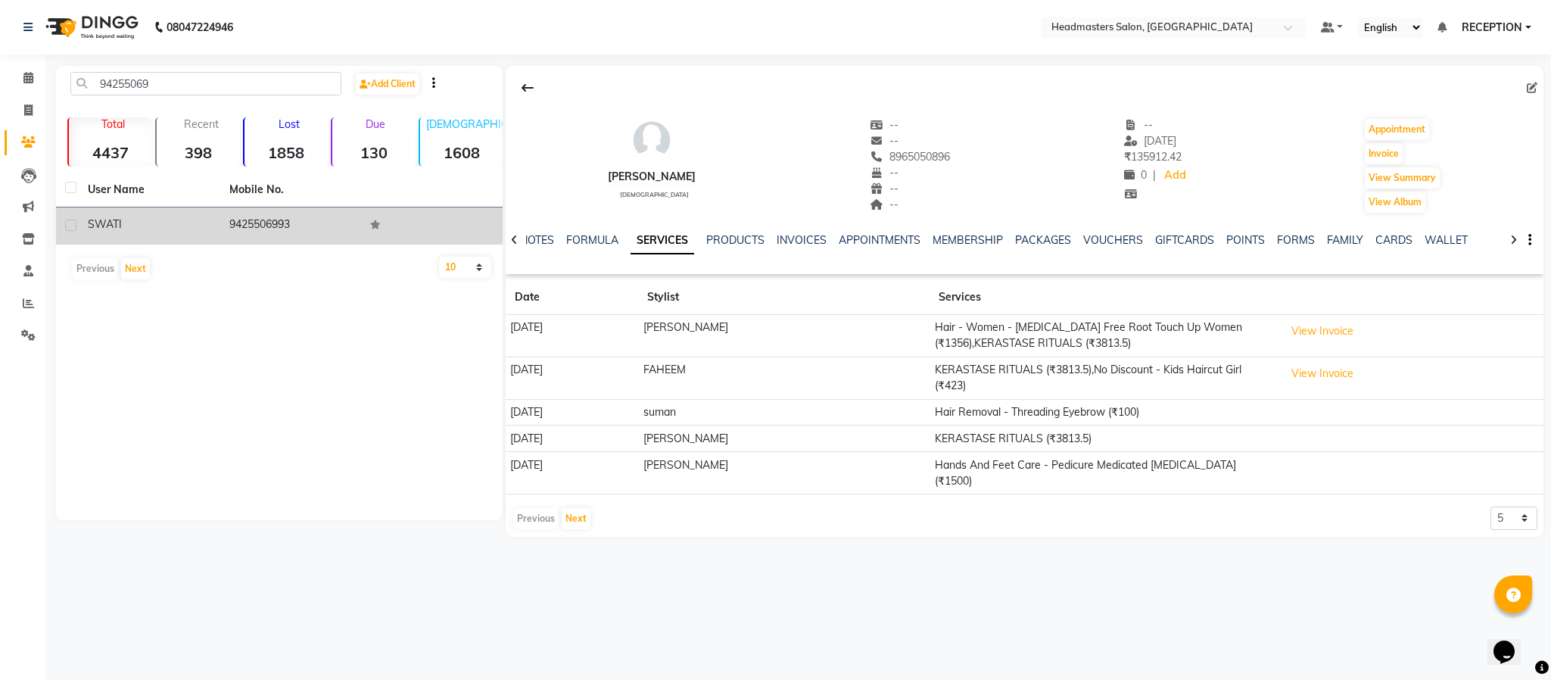
click at [244, 228] on td "9425506993" at bounding box center [291, 225] width 142 height 37
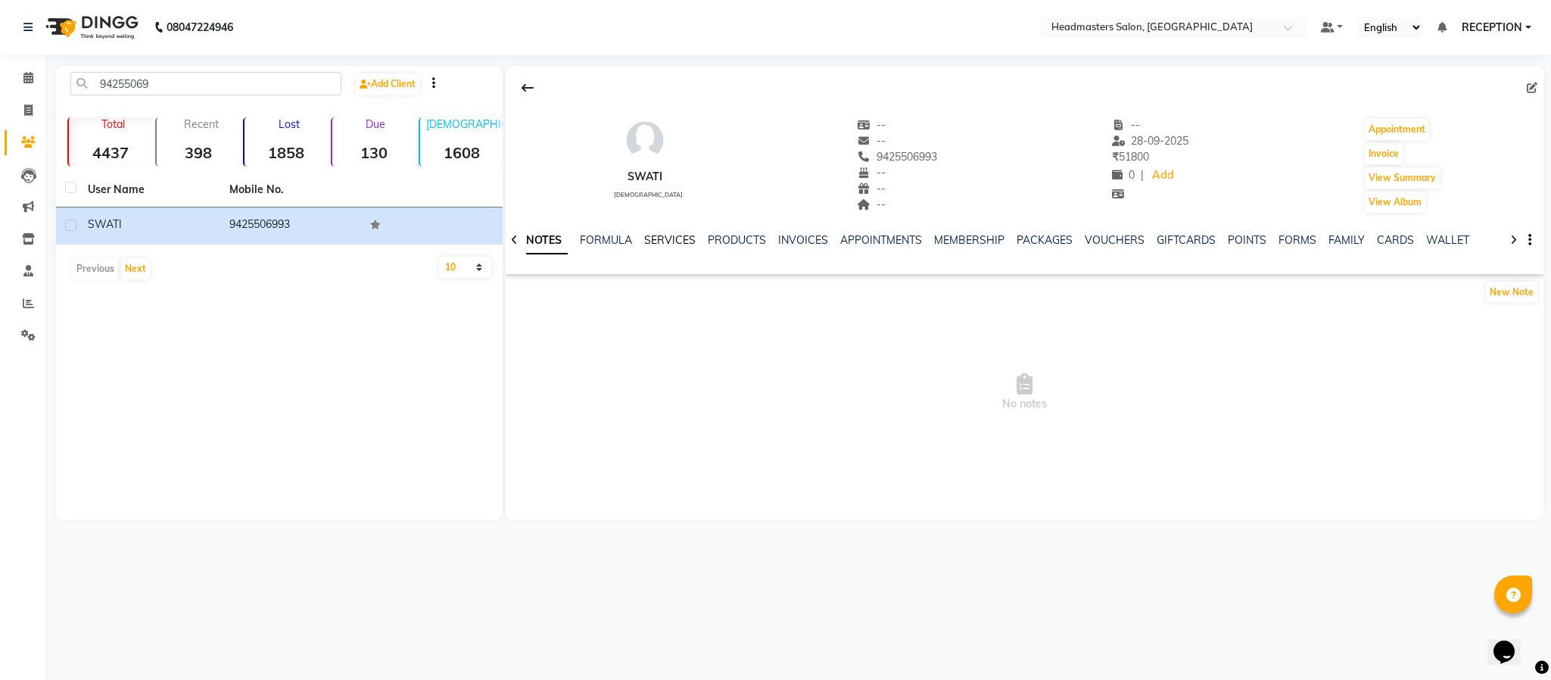
click at [682, 243] on link "SERVICES" at bounding box center [669, 240] width 51 height 14
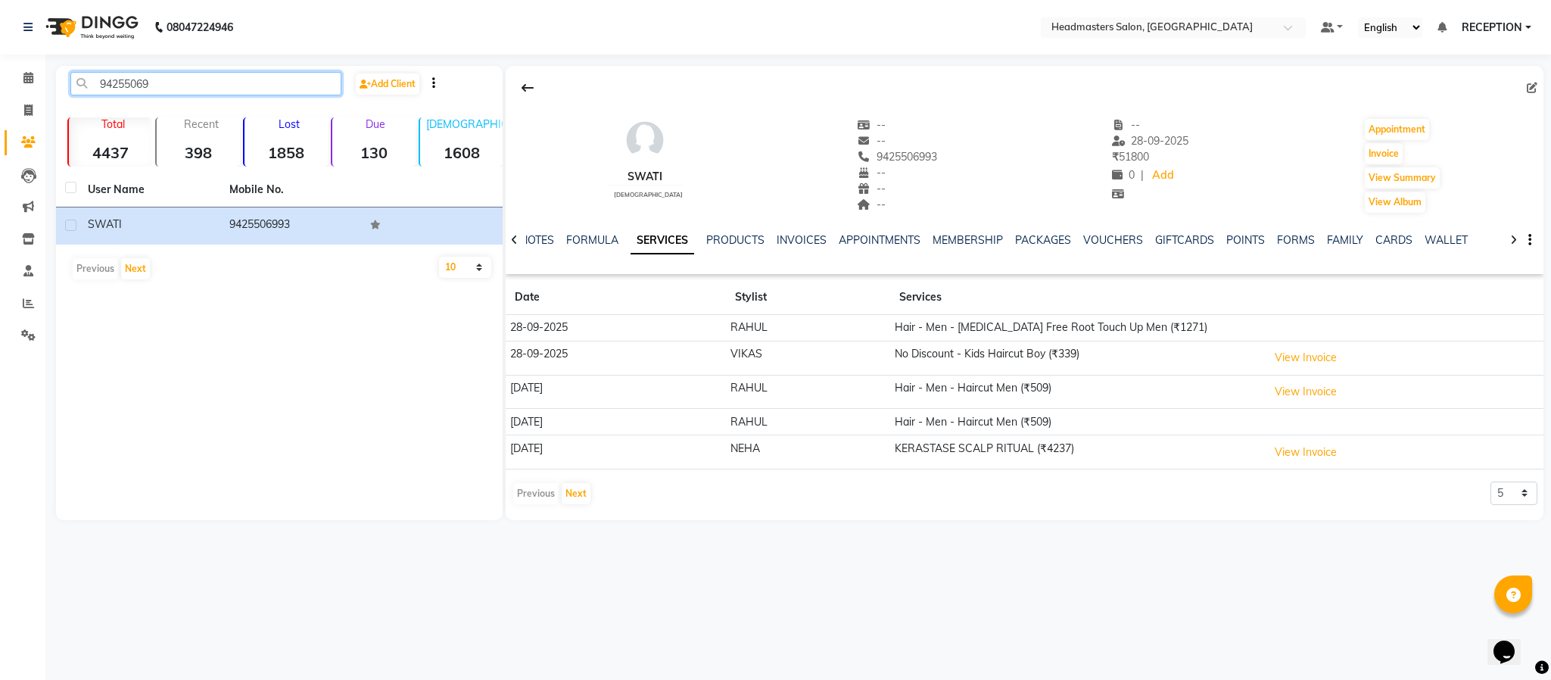
click at [204, 73] on input "94255069" at bounding box center [205, 83] width 271 height 23
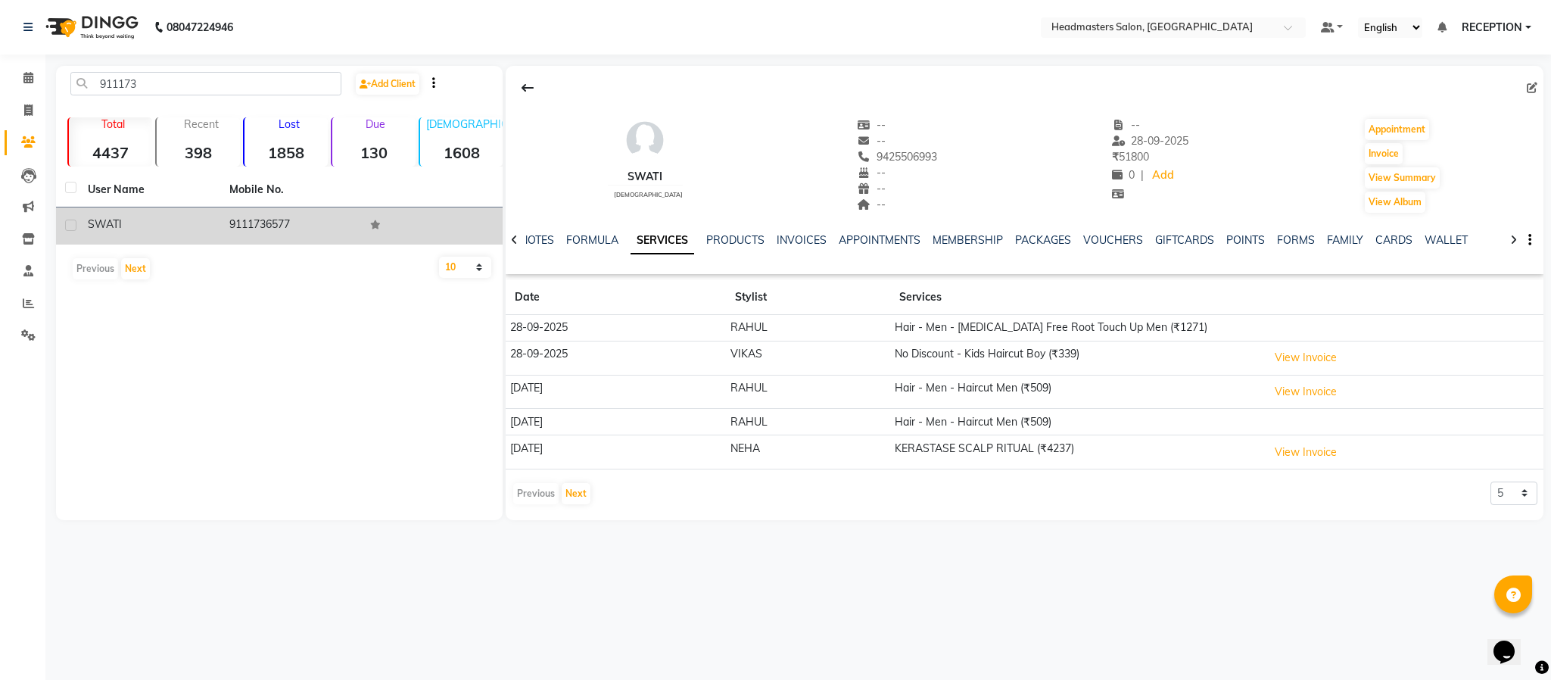
click at [266, 229] on td "9111736577" at bounding box center [291, 225] width 142 height 37
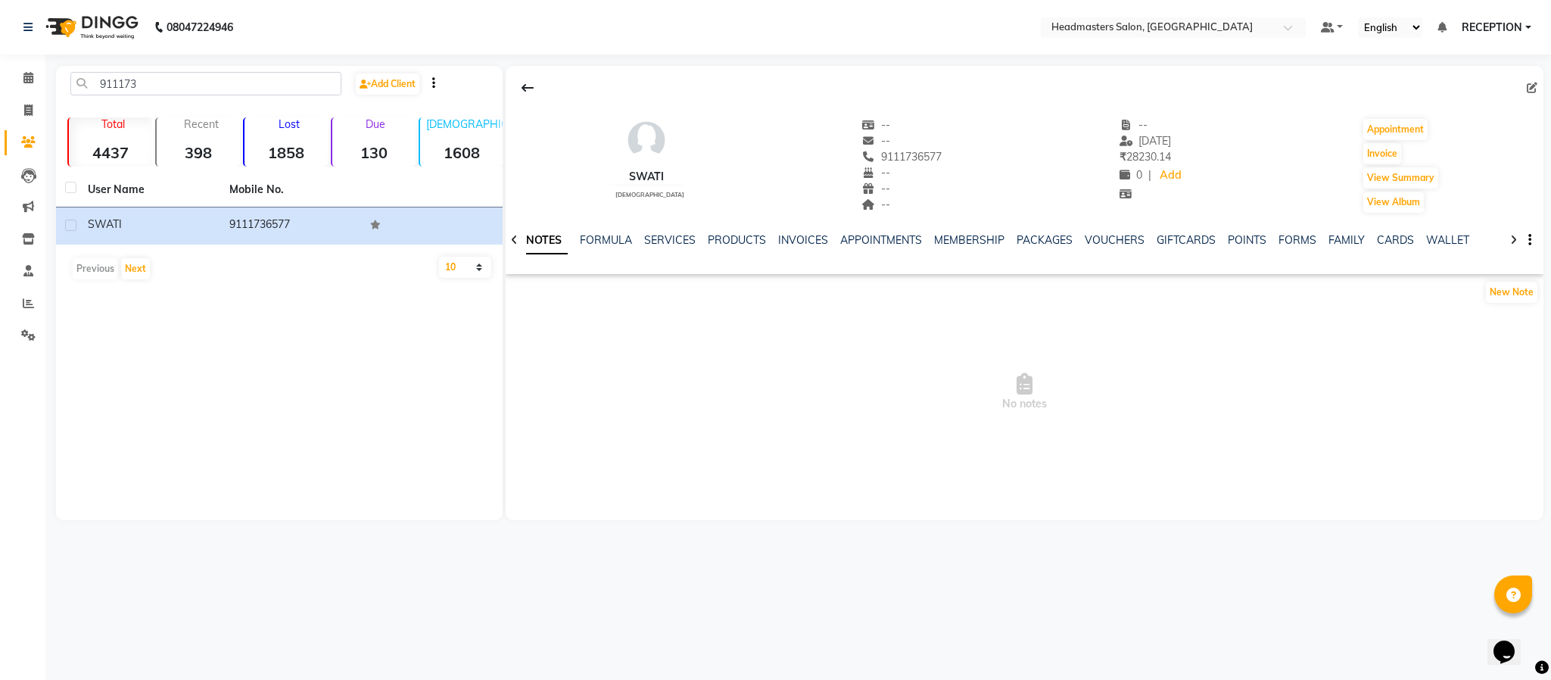
click at [671, 232] on div "SERVICES" at bounding box center [669, 240] width 51 height 16
click at [671, 243] on link "SERVICES" at bounding box center [669, 240] width 51 height 14
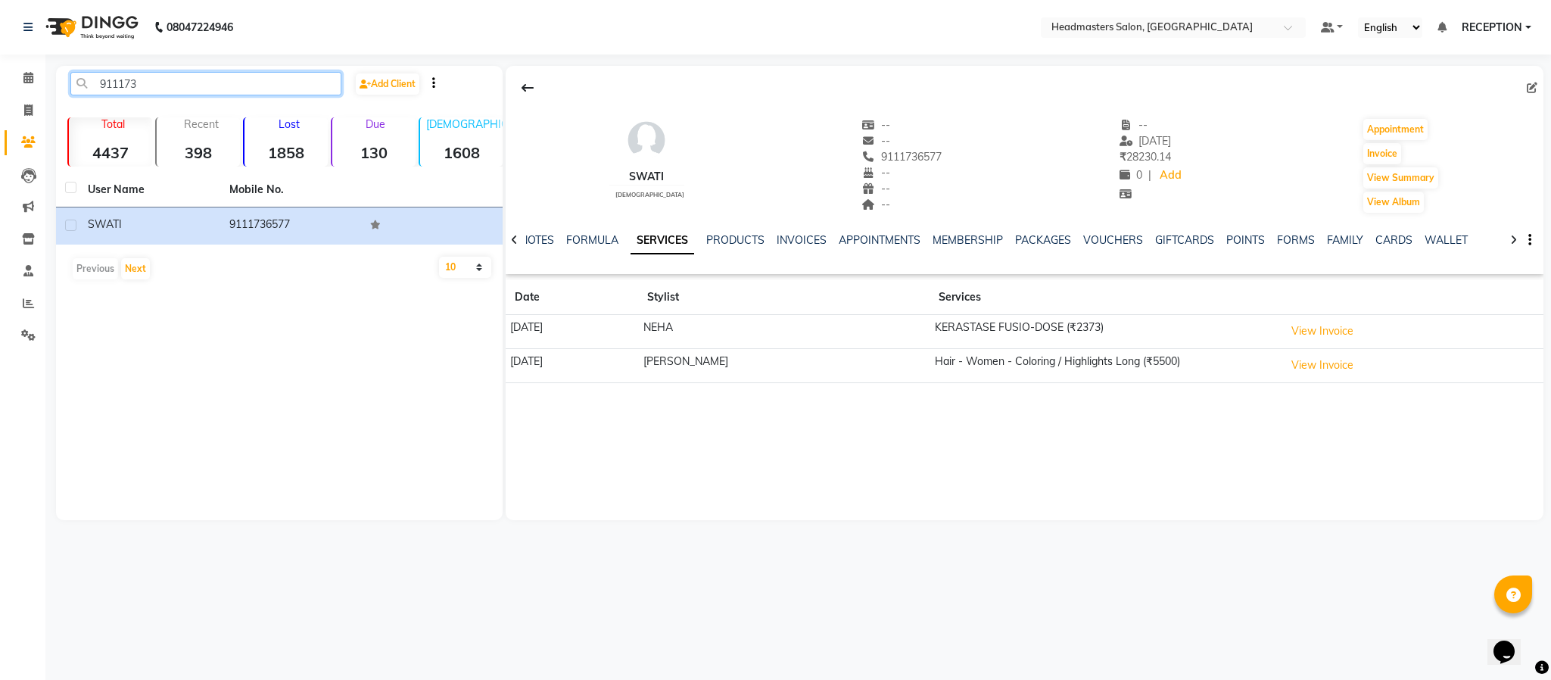
click at [307, 78] on input "911173" at bounding box center [205, 83] width 271 height 23
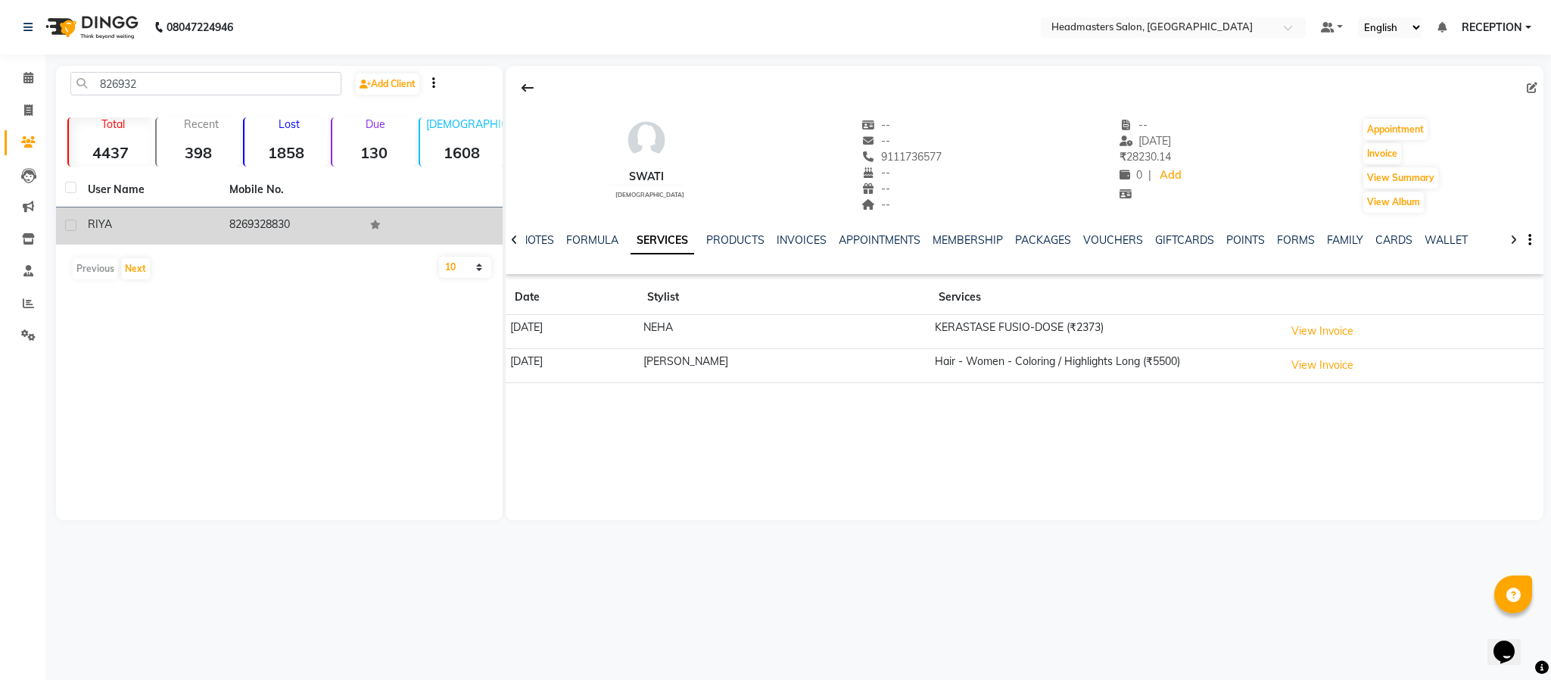
click at [341, 220] on td "8269328830" at bounding box center [291, 225] width 142 height 37
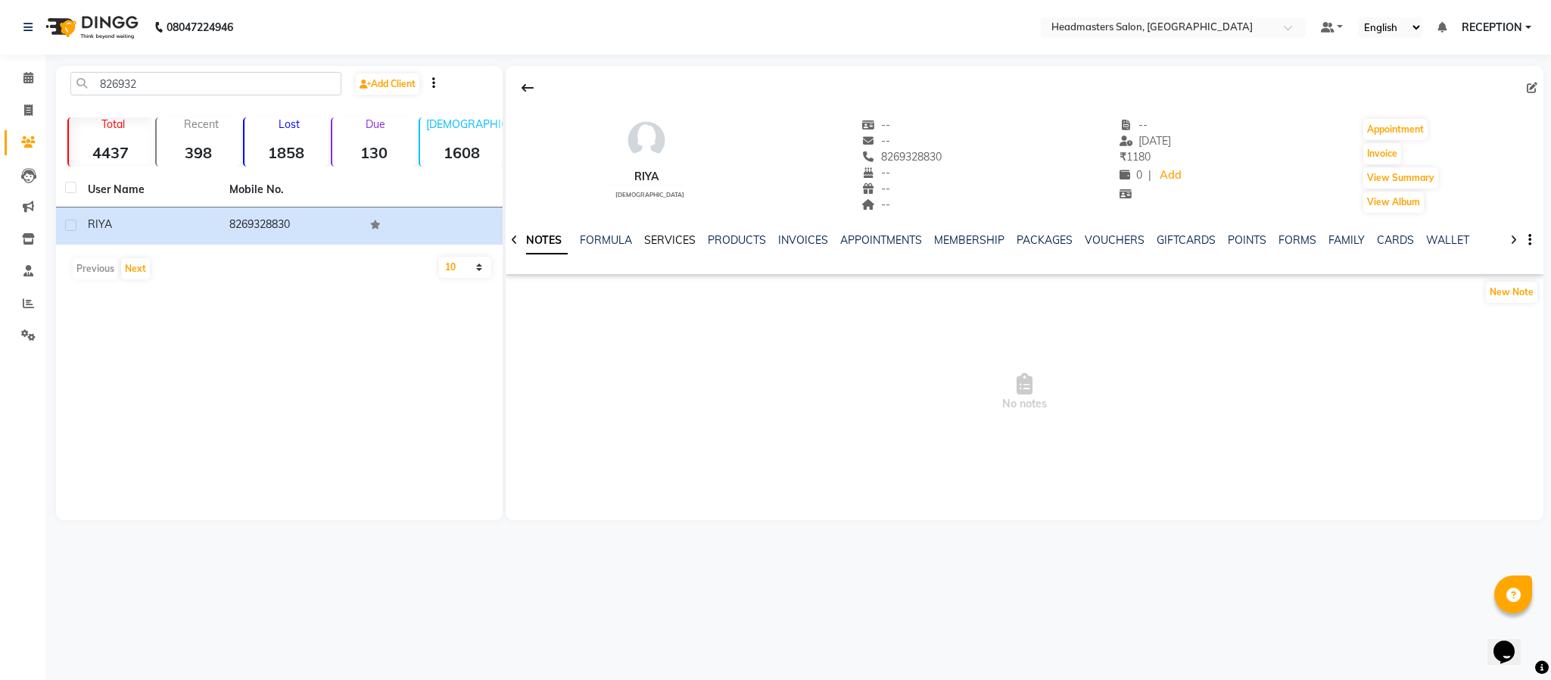
click at [652, 238] on link "SERVICES" at bounding box center [669, 240] width 51 height 14
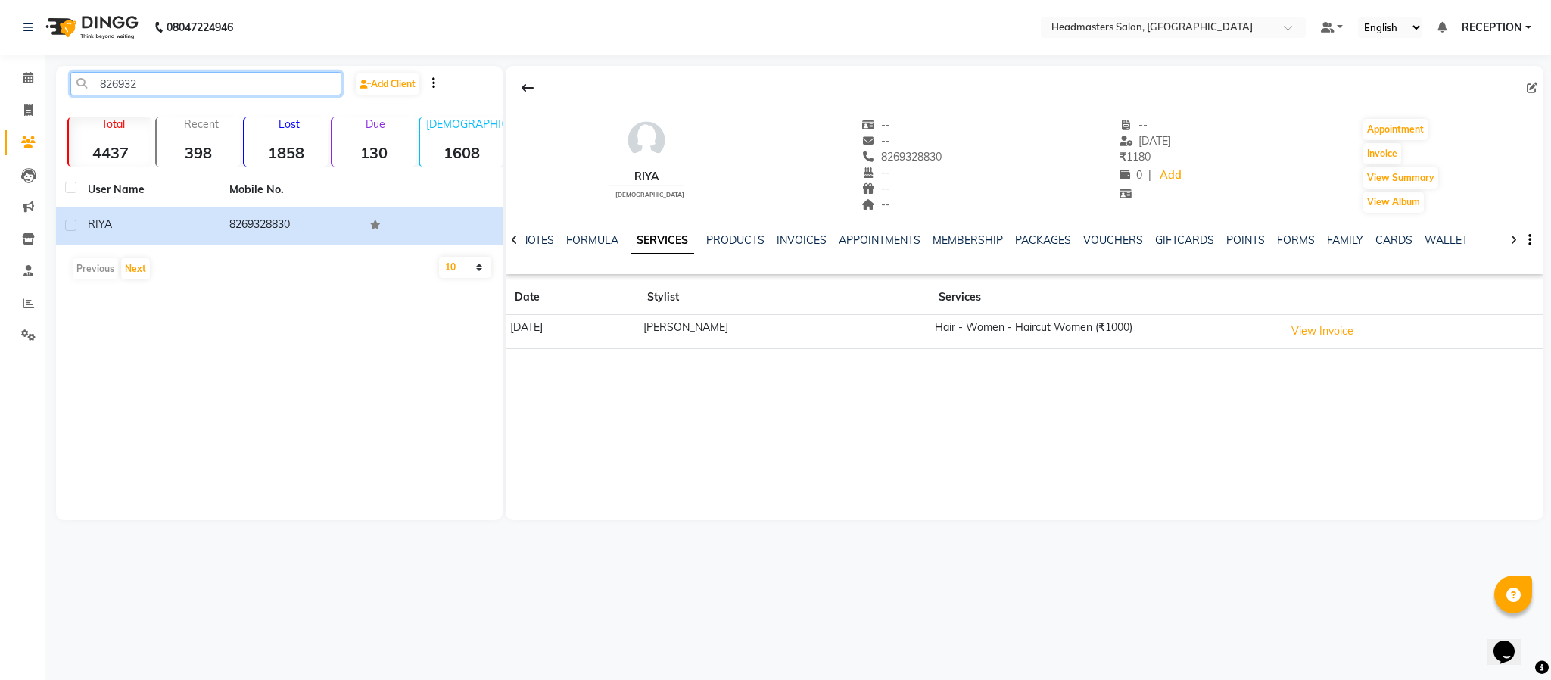
click at [175, 78] on input "826932" at bounding box center [205, 83] width 271 height 23
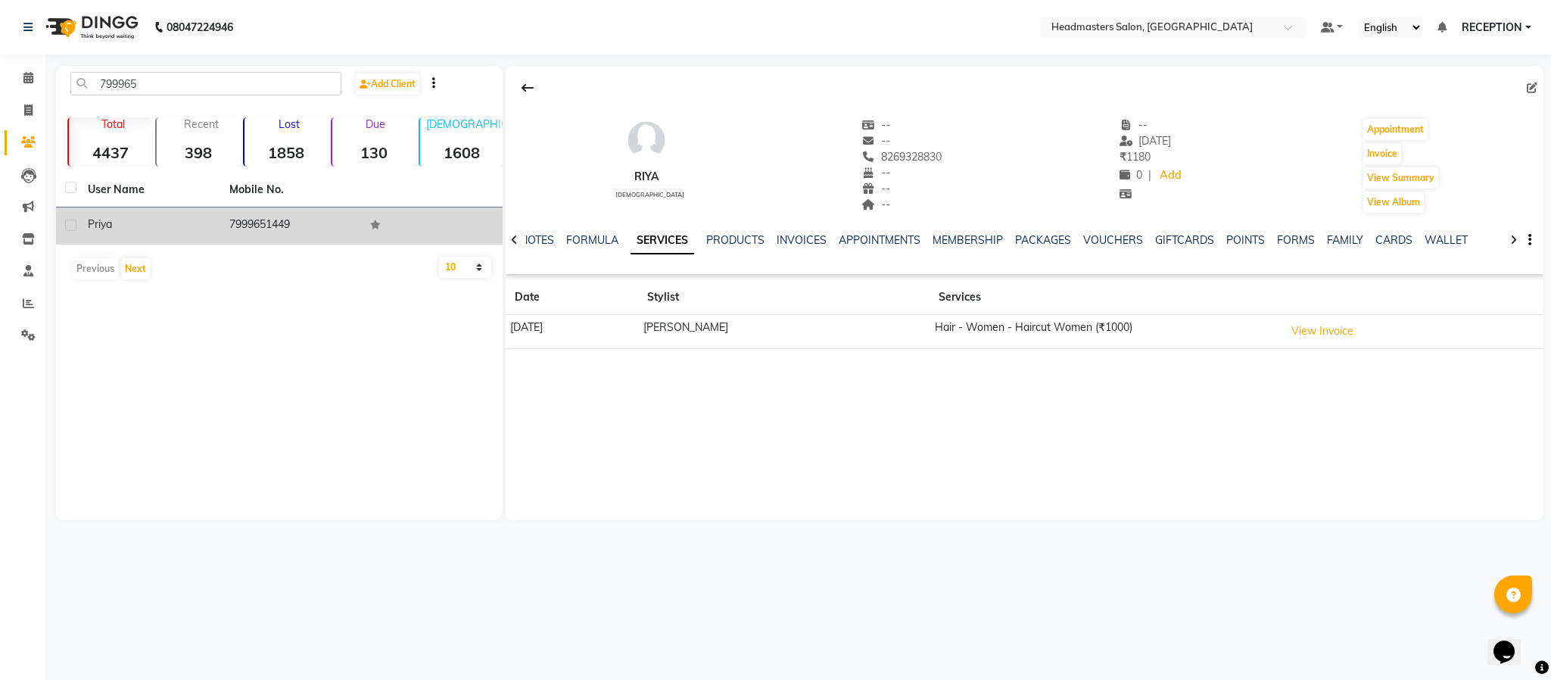
click at [196, 210] on td "Priya" at bounding box center [150, 225] width 142 height 37
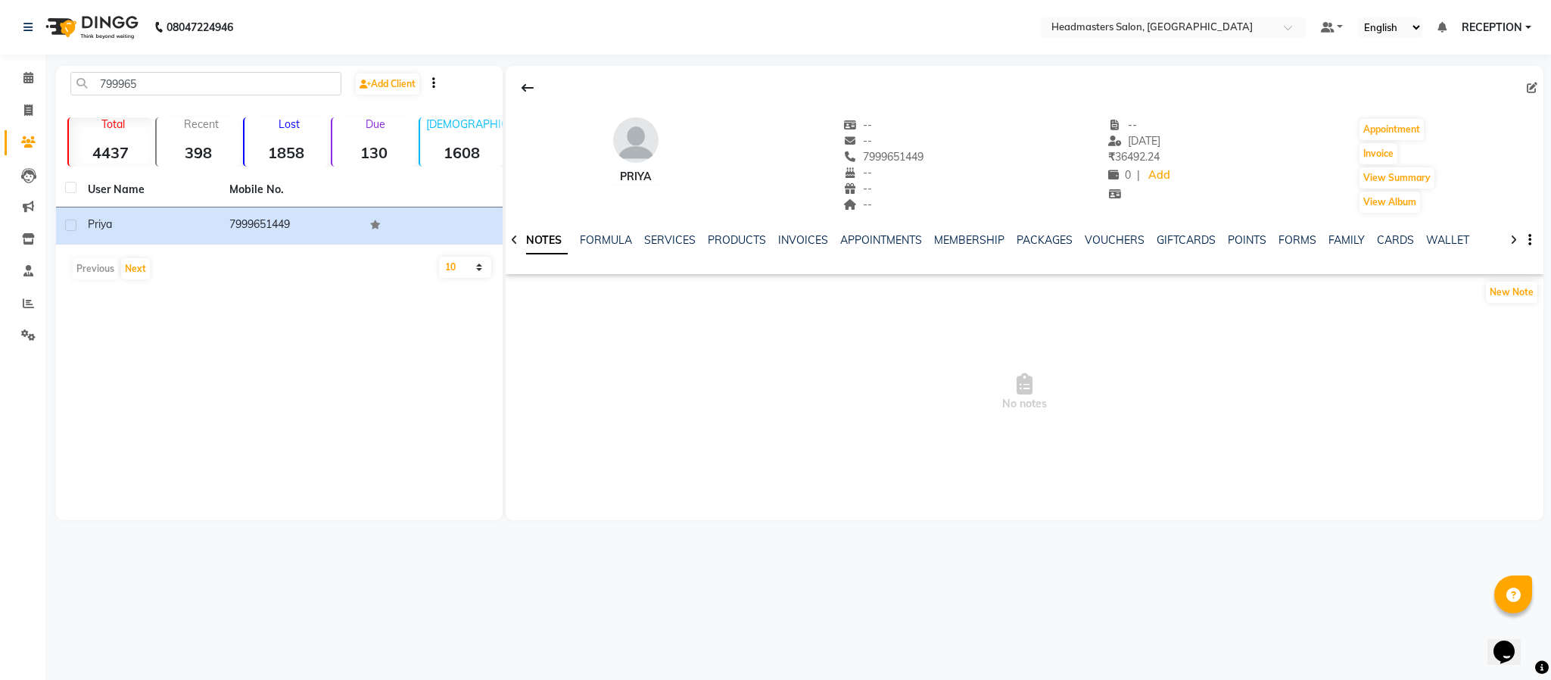
click at [662, 230] on div "NOTES FORMULA SERVICES PRODUCTS INVOICES APPOINTMENTS MEMBERSHIP PACKAGES VOUCH…" at bounding box center [1025, 240] width 1038 height 52
click at [666, 239] on link "SERVICES" at bounding box center [669, 240] width 51 height 14
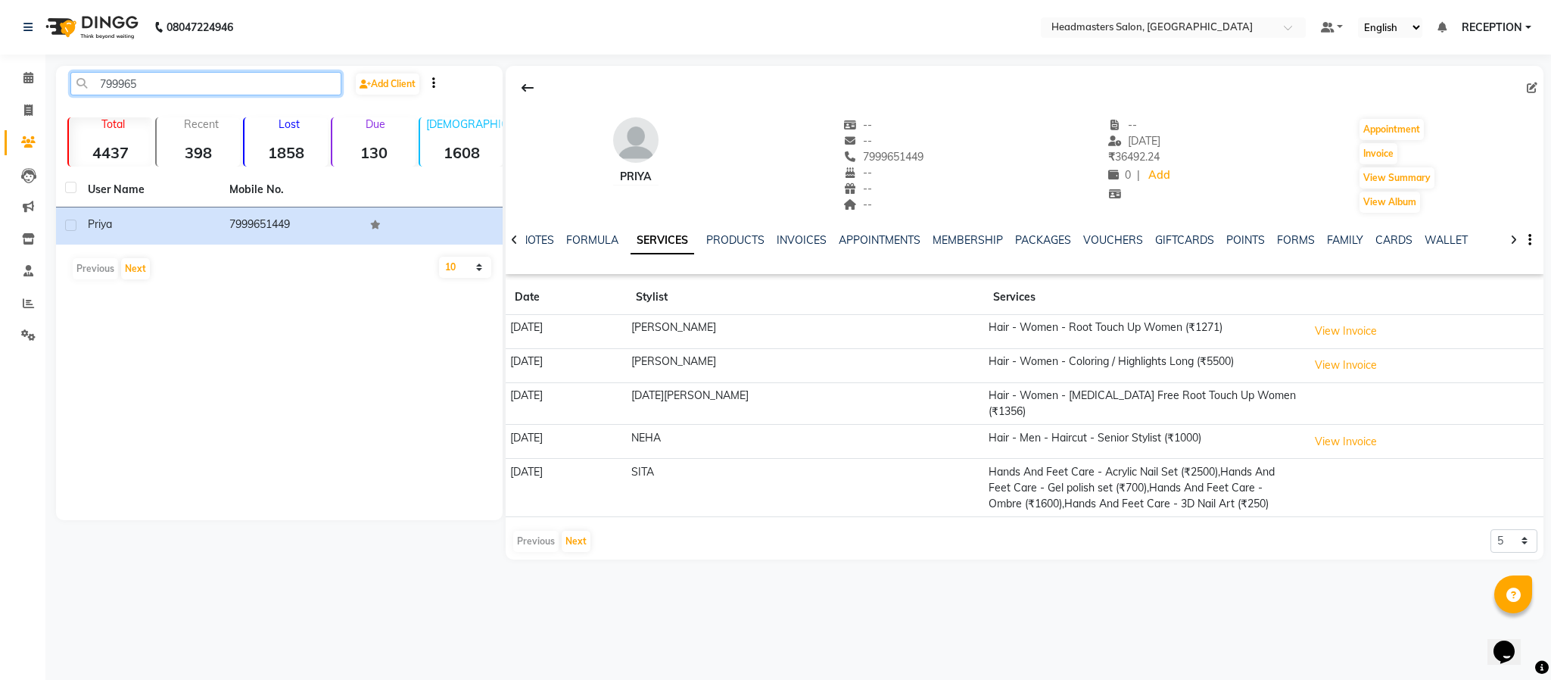
click at [191, 77] on input "799965" at bounding box center [205, 83] width 271 height 23
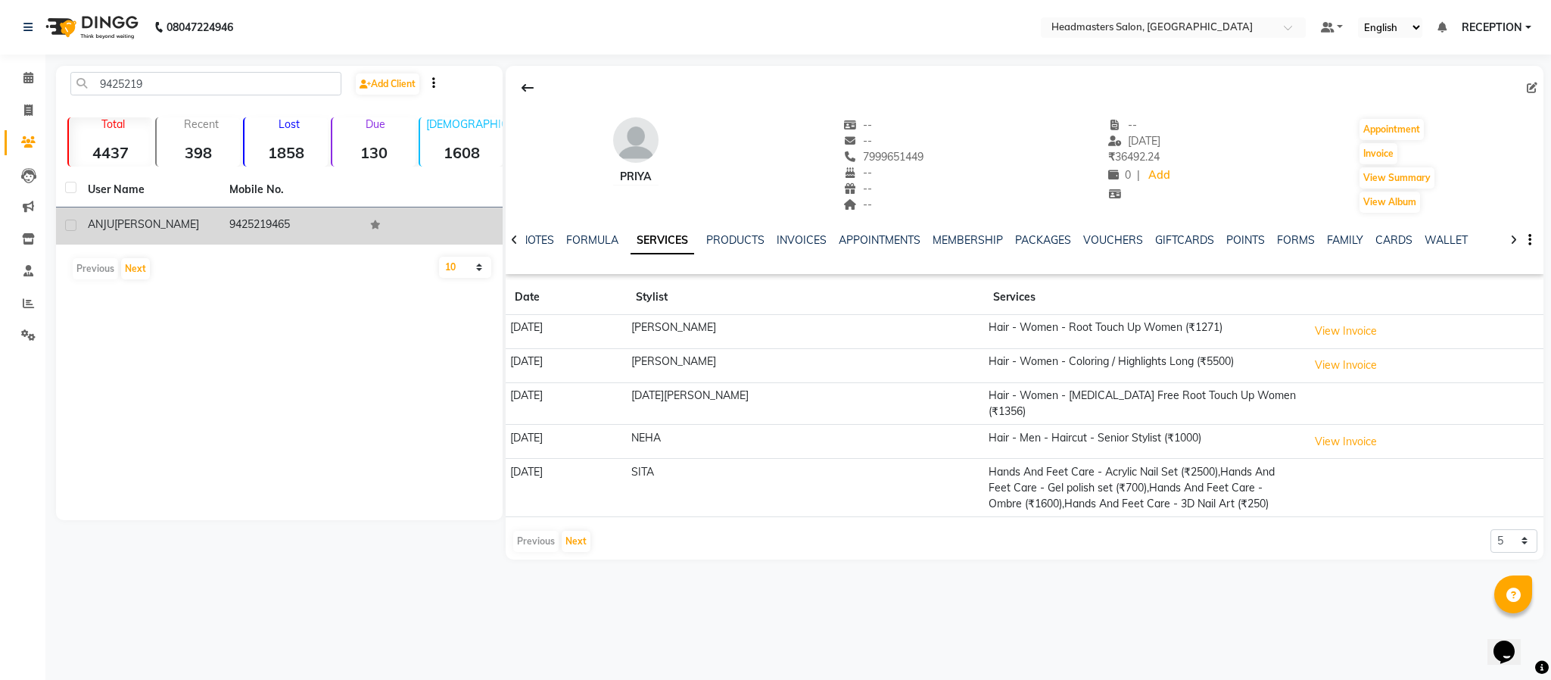
click at [325, 228] on td "9425219465" at bounding box center [291, 225] width 142 height 37
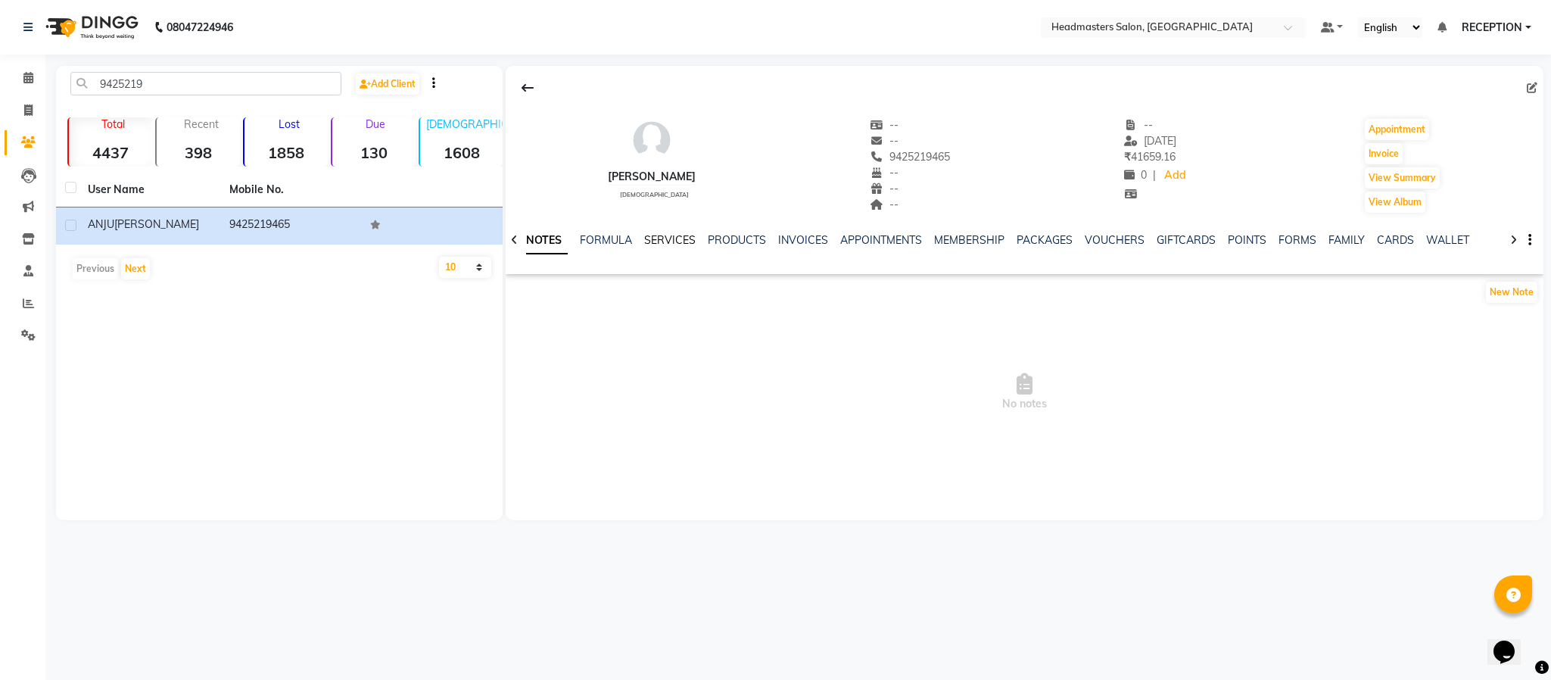
click at [677, 245] on link "SERVICES" at bounding box center [669, 240] width 51 height 14
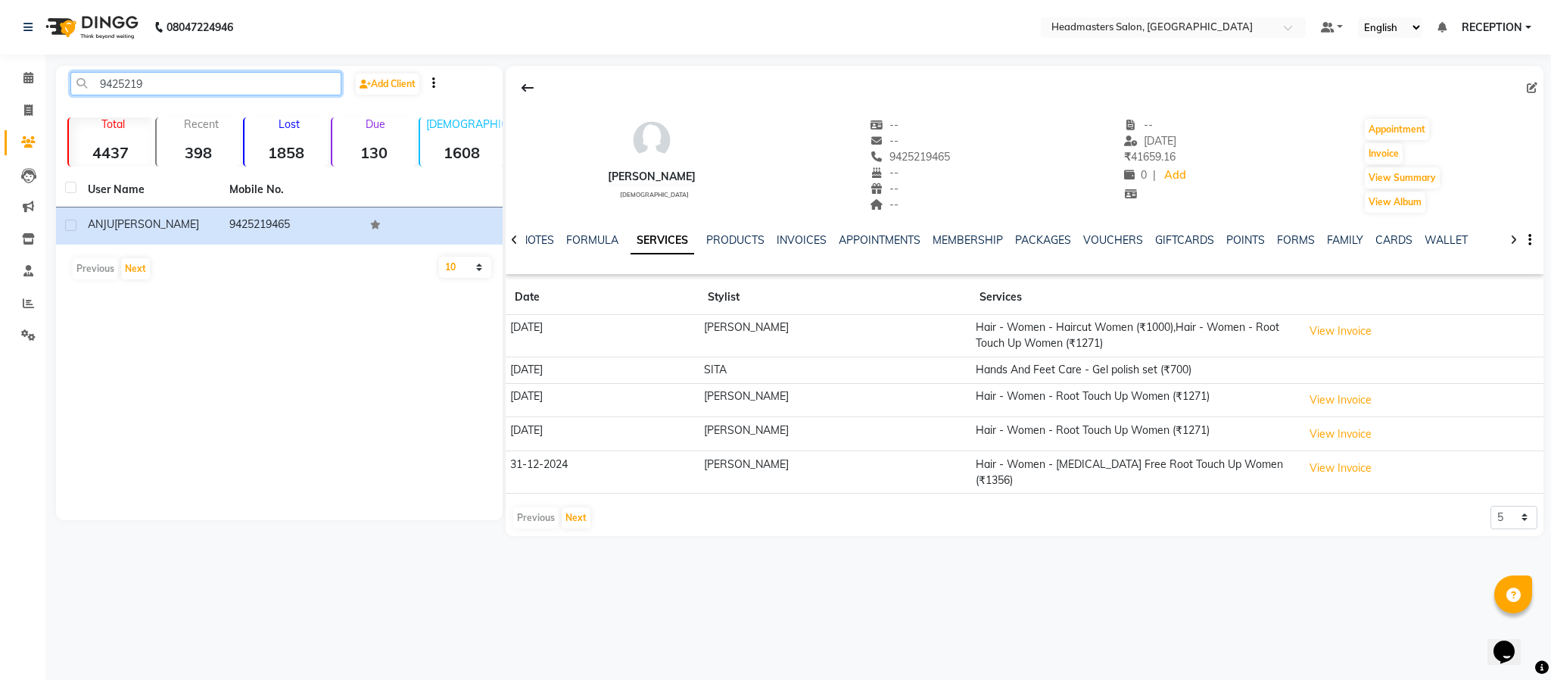
click at [187, 85] on input "9425219" at bounding box center [205, 83] width 271 height 23
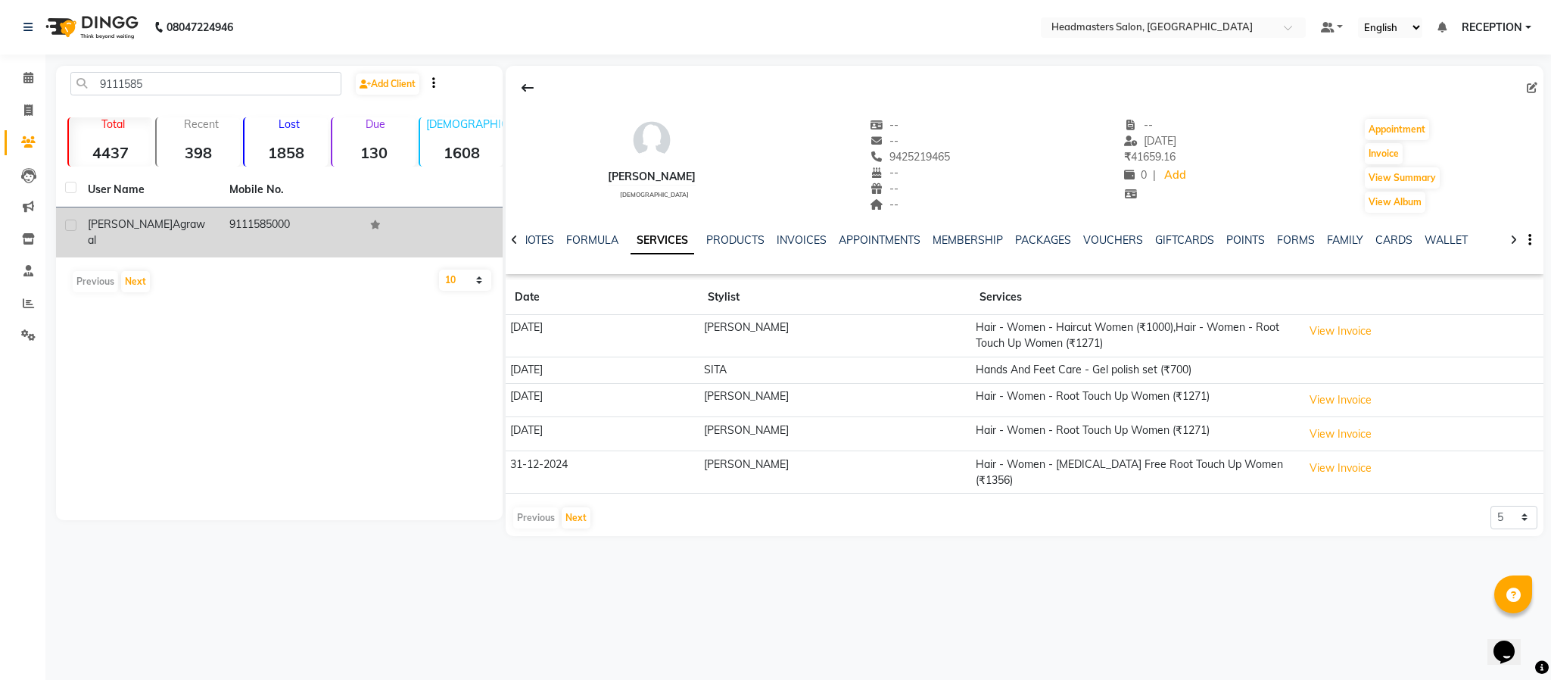
click at [261, 216] on td "9111585000" at bounding box center [291, 232] width 142 height 50
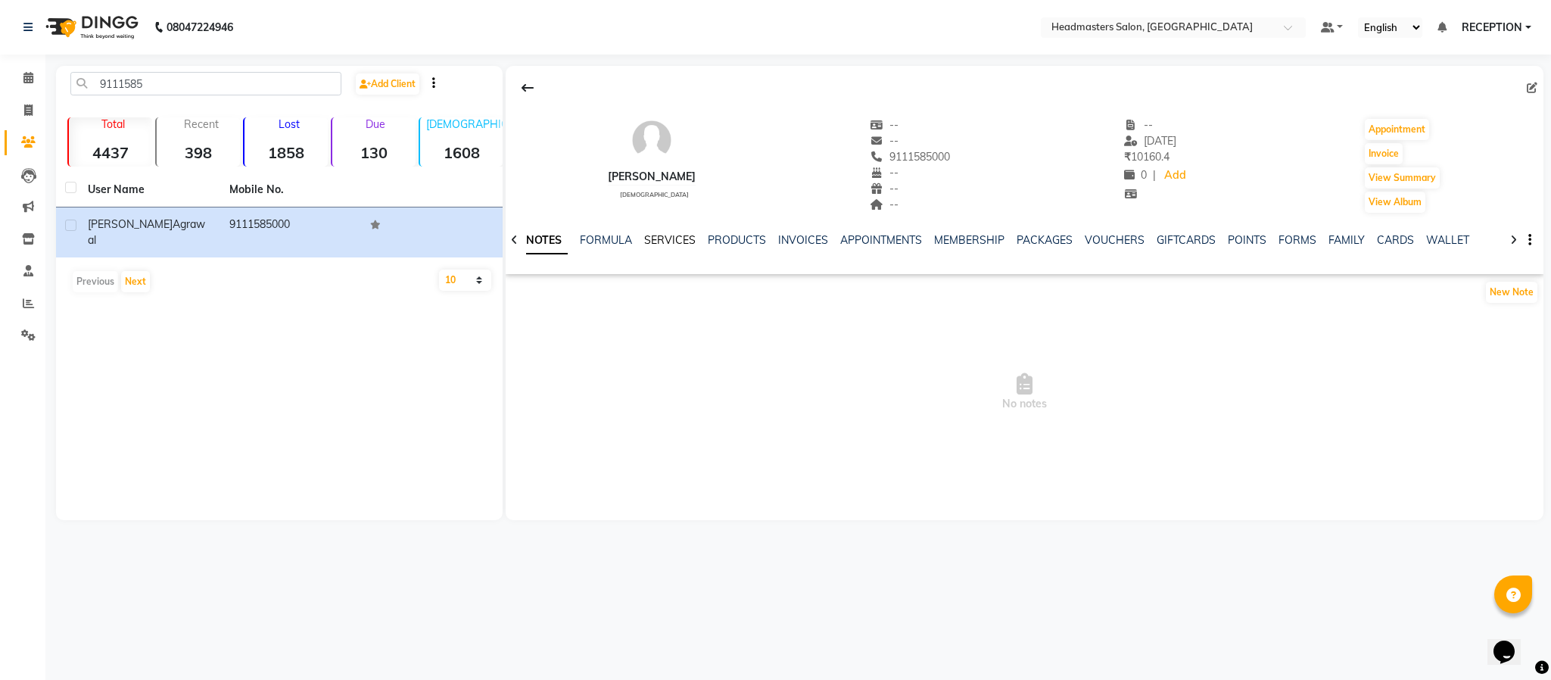
click at [668, 237] on link "SERVICES" at bounding box center [669, 240] width 51 height 14
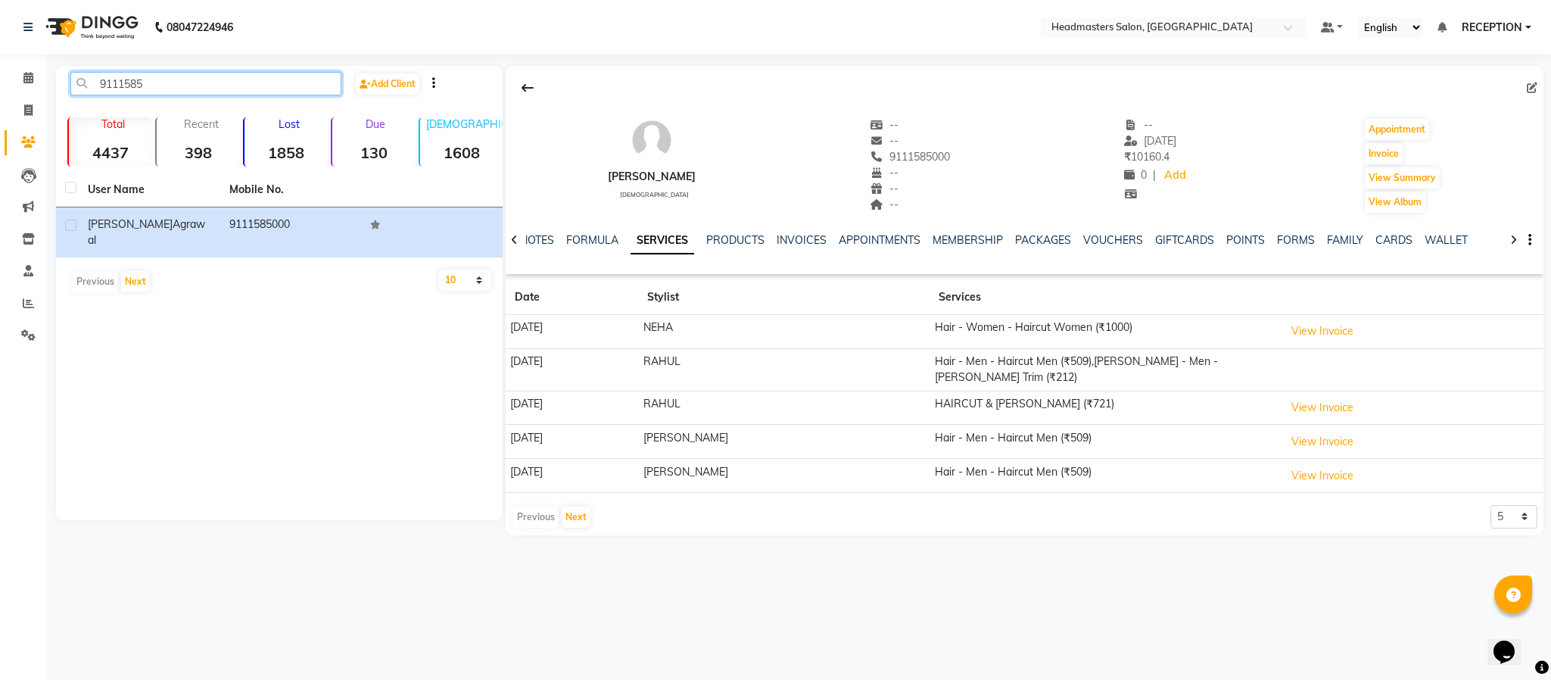
click at [168, 75] on input "9111585" at bounding box center [205, 83] width 271 height 23
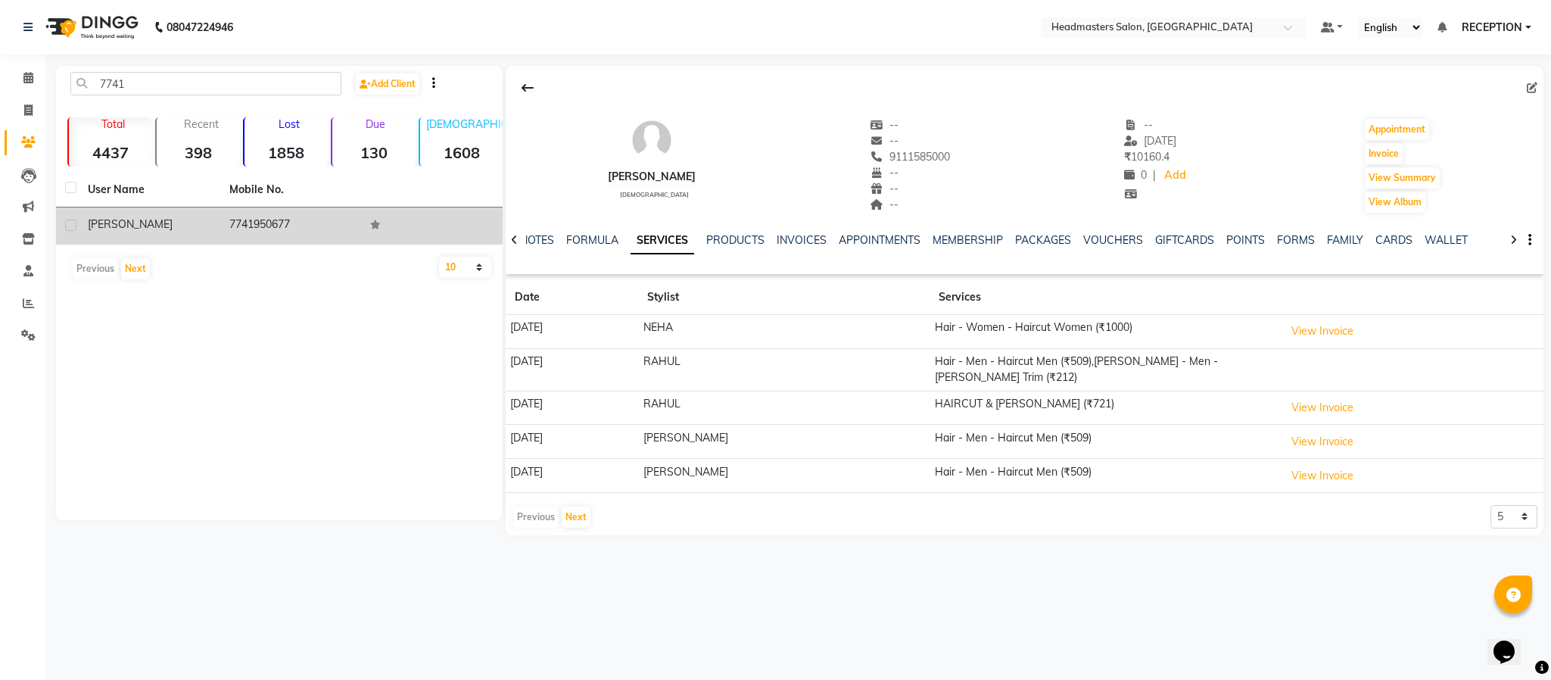
click at [220, 207] on td "7741950677" at bounding box center [291, 225] width 142 height 37
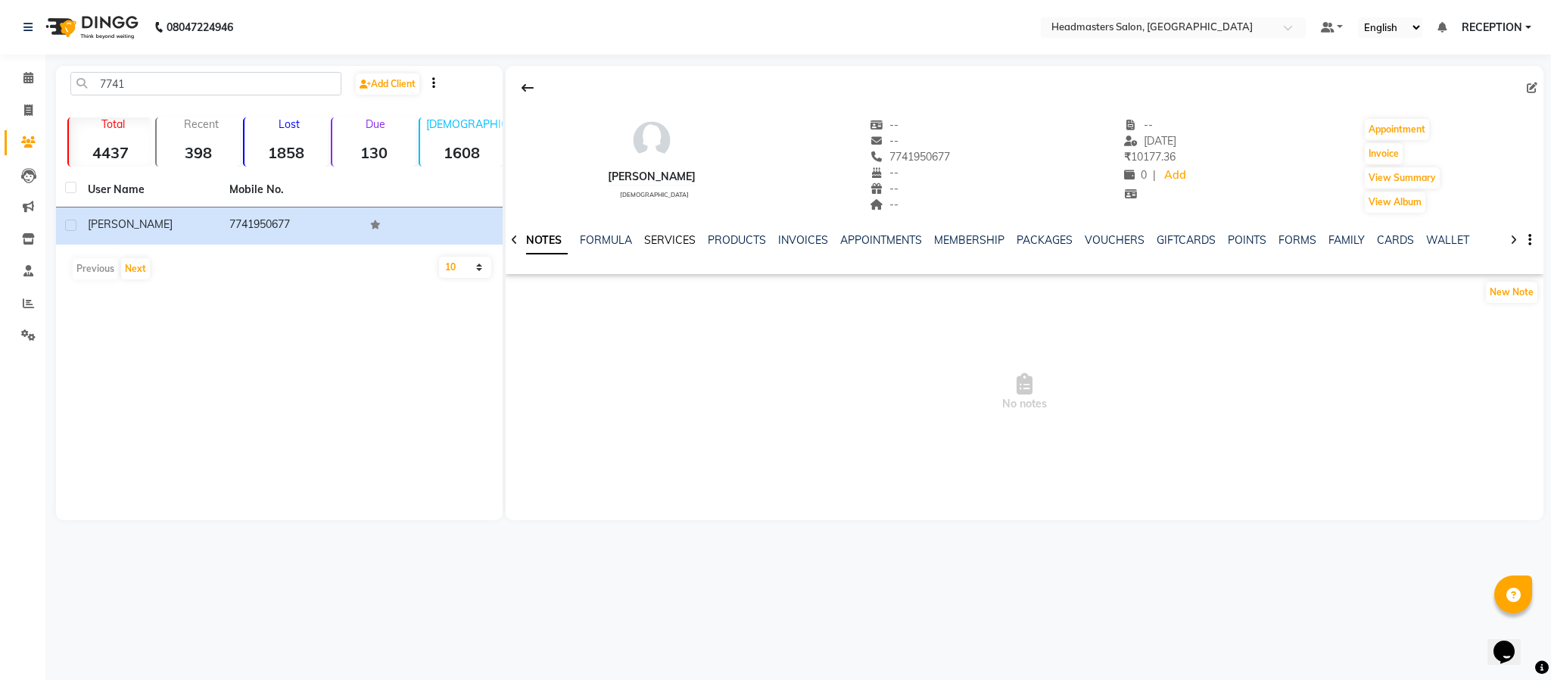
click at [655, 241] on link "SERVICES" at bounding box center [669, 240] width 51 height 14
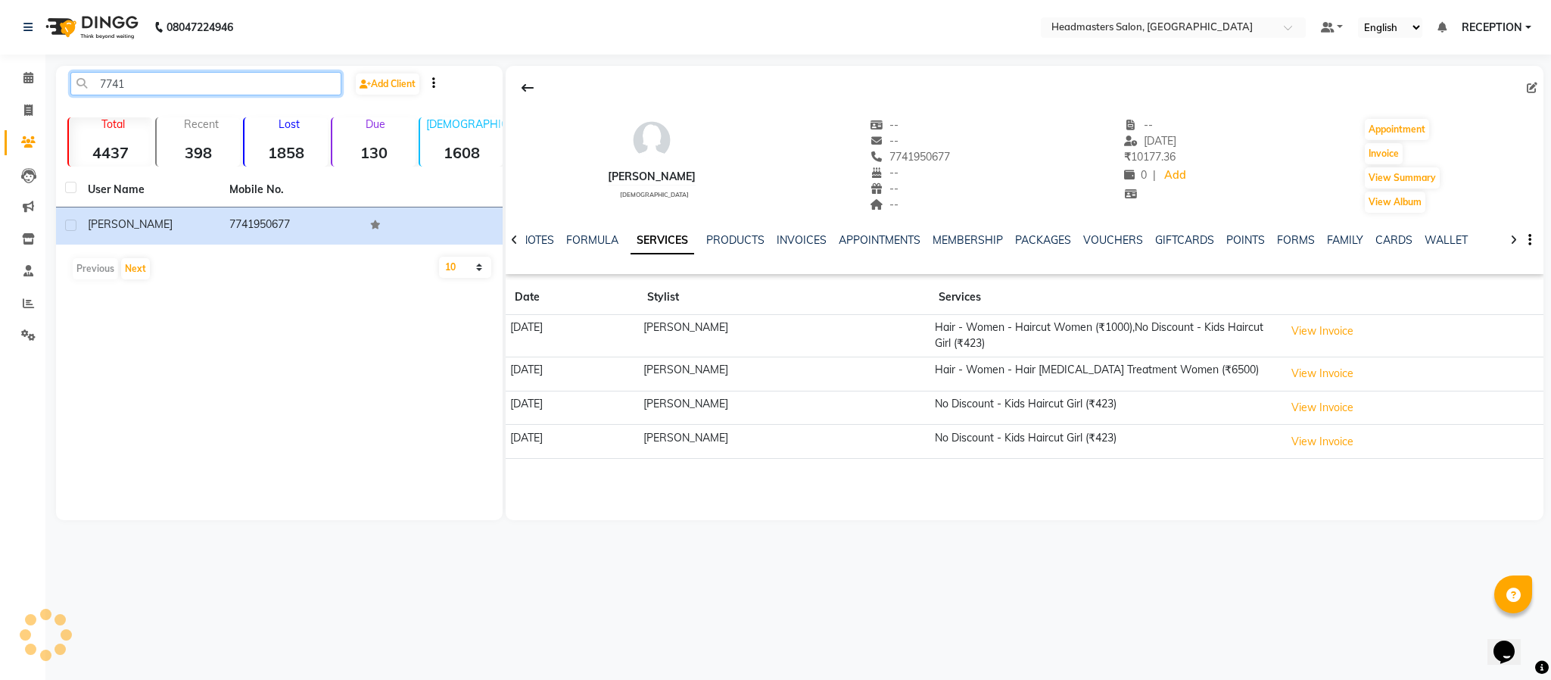
click at [241, 79] on input "7741" at bounding box center [205, 83] width 271 height 23
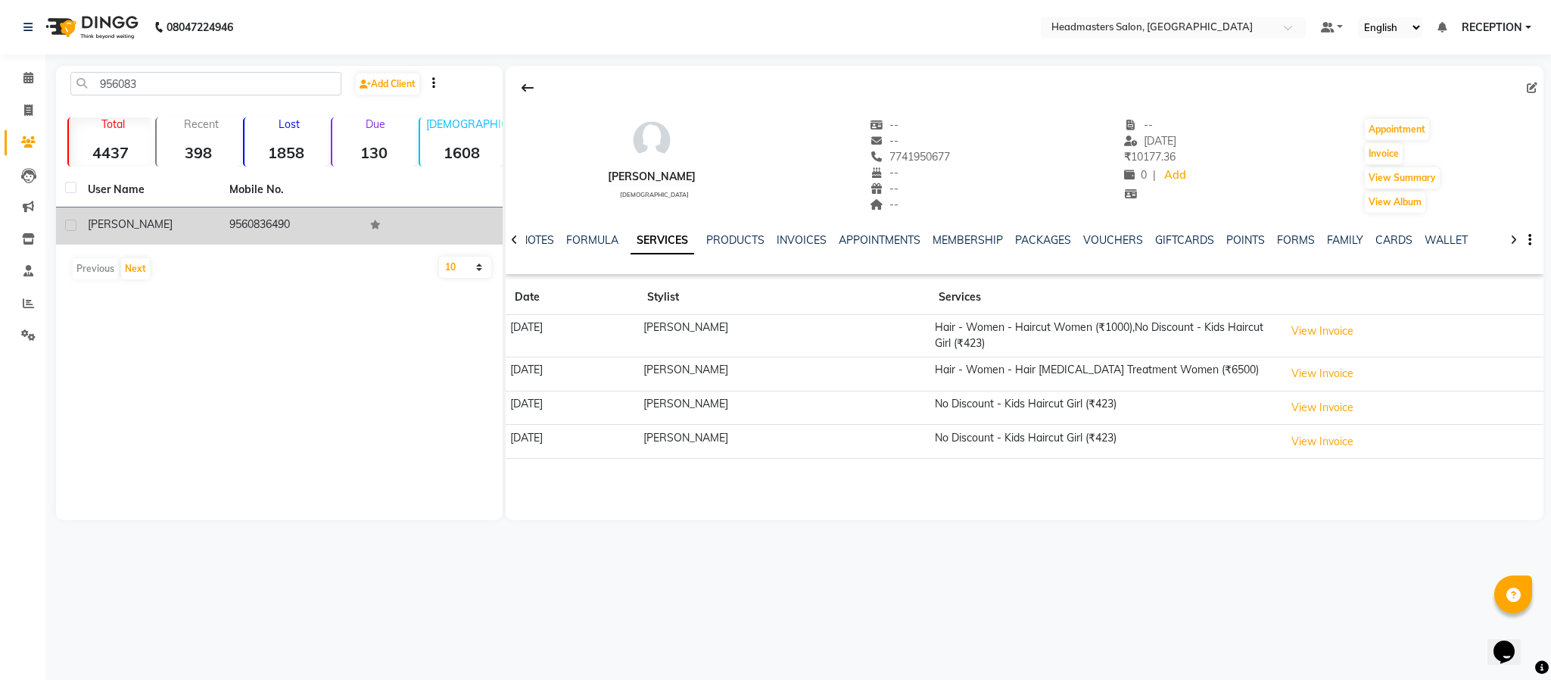
click at [296, 223] on td "9560836490" at bounding box center [291, 225] width 142 height 37
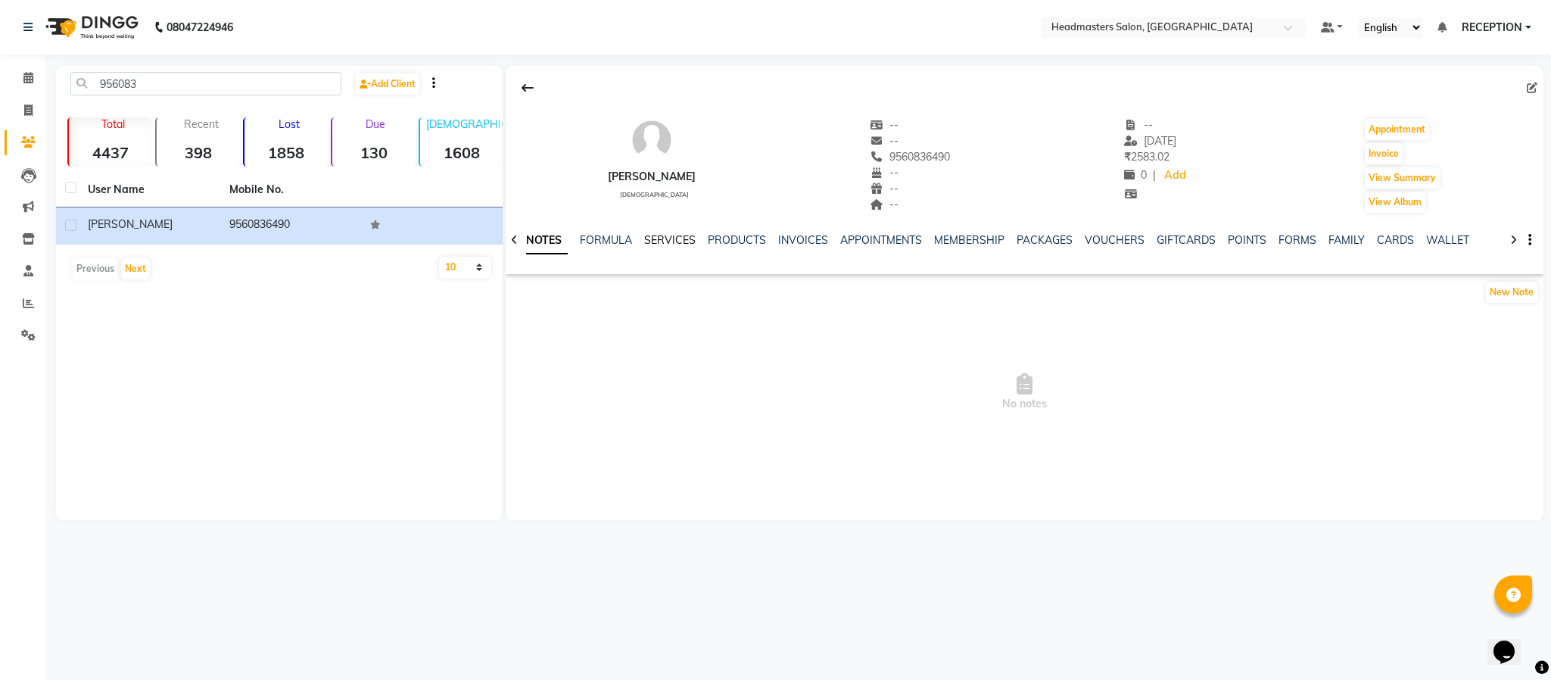
click at [665, 236] on link "SERVICES" at bounding box center [669, 240] width 51 height 14
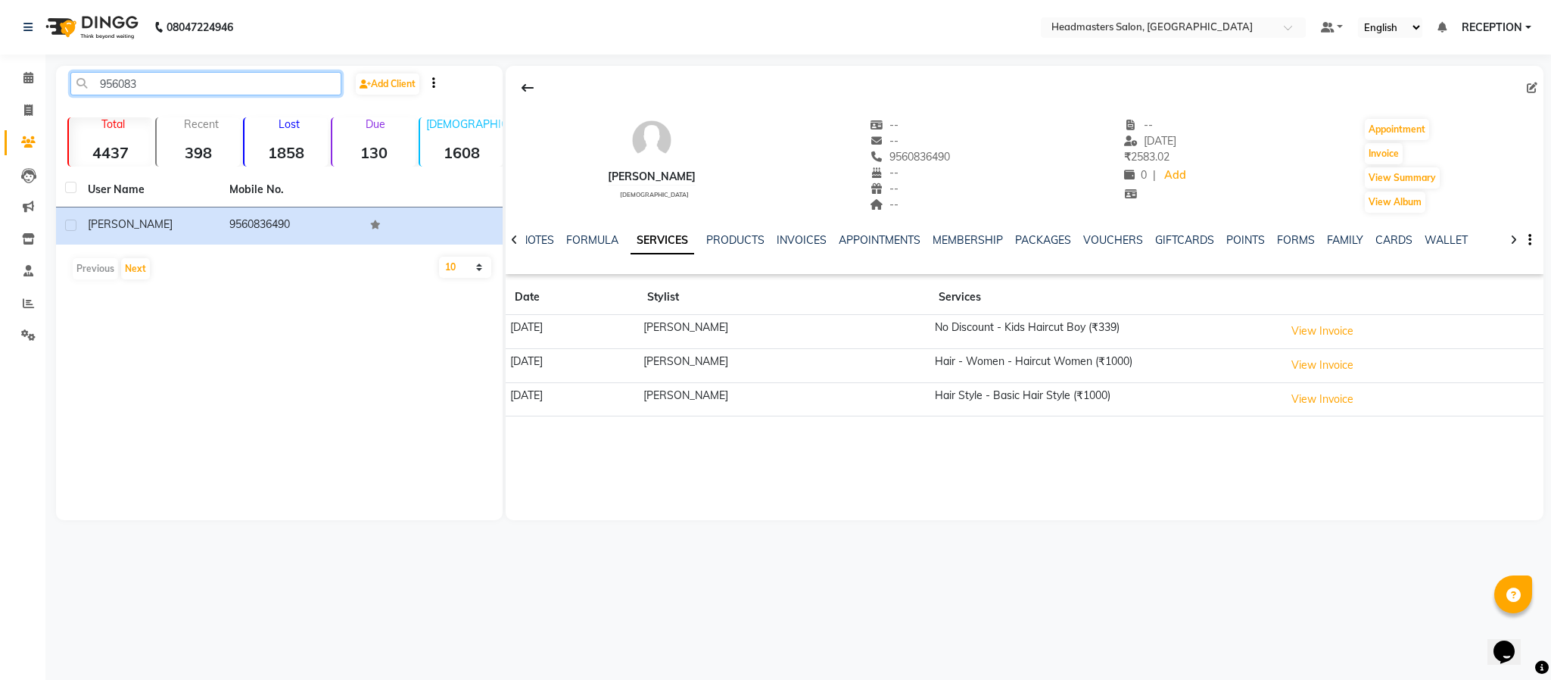
click at [170, 80] on input "956083" at bounding box center [205, 83] width 271 height 23
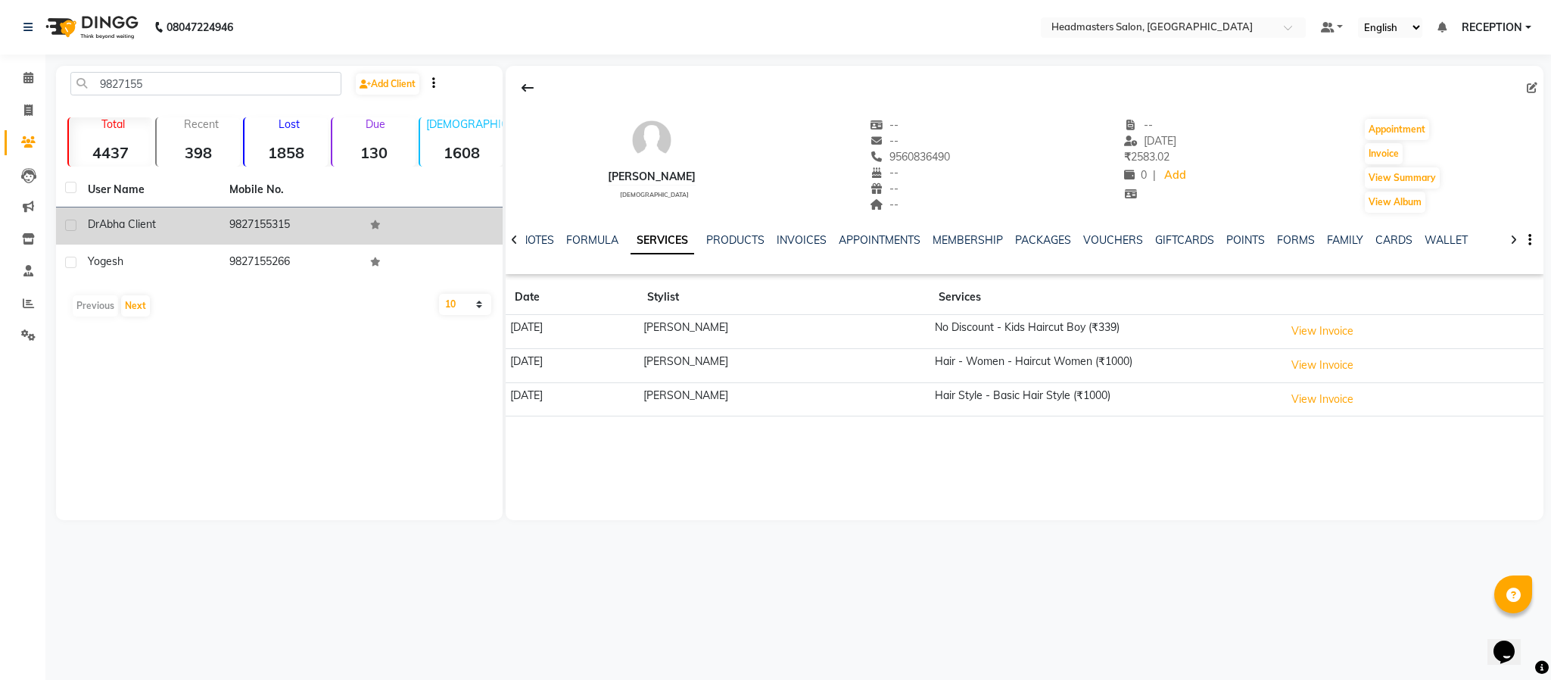
click at [213, 226] on td "Dr Abha Client" at bounding box center [150, 225] width 142 height 37
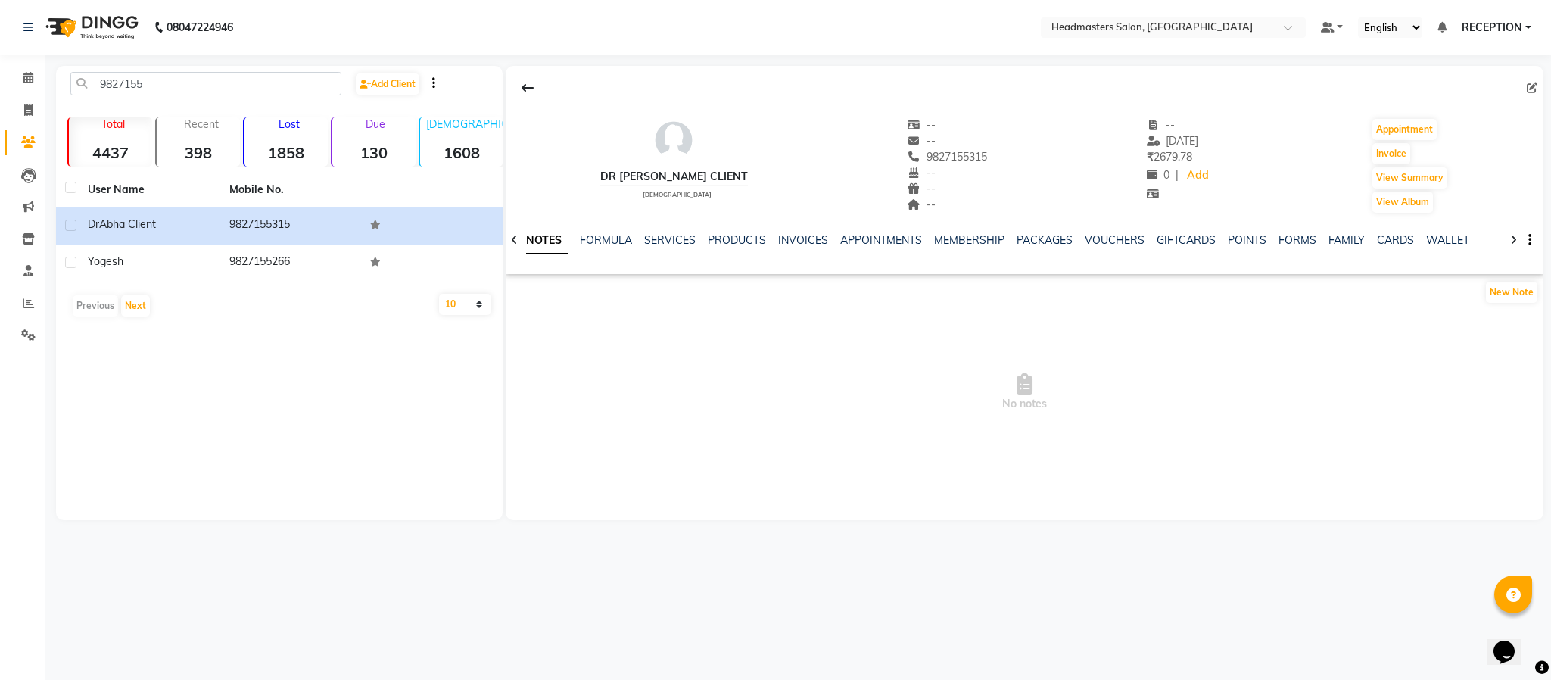
click at [677, 247] on div "SERVICES" at bounding box center [669, 240] width 51 height 16
click at [677, 234] on link "SERVICES" at bounding box center [669, 240] width 51 height 14
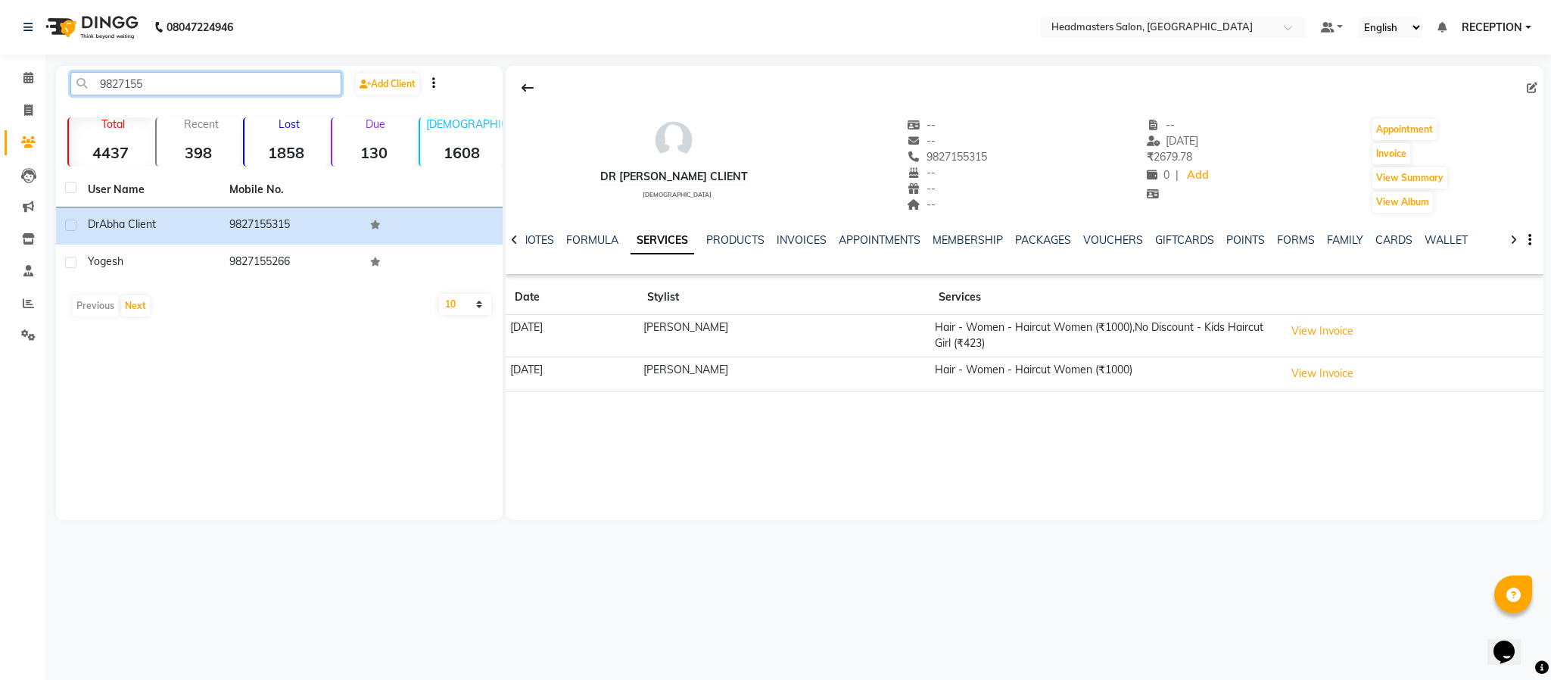
click at [220, 79] on input "9827155" at bounding box center [205, 83] width 271 height 23
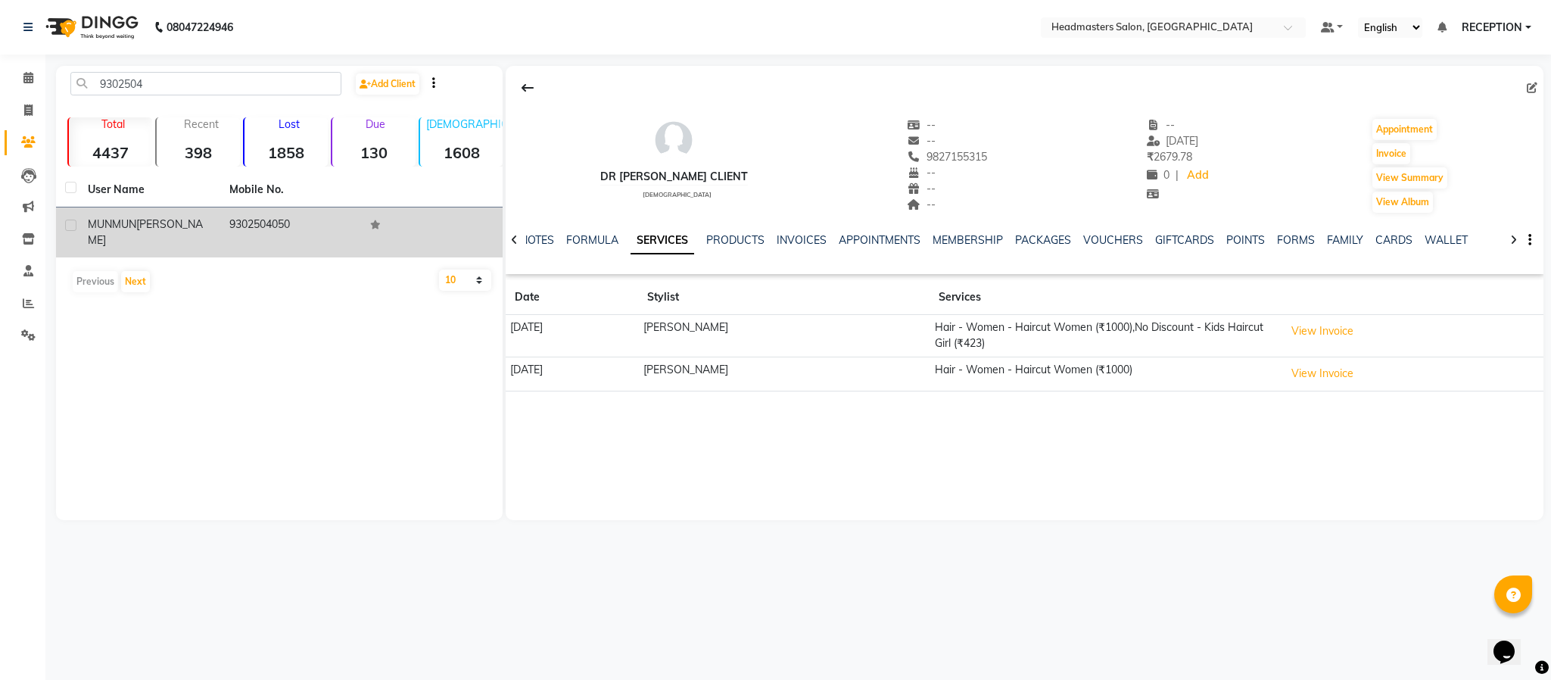
click at [255, 219] on td "9302504050" at bounding box center [291, 232] width 142 height 50
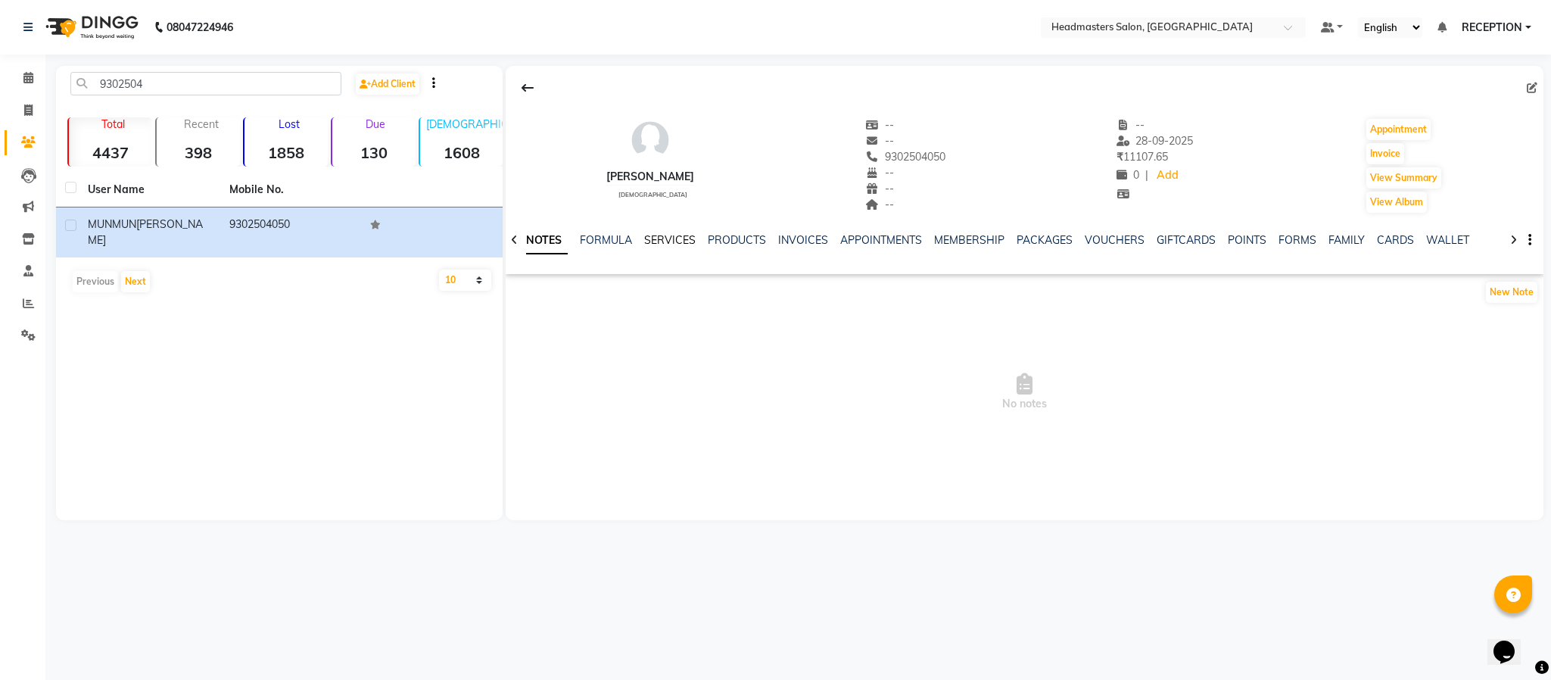
click at [665, 239] on link "SERVICES" at bounding box center [669, 240] width 51 height 14
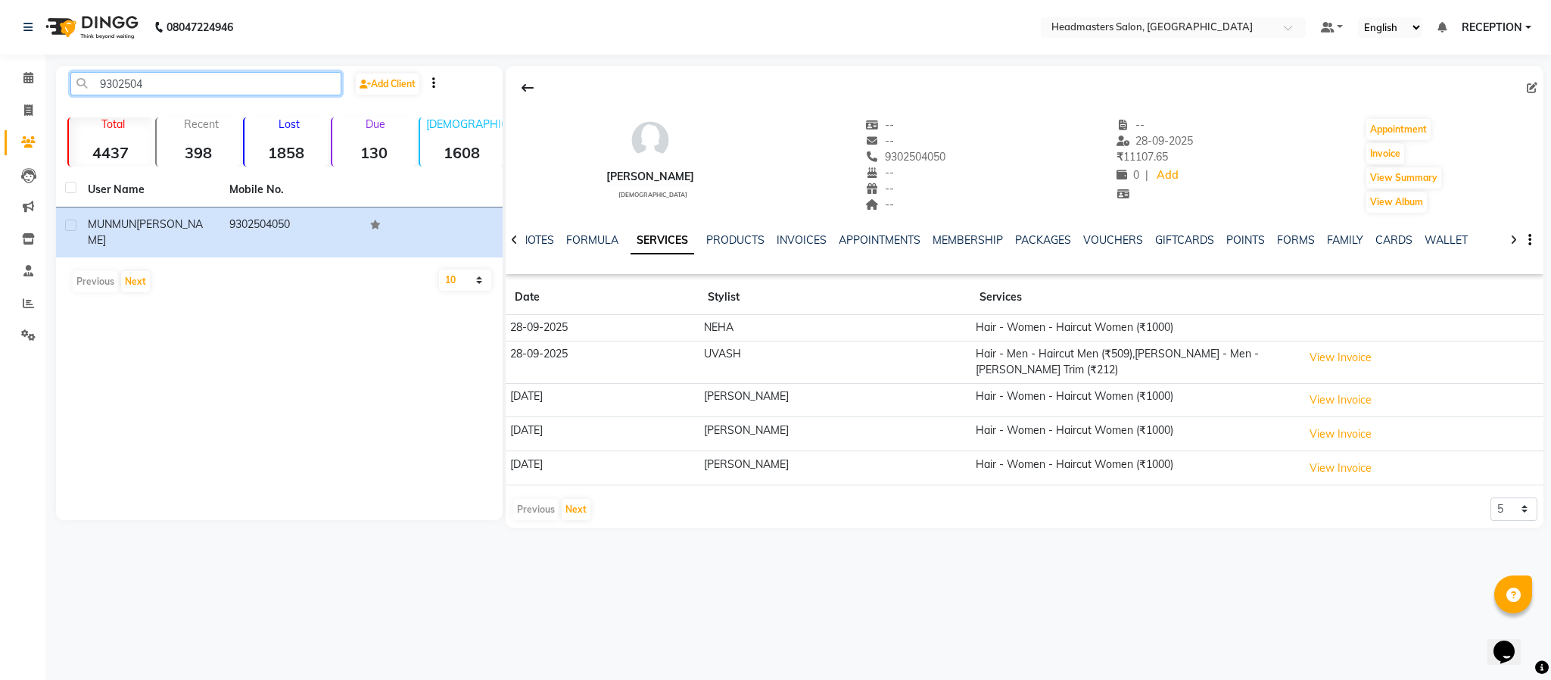
click at [169, 89] on input "9302504" at bounding box center [205, 83] width 271 height 23
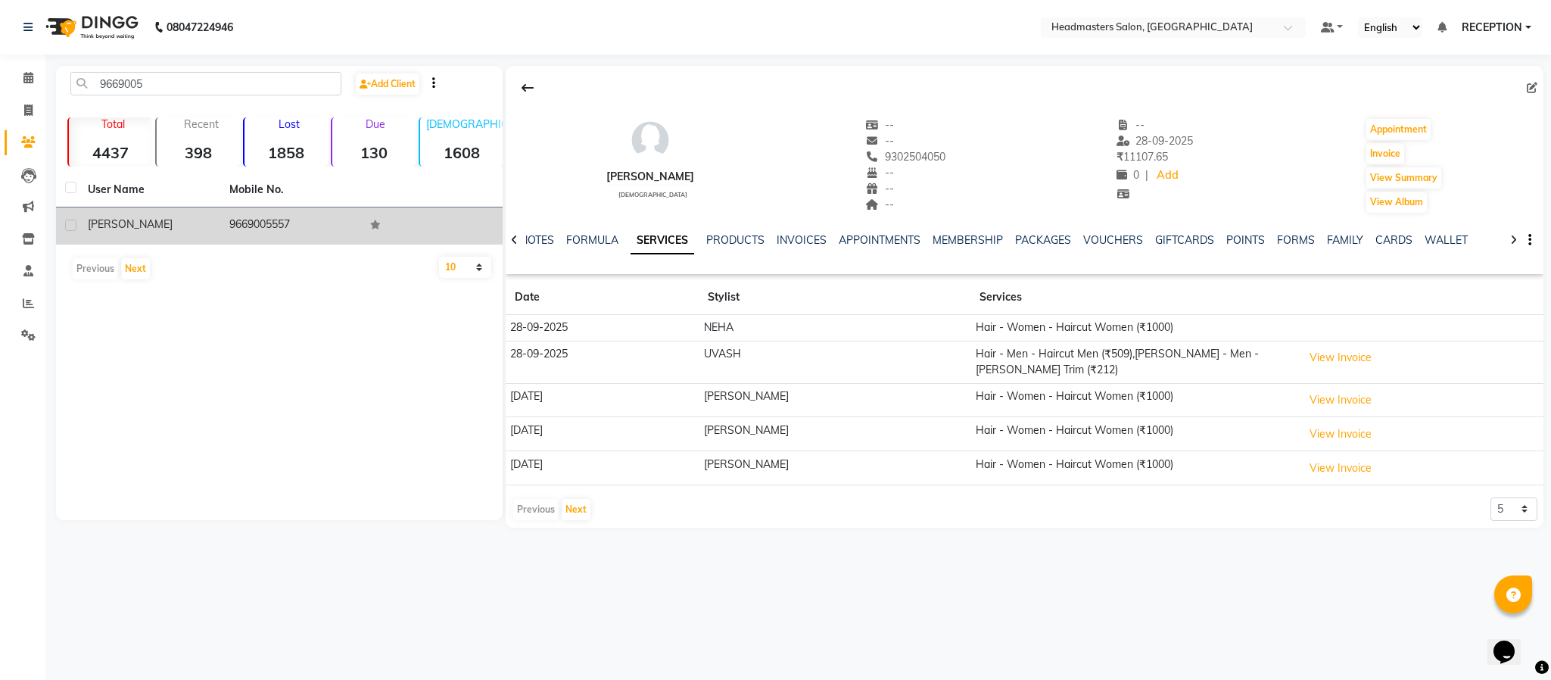
click at [201, 213] on td "TIKENDRA" at bounding box center [150, 225] width 142 height 37
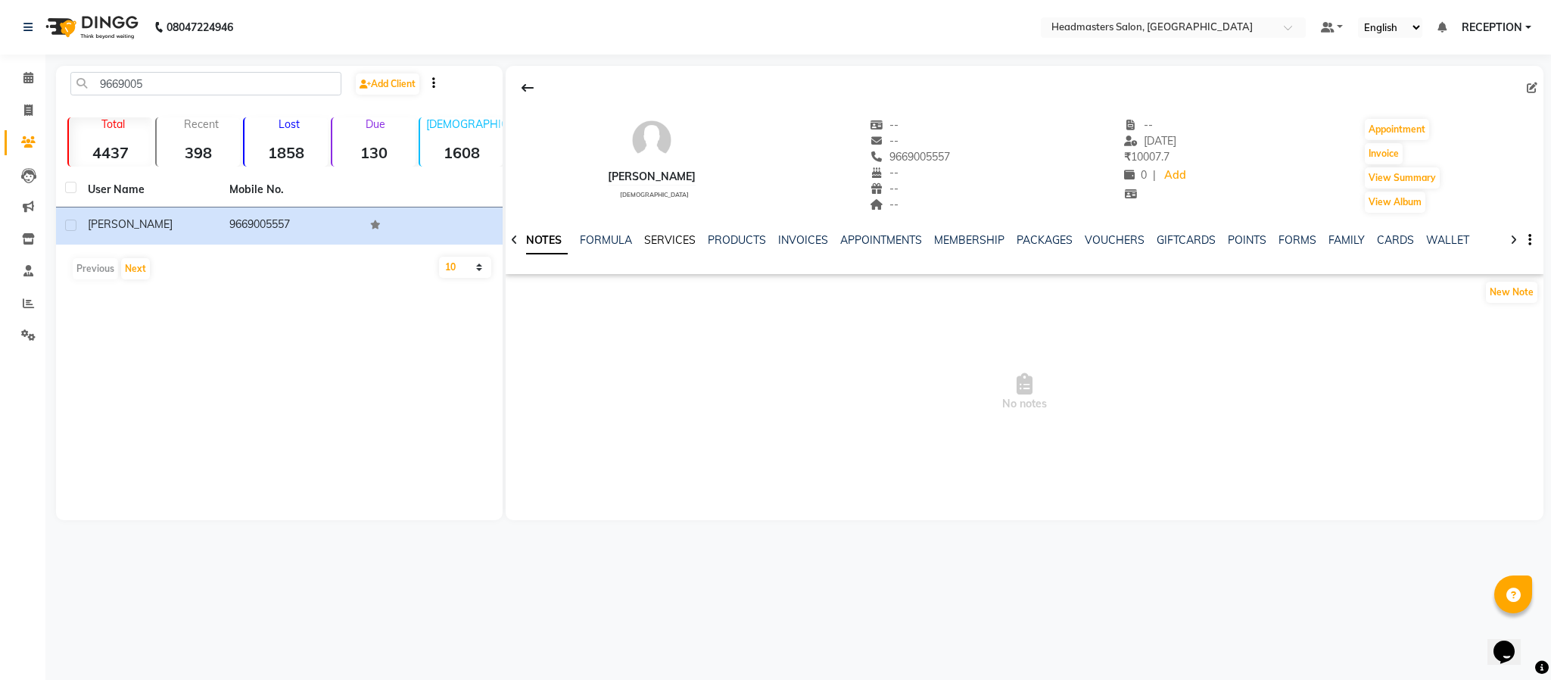
click at [677, 243] on link "SERVICES" at bounding box center [669, 240] width 51 height 14
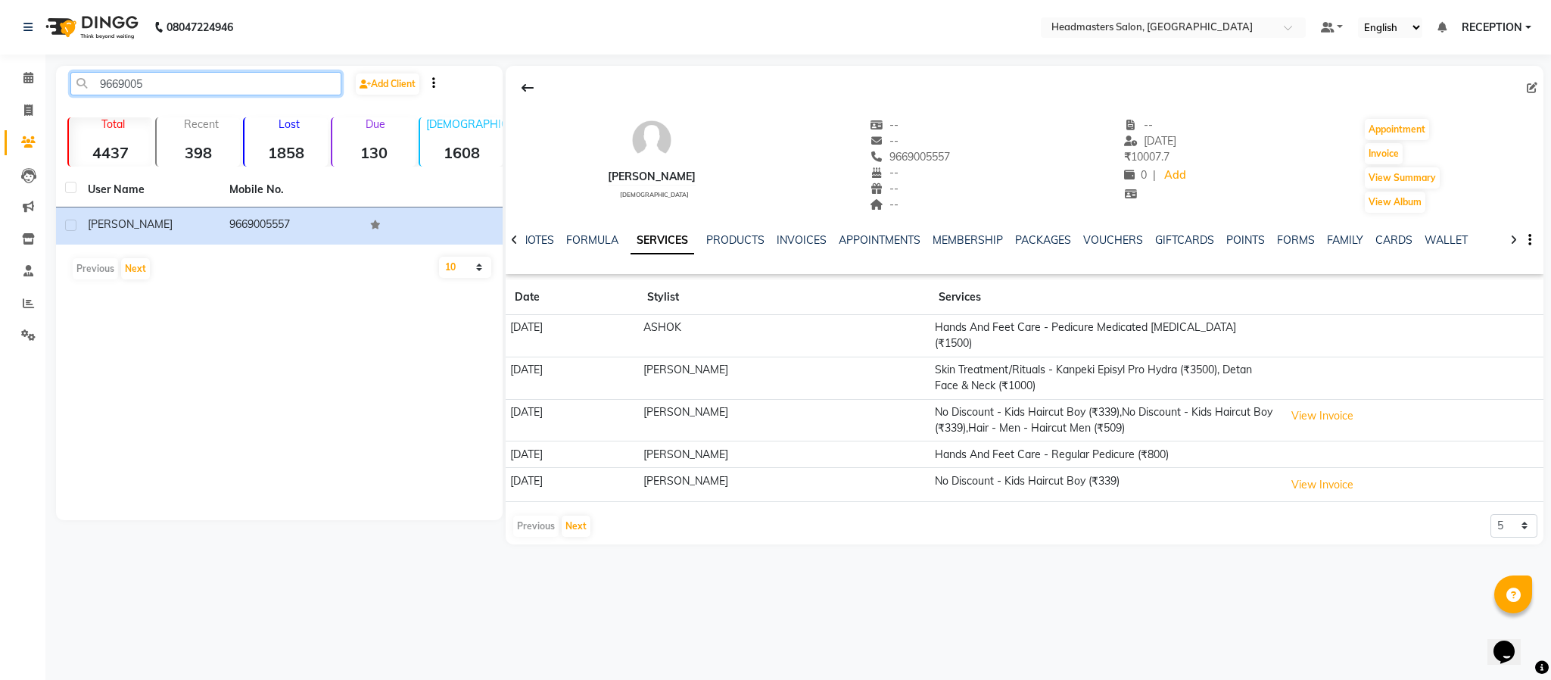
click at [264, 92] on input "9669005" at bounding box center [205, 83] width 271 height 23
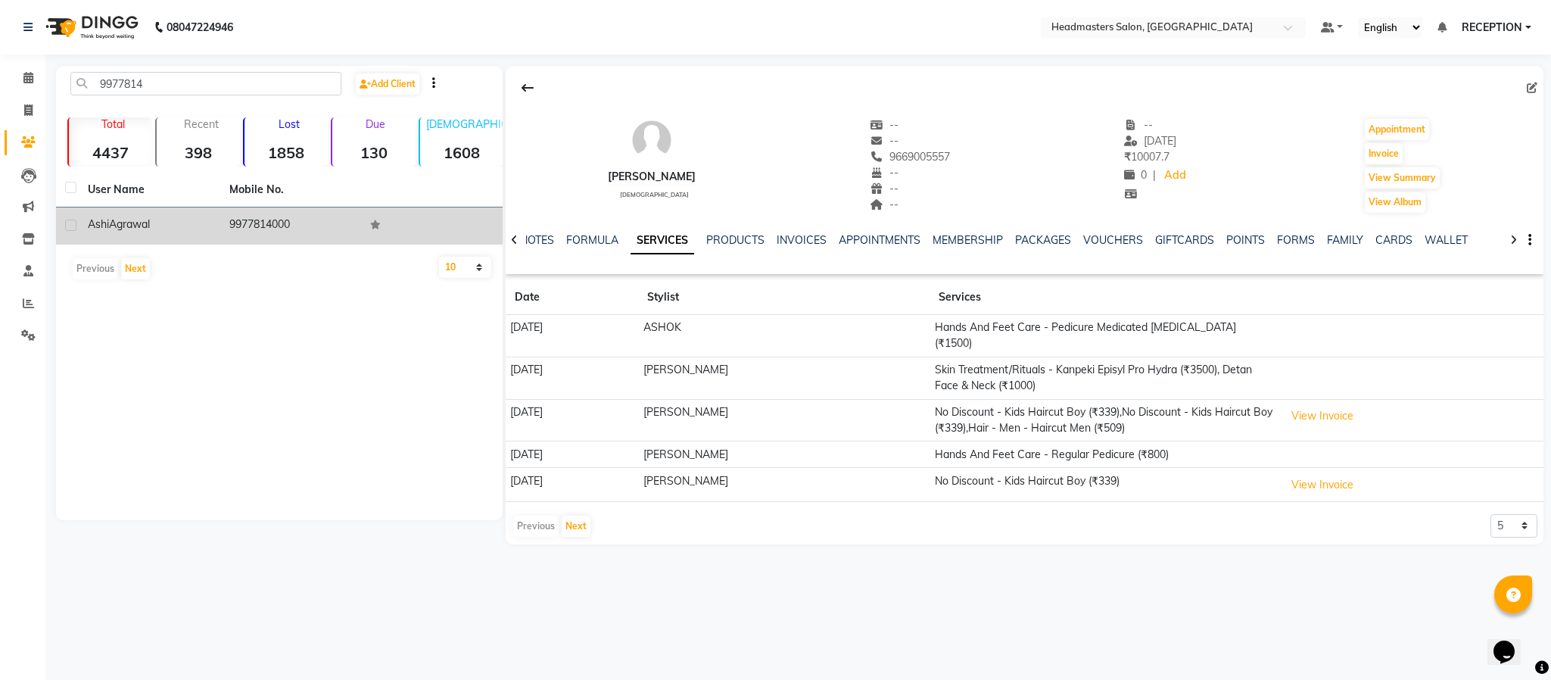
click at [261, 226] on td "9977814000" at bounding box center [291, 225] width 142 height 37
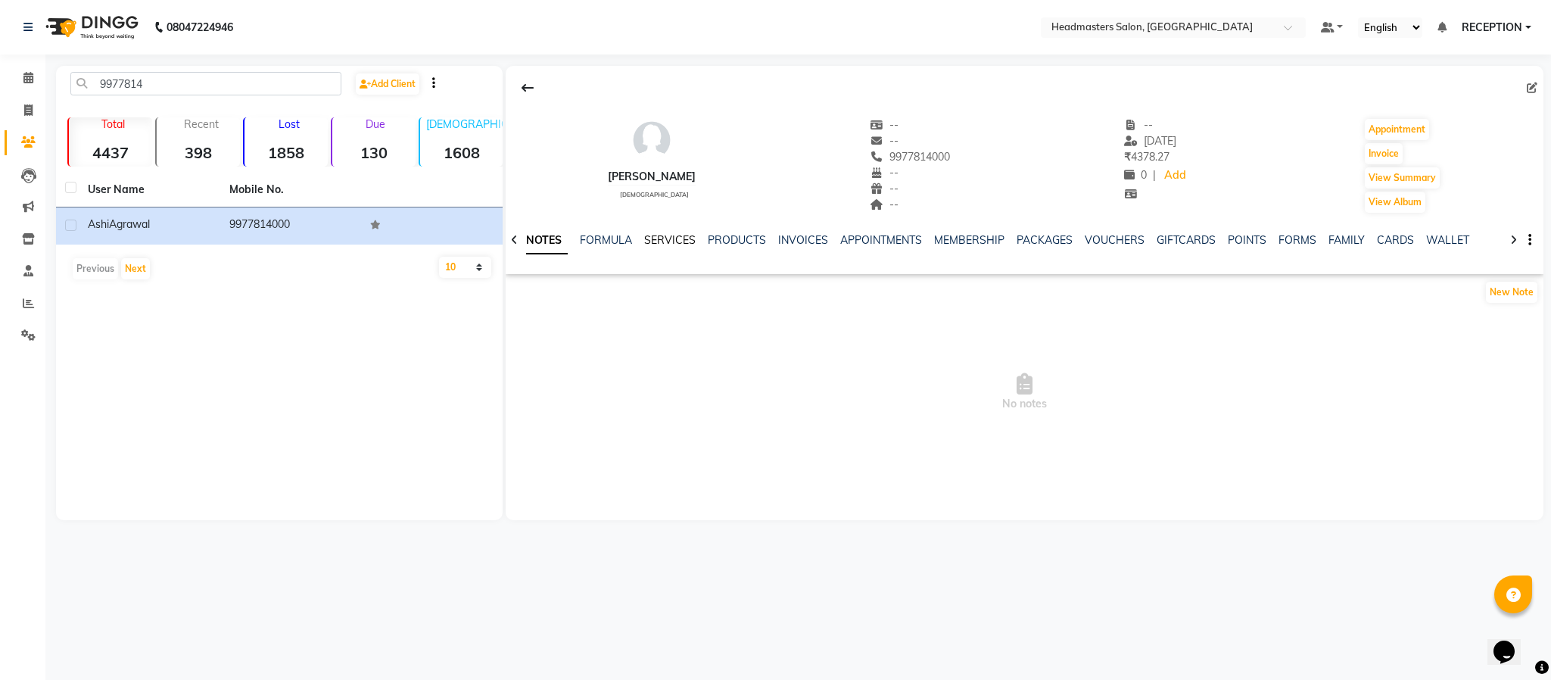
click at [671, 241] on link "SERVICES" at bounding box center [669, 240] width 51 height 14
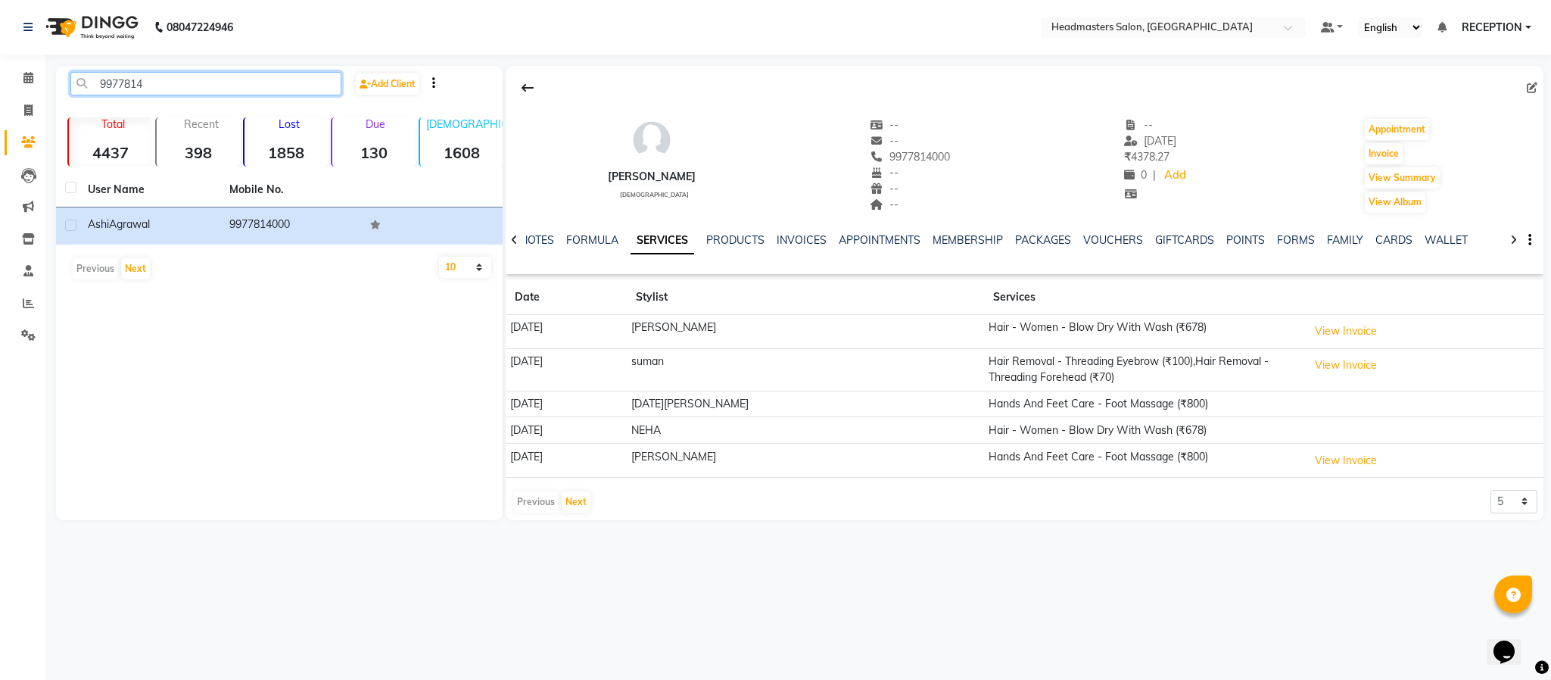
click at [218, 84] on input "9977814" at bounding box center [205, 83] width 271 height 23
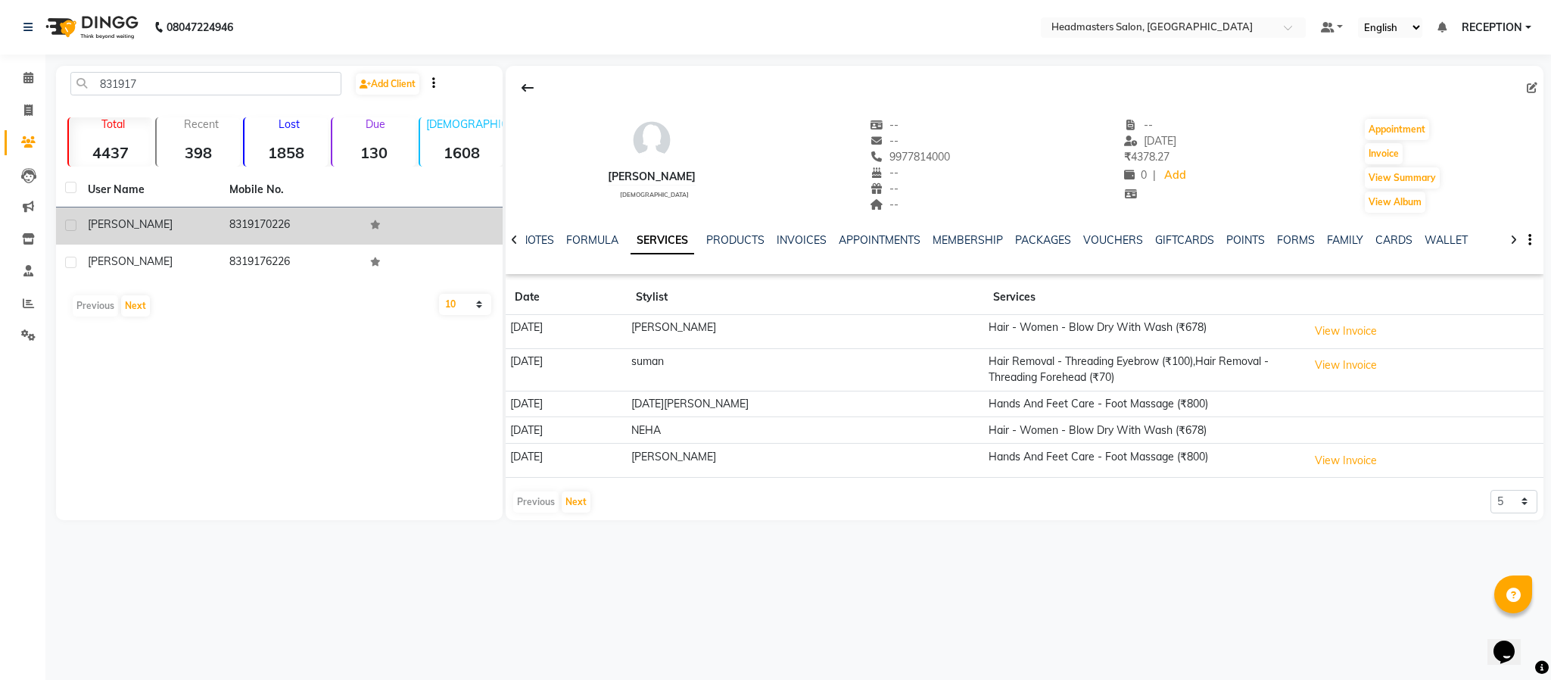
click at [268, 227] on td "8319170226" at bounding box center [291, 225] width 142 height 37
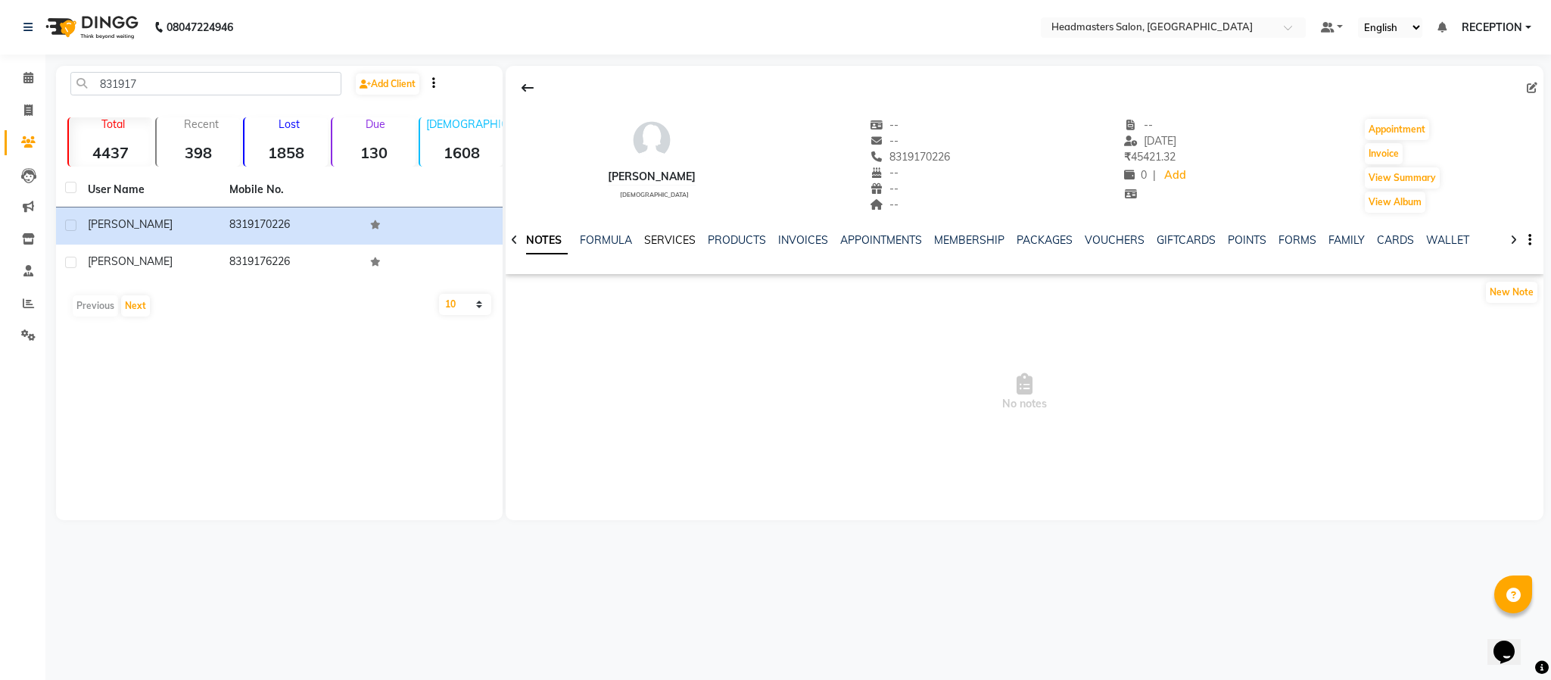
click at [668, 238] on link "SERVICES" at bounding box center [669, 240] width 51 height 14
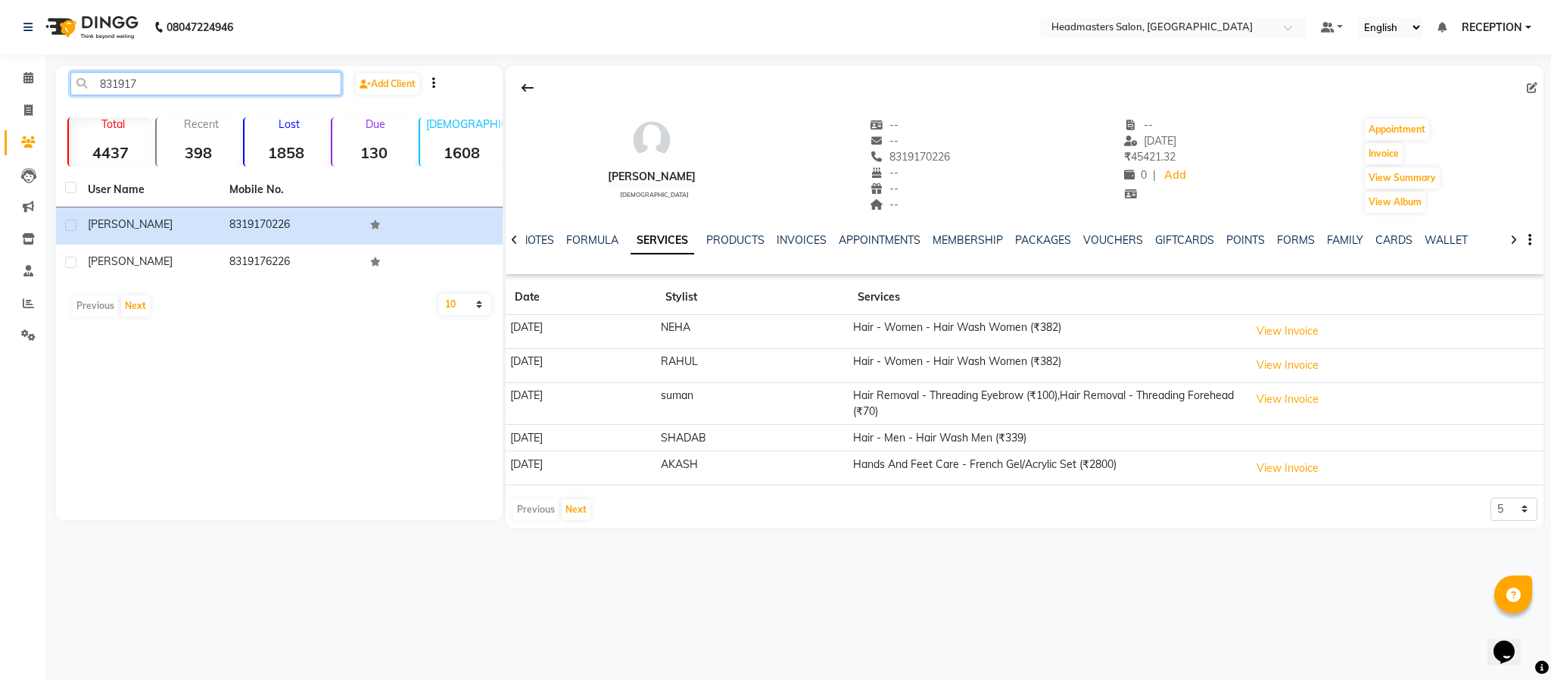
click at [171, 78] on input "831917" at bounding box center [205, 83] width 271 height 23
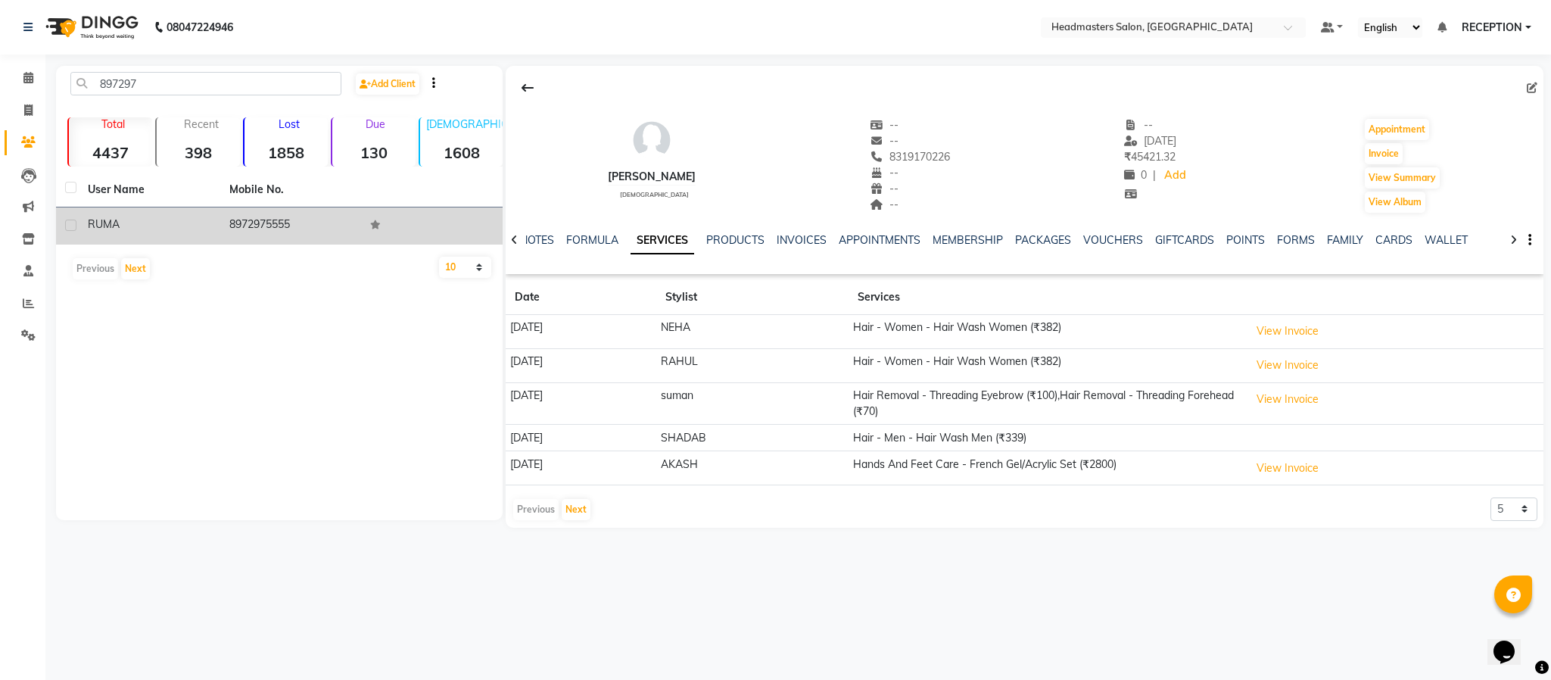
click at [200, 232] on div "RUMA" at bounding box center [149, 224] width 123 height 16
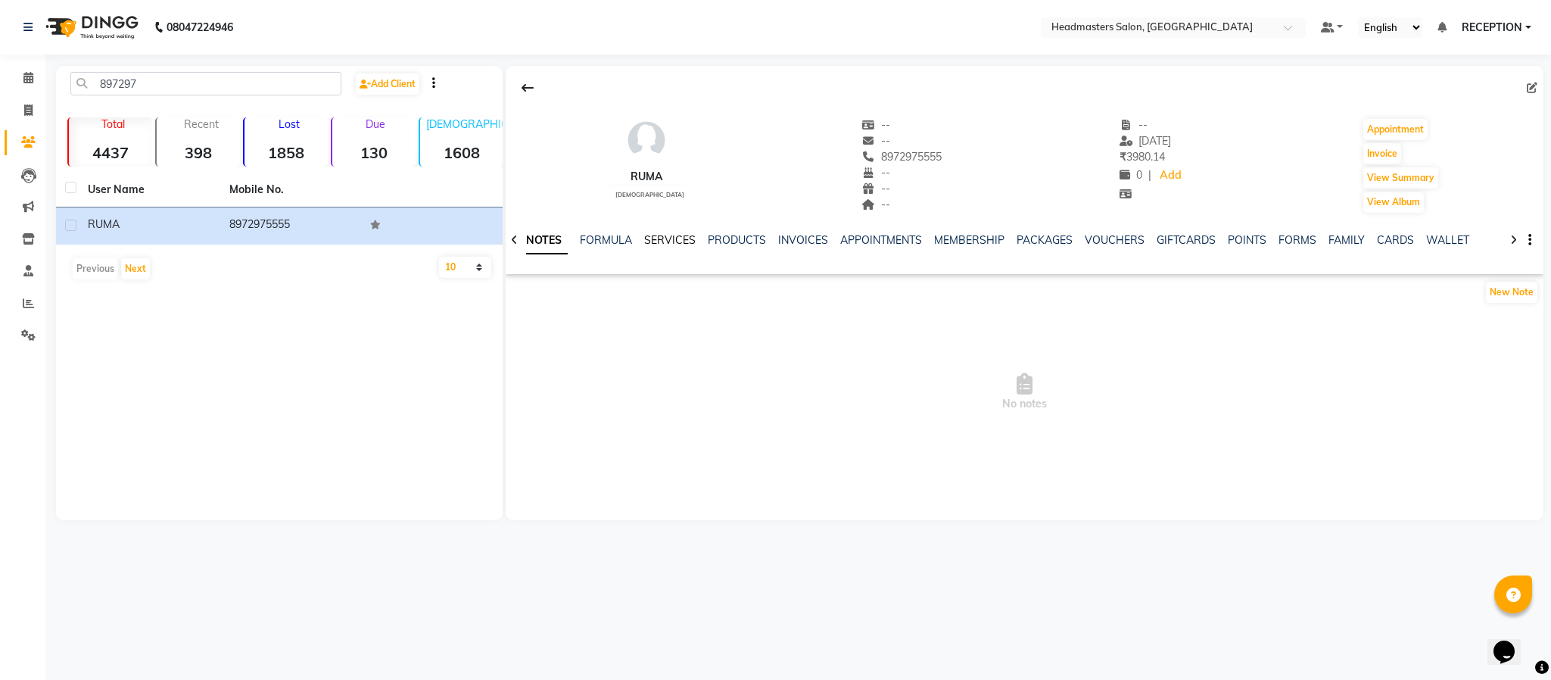
click at [664, 241] on link "SERVICES" at bounding box center [669, 240] width 51 height 14
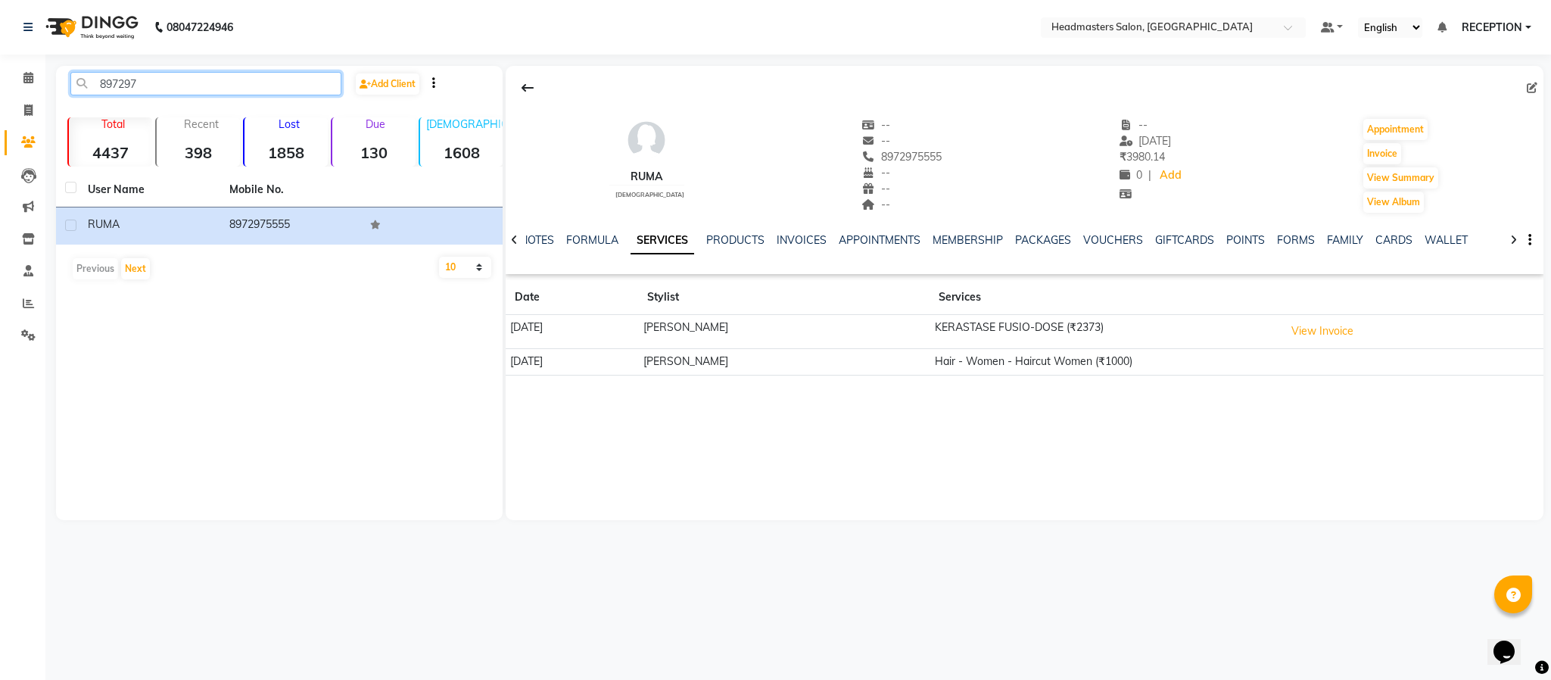
click at [187, 84] on input "897297" at bounding box center [205, 83] width 271 height 23
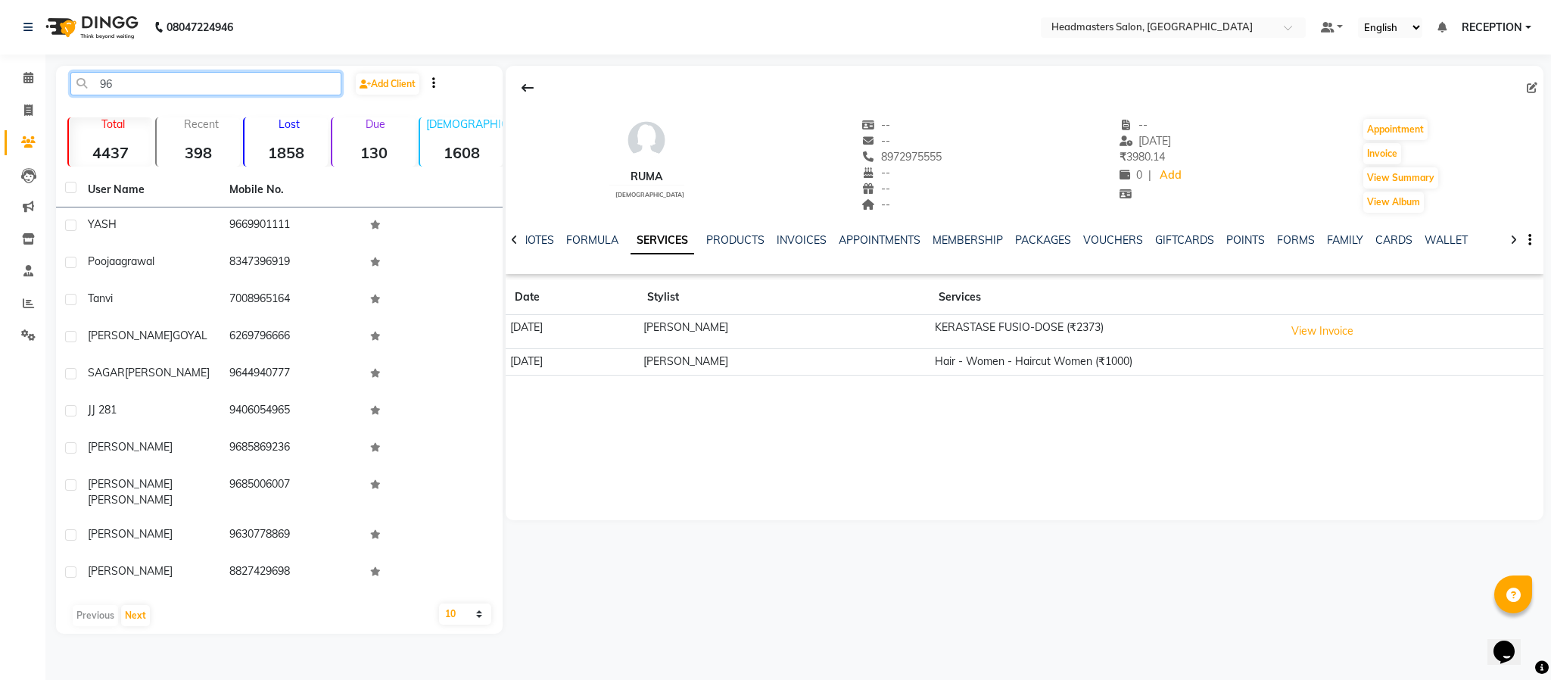
type input "966"
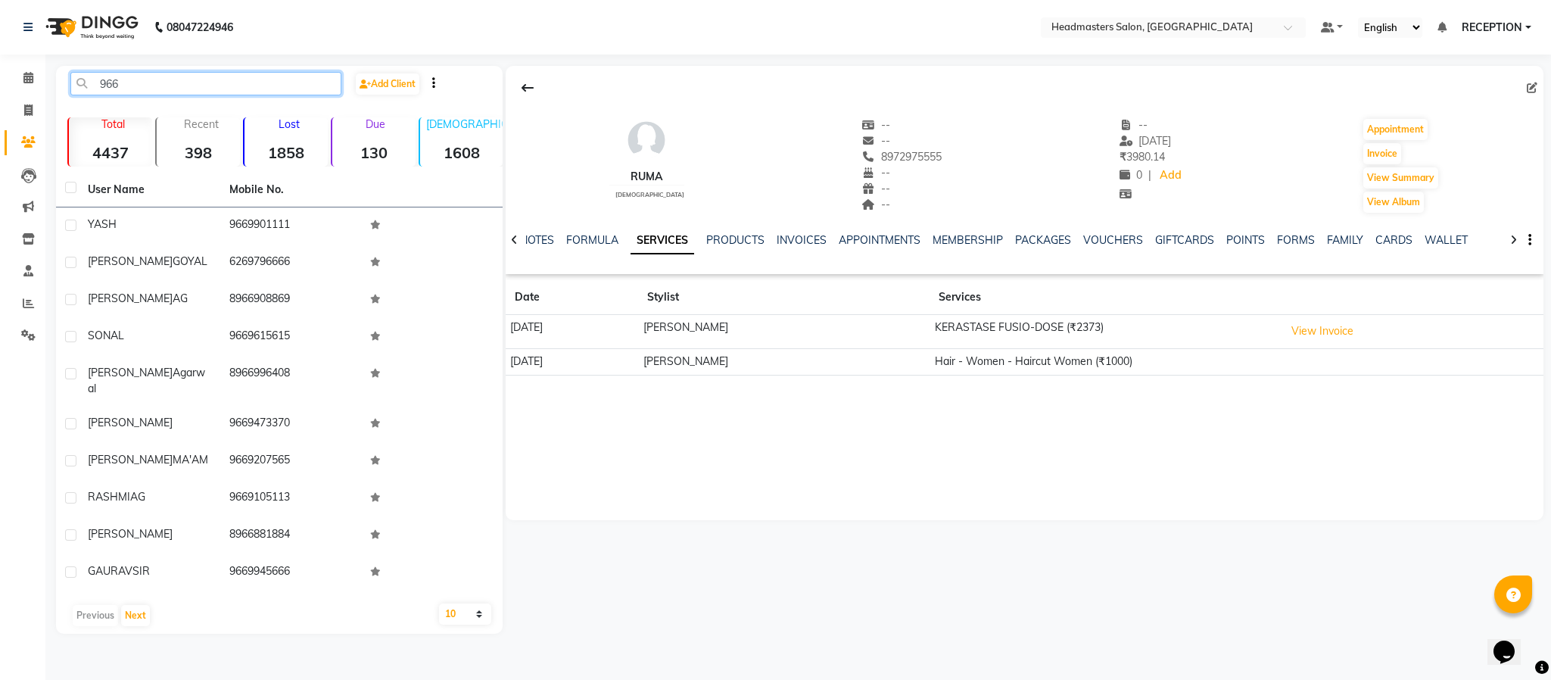
drag, startPoint x: 187, startPoint y: 84, endPoint x: 132, endPoint y: 100, distance: 57.5
click at [132, 100] on div "966 Add Client" at bounding box center [279, 90] width 441 height 36
click at [142, 85] on input "966" at bounding box center [205, 83] width 271 height 23
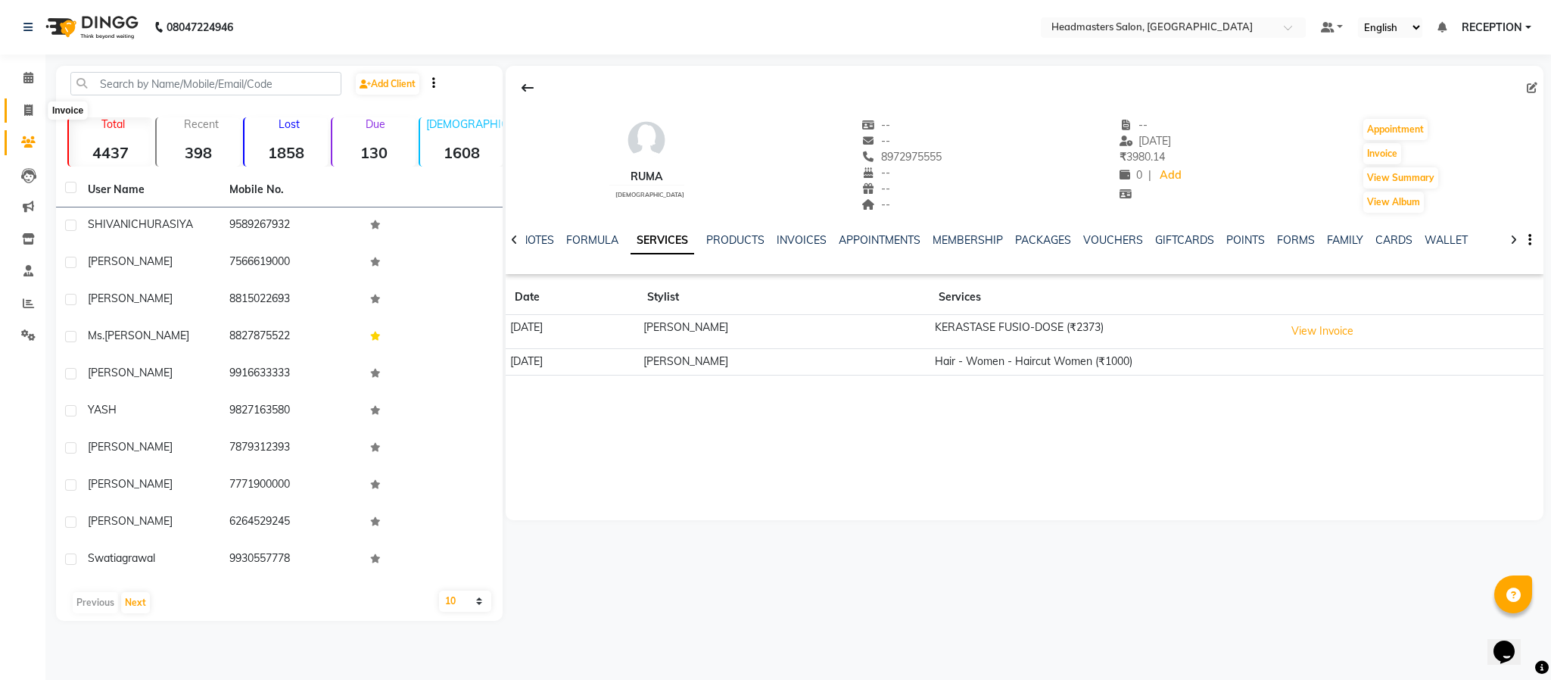
click at [28, 105] on icon at bounding box center [28, 109] width 8 height 11
select select "service"
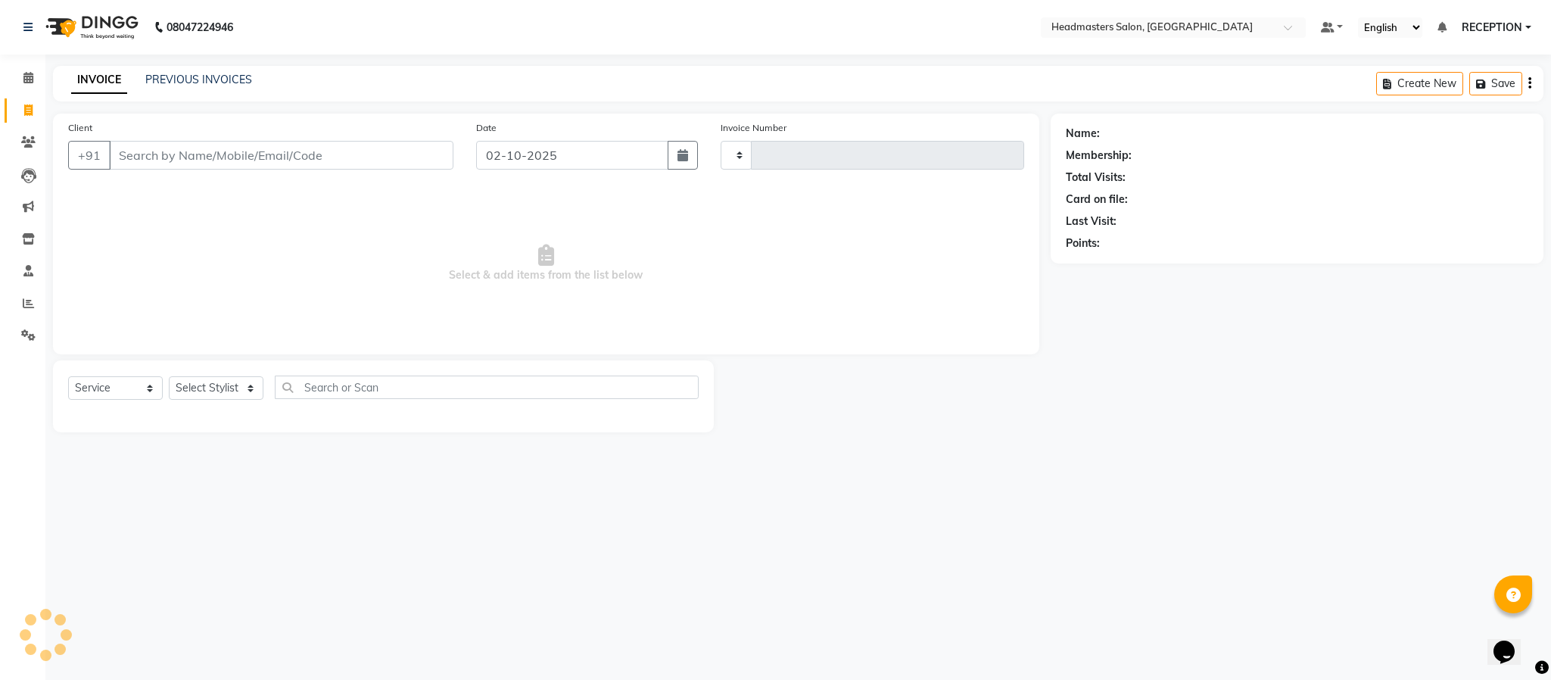
type input "1829"
select select "3454"
click at [239, 395] on select "Select Stylist AKASH ANJUM NEHA NEHA SAHU NISHA MANAGER RAHUL RECEPTION SHADAB …" at bounding box center [216, 387] width 95 height 23
select select "61632"
click at [169, 377] on select "Select Stylist AKASH ANJUM NEHA NEHA SAHU NISHA MANAGER RAHUL RECEPTION SHADAB …" at bounding box center [216, 387] width 95 height 23
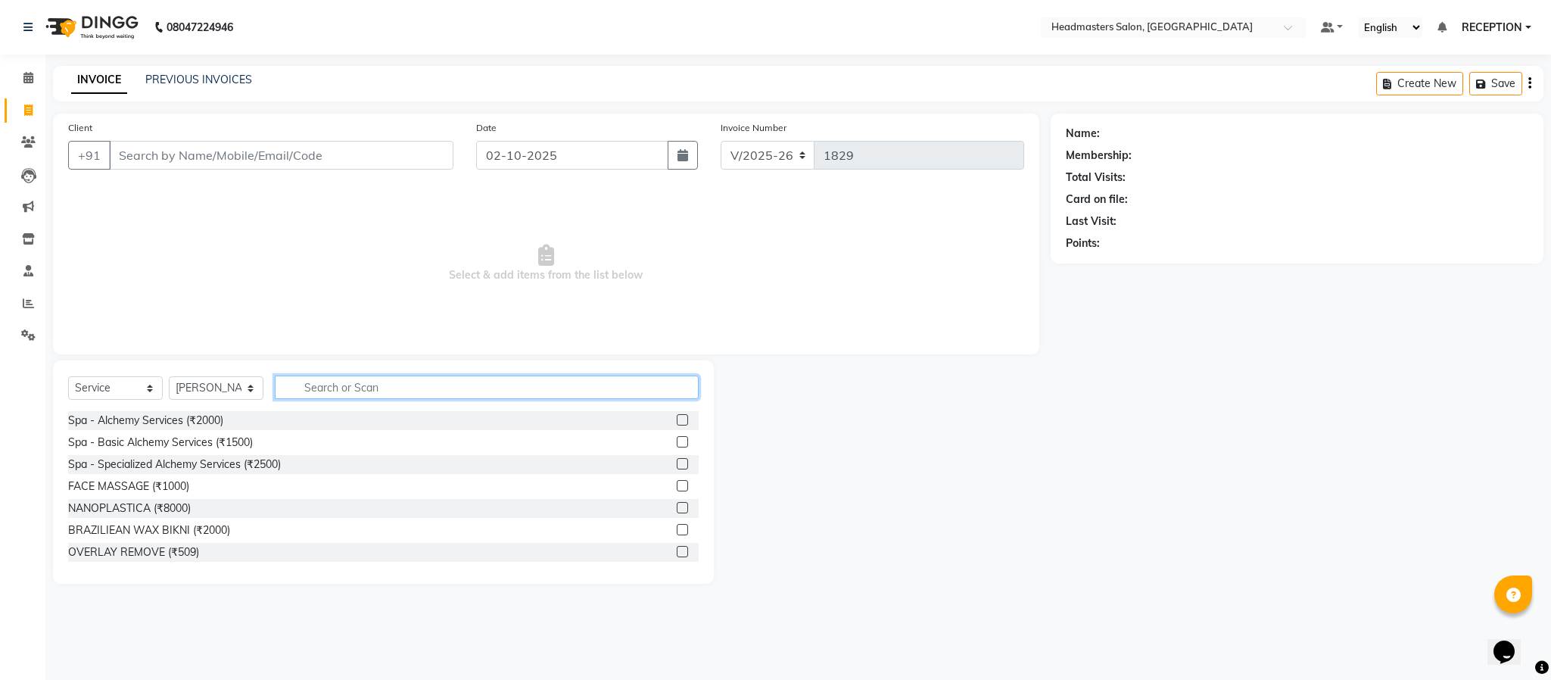
click at [359, 393] on input "text" at bounding box center [487, 386] width 424 height 23
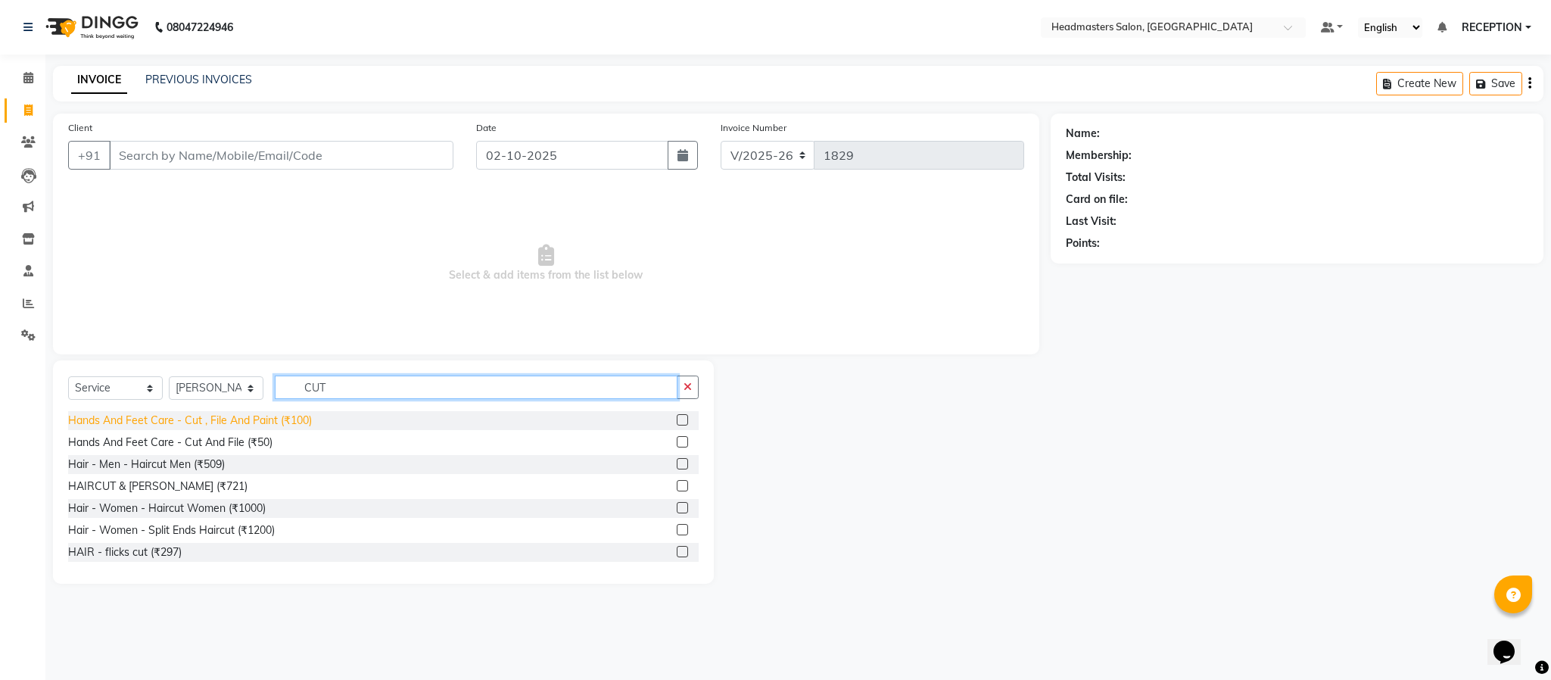
type input "CUT"
click at [271, 428] on div "Hands And Feet Care - Cut , File And Paint (₹100)" at bounding box center [190, 420] width 244 height 16
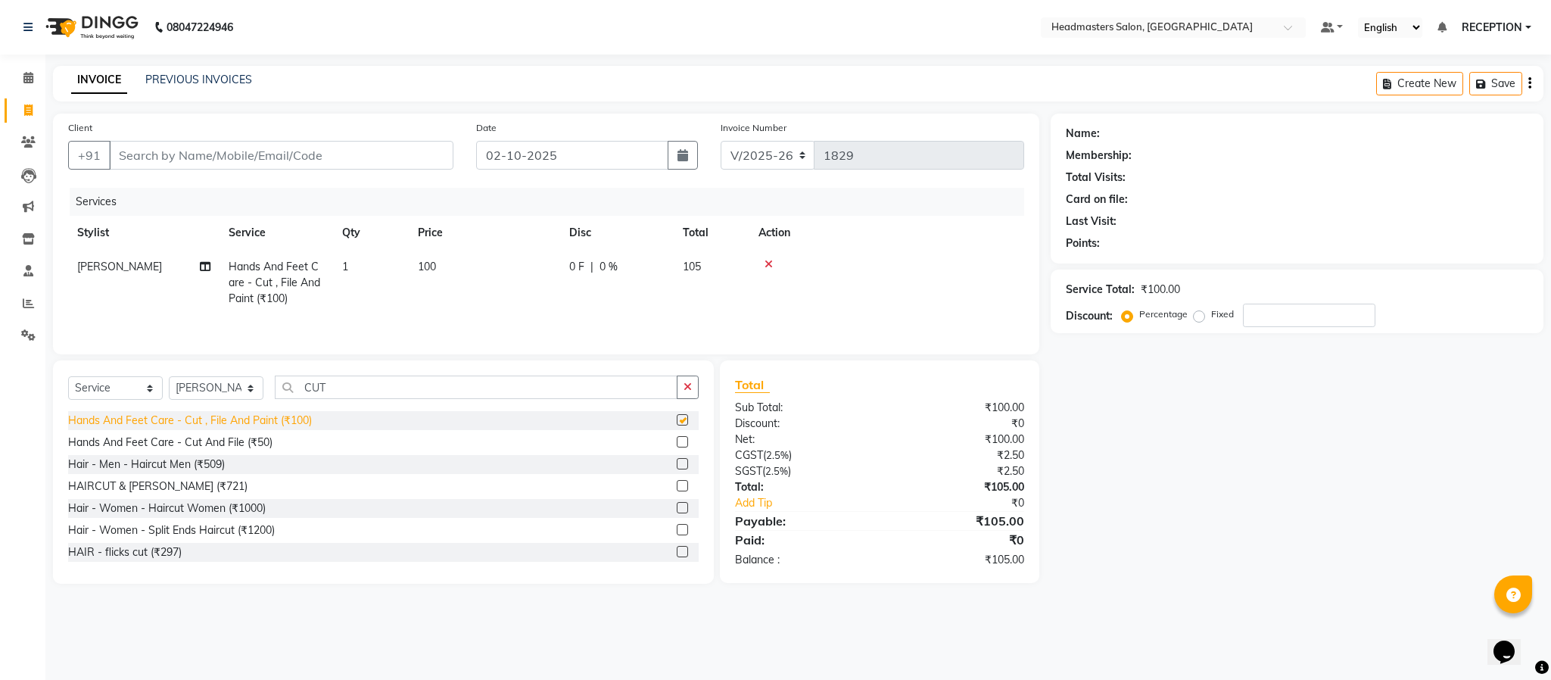
checkbox input "false"
click at [472, 282] on td "100" at bounding box center [484, 283] width 151 height 66
select select "61632"
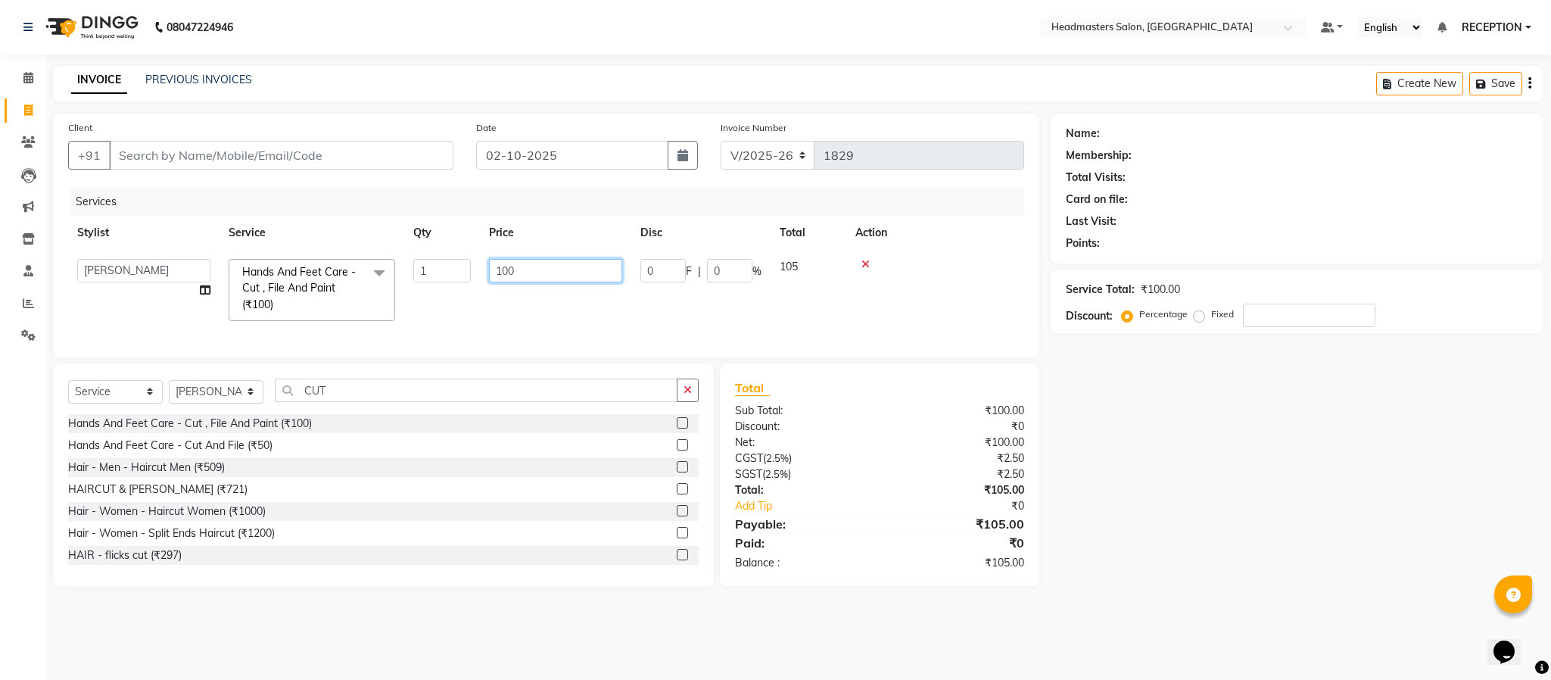
click at [537, 280] on input "100" at bounding box center [555, 270] width 133 height 23
type input "1"
type input "152"
click at [553, 307] on td "152" at bounding box center [484, 283] width 151 height 66
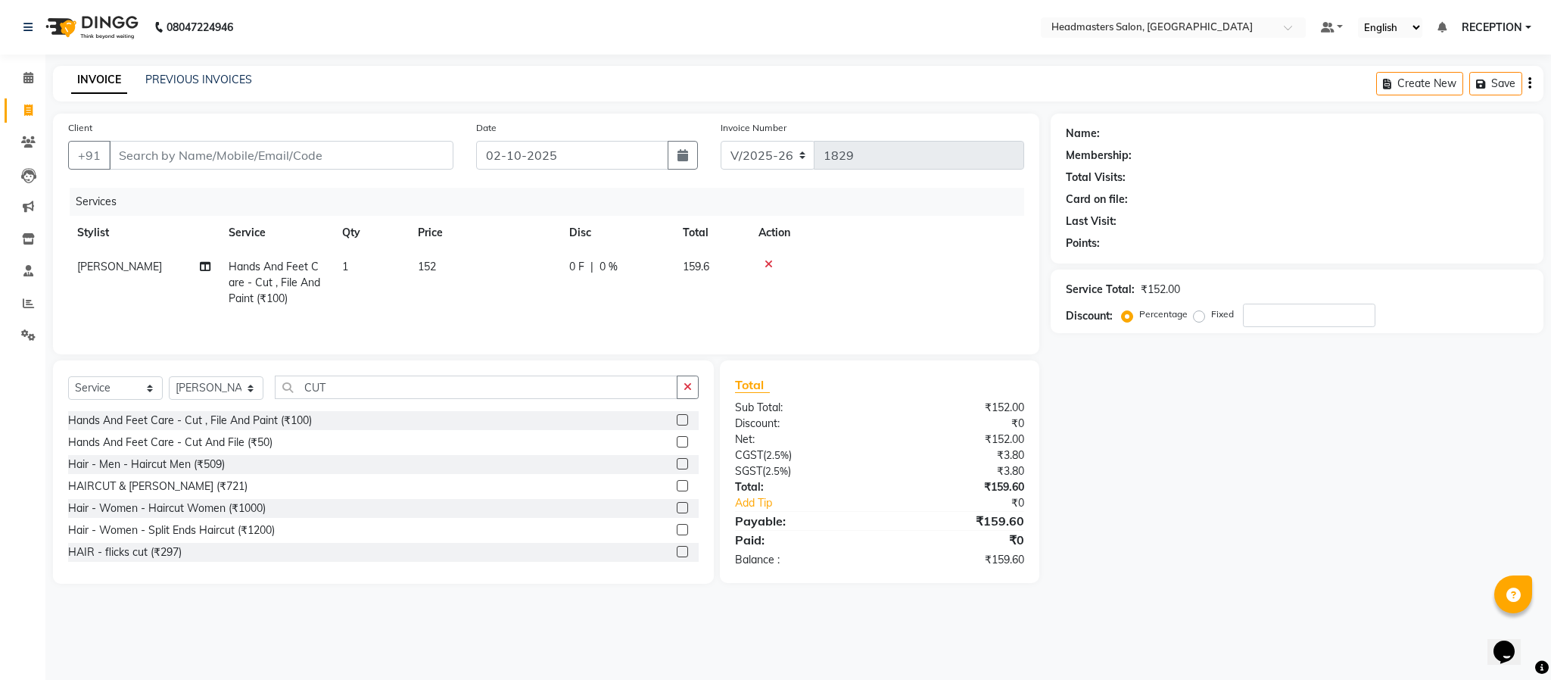
select select "61632"
click at [532, 266] on input "152" at bounding box center [555, 270] width 133 height 23
type input "188"
click at [537, 303] on td "188" at bounding box center [484, 283] width 151 height 66
select select "61632"
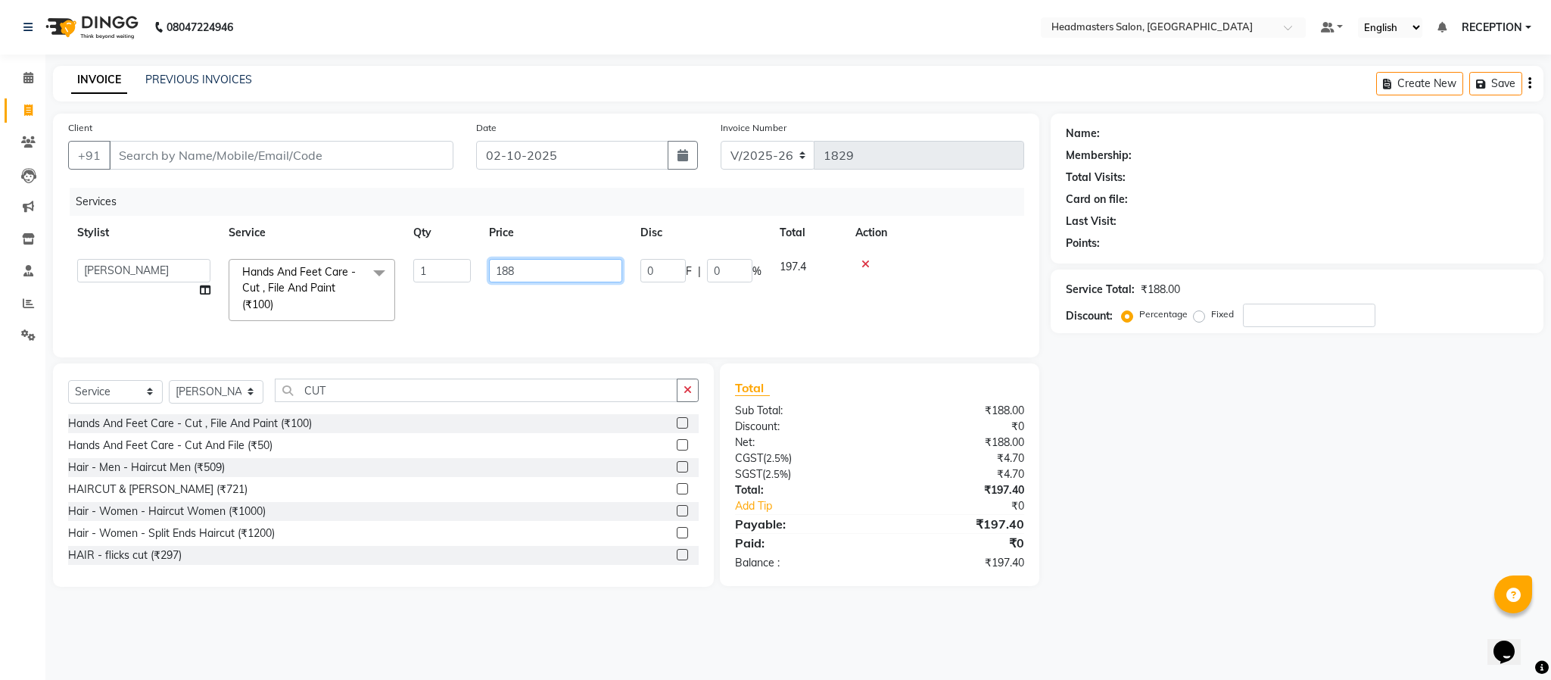
click at [531, 263] on input "188" at bounding box center [555, 270] width 133 height 23
type input "190"
click at [528, 311] on td "190" at bounding box center [484, 283] width 151 height 66
select select "61632"
click at [534, 276] on input "190" at bounding box center [555, 270] width 133 height 23
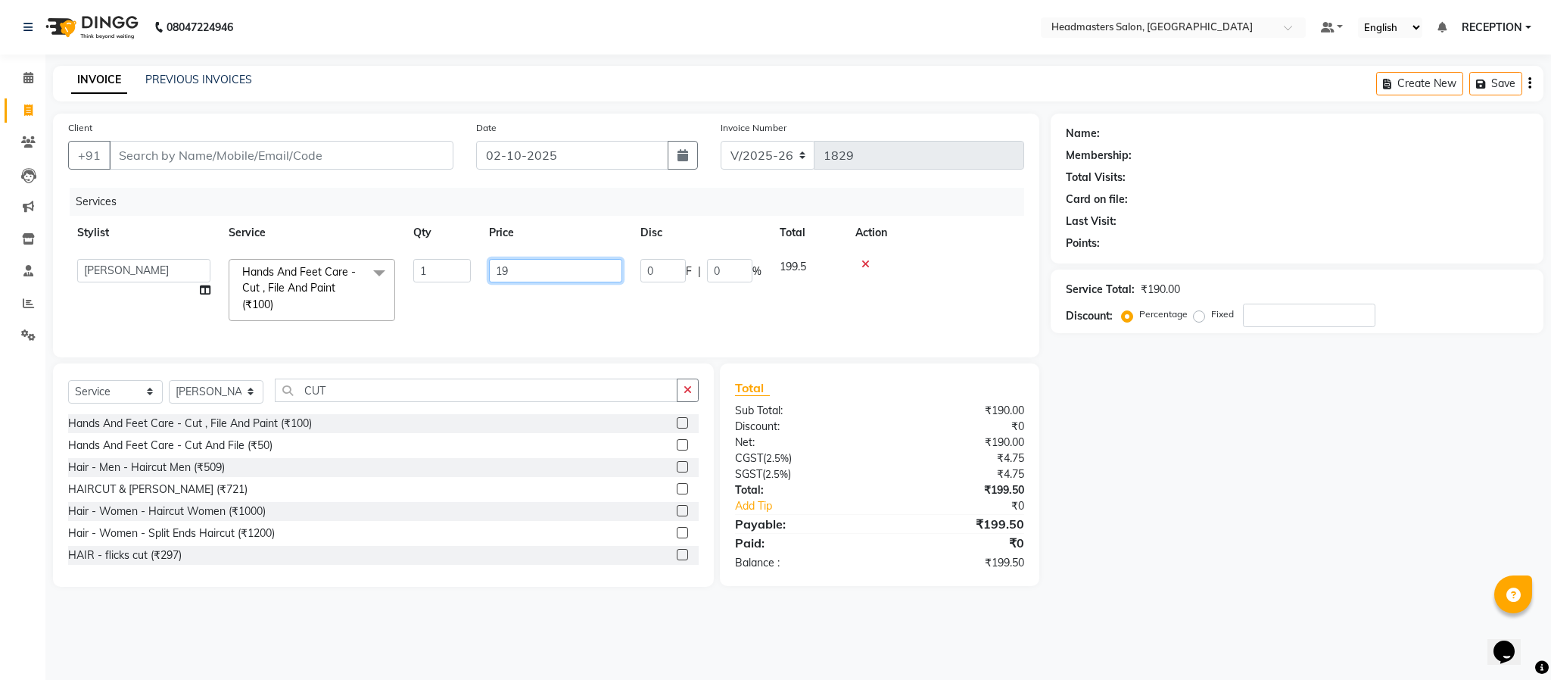
type input "191"
click at [538, 307] on td "191" at bounding box center [555, 290] width 151 height 80
select select "61632"
drag, startPoint x: 250, startPoint y: 400, endPoint x: 223, endPoint y: 184, distance: 218.1
click at [223, 184] on div "Client +91 Date 02-10-2025 Invoice Number V/2025 V/2025-26 1829 Services Stylis…" at bounding box center [546, 350] width 1009 height 473
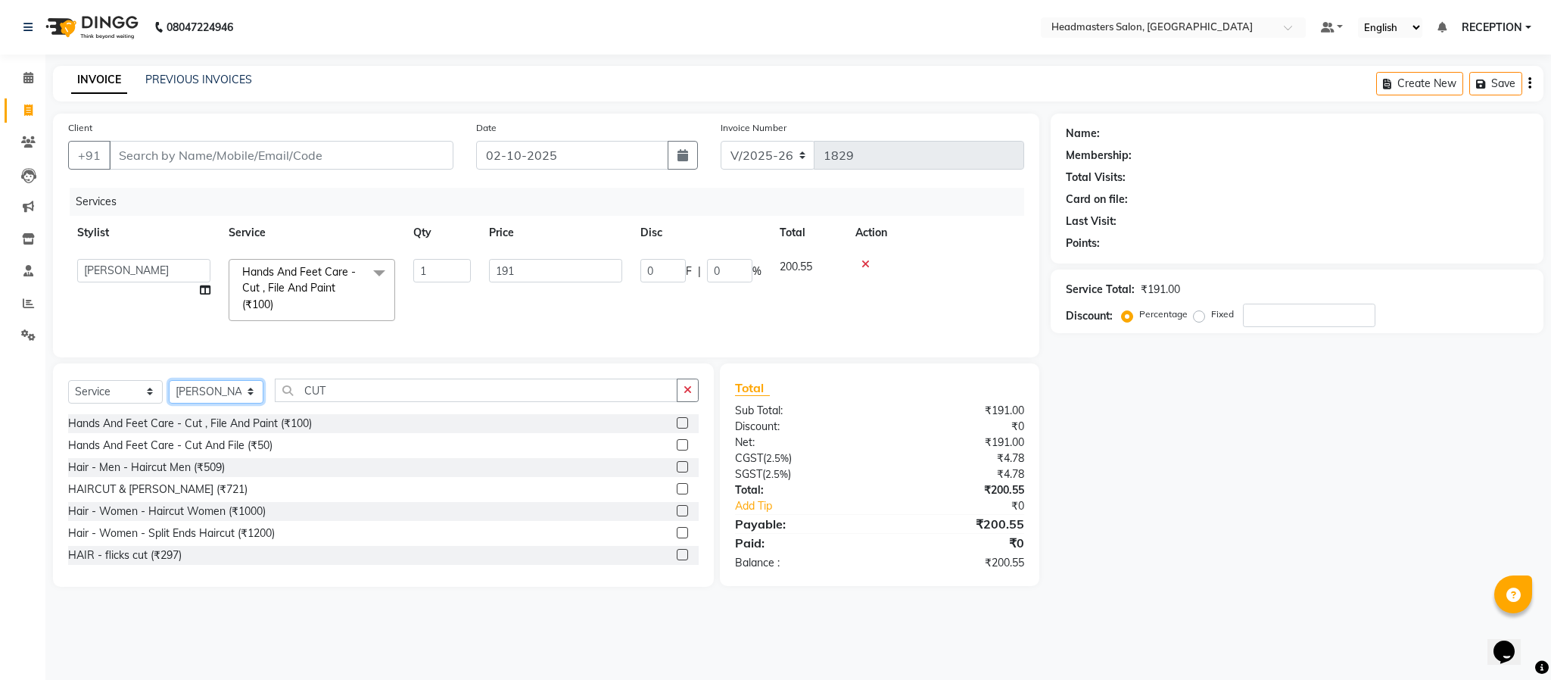
select select "34282"
click at [169, 397] on select "Select Stylist AKASH ANJUM NEHA NEHA SAHU NISHA MANAGER RAHUL RECEPTION SHADAB …" at bounding box center [216, 391] width 95 height 23
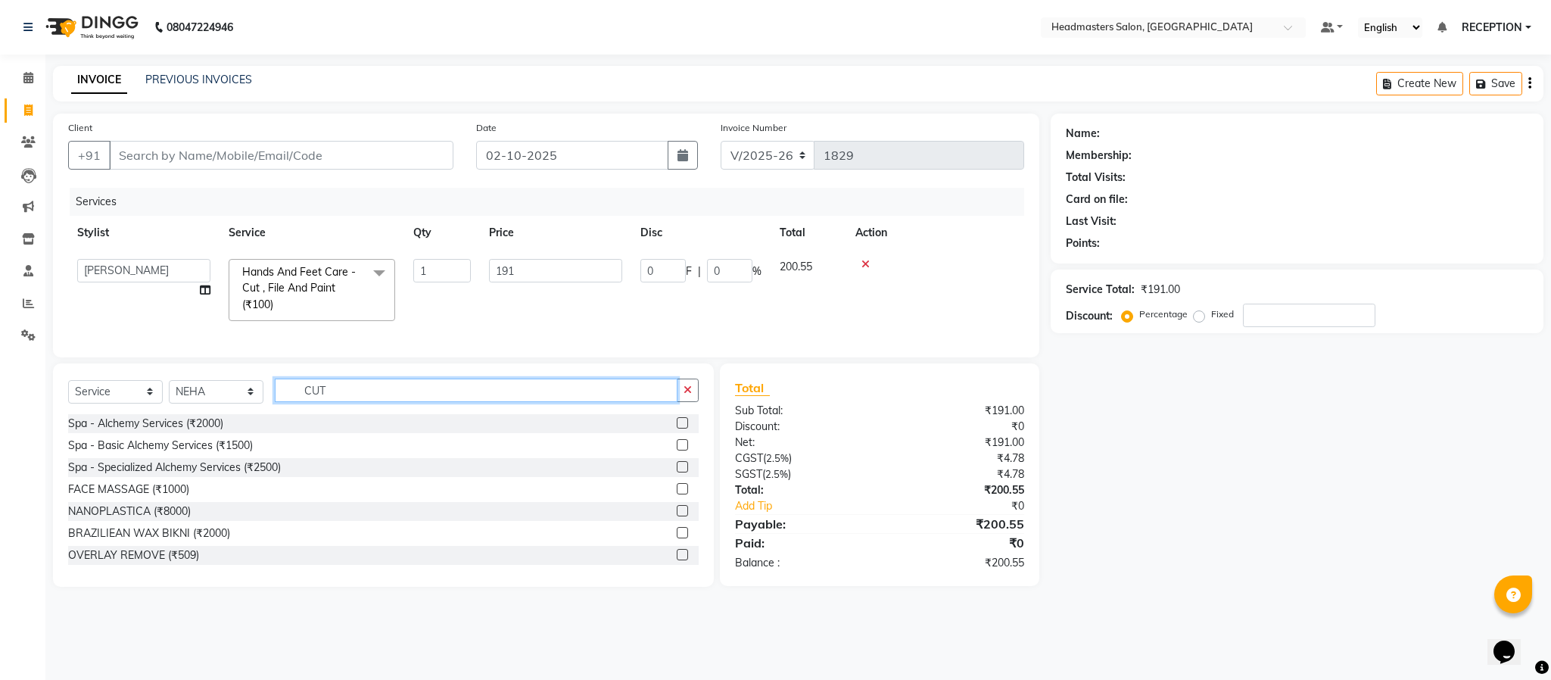
click at [336, 402] on input "CUT" at bounding box center [476, 389] width 403 height 23
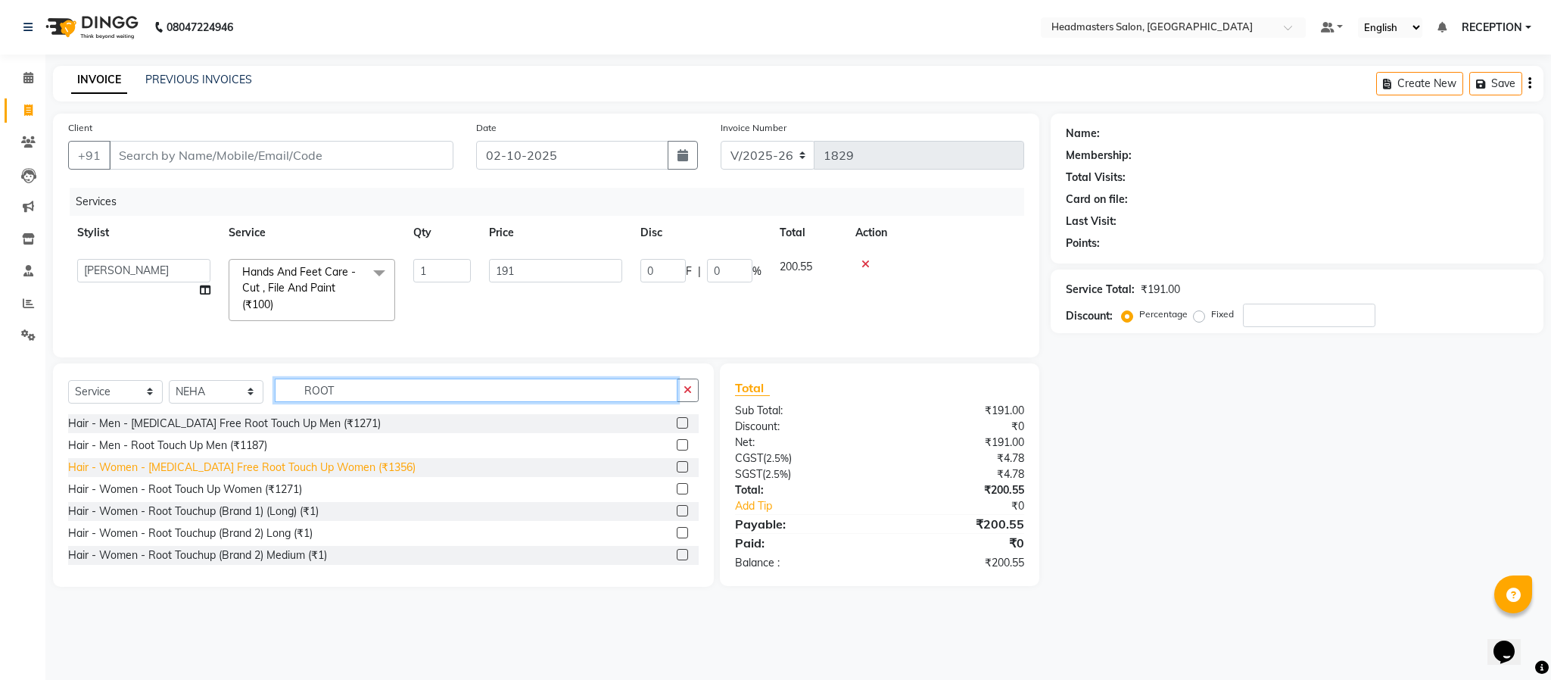
type input "ROOT"
click at [202, 475] on div "Hair - Women - Ammonia Free Root Touch Up Women (₹1356)" at bounding box center [241, 467] width 347 height 16
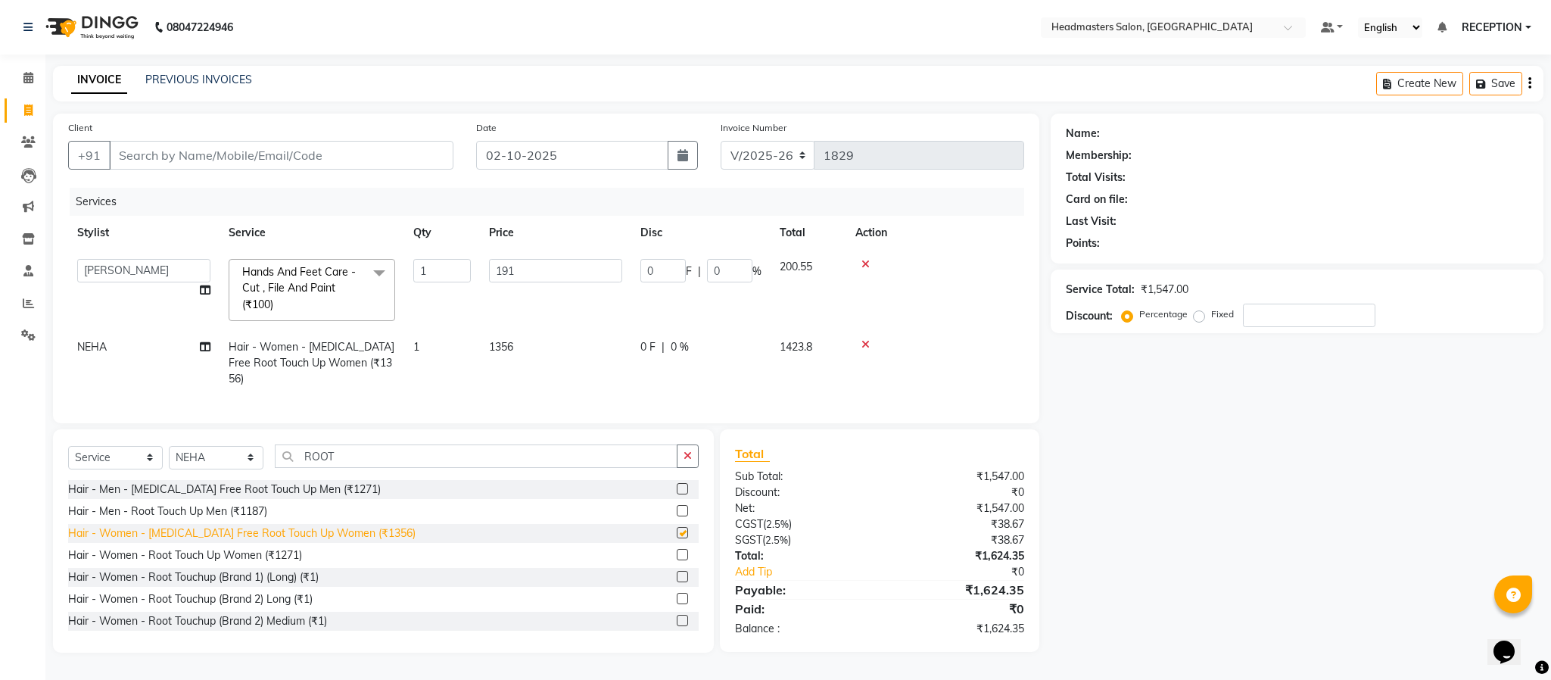
checkbox input "false"
click at [521, 348] on td "1356" at bounding box center [555, 363] width 151 height 66
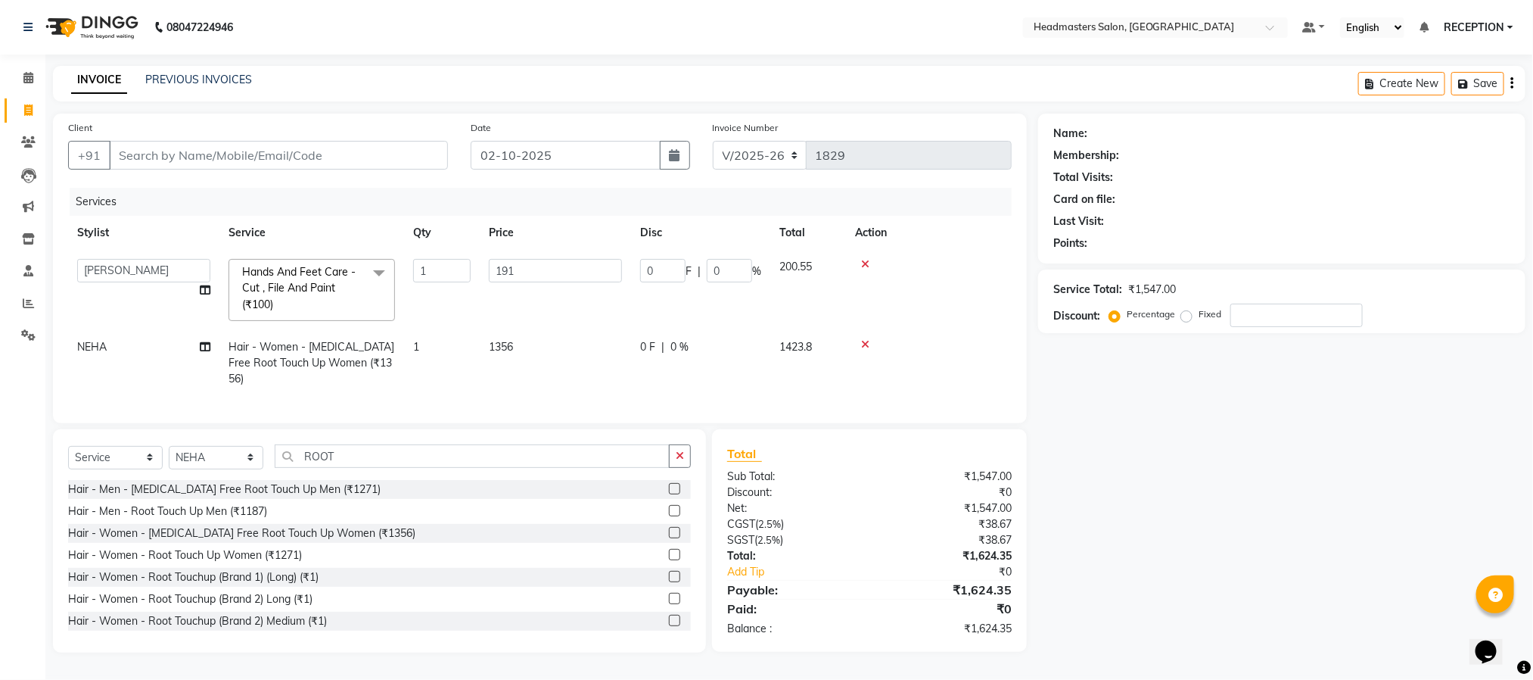
select select "34282"
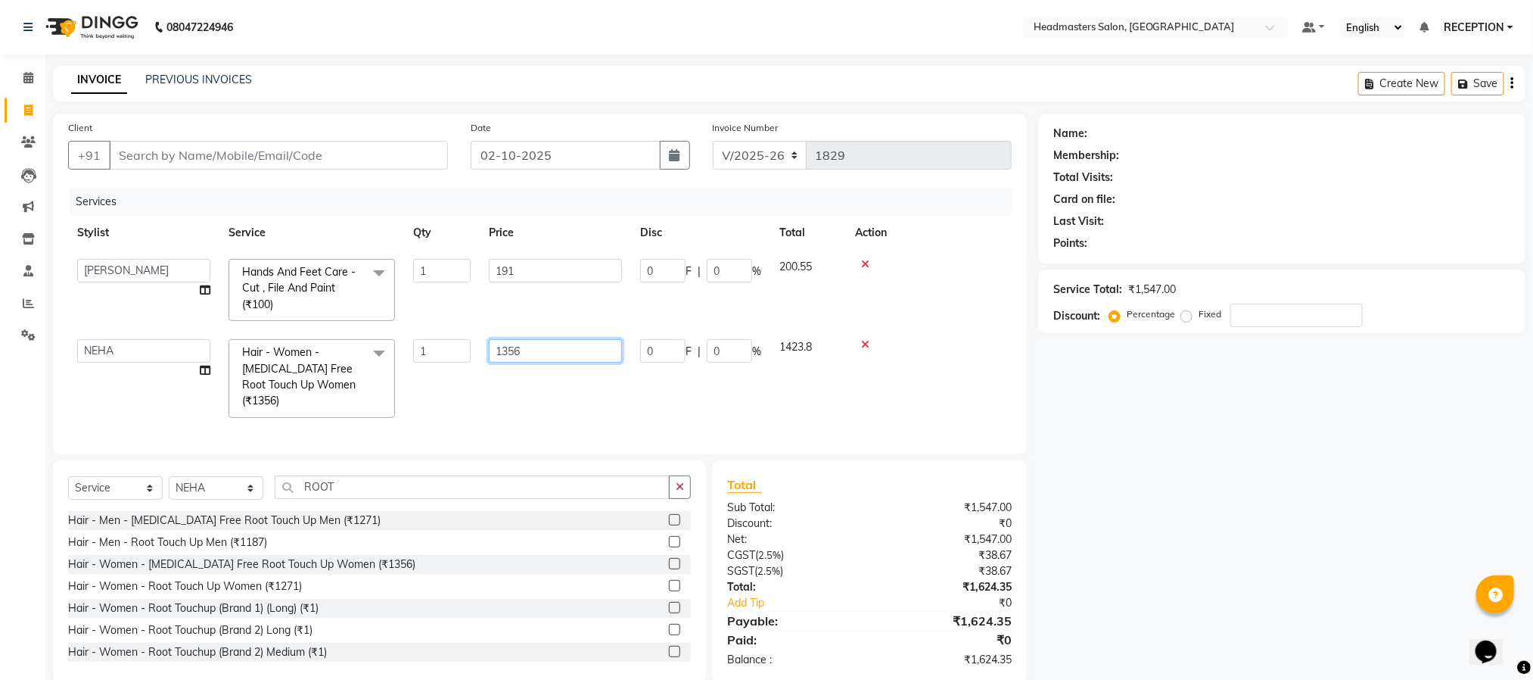
click at [549, 356] on input "1356" at bounding box center [555, 350] width 133 height 23
type input "1345"
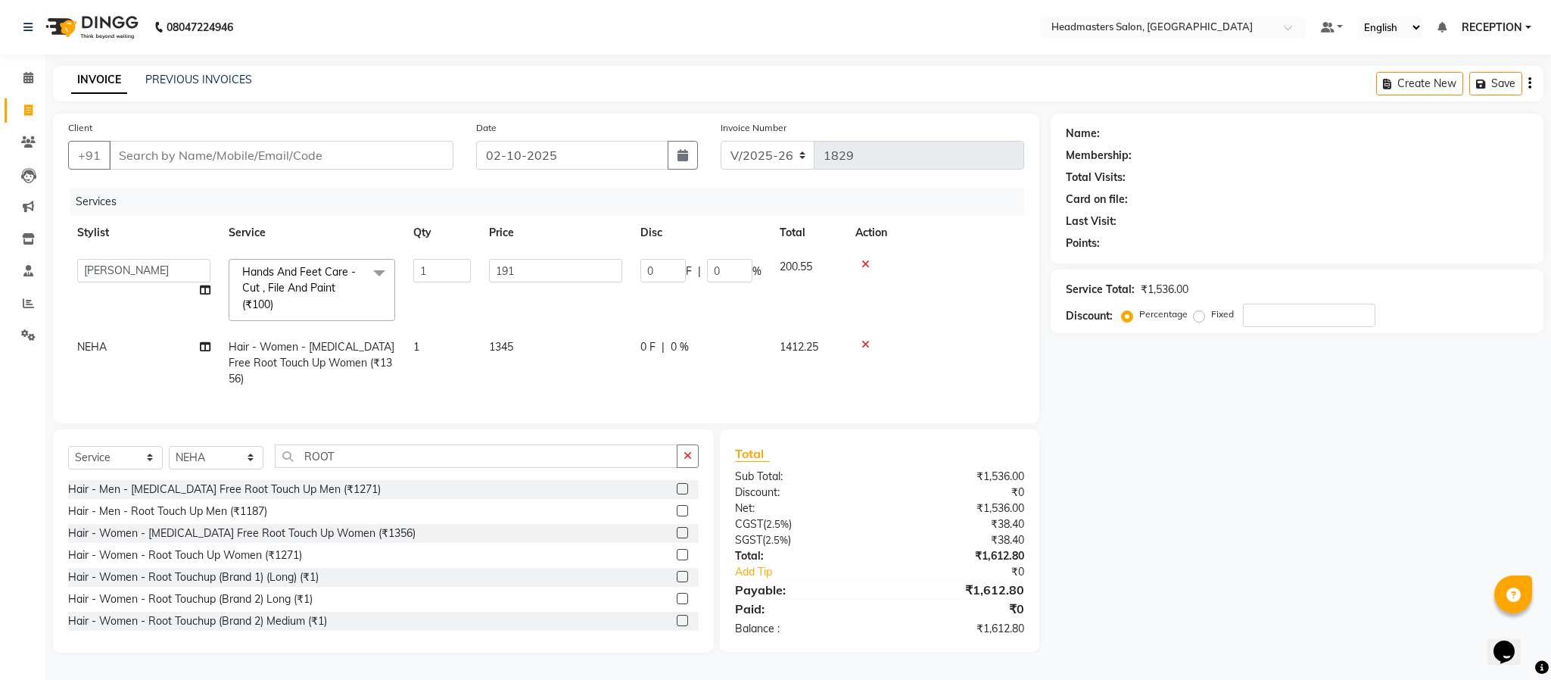
click at [545, 391] on div "Services Stylist Service Qty Price Disc Total Action AKASH ANJUM NEHA NEHA SAHU…" at bounding box center [546, 298] width 956 height 220
click at [537, 344] on td "1345" at bounding box center [555, 363] width 151 height 66
select select "34282"
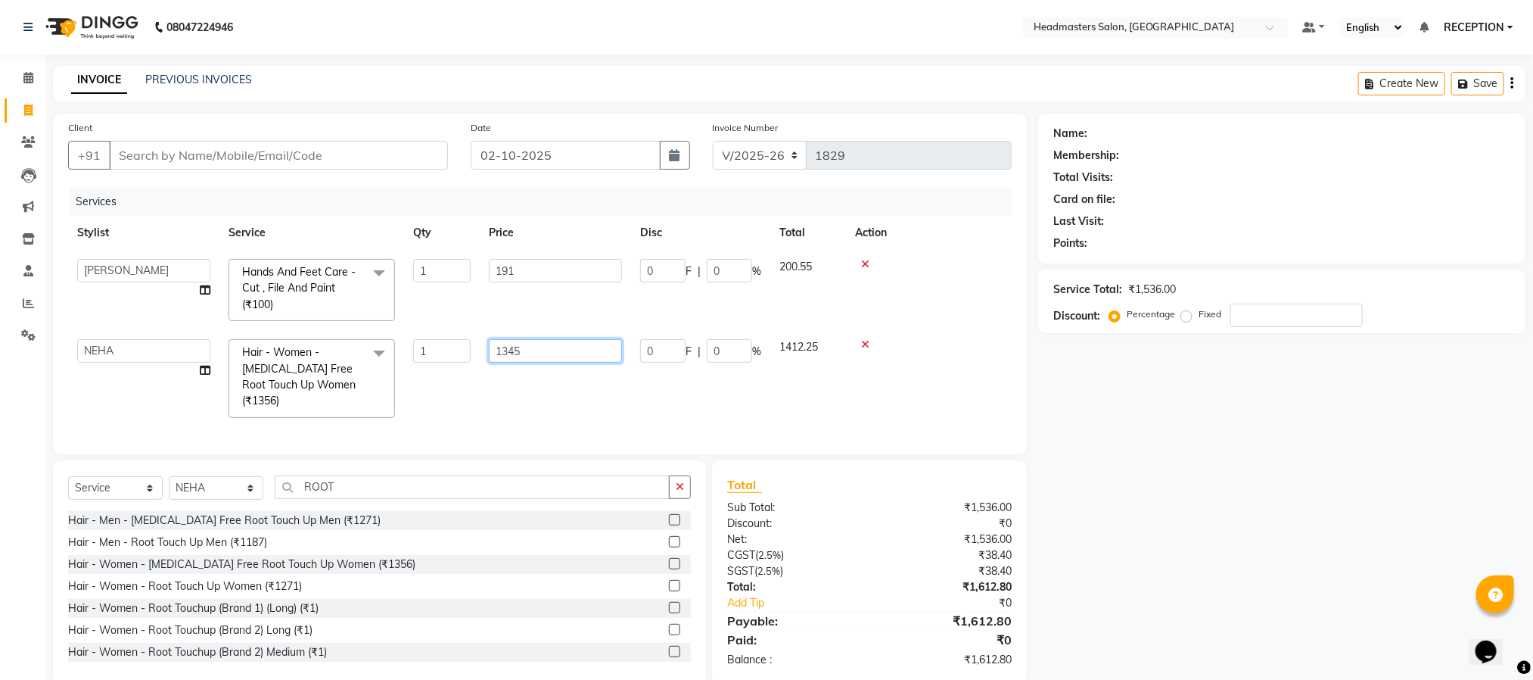
click at [537, 350] on input "1345" at bounding box center [555, 350] width 133 height 23
type input "1335"
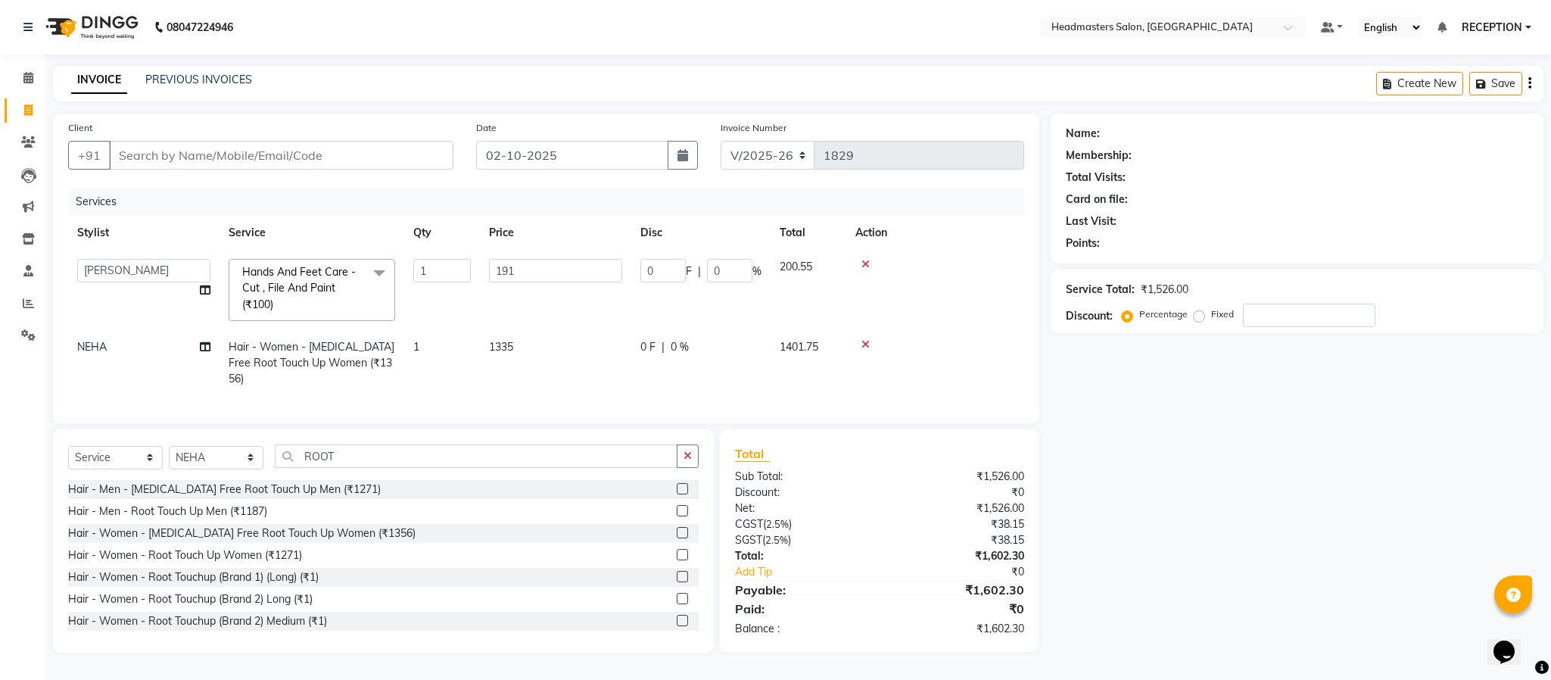
click at [547, 400] on div "Services Stylist Service Qty Price Disc Total Action AKASH ANJUM NEHA NEHA SAHU…" at bounding box center [546, 298] width 956 height 220
click at [534, 354] on td "1335" at bounding box center [555, 363] width 151 height 66
select select "34282"
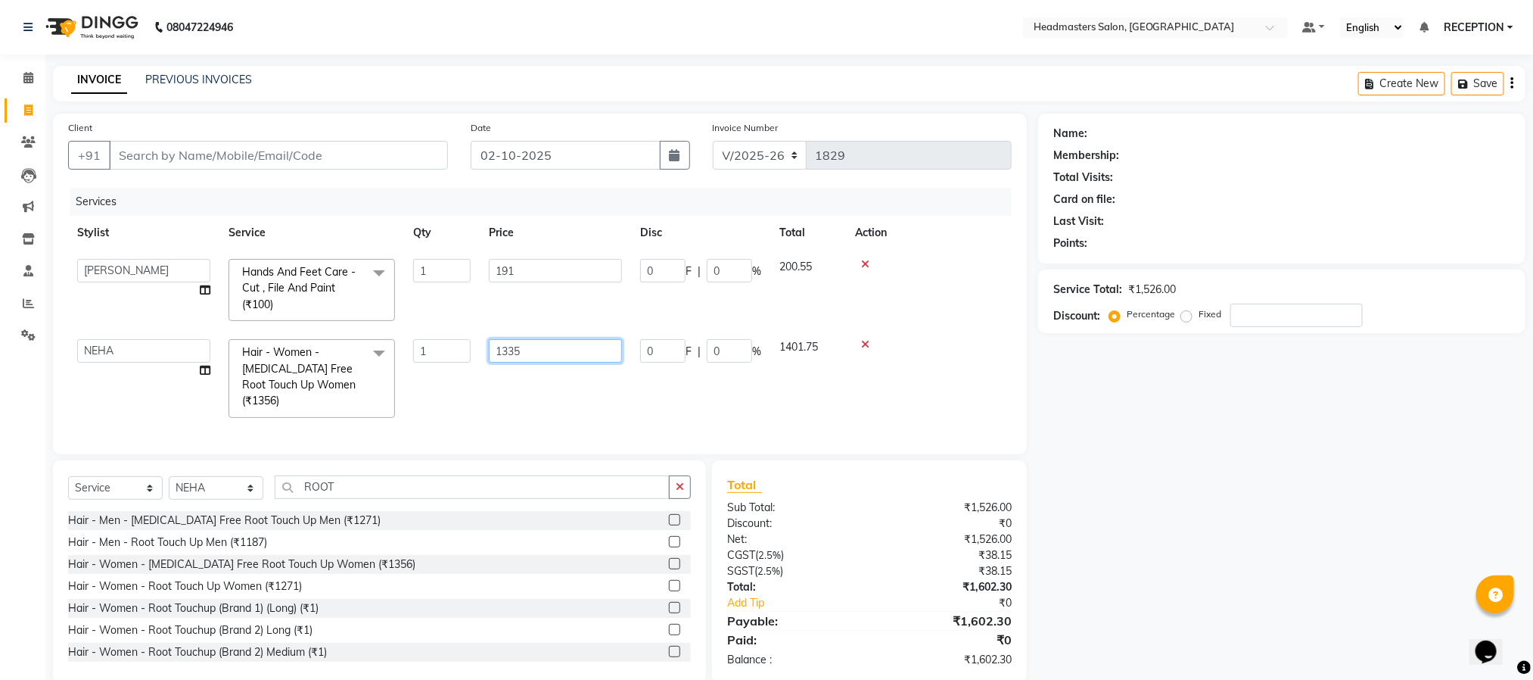
click at [534, 354] on input "1335" at bounding box center [555, 350] width 133 height 23
type input "1334"
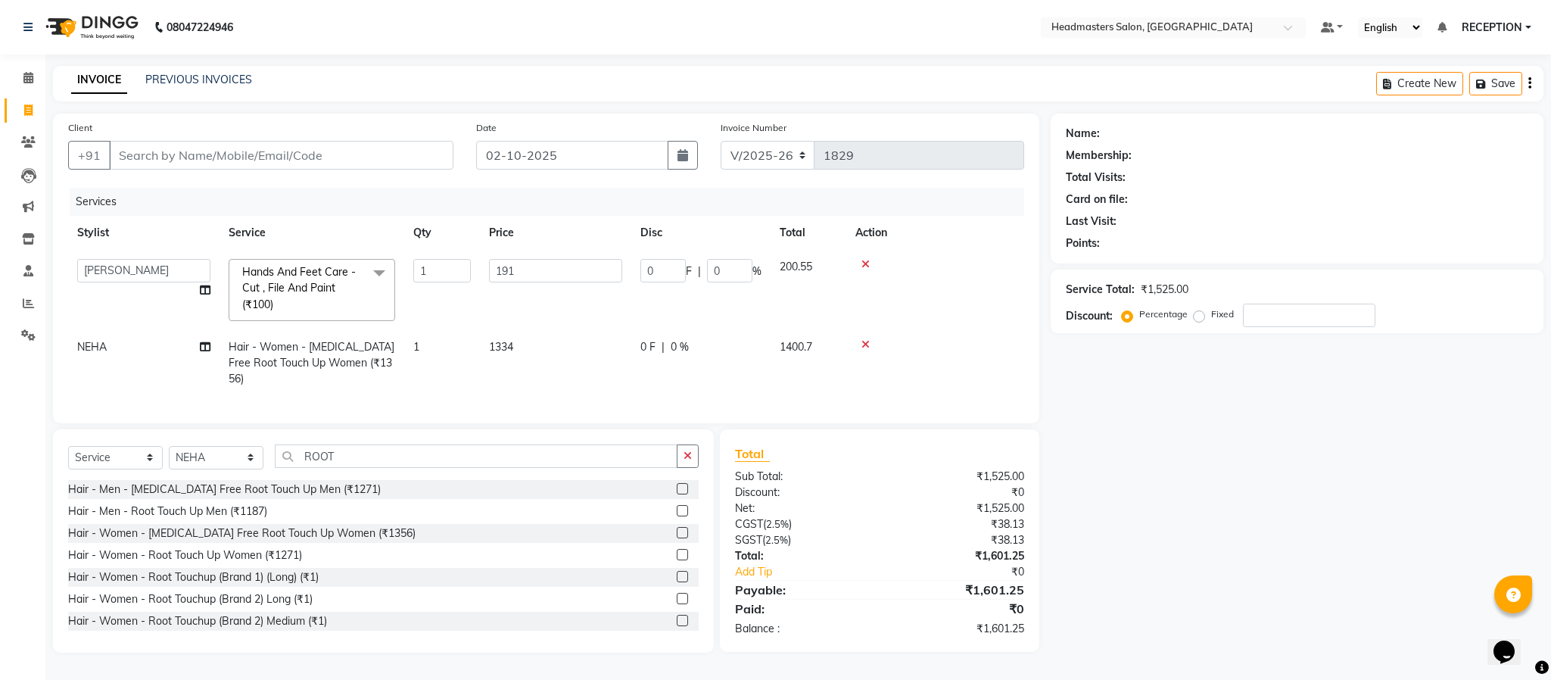
click at [532, 378] on td "1334" at bounding box center [555, 363] width 151 height 66
select select "34282"
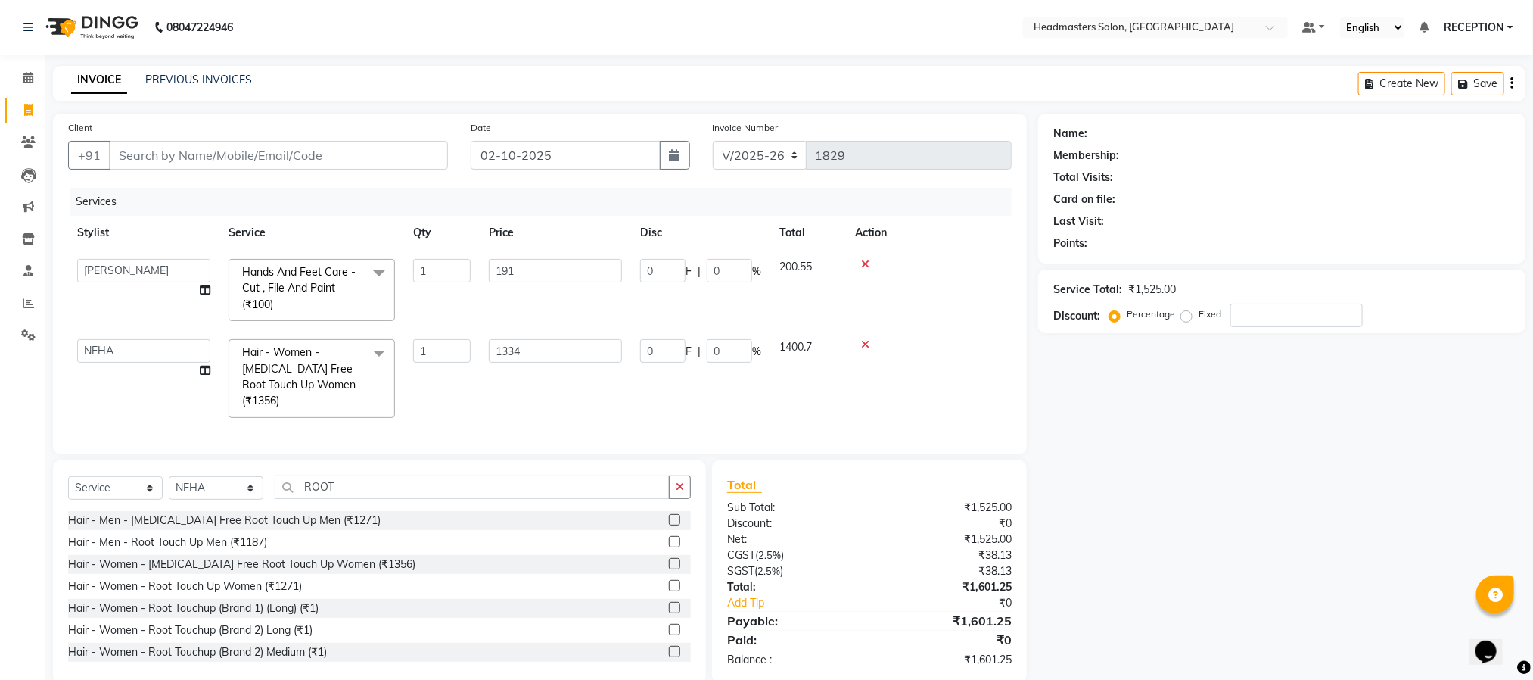
click at [1142, 593] on div "Name: Membership: Total Visits: Card on file: Last Visit: Points: Service Total…" at bounding box center [1287, 399] width 499 height 570
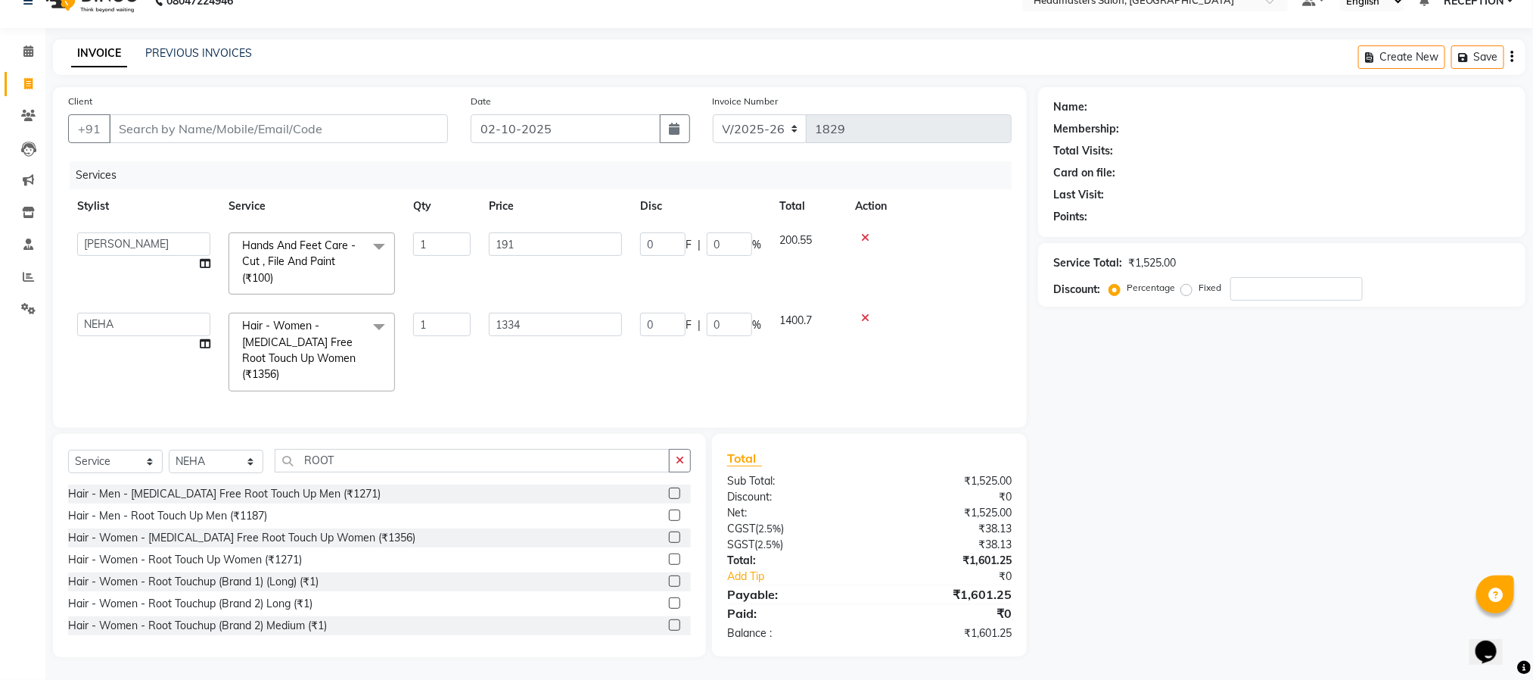
click at [1079, 416] on div "Name: Membership: Total Visits: Card on file: Last Visit: Points: Service Total…" at bounding box center [1287, 372] width 499 height 570
click at [272, 114] on input "Client" at bounding box center [278, 128] width 339 height 29
type input "S"
type input "0"
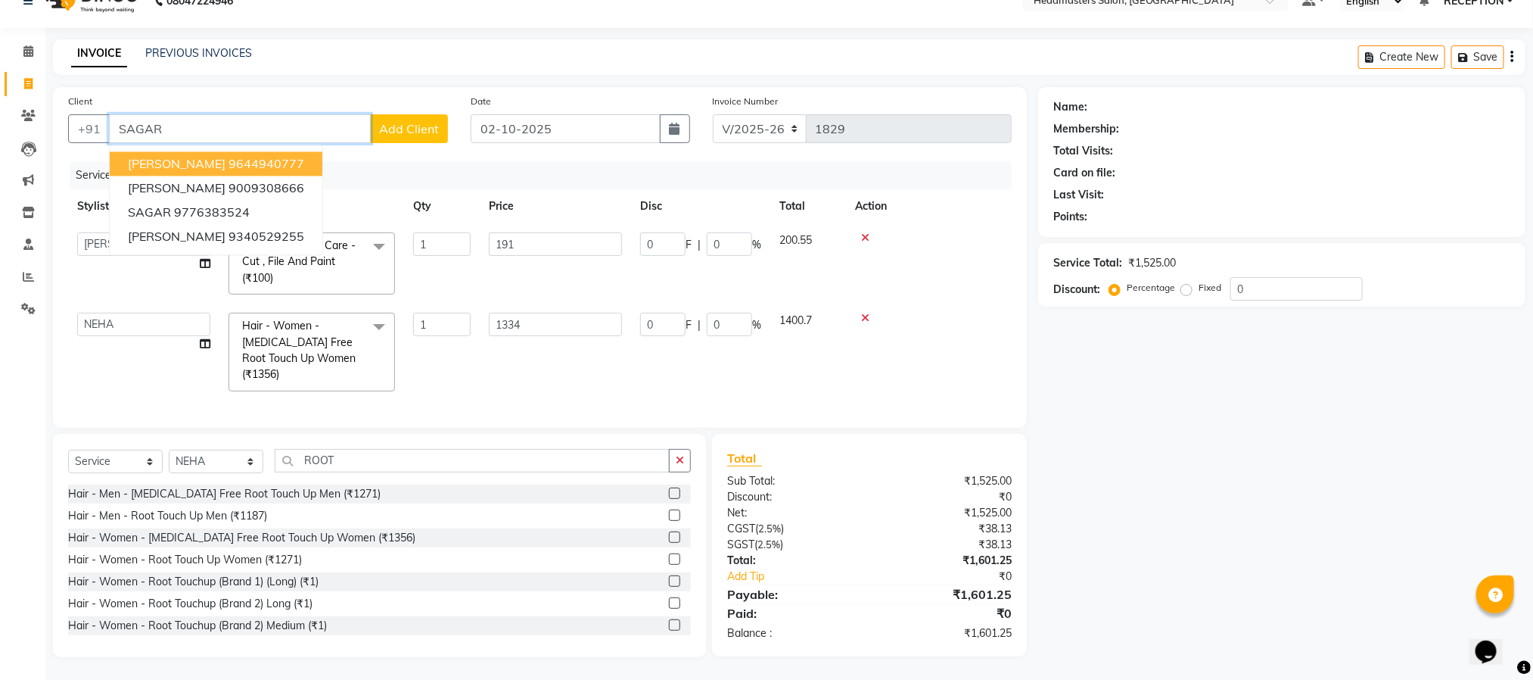
click at [182, 157] on span "SAGAR GARCHA" at bounding box center [177, 164] width 98 height 15
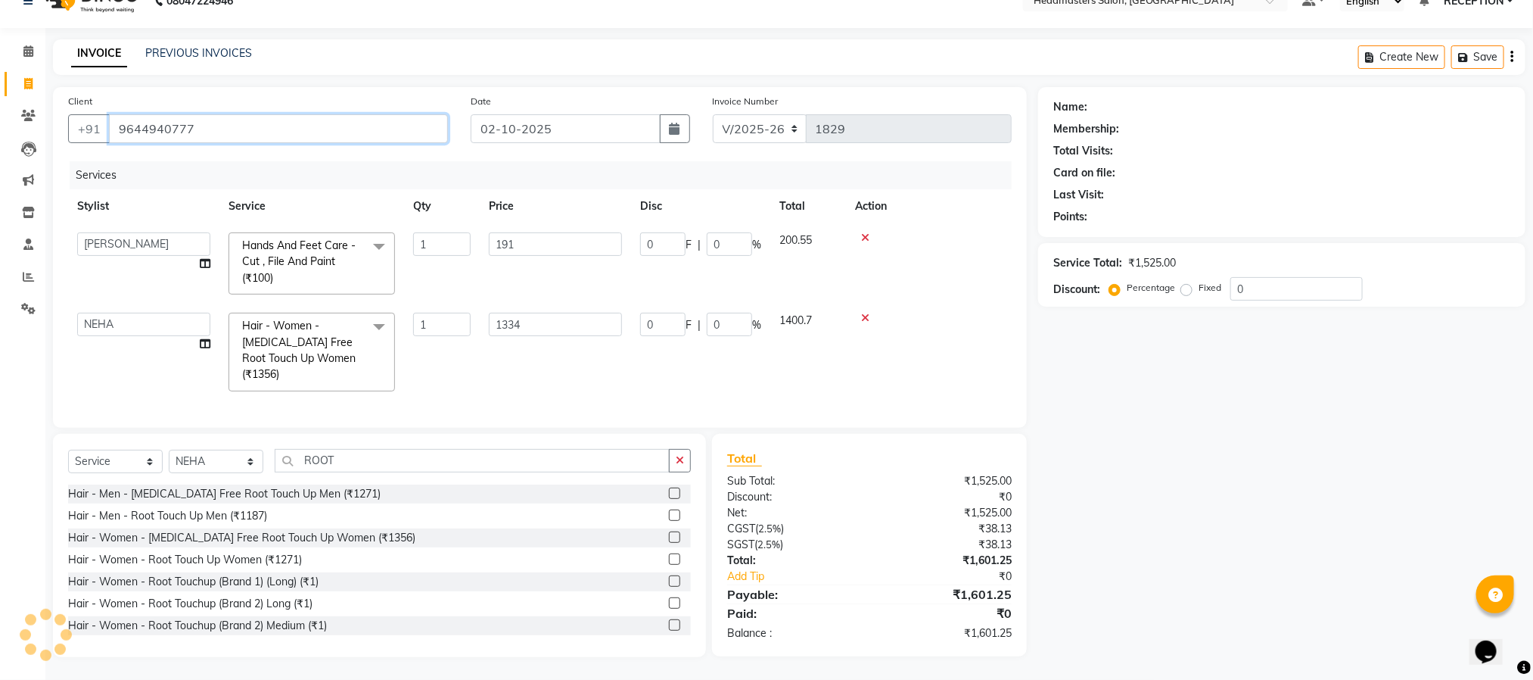
type input "9644940777"
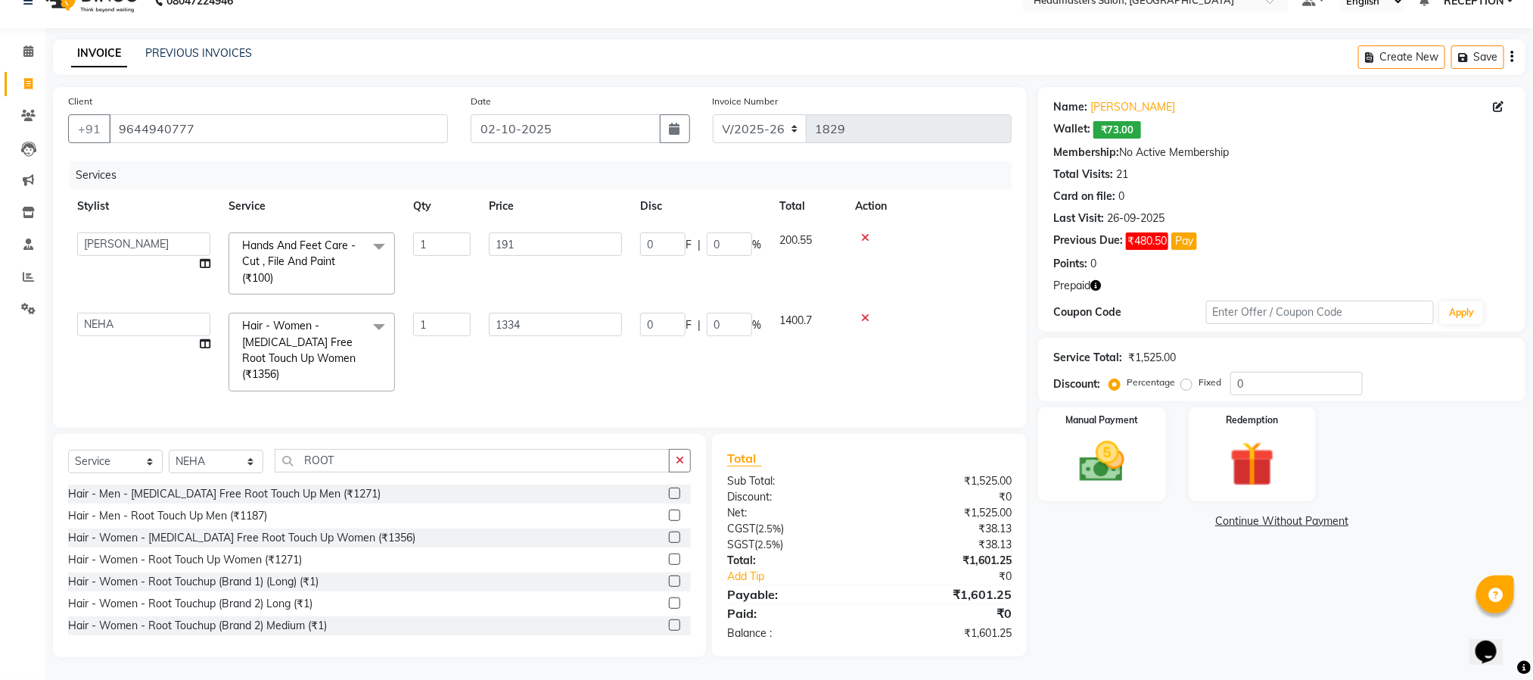
click at [1093, 280] on icon "button" at bounding box center [1096, 285] width 11 height 11
click at [1119, 638] on div "Name: Sagar Garcha Wallet: ₹73.00 Membership: No Active Membership Total Visits…" at bounding box center [1287, 372] width 499 height 570
click at [552, 336] on td "1334" at bounding box center [555, 352] width 151 height 97
click at [1261, 372] on input "0" at bounding box center [1297, 383] width 132 height 23
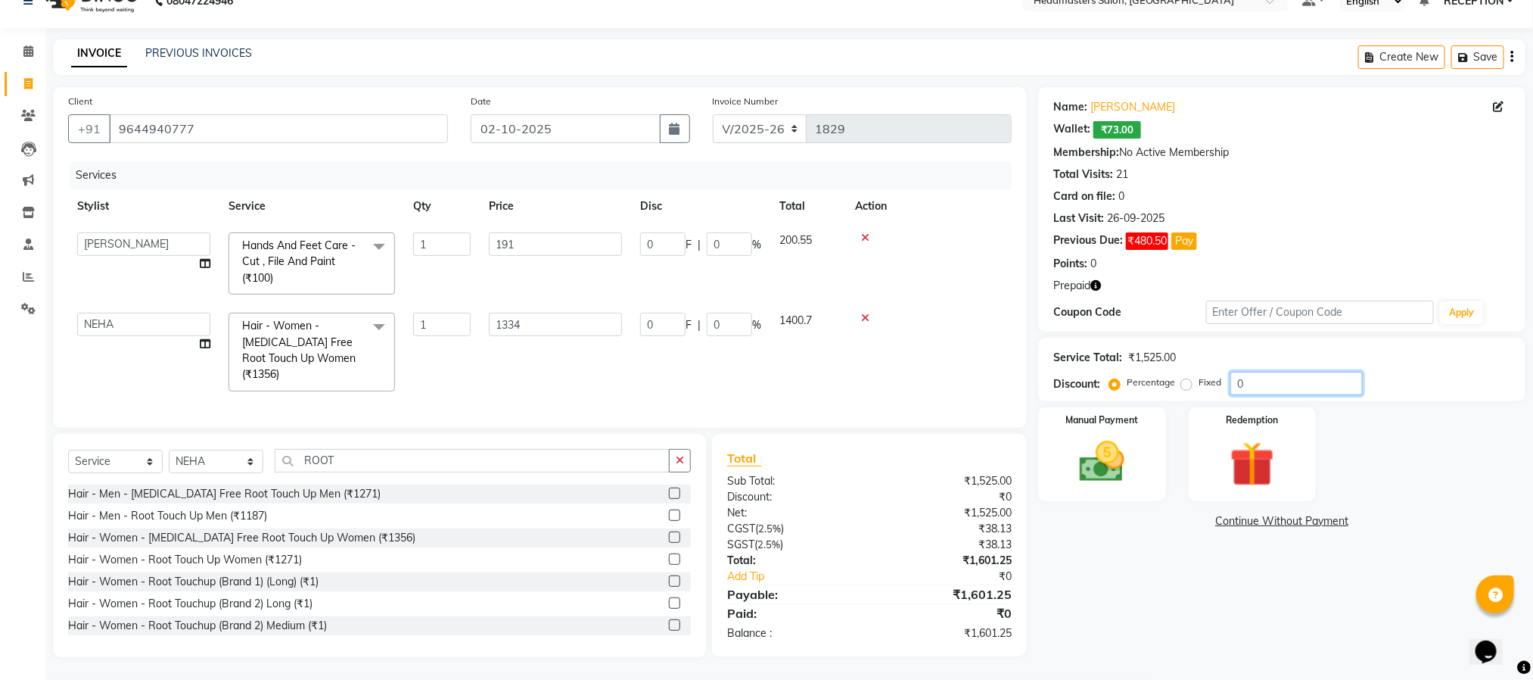
click at [1261, 372] on input "0" at bounding box center [1297, 383] width 132 height 23
type input "1"
type input "1.91"
type input "1"
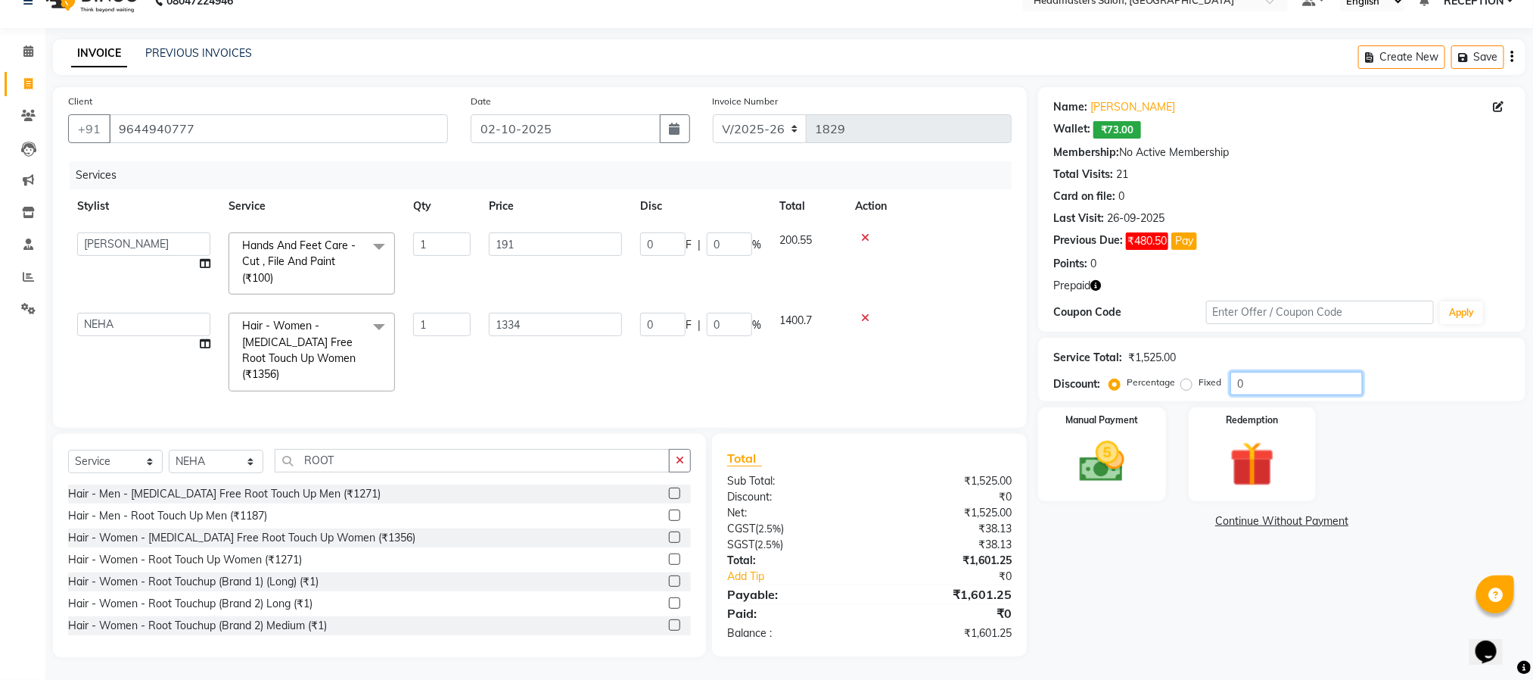
type input "13.34"
type input "1"
type input "15"
type input "28.65"
type input "15"
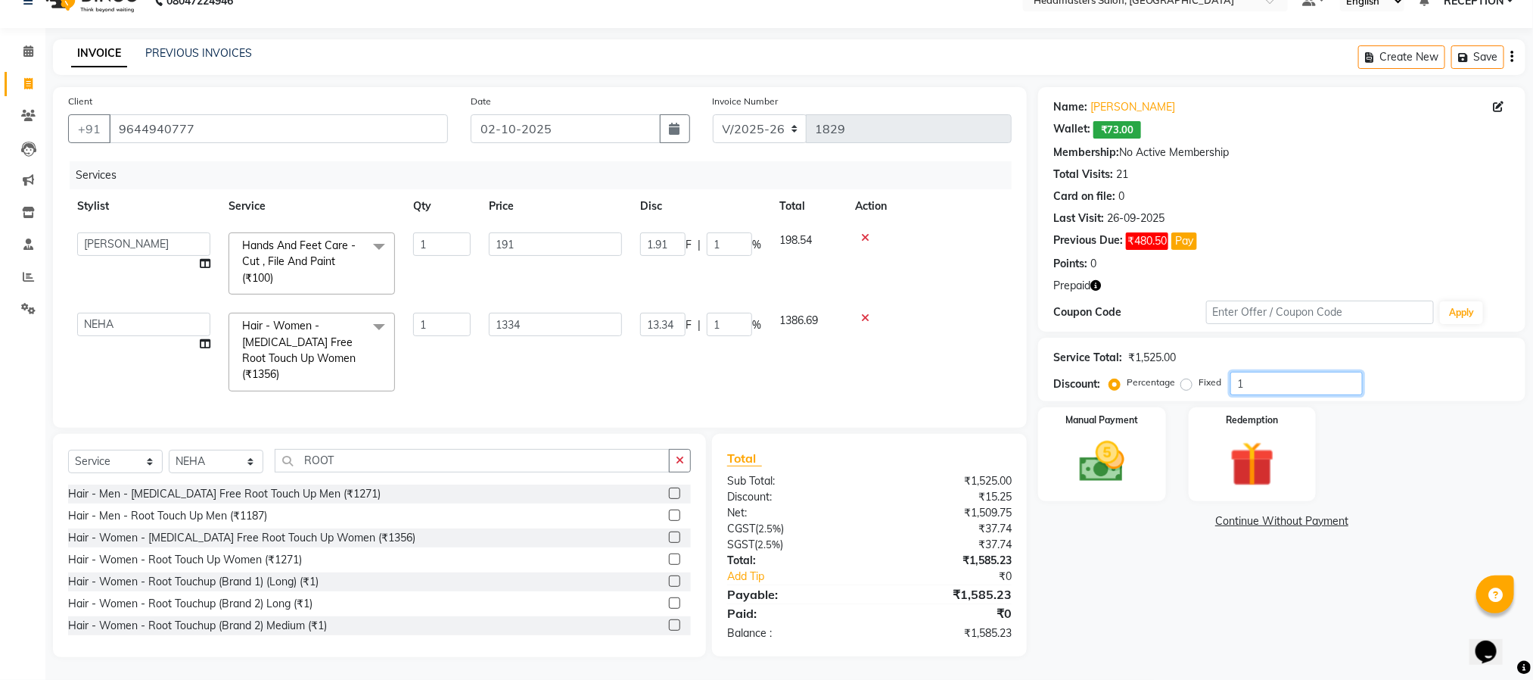
type input "200.1"
type input "15"
click at [1225, 630] on div "Name: Sagar Garcha Wallet: ₹73.00 Membership: No Active Membership Total Visits…" at bounding box center [1287, 372] width 499 height 570
click at [1481, 489] on div "Name: Sagar Garcha Wallet: ₹73.00 Membership: No Active Membership Total Visits…" at bounding box center [1287, 372] width 499 height 570
click at [1277, 372] on input "15" at bounding box center [1297, 383] width 132 height 23
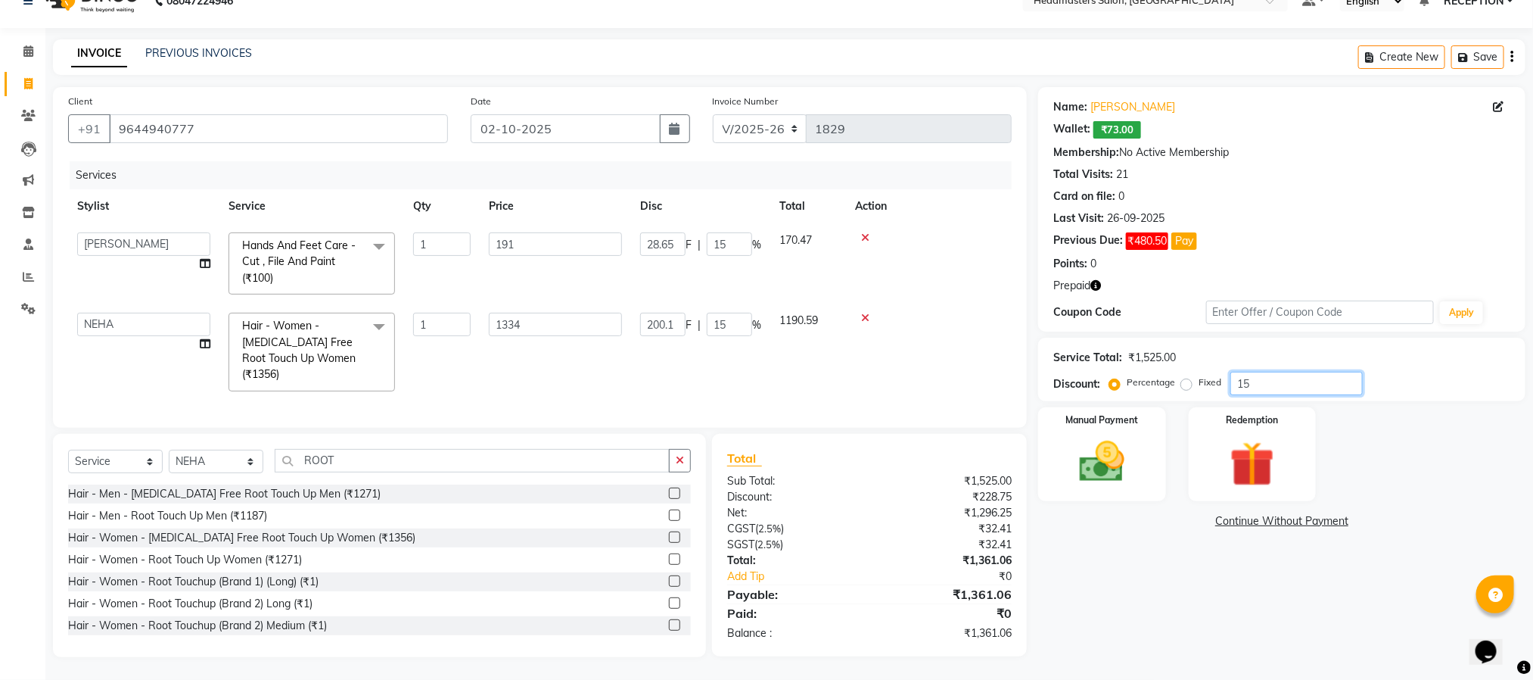
type input "1"
type input "1.91"
type input "1"
type input "13.34"
type input "1"
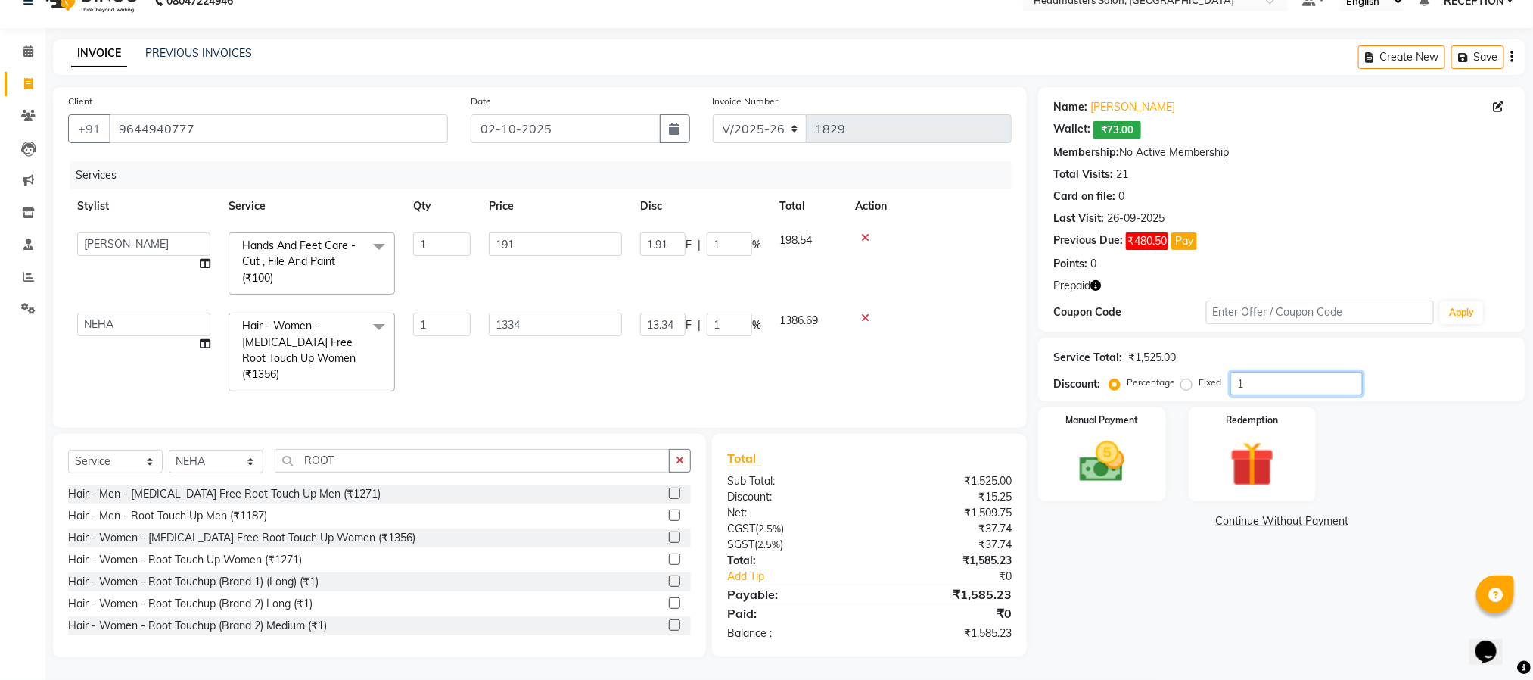
type input "16"
type input "30.56"
type input "16"
type input "213.44"
type input "16"
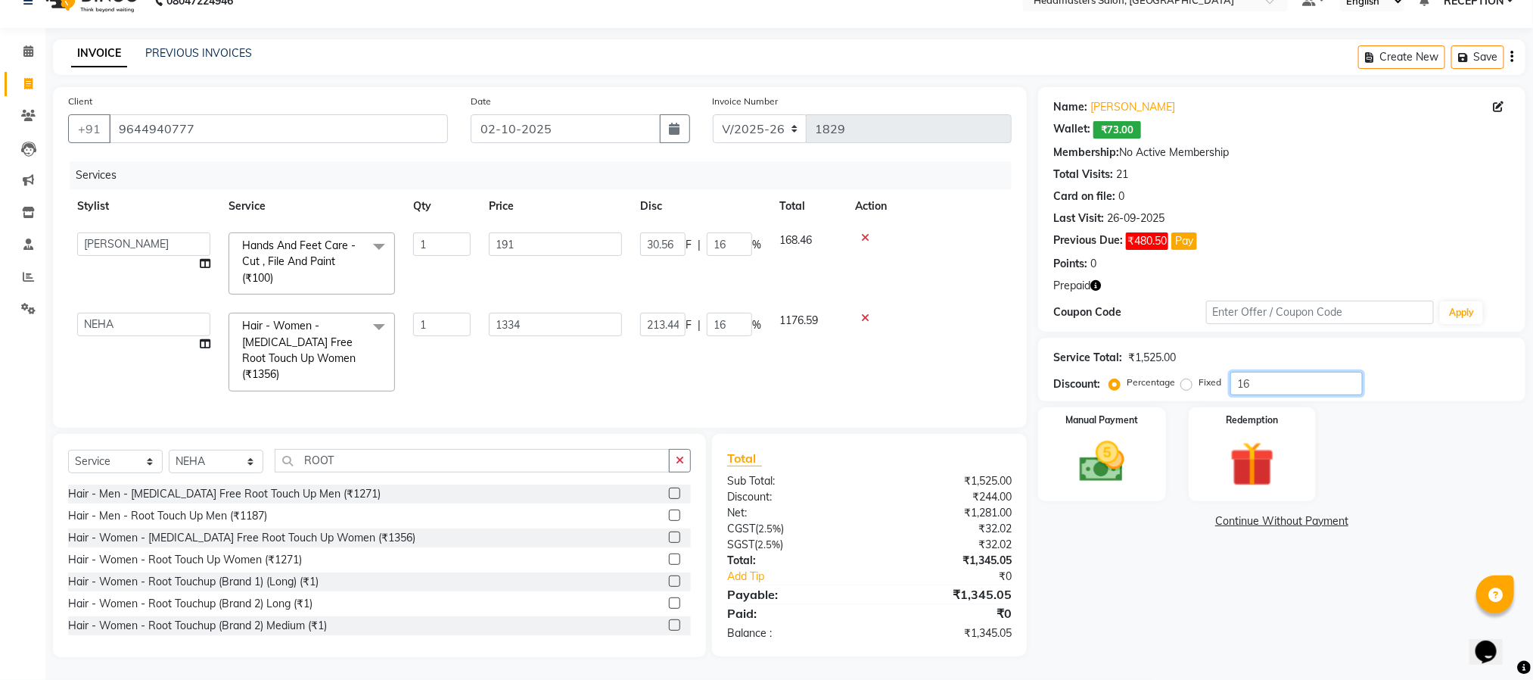
type input "1"
type input "1.91"
type input "1"
type input "13.34"
type input "1"
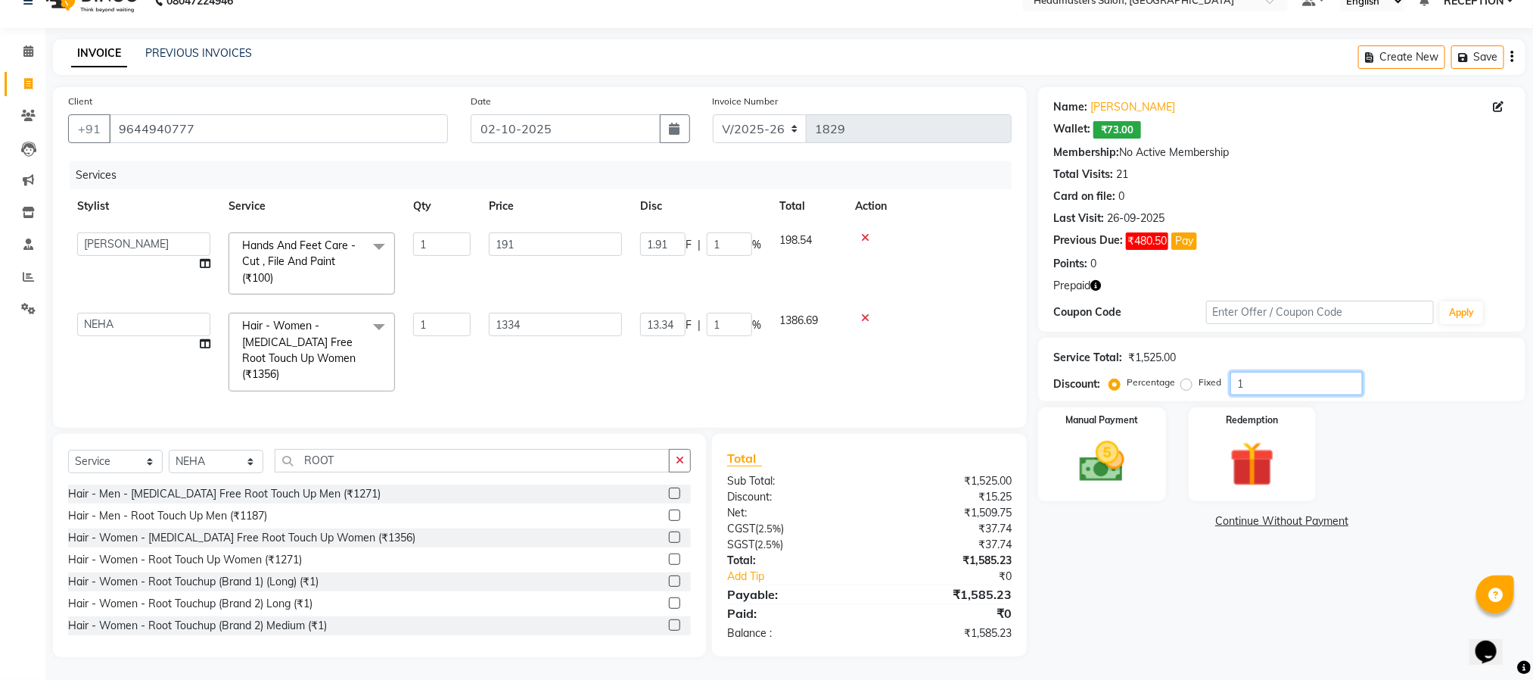
type input "18"
type input "34.38"
type input "18"
type input "240.12"
type input "18"
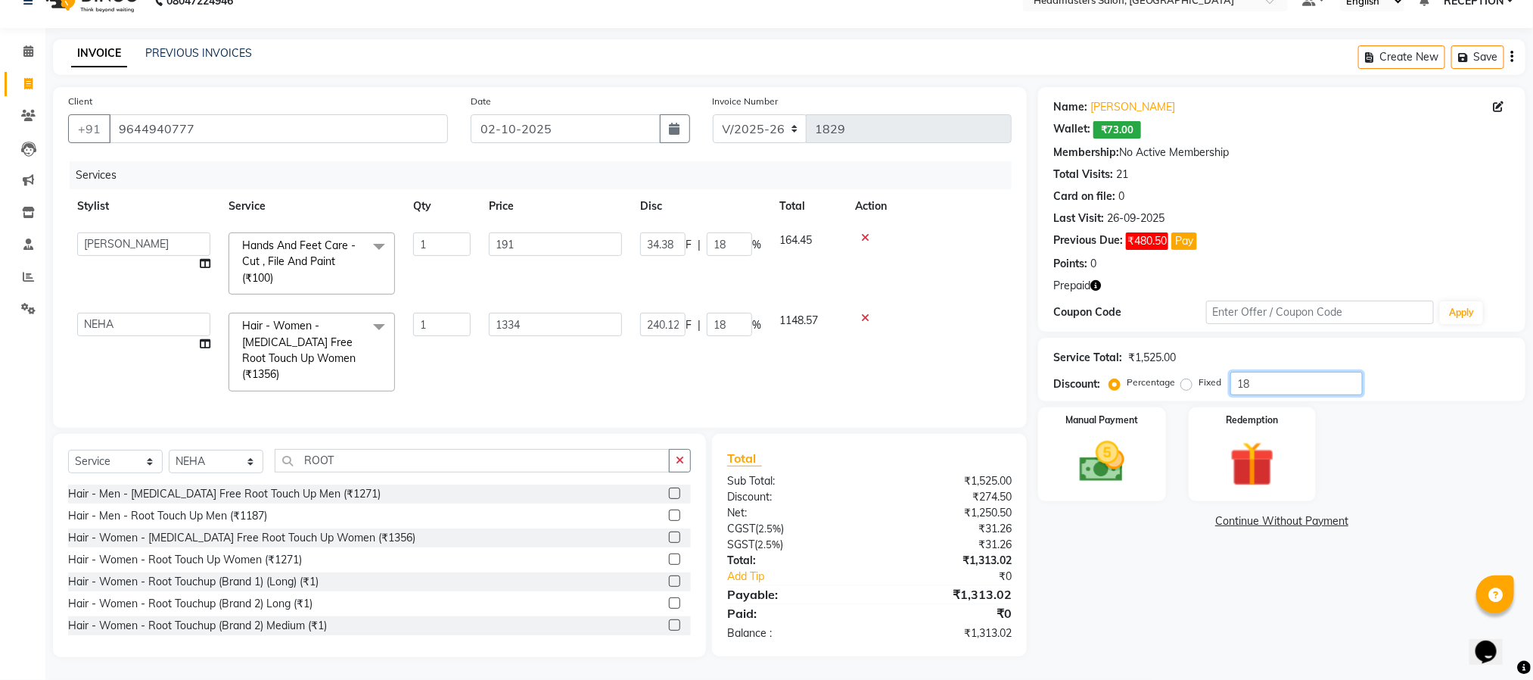
type input "1"
type input "1.91"
type input "1"
type input "13.34"
type input "1"
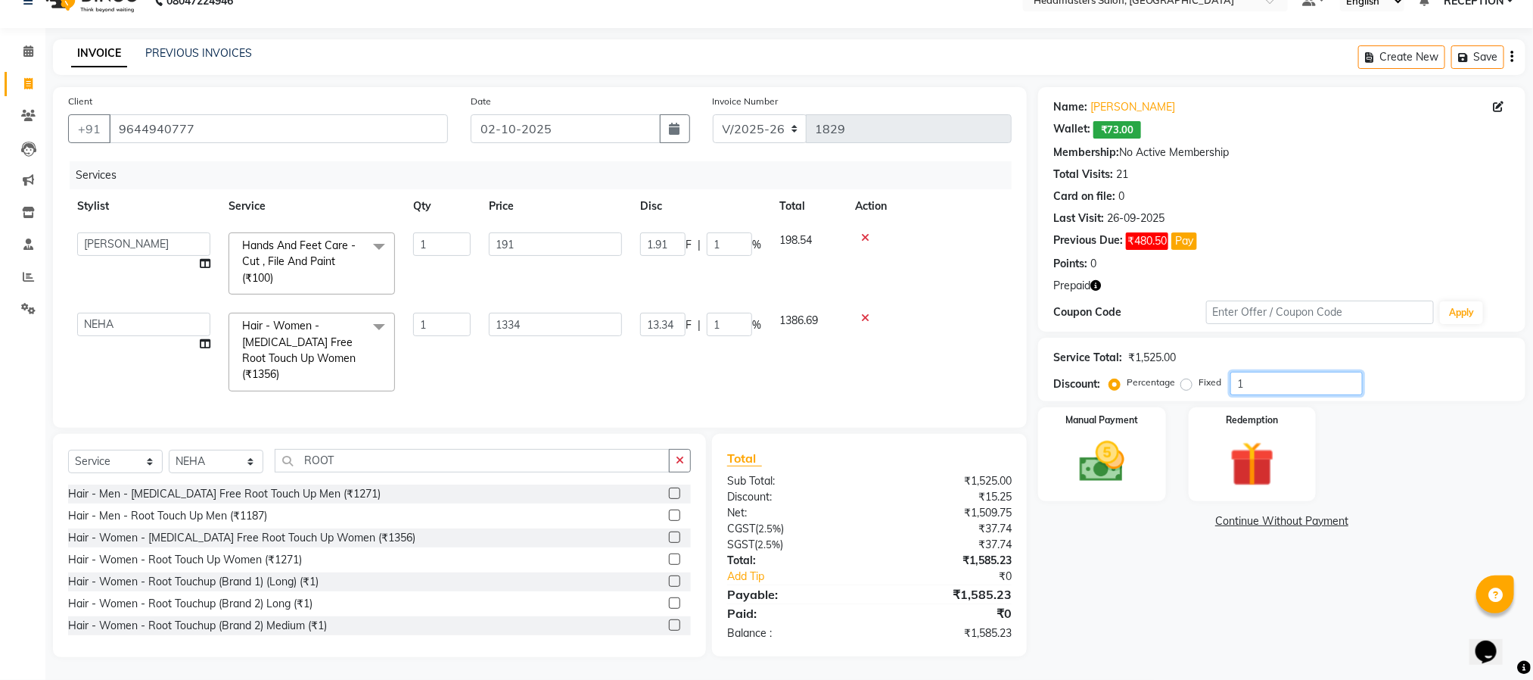
type input "19"
type input "36.29"
type input "19"
type input "253.46"
type input "19"
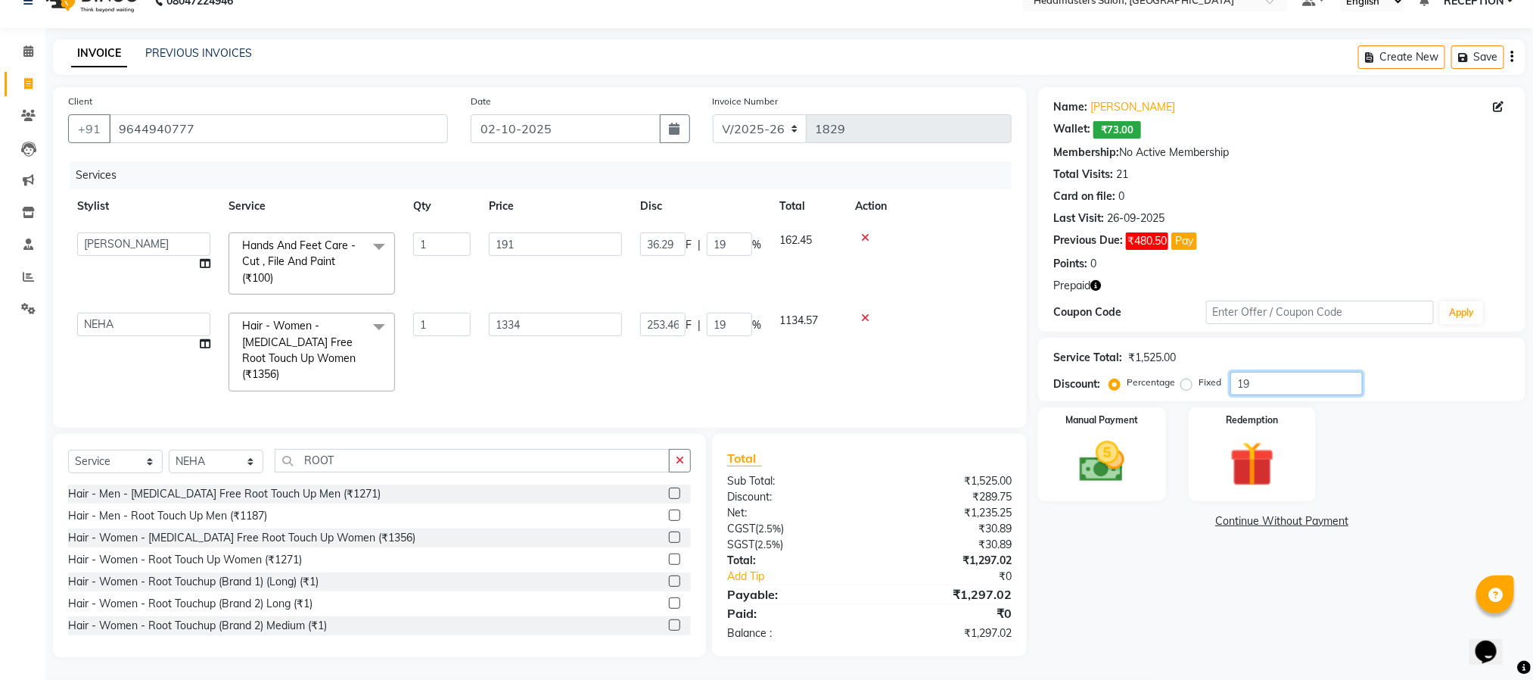
type input "19"
click at [1315, 591] on div "Name: Sagar Garcha Wallet: ₹73.00 Membership: No Active Membership Total Visits…" at bounding box center [1287, 372] width 499 height 570
click at [531, 232] on input "191" at bounding box center [555, 243] width 133 height 23
type input "193"
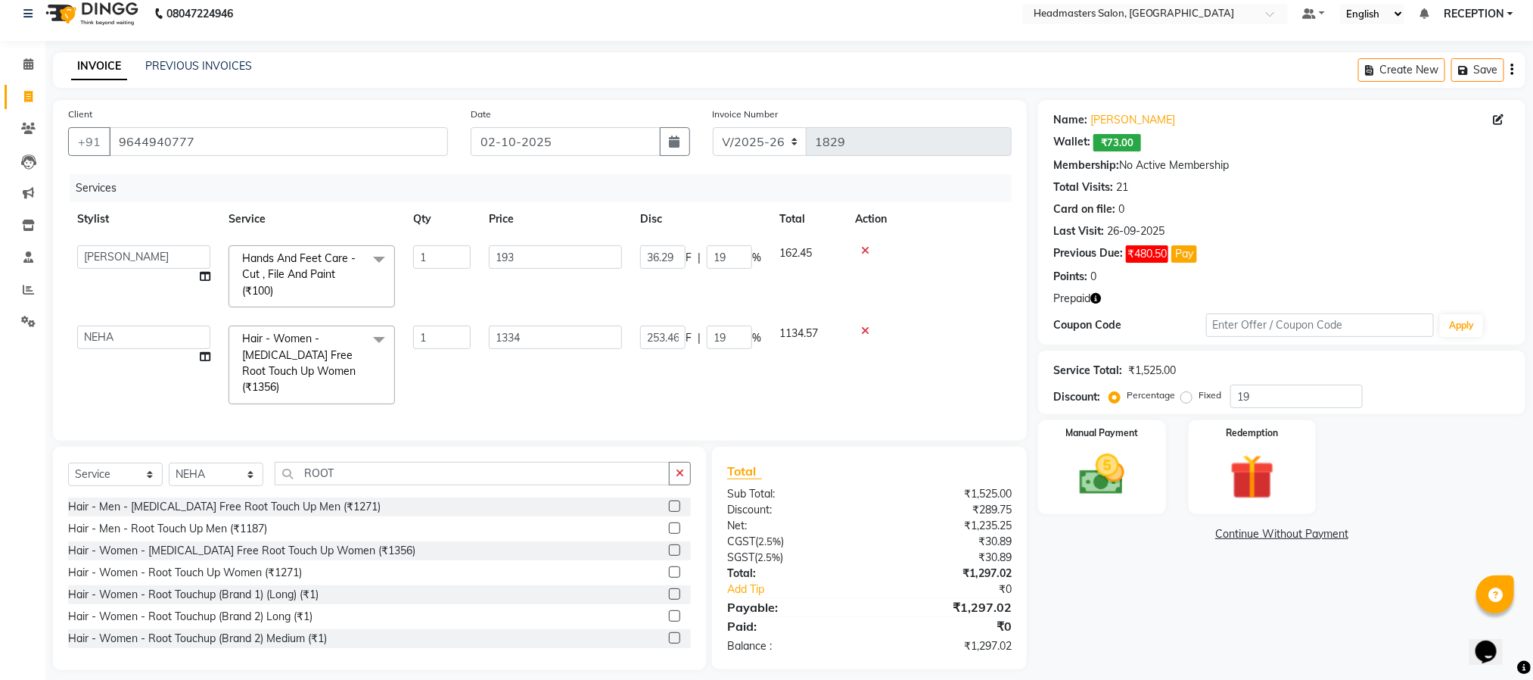
click at [531, 260] on td "193" at bounding box center [555, 276] width 151 height 80
select select "61632"
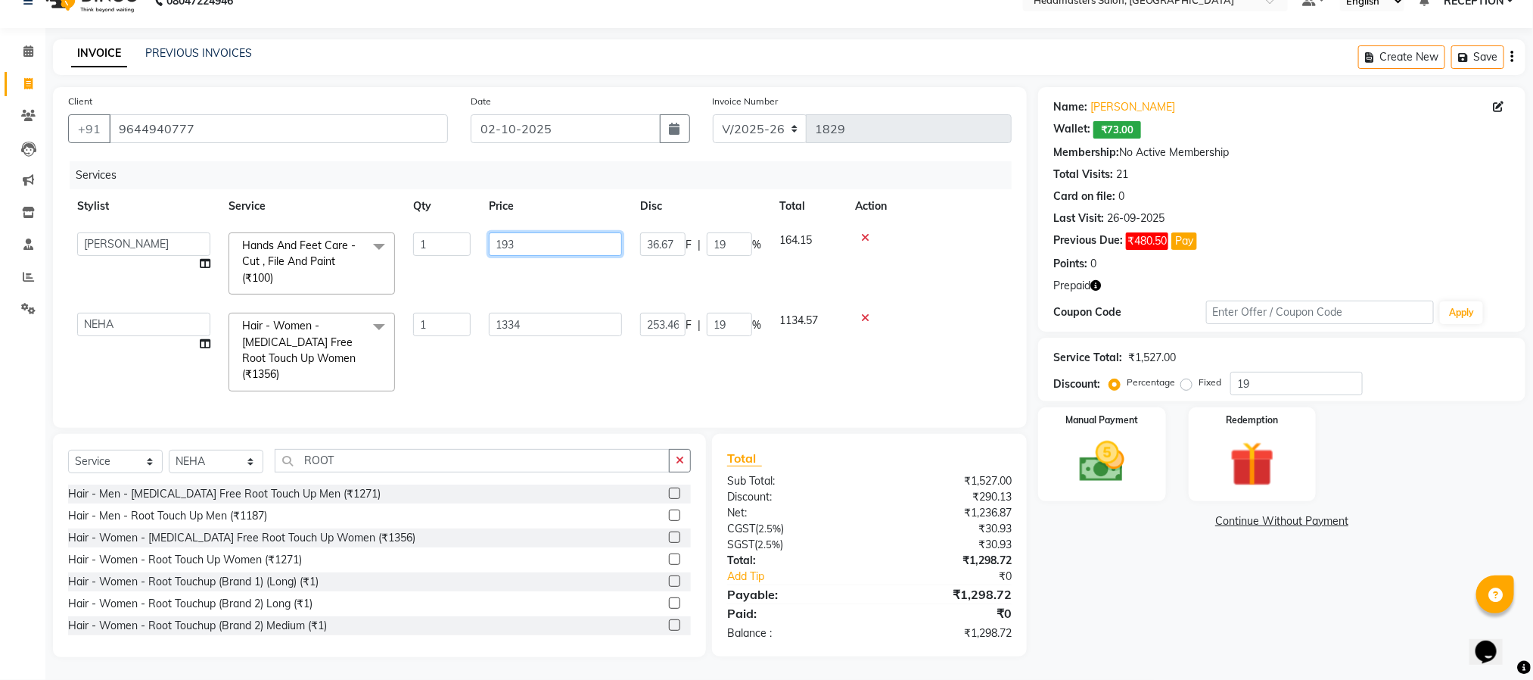
click at [534, 232] on input "193" at bounding box center [555, 243] width 133 height 23
type input "195"
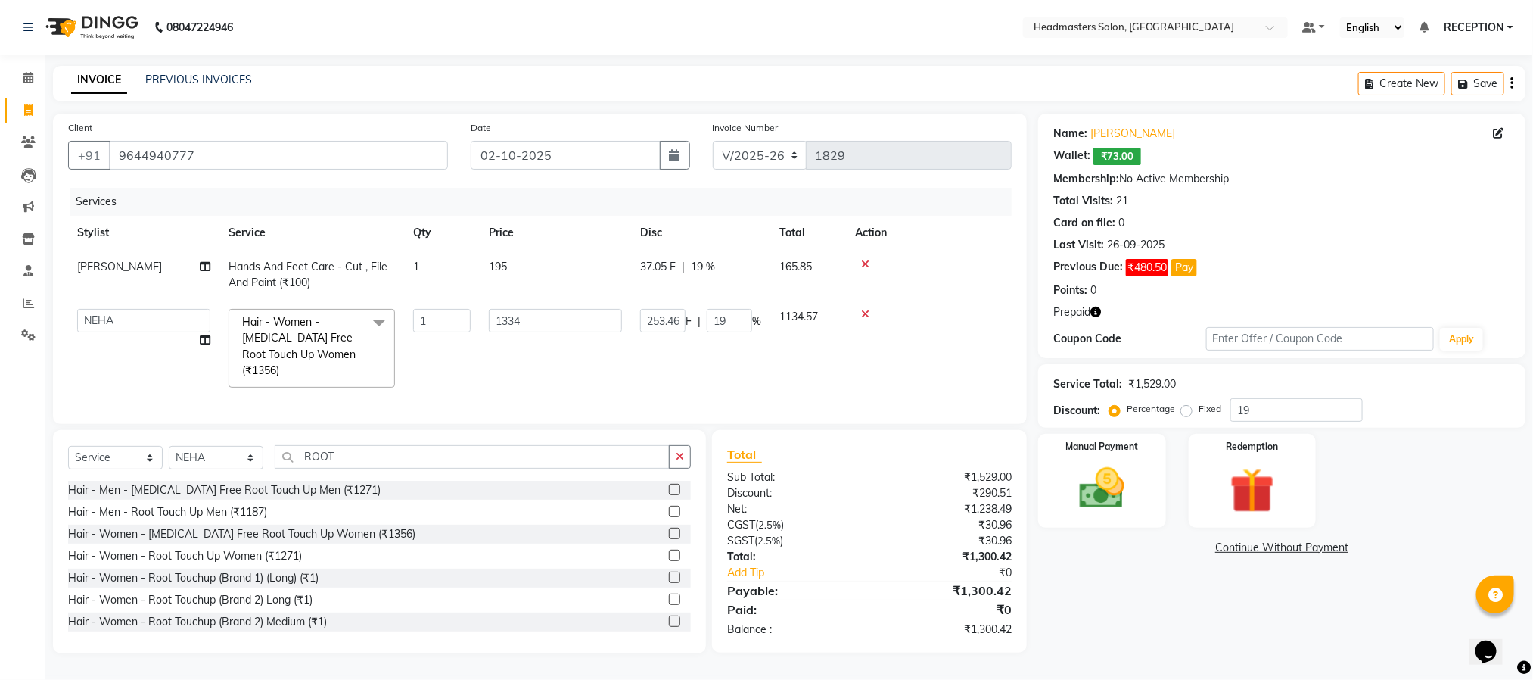
click at [534, 253] on td "195" at bounding box center [555, 275] width 151 height 50
select select "61632"
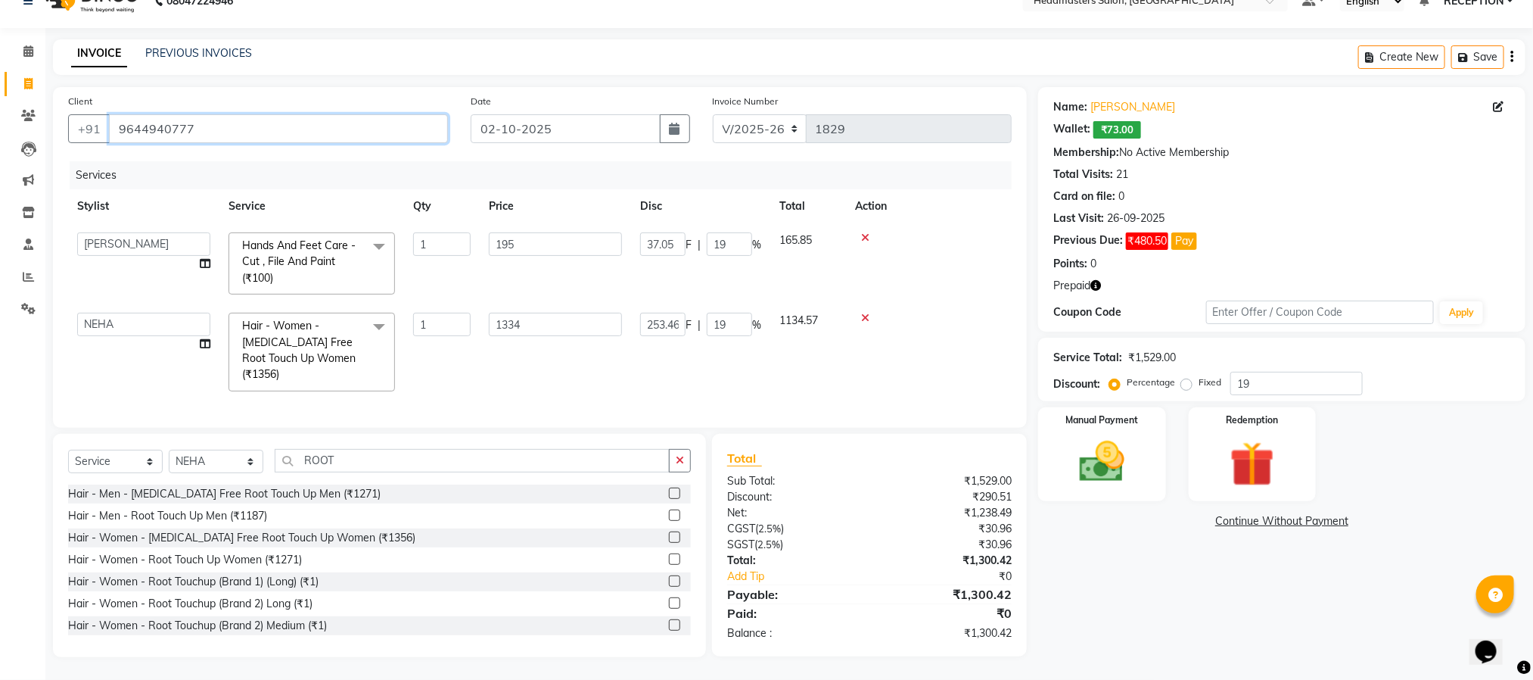
click at [225, 117] on input "9644940777" at bounding box center [278, 128] width 339 height 29
type input "R"
type input "0"
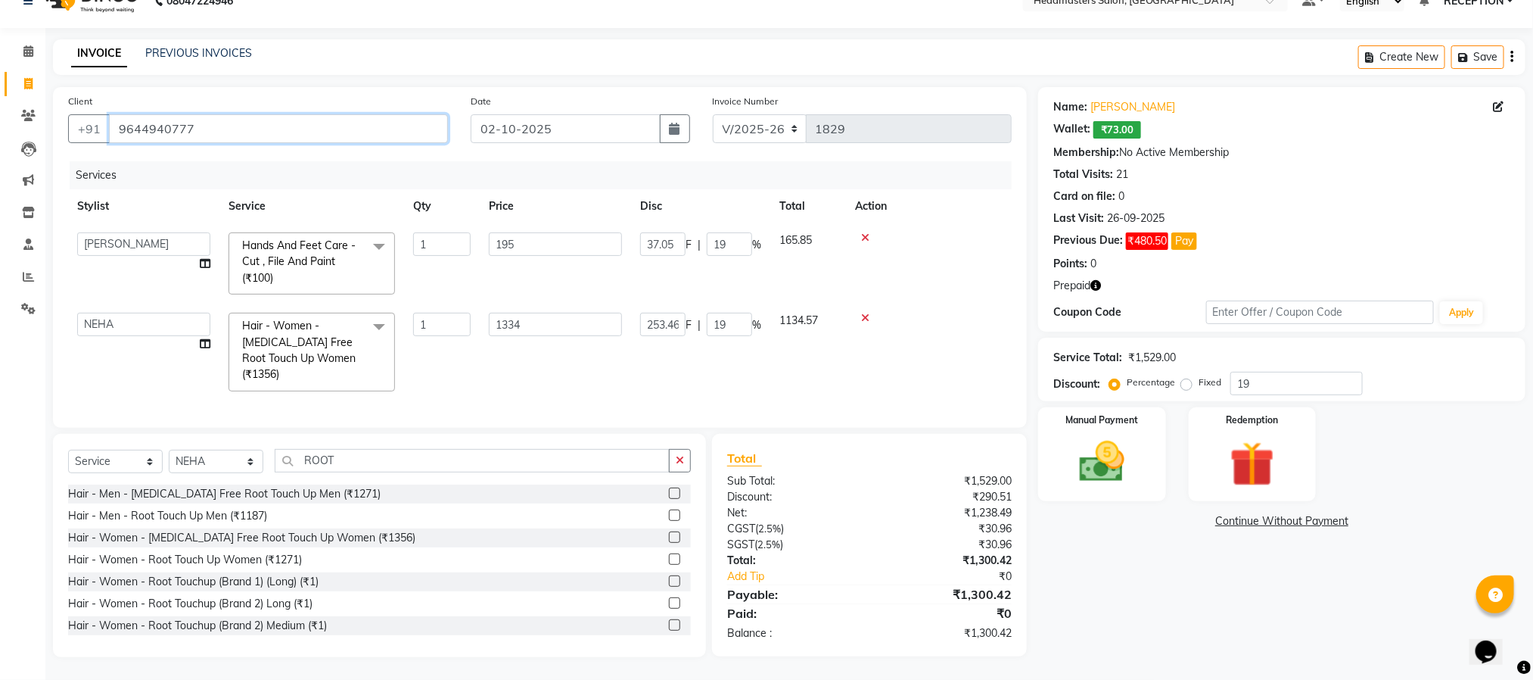
type input "0"
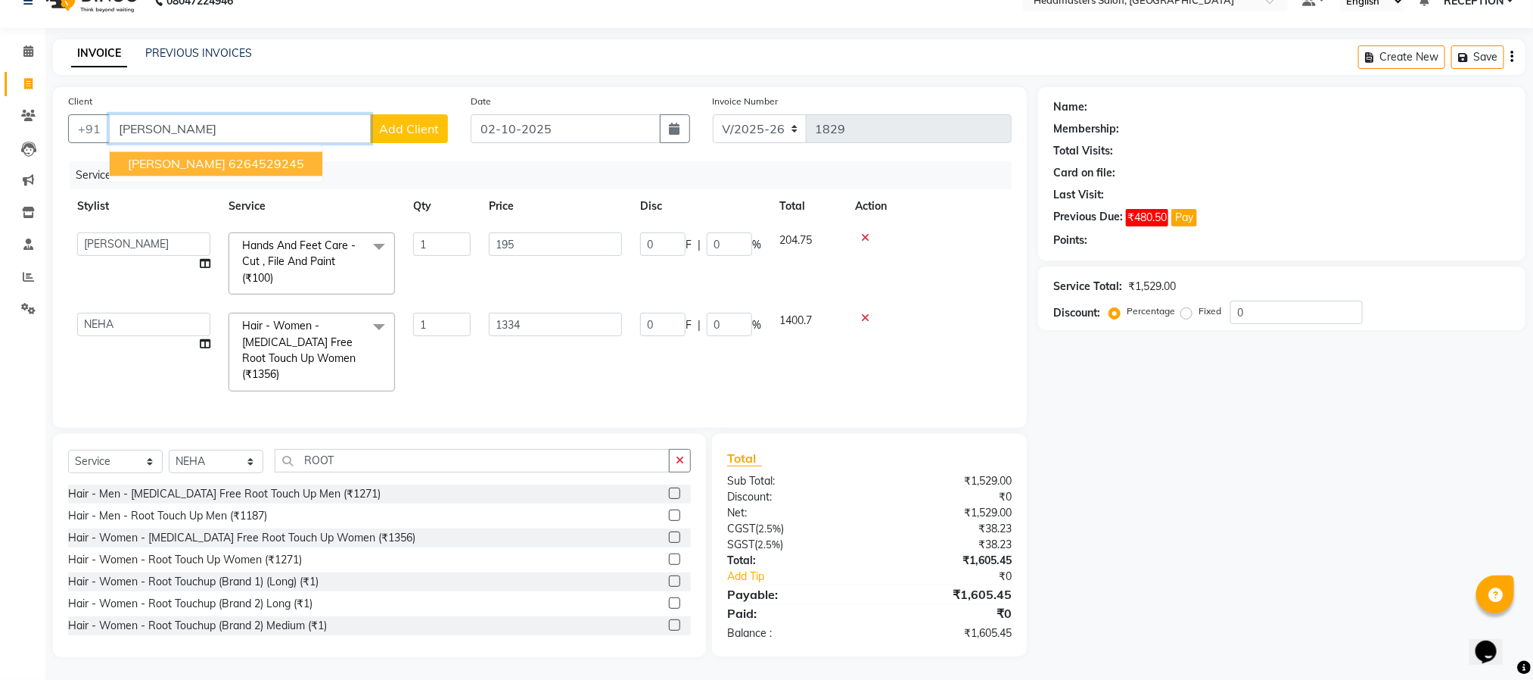
click at [229, 157] on ngb-highlight "6264529245" at bounding box center [267, 164] width 76 height 15
type input "6264529245"
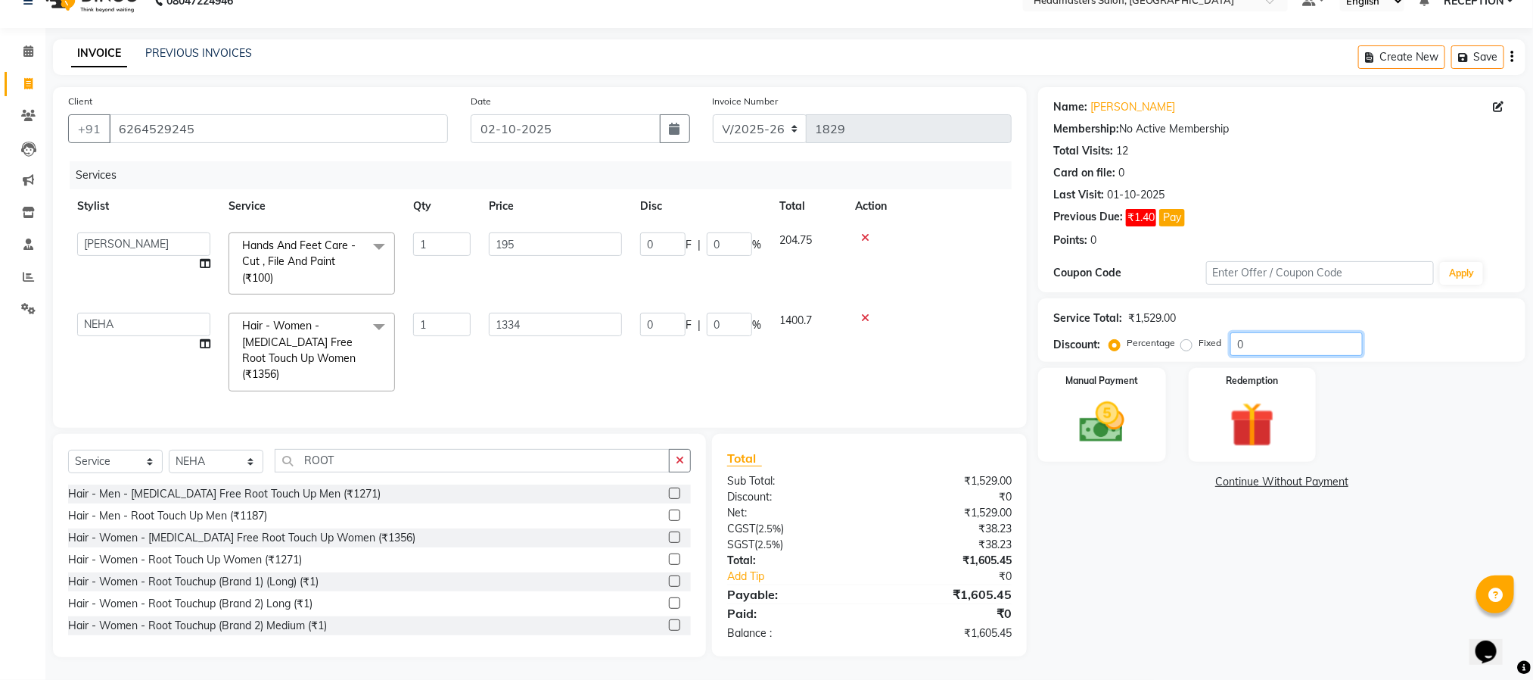
click at [1258, 332] on input "0" at bounding box center [1297, 343] width 132 height 23
type input "01"
type input "13.34"
type input "1"
type input "1.95"
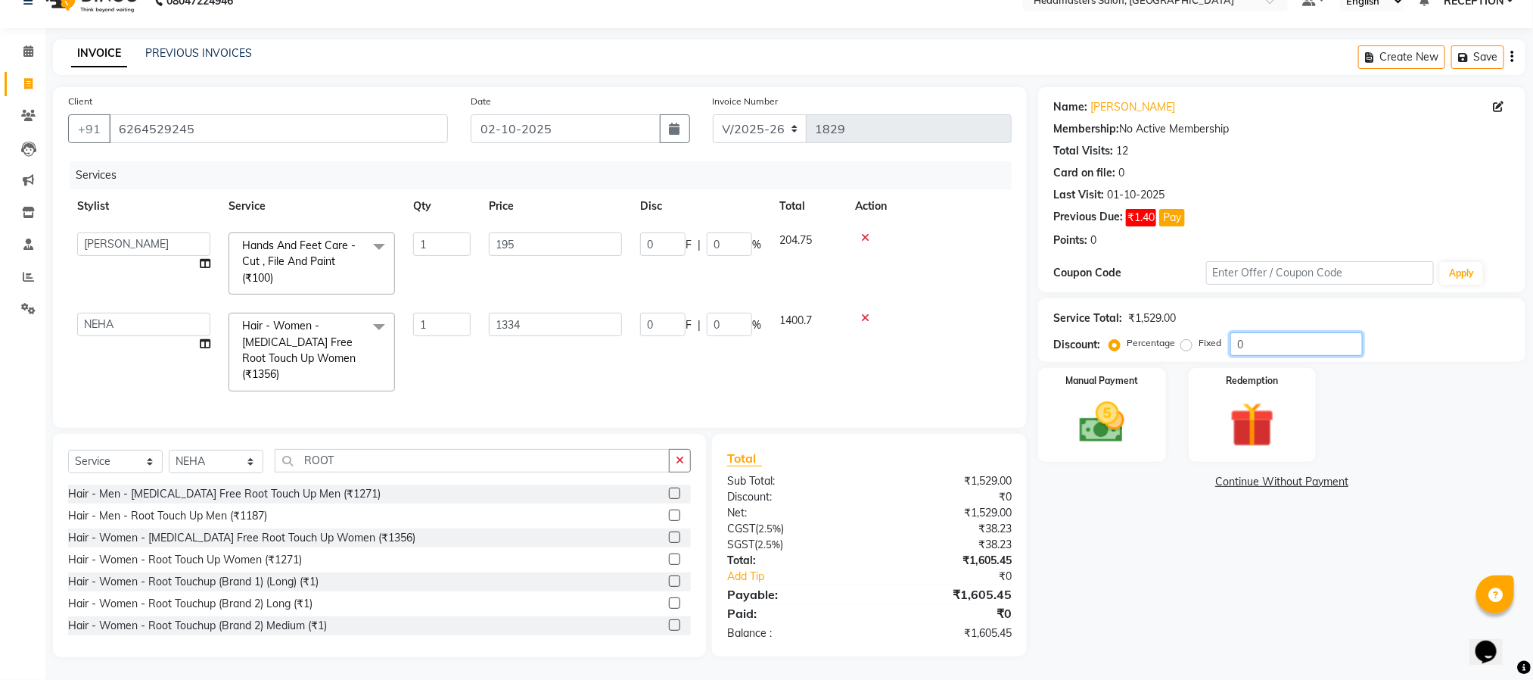
type input "1"
type input "018"
type input "240.12"
type input "18"
type input "35.1"
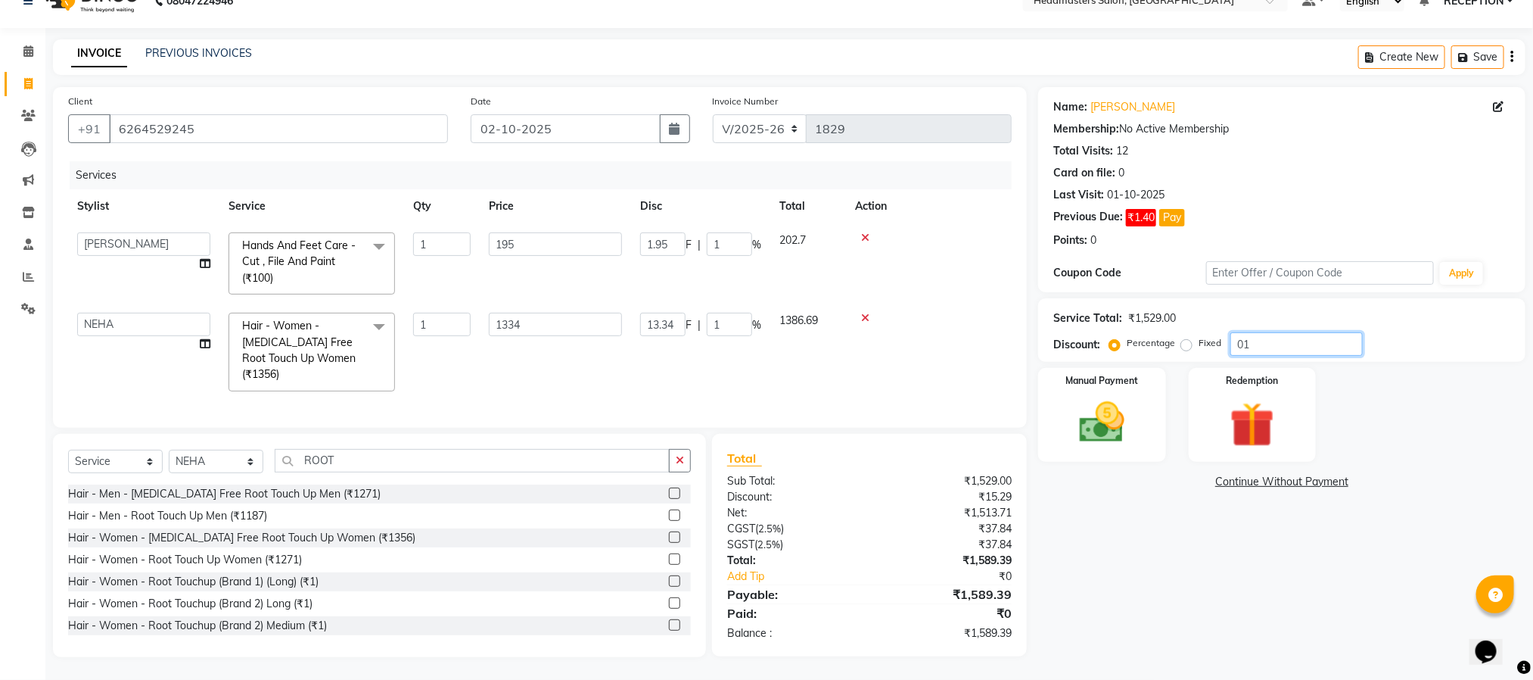
type input "18"
type input "01"
type input "13.34"
type input "1"
type input "1.95"
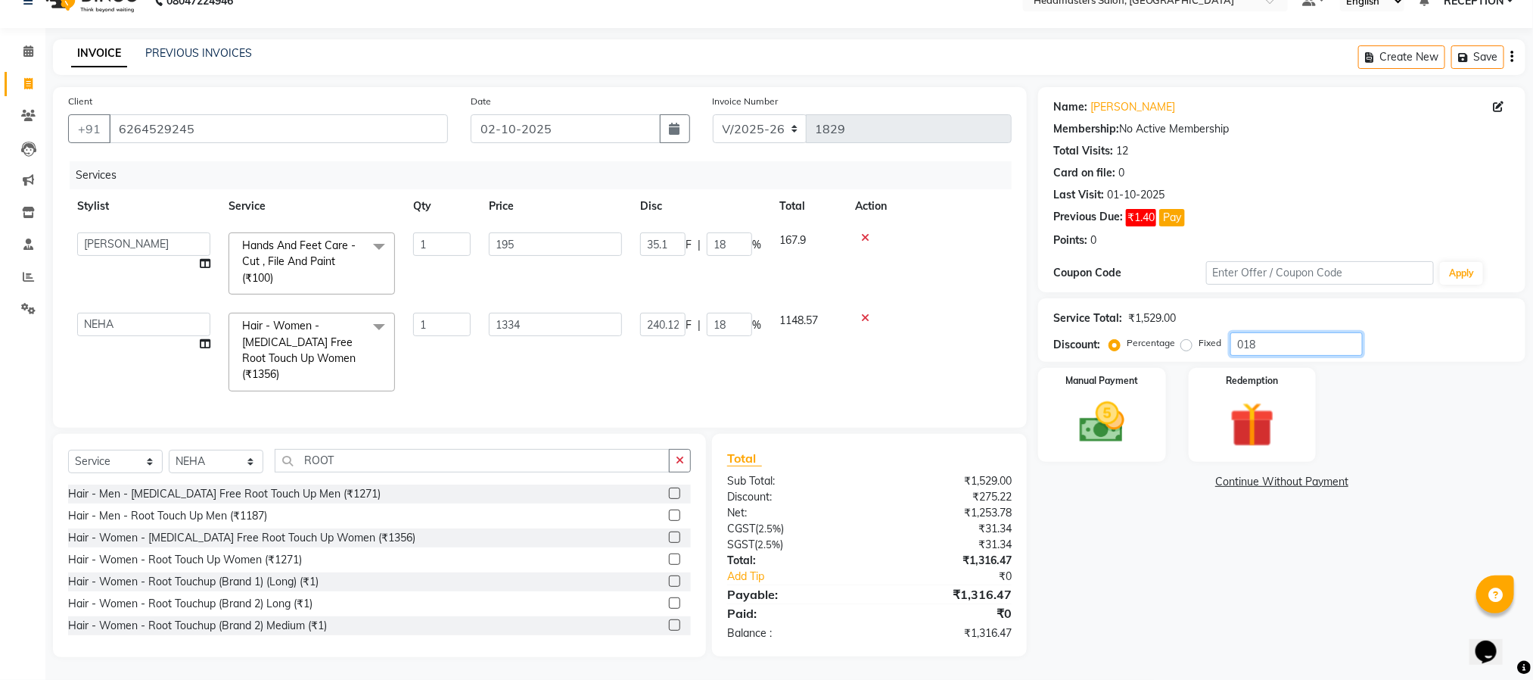
type input "1"
type input "0"
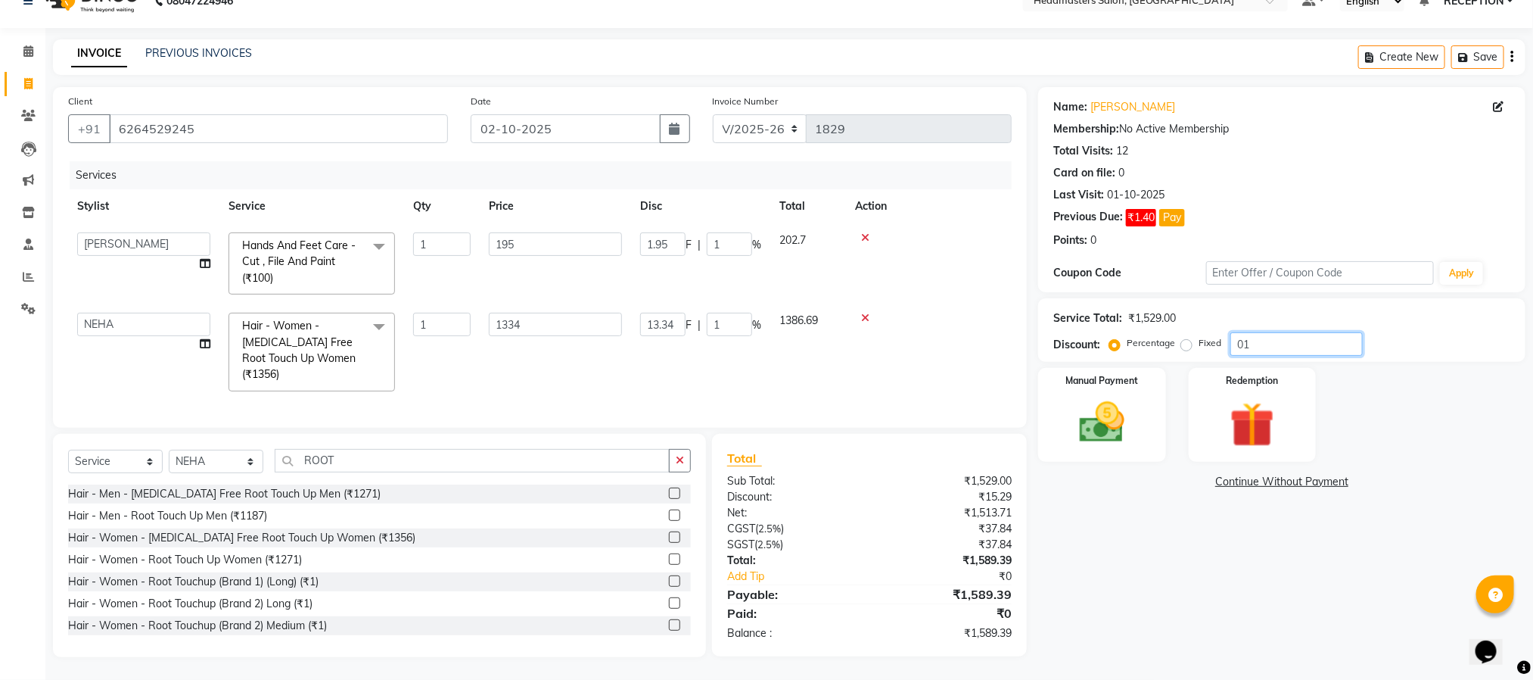
type input "0"
type input "1"
type input "13.34"
type input "1"
type input "1.95"
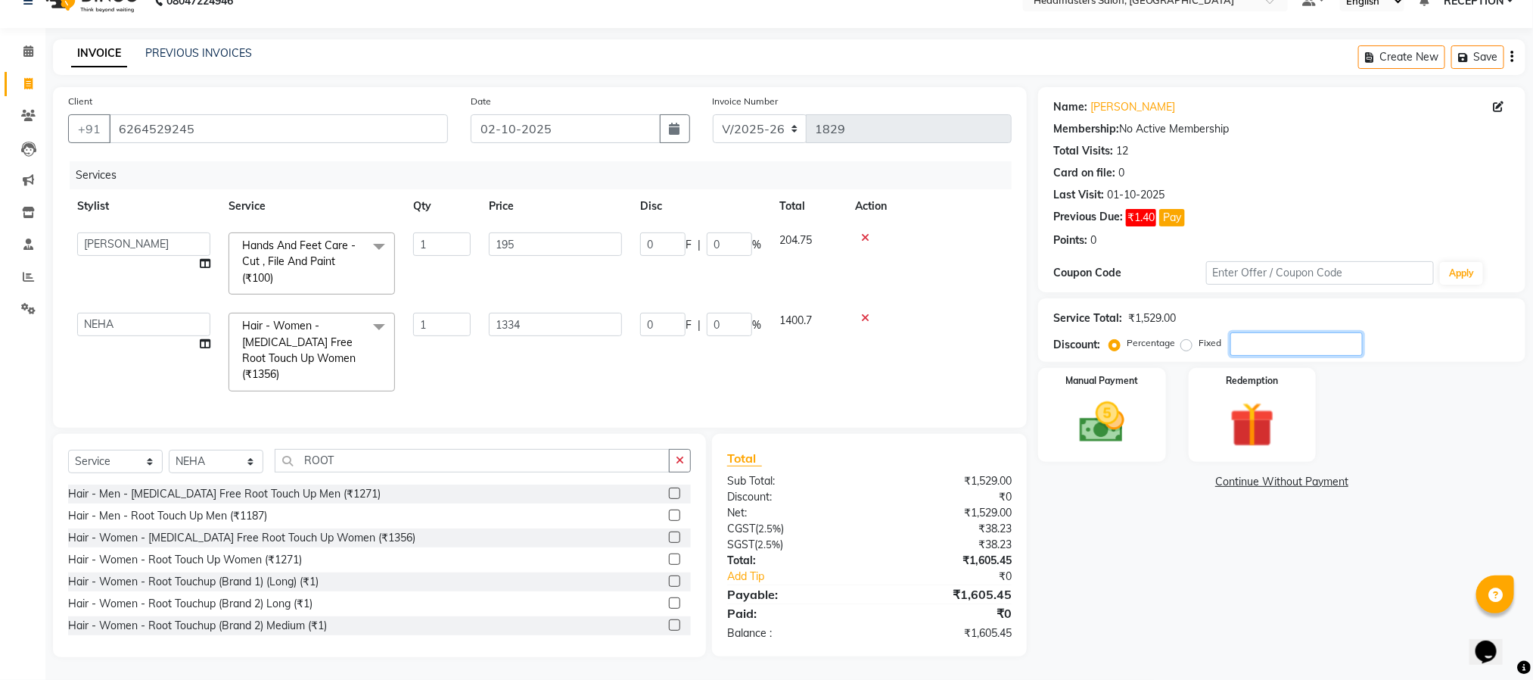
type input "1"
type input "19"
type input "253.46"
type input "19"
type input "37.05"
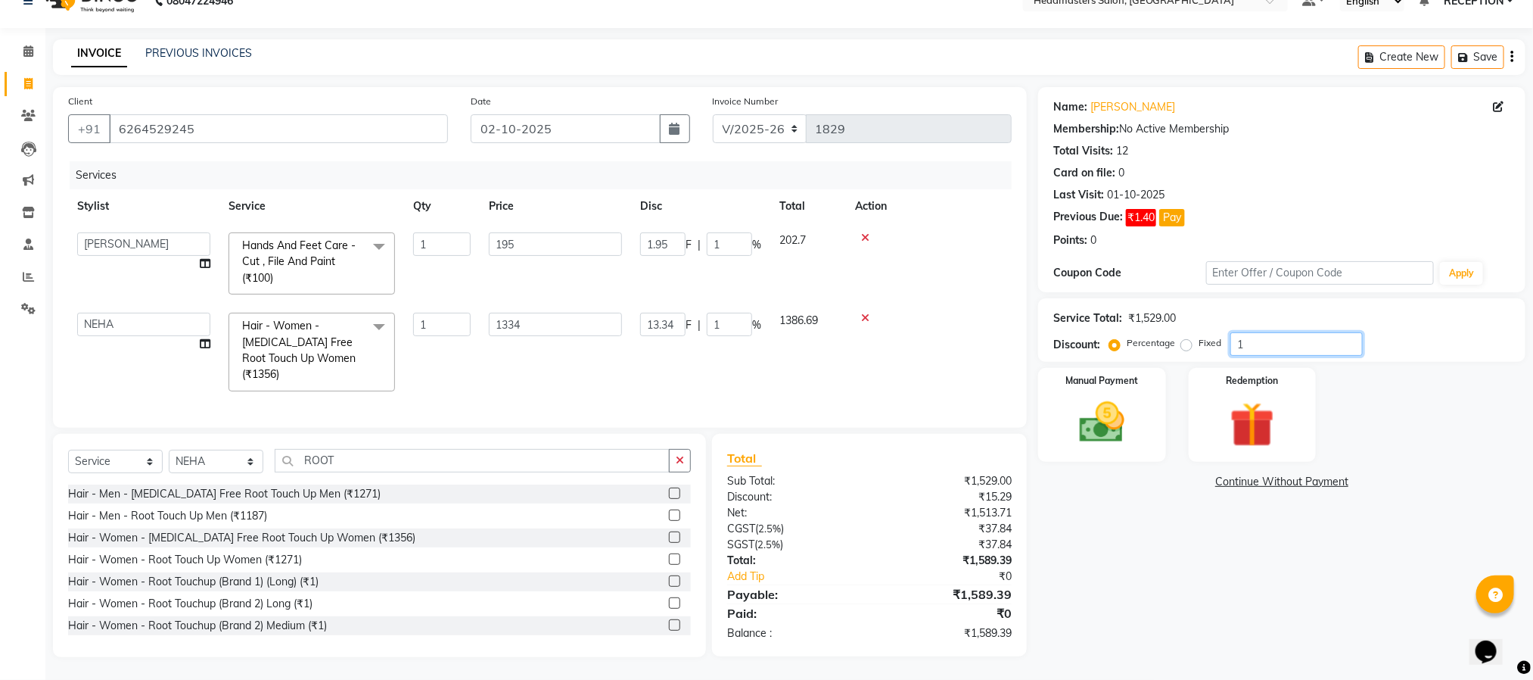
type input "19"
click at [1277, 605] on div "Name: Rubal Membership: No Active Membership Total Visits: 12 Card on file: 0 L…" at bounding box center [1287, 372] width 499 height 570
click at [1097, 405] on img at bounding box center [1102, 423] width 76 height 54
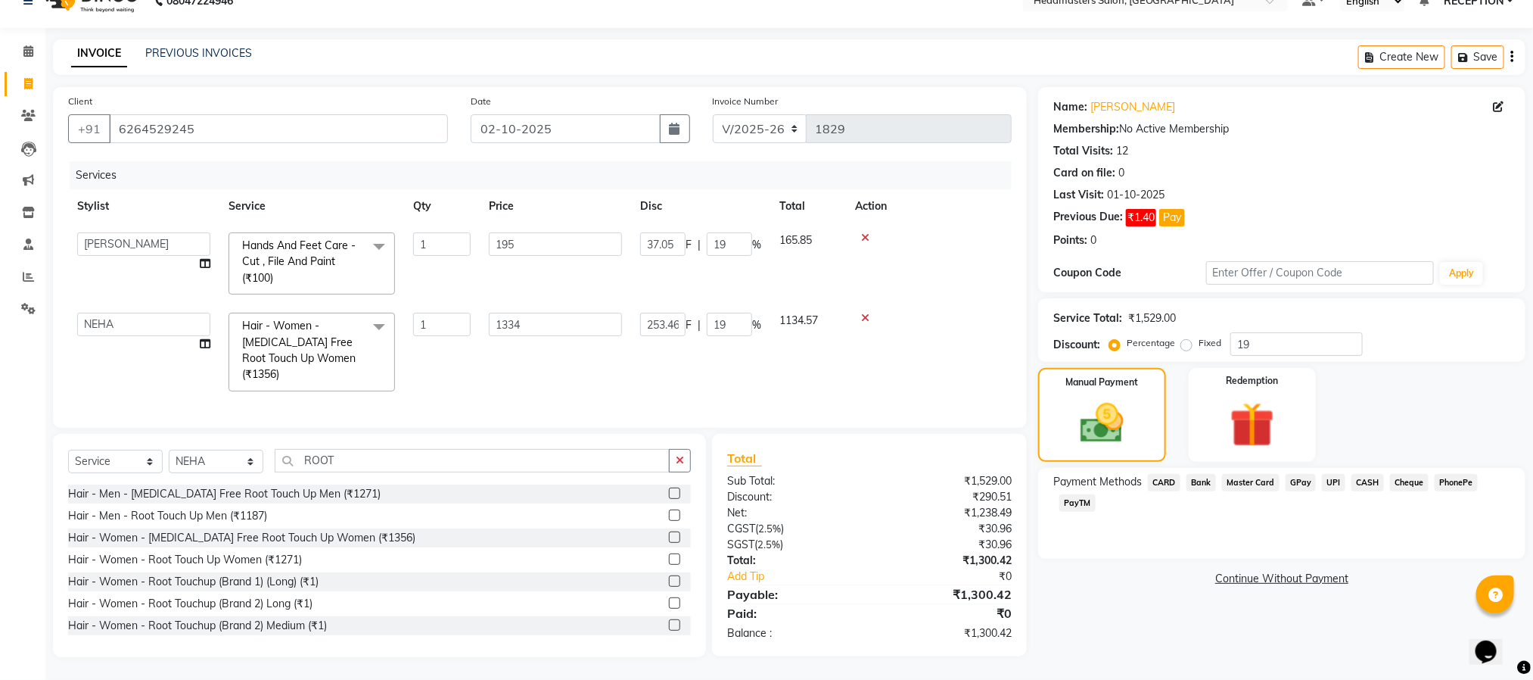
click at [1331, 474] on span "UPI" at bounding box center [1333, 482] width 23 height 17
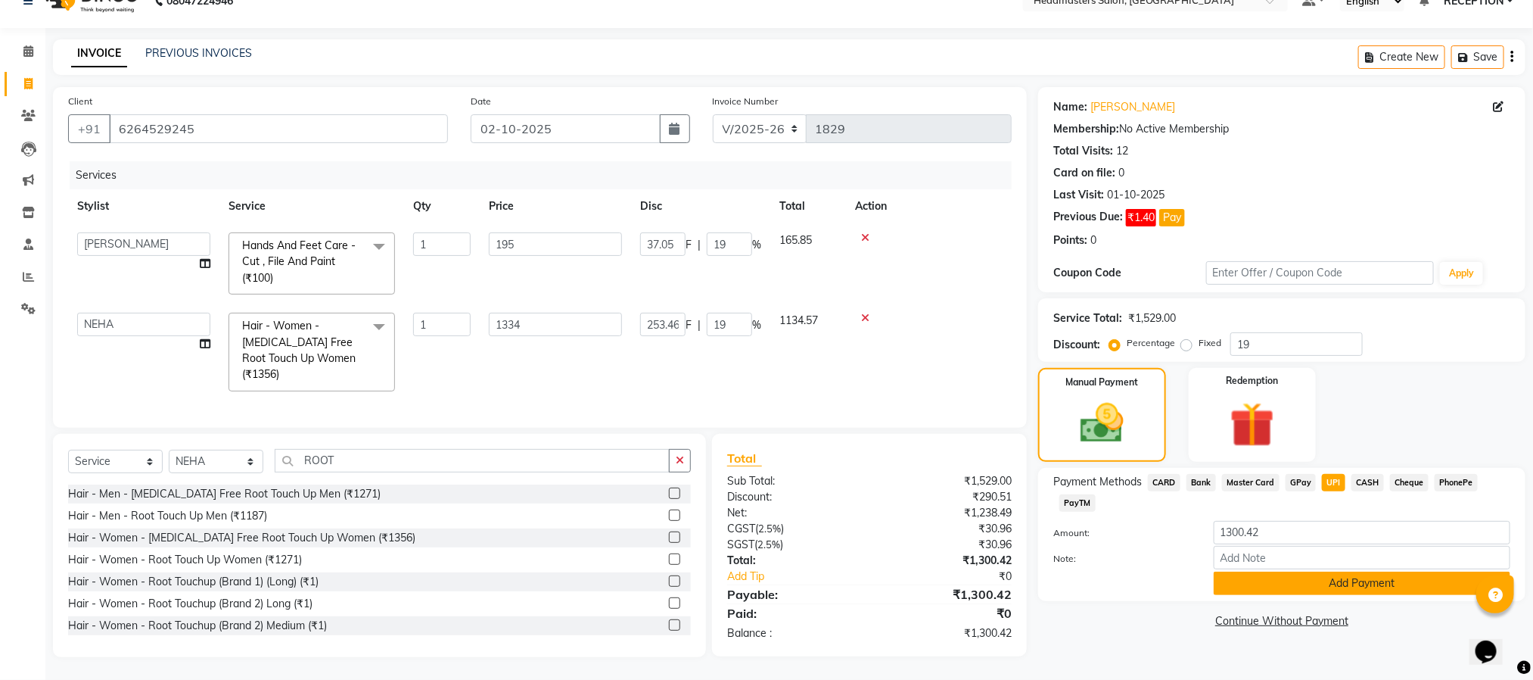
click at [1386, 571] on button "Add Payment" at bounding box center [1362, 582] width 297 height 23
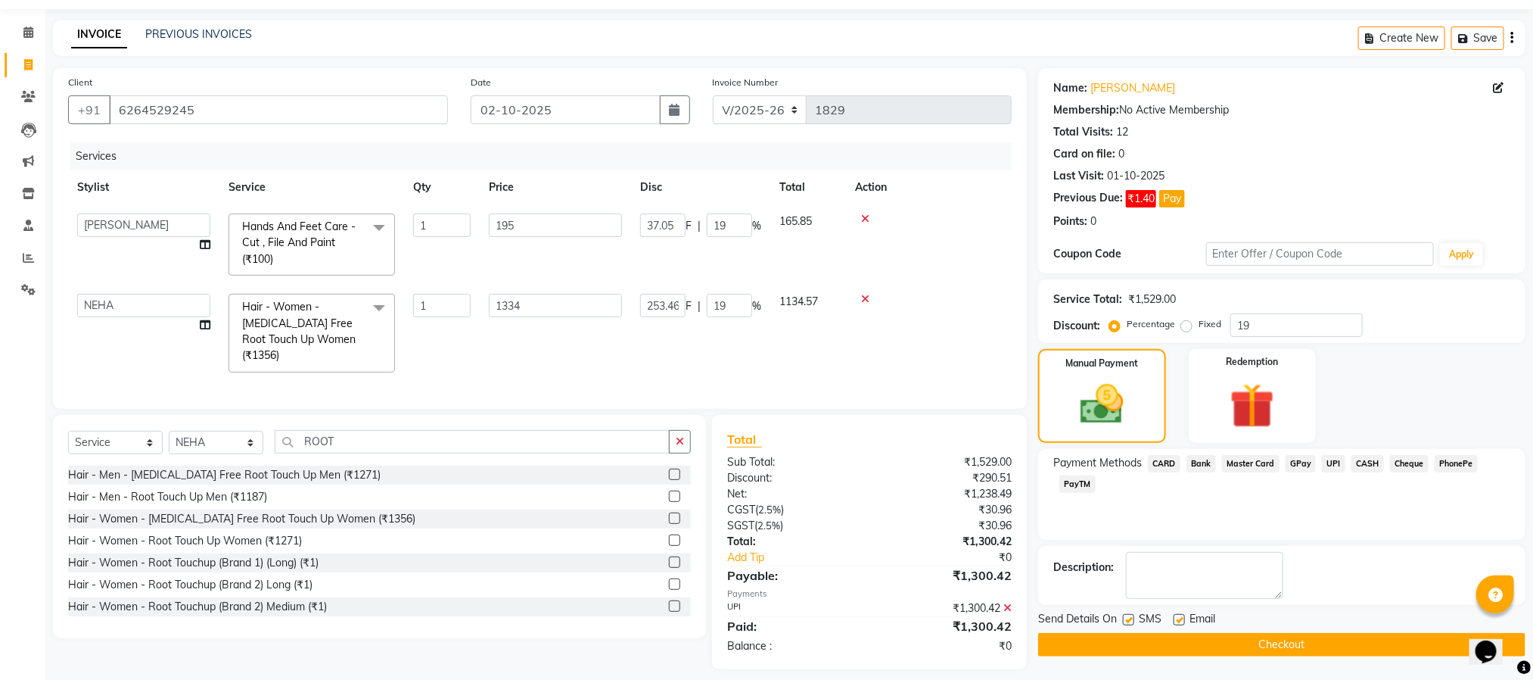
click at [1322, 640] on button "Checkout" at bounding box center [1281, 644] width 487 height 23
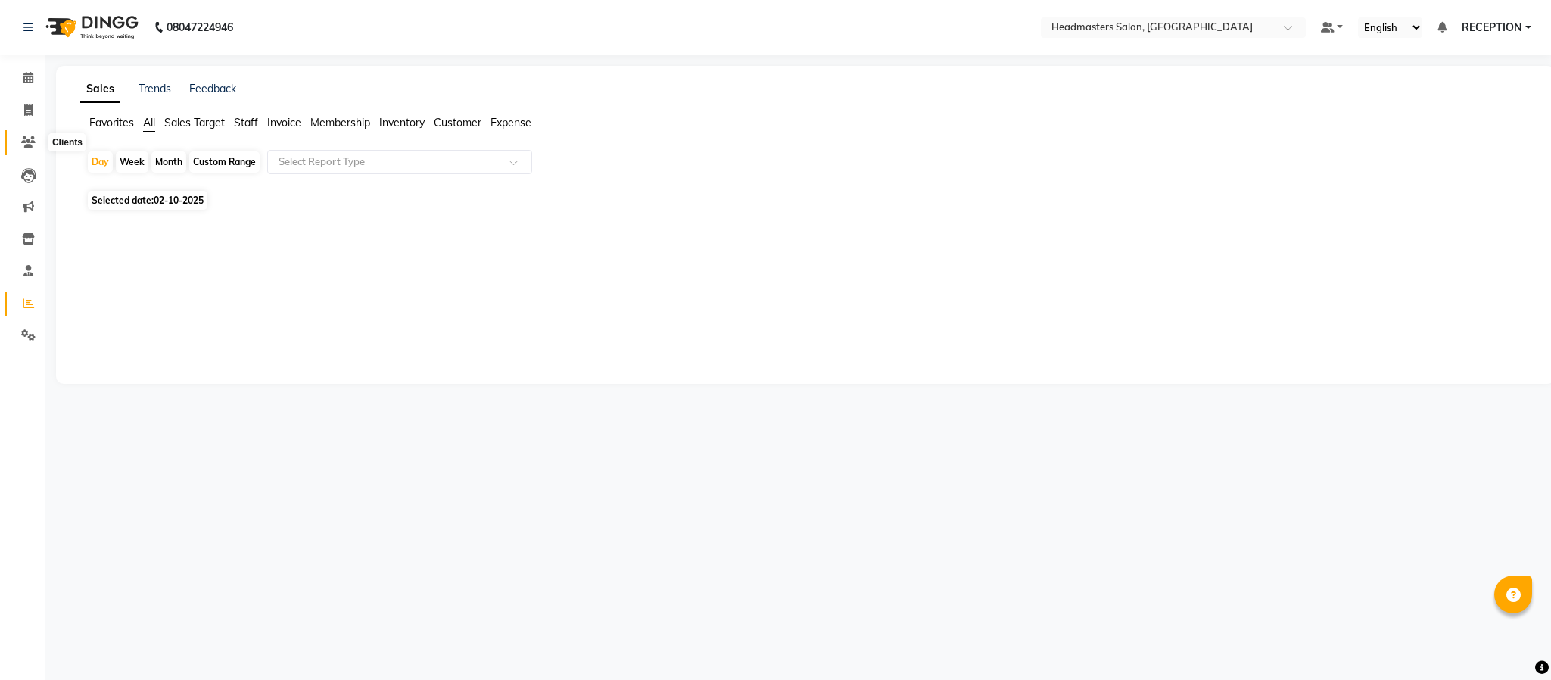
click at [30, 139] on icon at bounding box center [28, 141] width 14 height 11
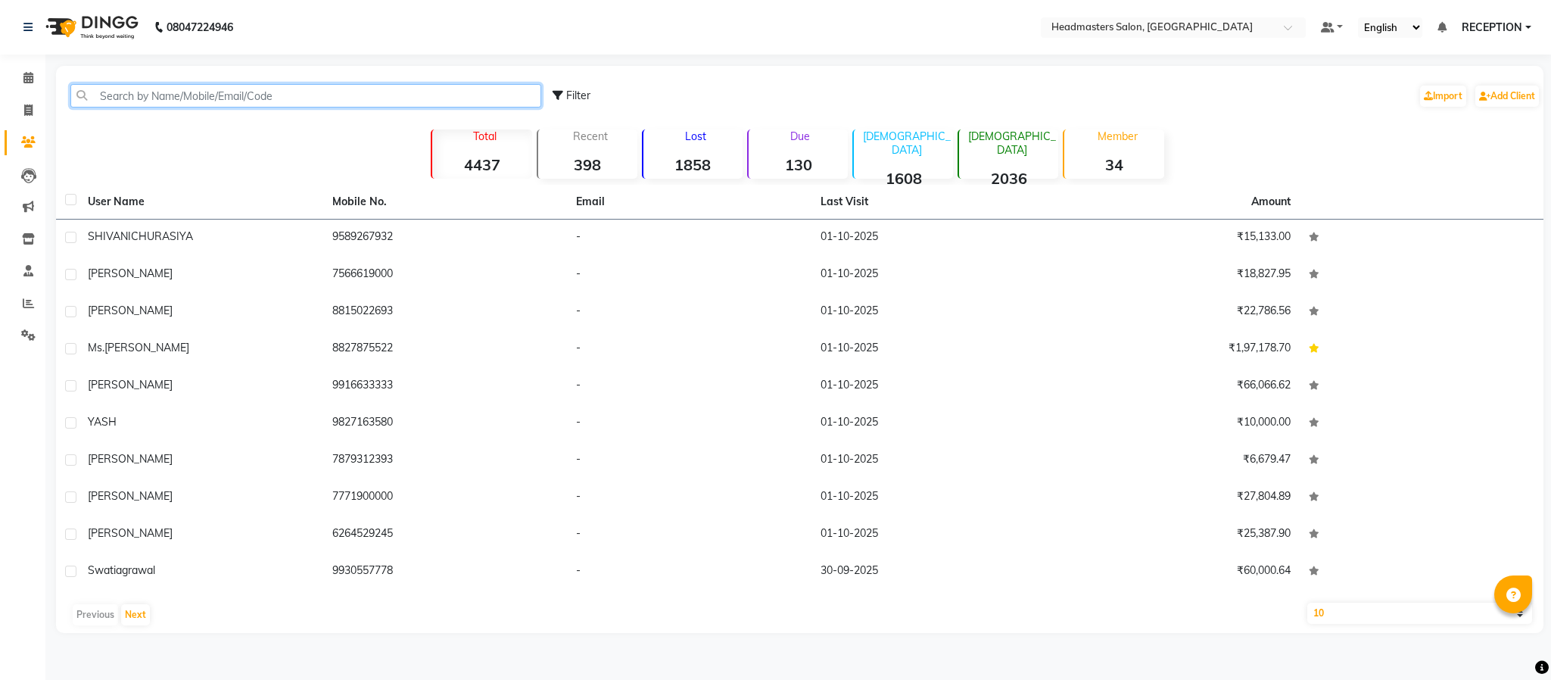
click at [204, 94] on input "text" at bounding box center [305, 95] width 471 height 23
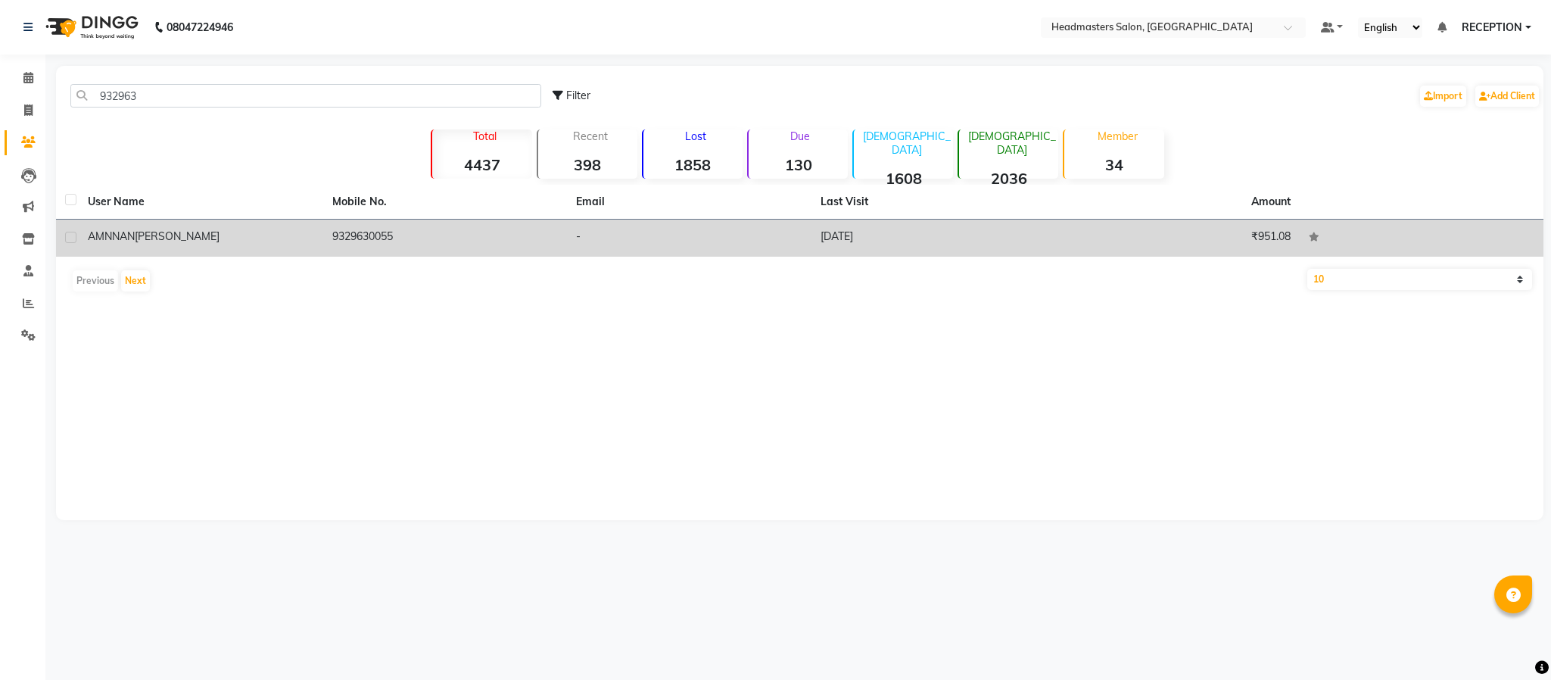
click at [431, 243] on td "9329630055" at bounding box center [445, 237] width 244 height 37
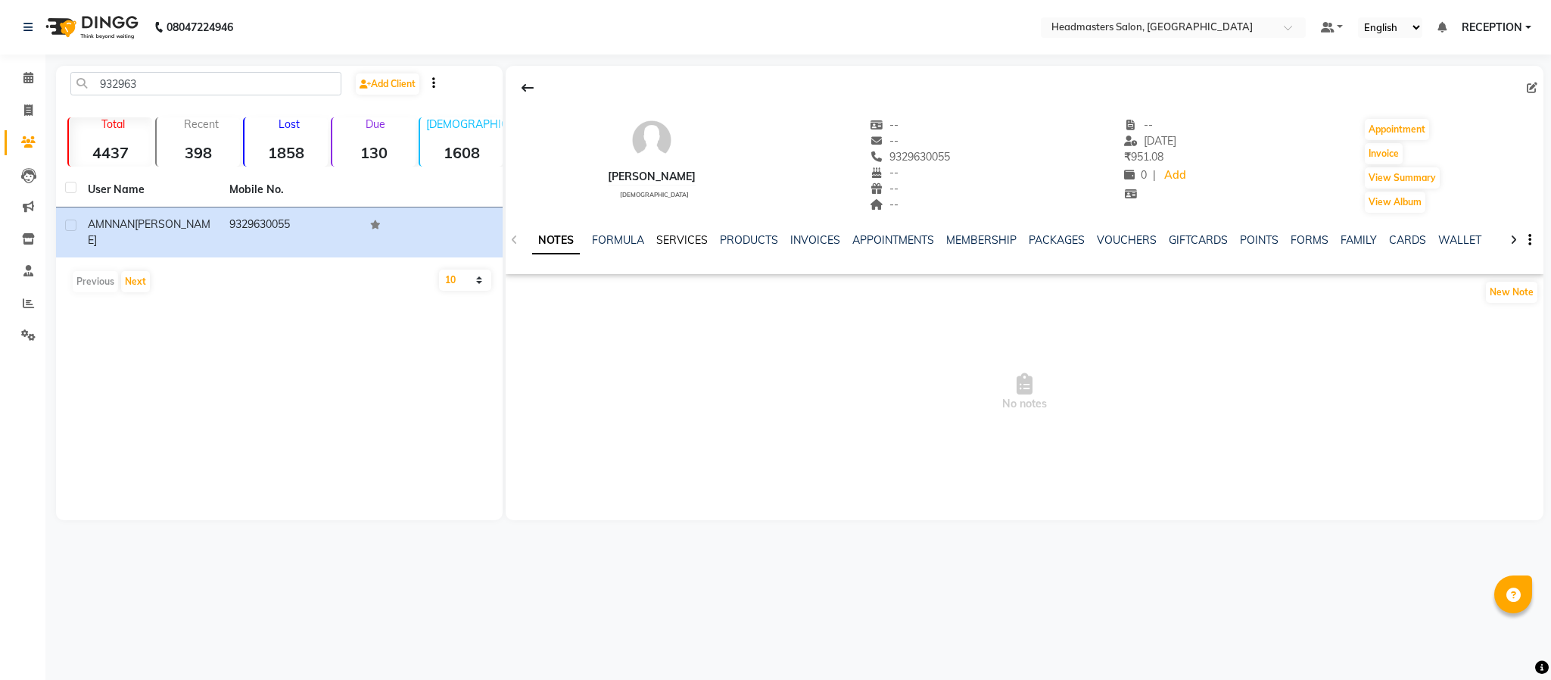
click at [693, 244] on link "SERVICES" at bounding box center [681, 240] width 51 height 14
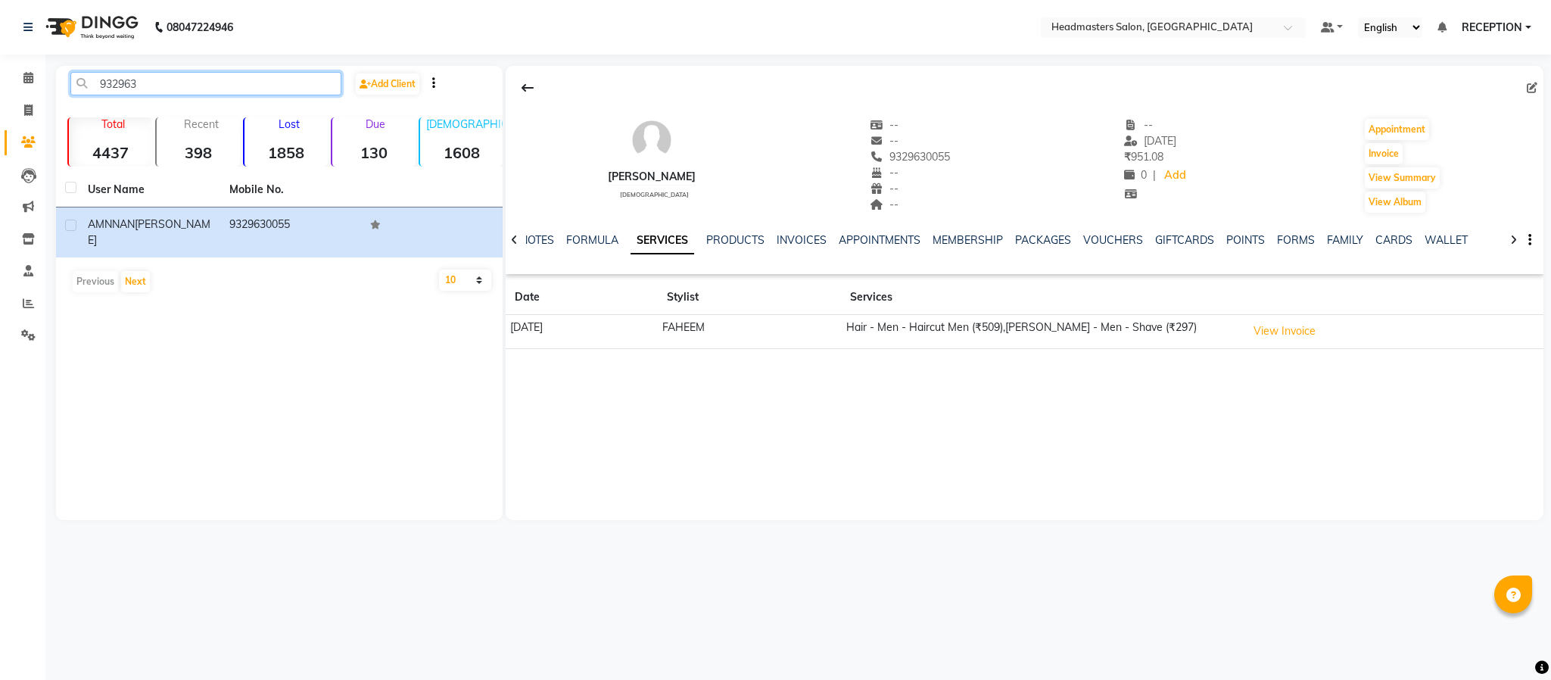
click at [186, 80] on input "932963" at bounding box center [205, 83] width 271 height 23
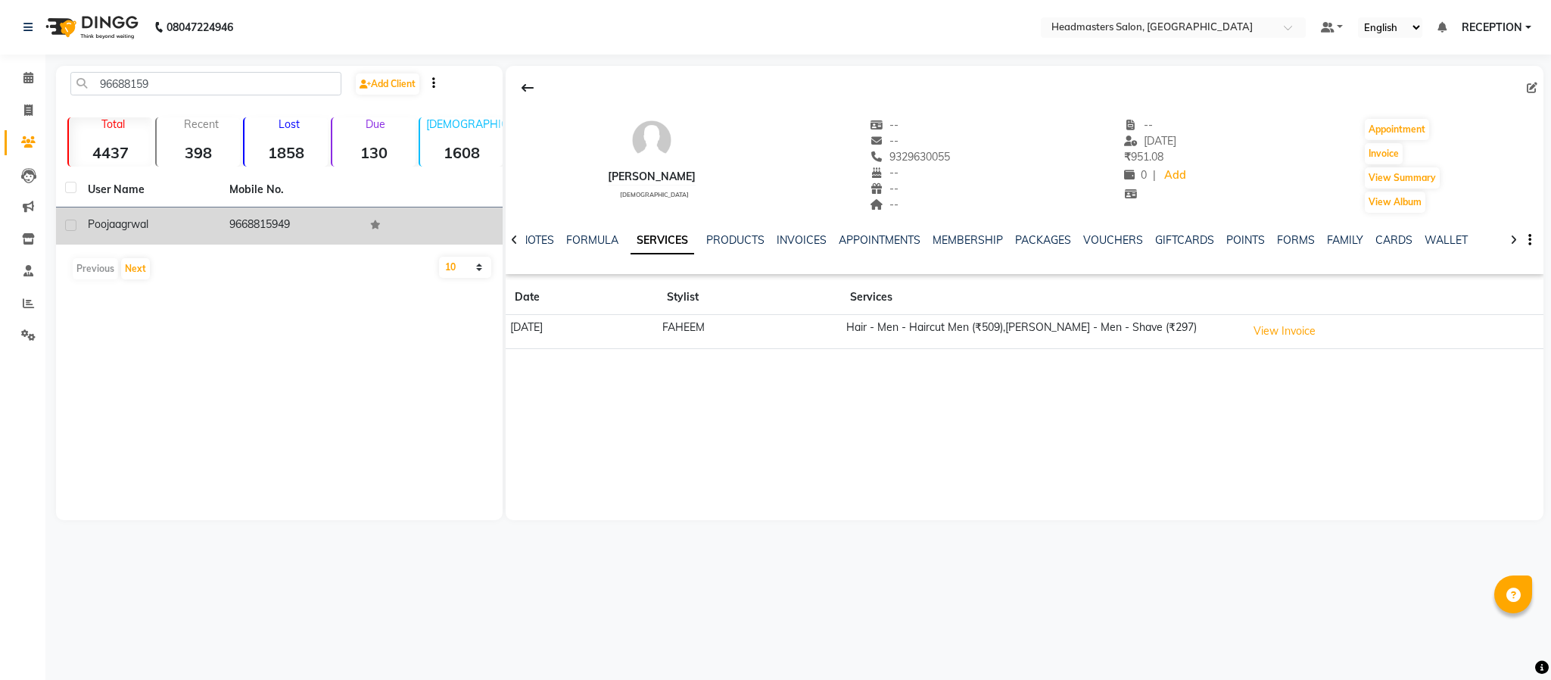
click at [228, 214] on td "9668815949" at bounding box center [291, 225] width 142 height 37
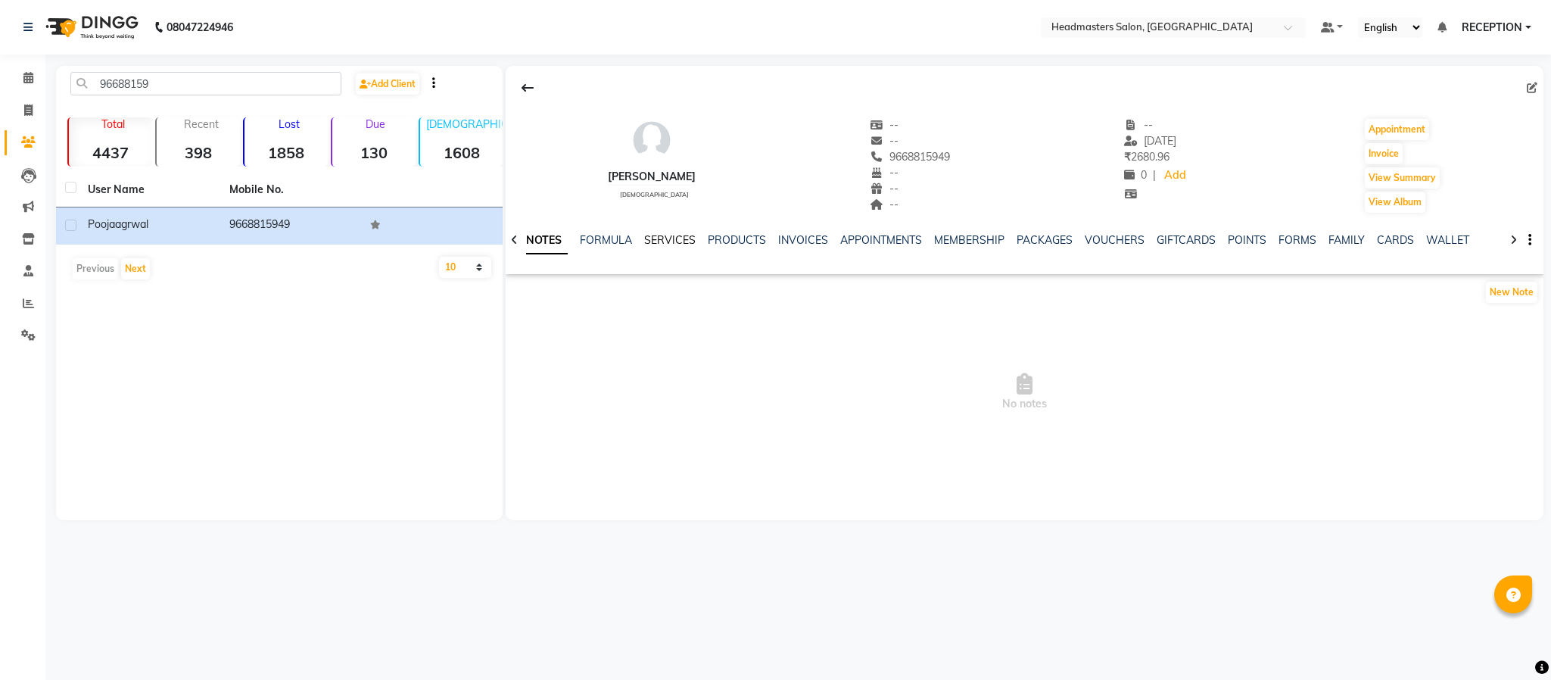
click at [689, 246] on link "SERVICES" at bounding box center [669, 240] width 51 height 14
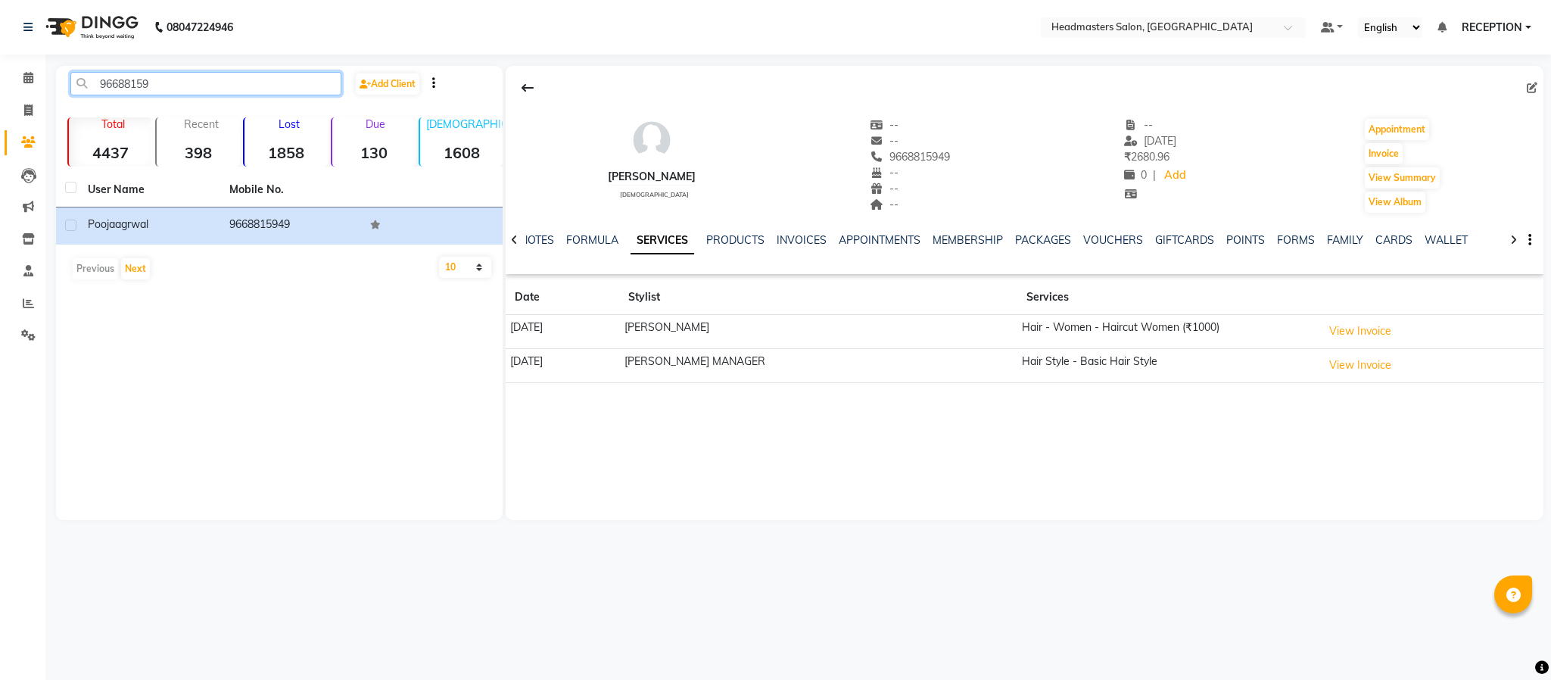
click at [189, 75] on input "96688159" at bounding box center [205, 83] width 271 height 23
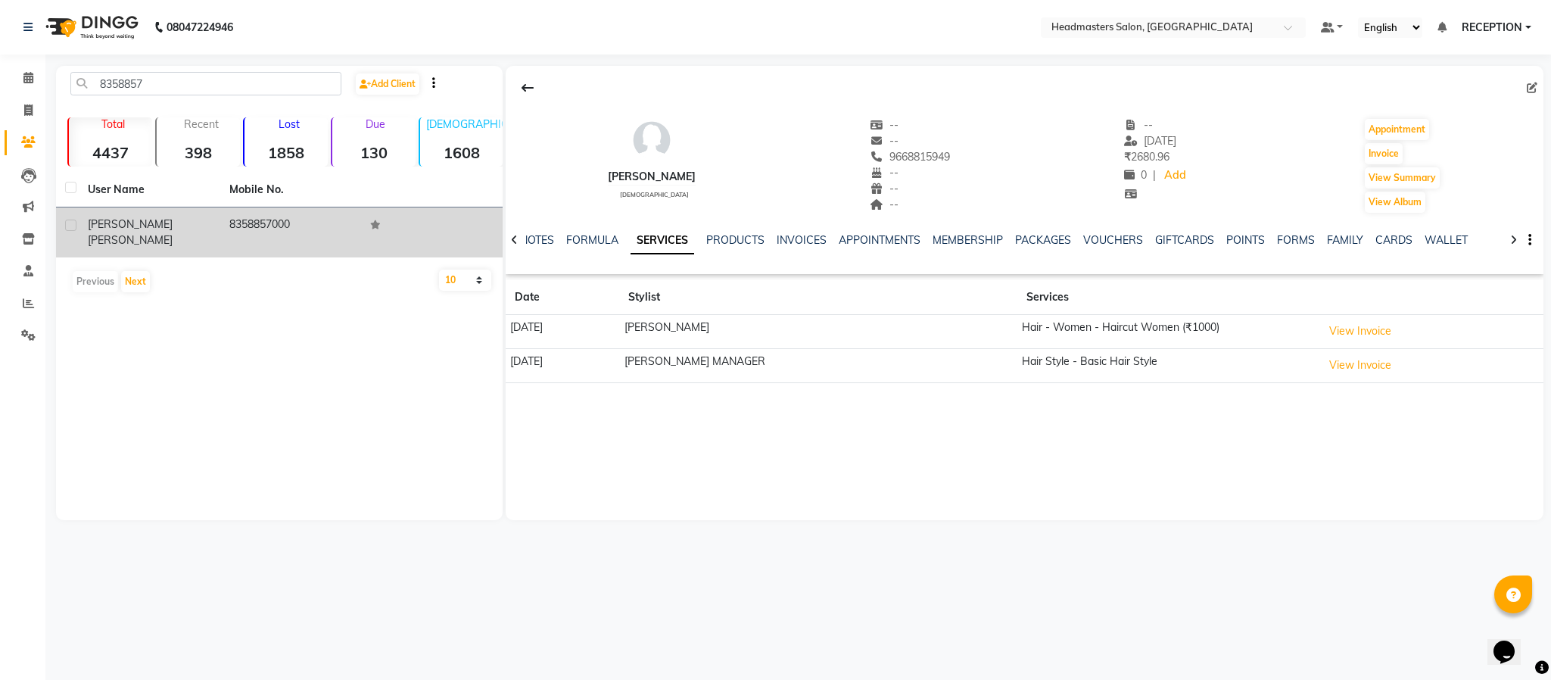
click at [234, 218] on td "8358857000" at bounding box center [291, 232] width 142 height 50
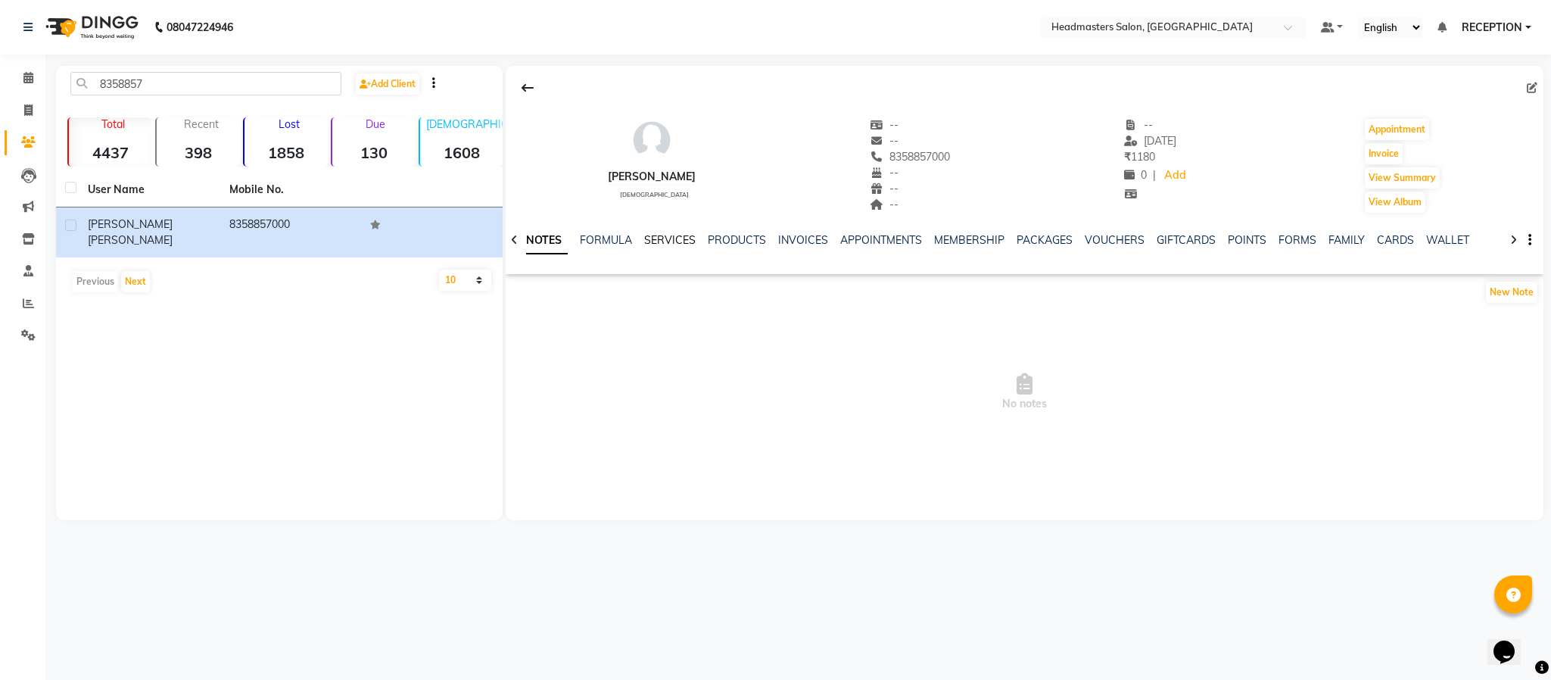
click at [668, 241] on link "SERVICES" at bounding box center [669, 240] width 51 height 14
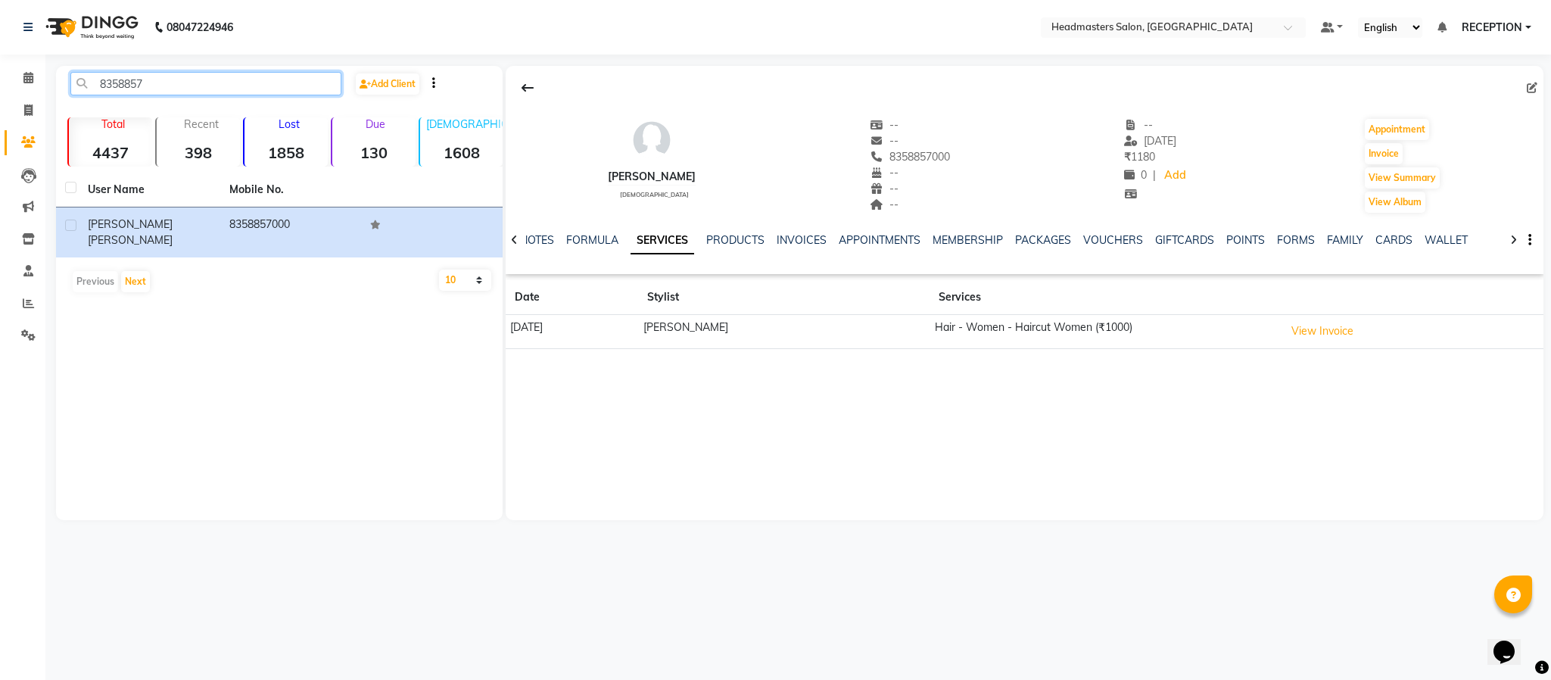
click at [234, 76] on input "8358857" at bounding box center [205, 83] width 271 height 23
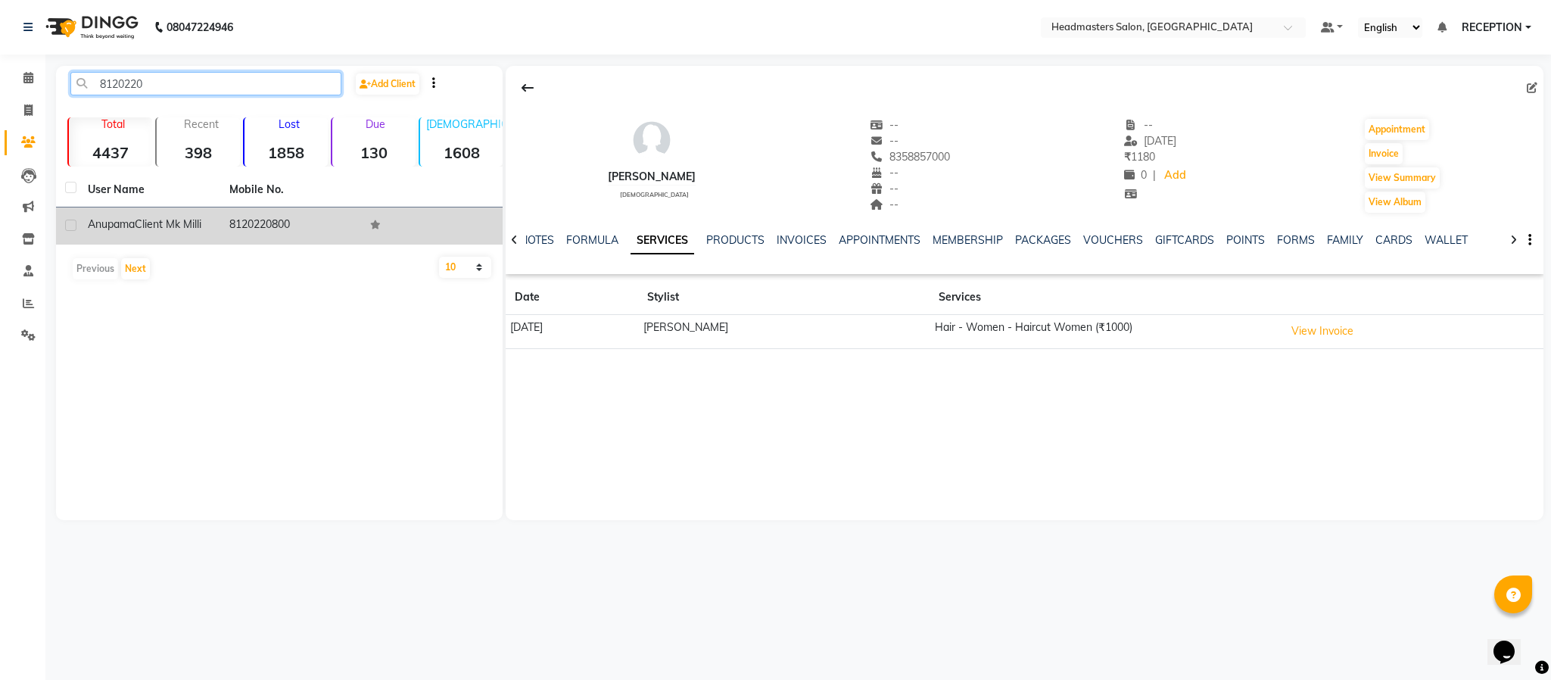
type input "8120220"
click at [250, 219] on td "8120220800" at bounding box center [291, 225] width 142 height 37
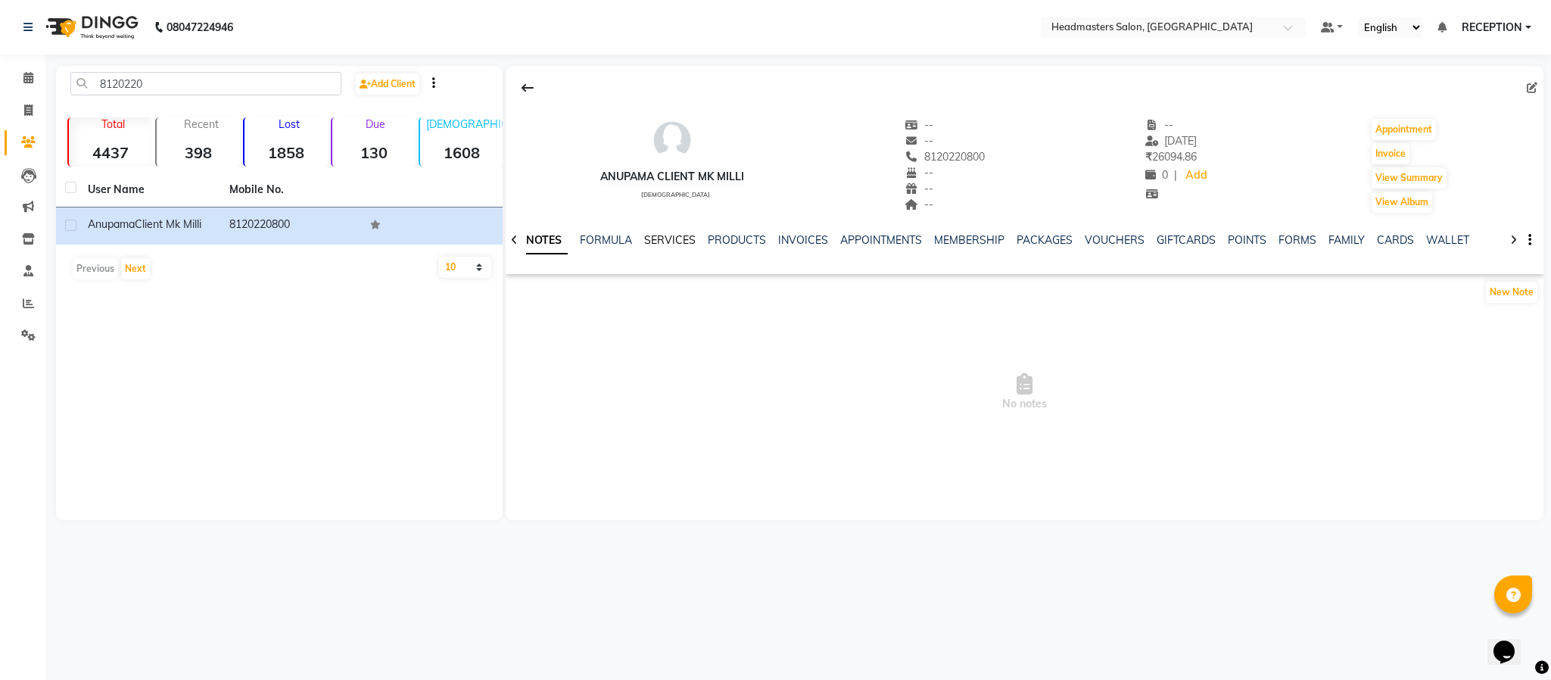
click at [684, 241] on link "SERVICES" at bounding box center [669, 240] width 51 height 14
